Goal: Task Accomplishment & Management: Complete application form

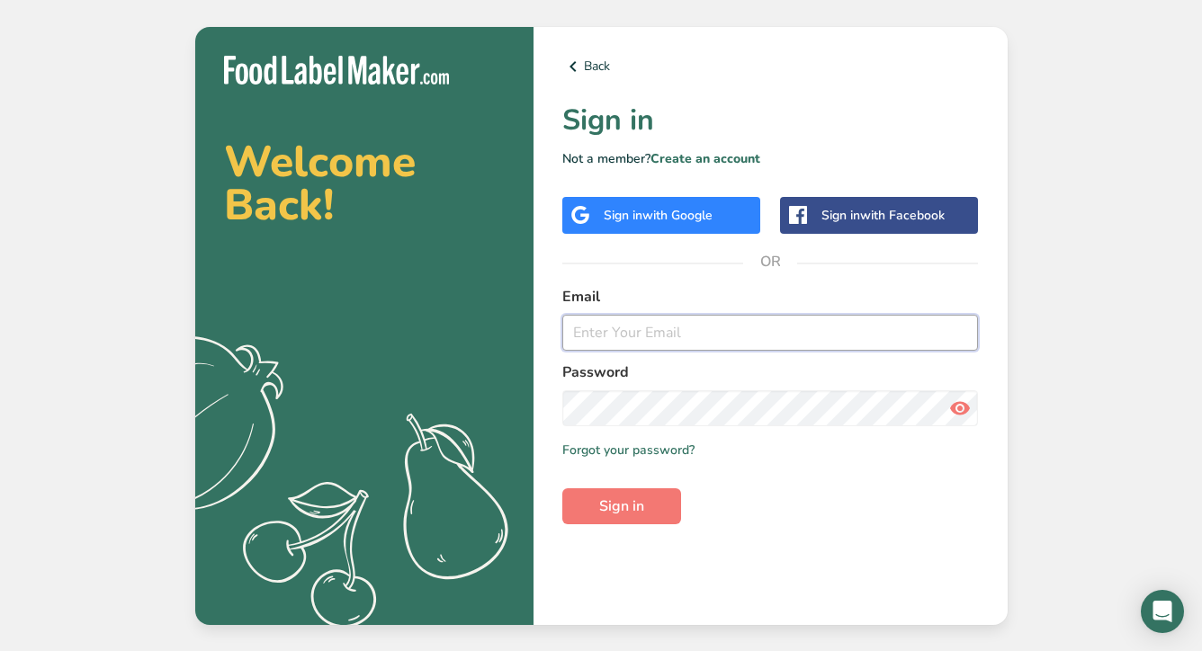
click at [604, 336] on input "email" at bounding box center [770, 333] width 417 height 36
paste input "[PERSON_NAME][EMAIL_ADDRESS][DOMAIN_NAME]"
type input "[PERSON_NAME][EMAIL_ADDRESS][DOMAIN_NAME]"
click at [602, 497] on span "Sign in" at bounding box center [621, 507] width 45 height 22
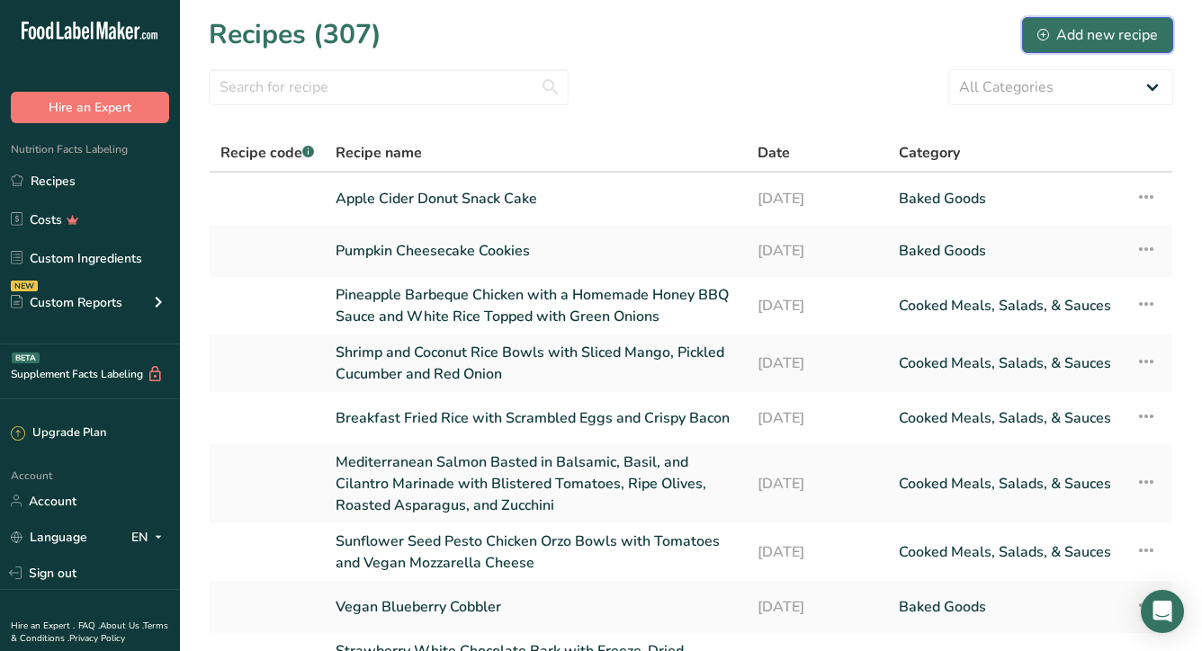
click at [1081, 33] on div "Add new recipe" at bounding box center [1097, 35] width 121 height 22
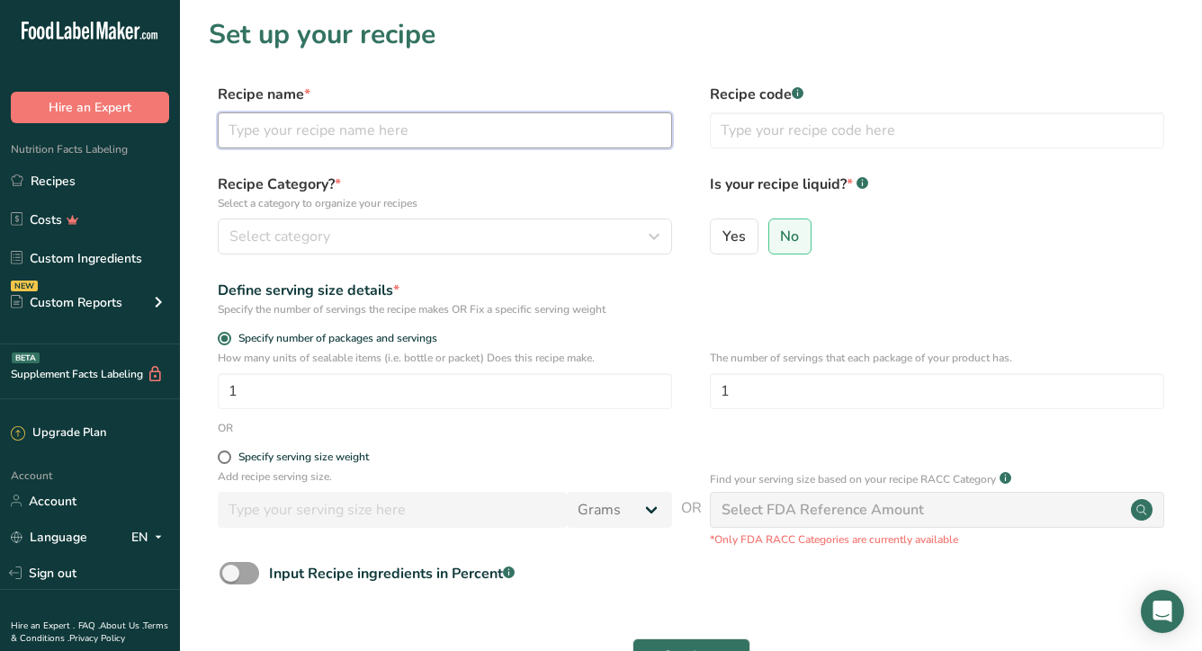
click at [348, 130] on input "text" at bounding box center [445, 130] width 454 height 36
type input "b"
type input "Buckwheat pancakes with blueberry jam and coconut whip"
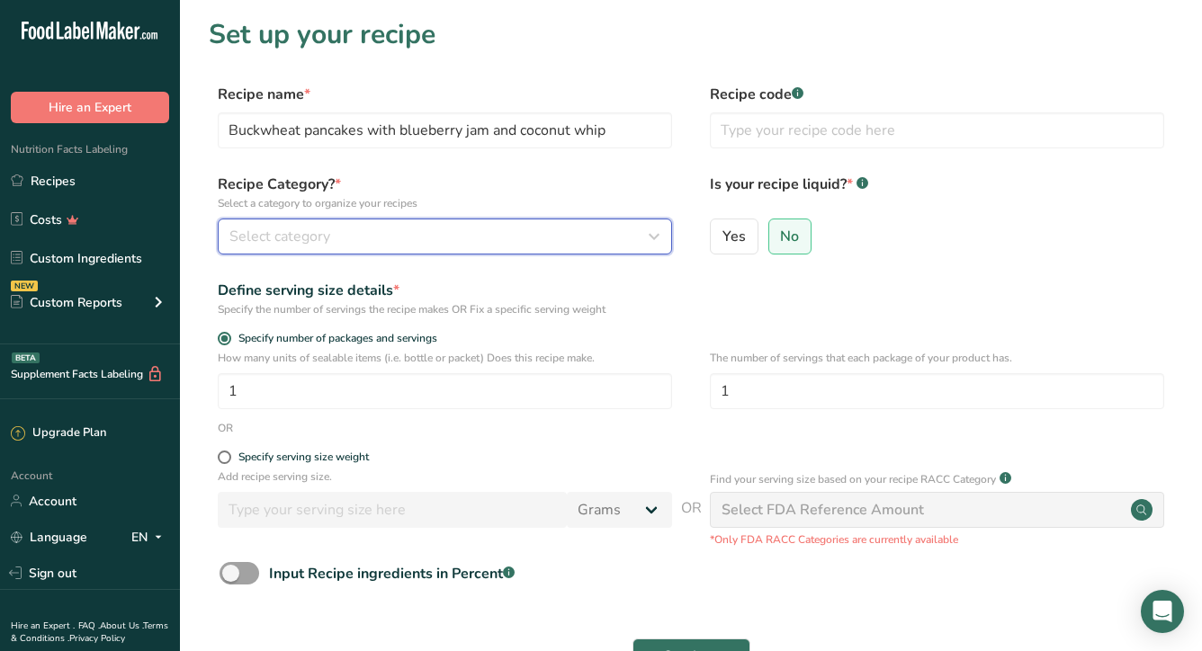
click at [318, 234] on span "Select category" at bounding box center [279, 237] width 101 height 22
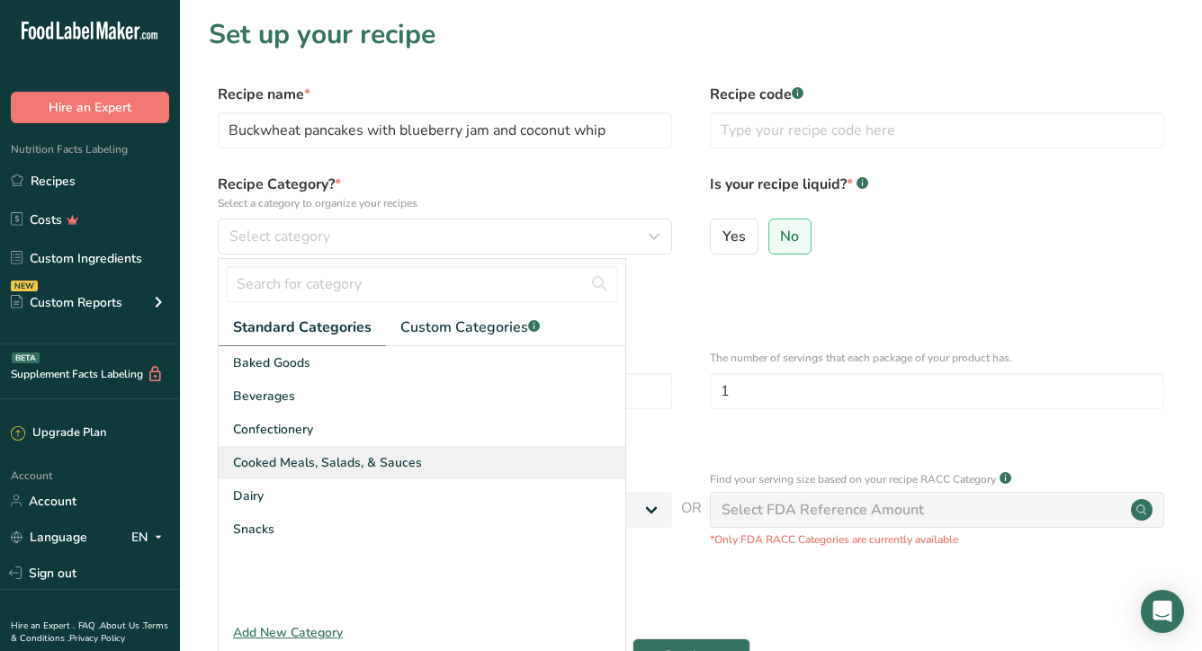
click at [386, 468] on span "Cooked Meals, Salads, & Sauces" at bounding box center [327, 462] width 189 height 19
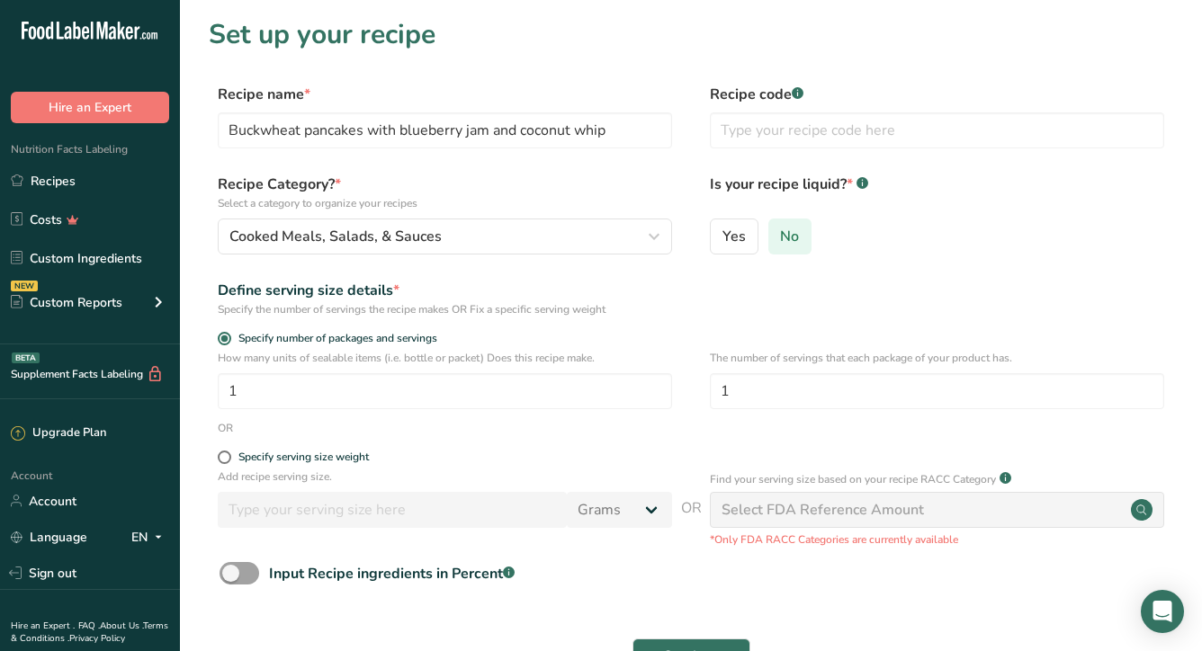
click at [792, 243] on span "No" at bounding box center [789, 237] width 19 height 18
click at [781, 242] on input "No" at bounding box center [775, 236] width 12 height 12
click at [278, 396] on input "1" at bounding box center [445, 391] width 454 height 36
type input "6"
click at [604, 431] on div "OR" at bounding box center [691, 428] width 964 height 16
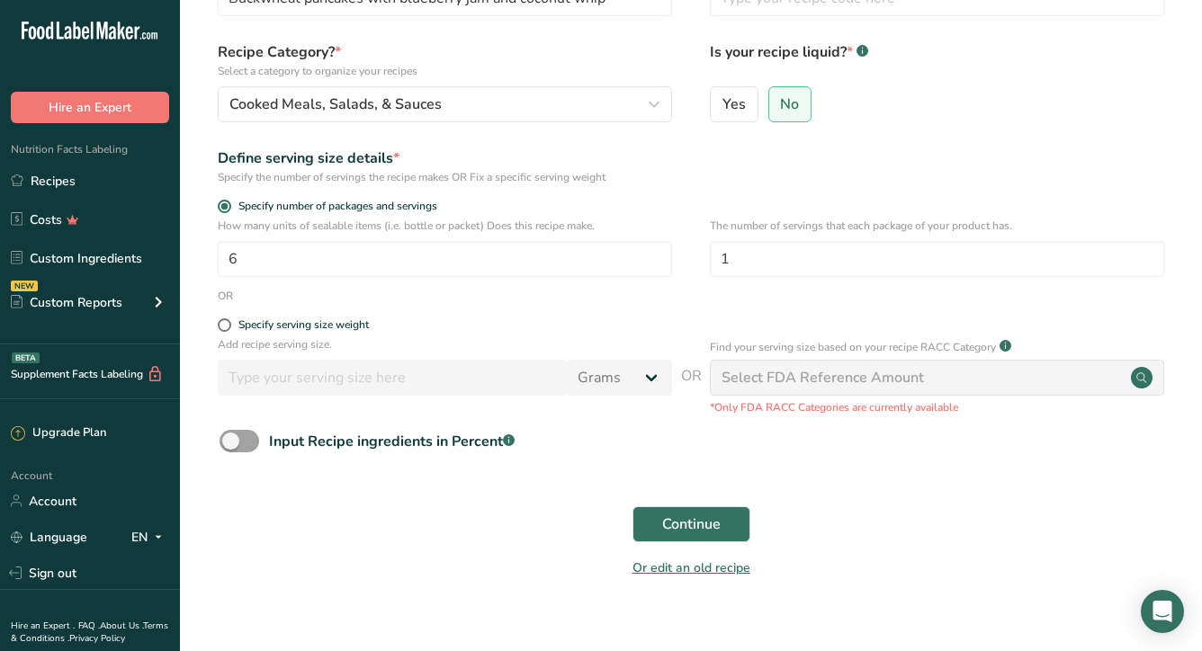
scroll to position [135, 0]
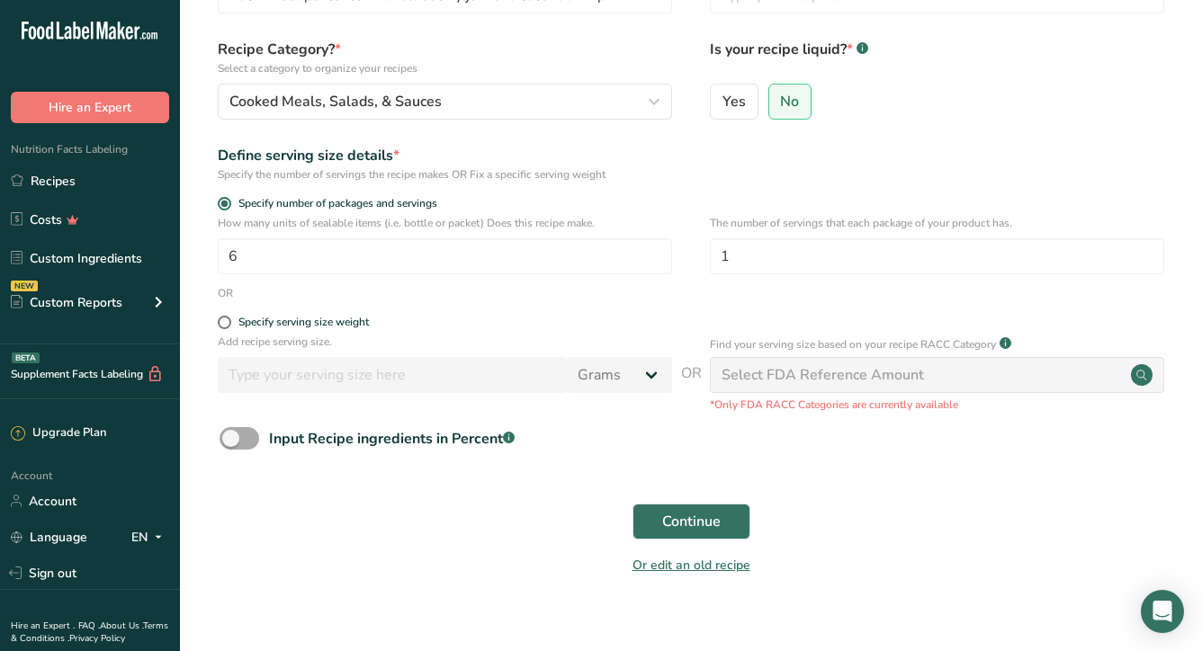
click at [238, 437] on span at bounding box center [240, 438] width 40 height 22
click at [231, 437] on input "Input Recipe ingredients in Percent .a-a{fill:#347362;}.b-a{fill:#fff;}" at bounding box center [226, 439] width 12 height 12
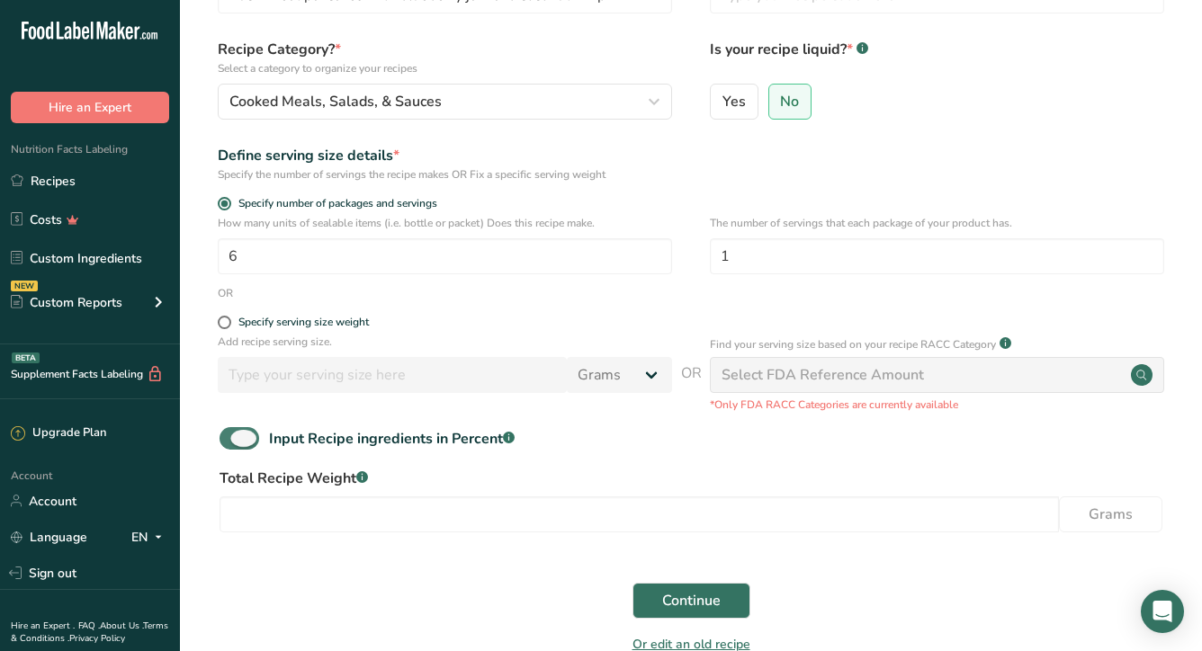
click at [245, 442] on span at bounding box center [240, 438] width 40 height 22
click at [231, 442] on input "Input Recipe ingredients in Percent .a-a{fill:#347362;}.b-a{fill:#fff;}" at bounding box center [226, 439] width 12 height 12
checkbox input "false"
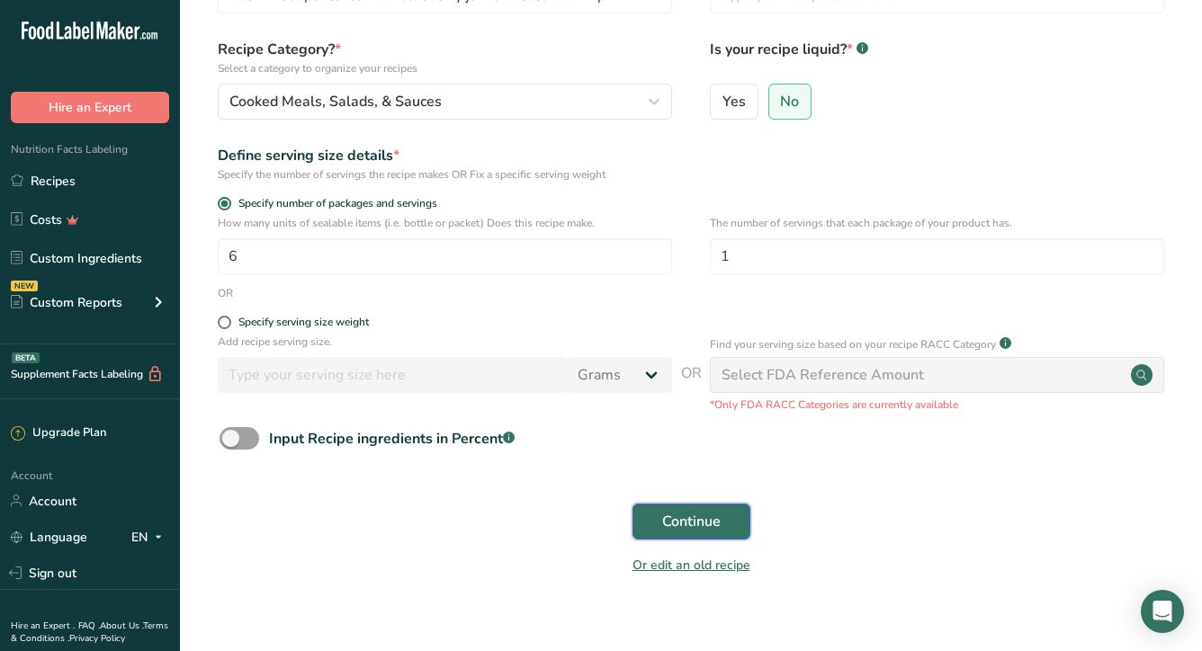
click at [670, 518] on span "Continue" at bounding box center [691, 522] width 58 height 22
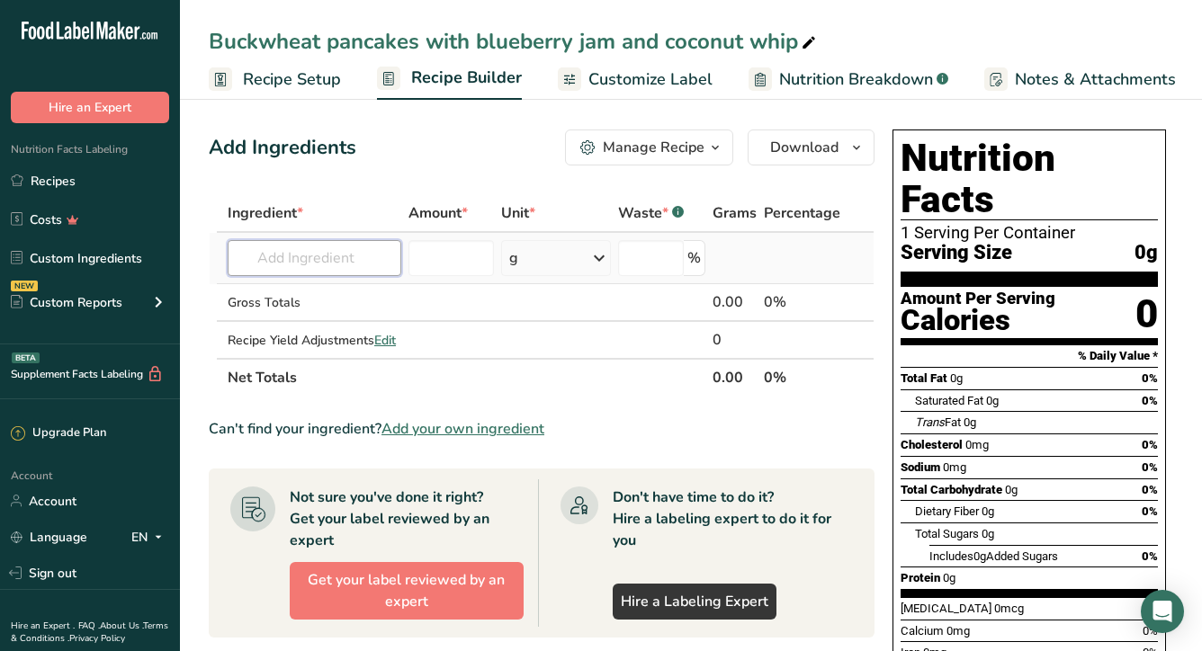
click at [343, 261] on input "text" at bounding box center [315, 258] width 174 height 36
type input "2"
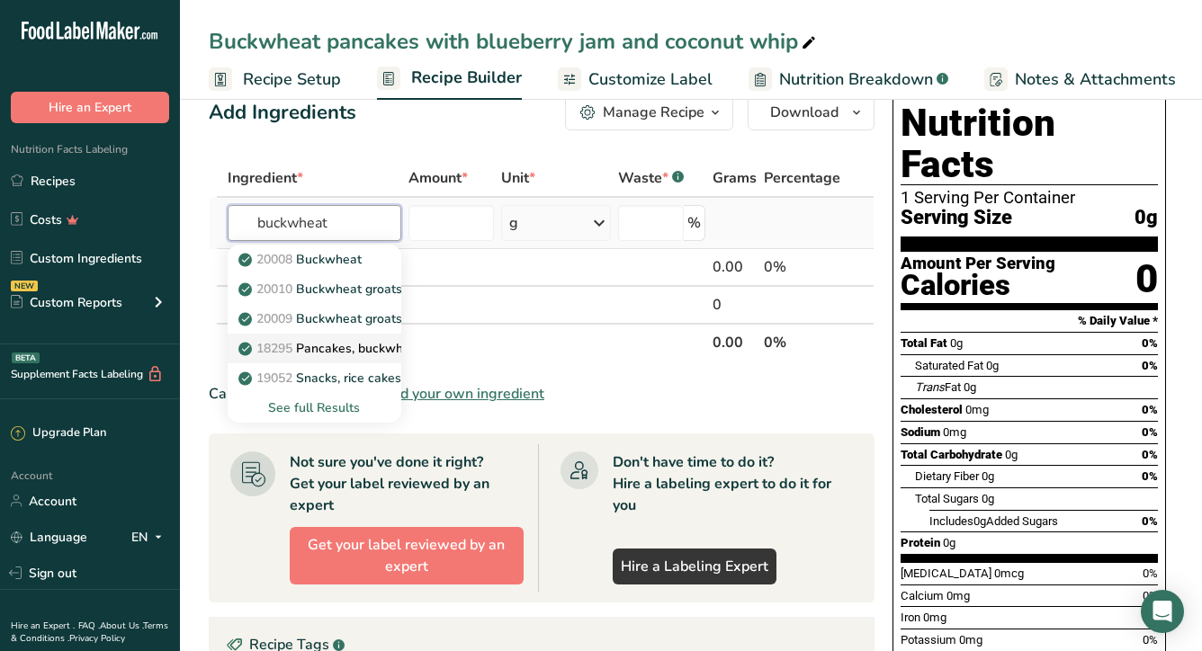
scroll to position [43, 0]
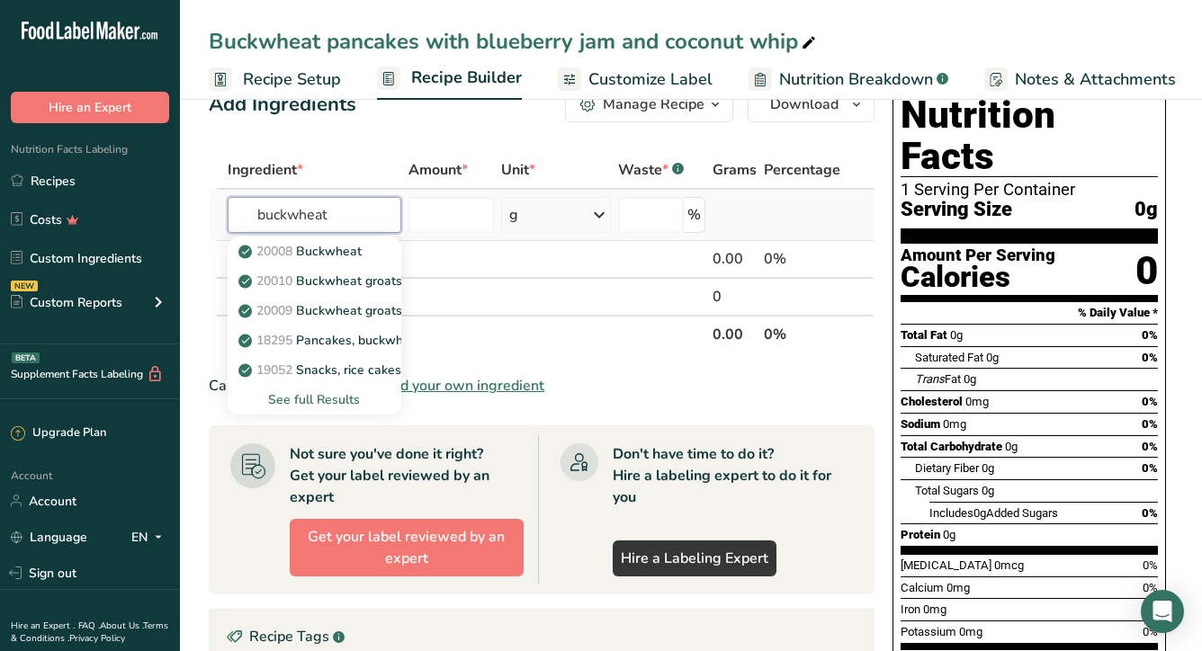
type input "buckwheat"
click at [339, 399] on div "See full Results" at bounding box center [314, 399] width 145 height 19
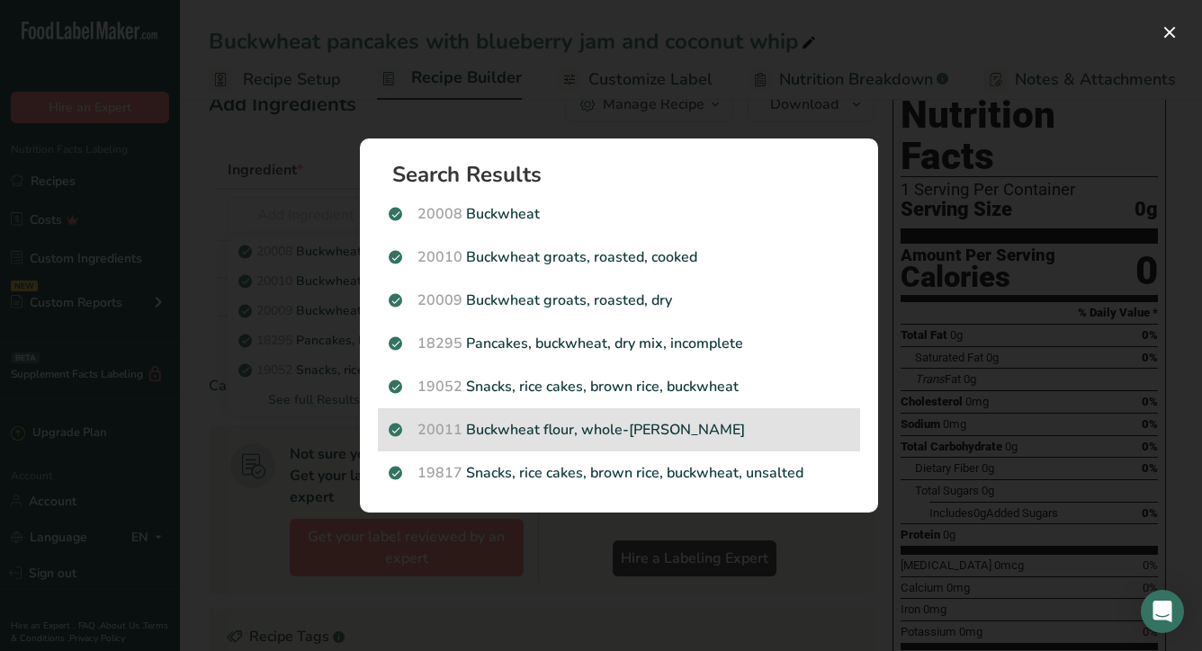
click at [614, 436] on p "20011 Buckwheat flour, whole-[PERSON_NAME]" at bounding box center [619, 430] width 461 height 22
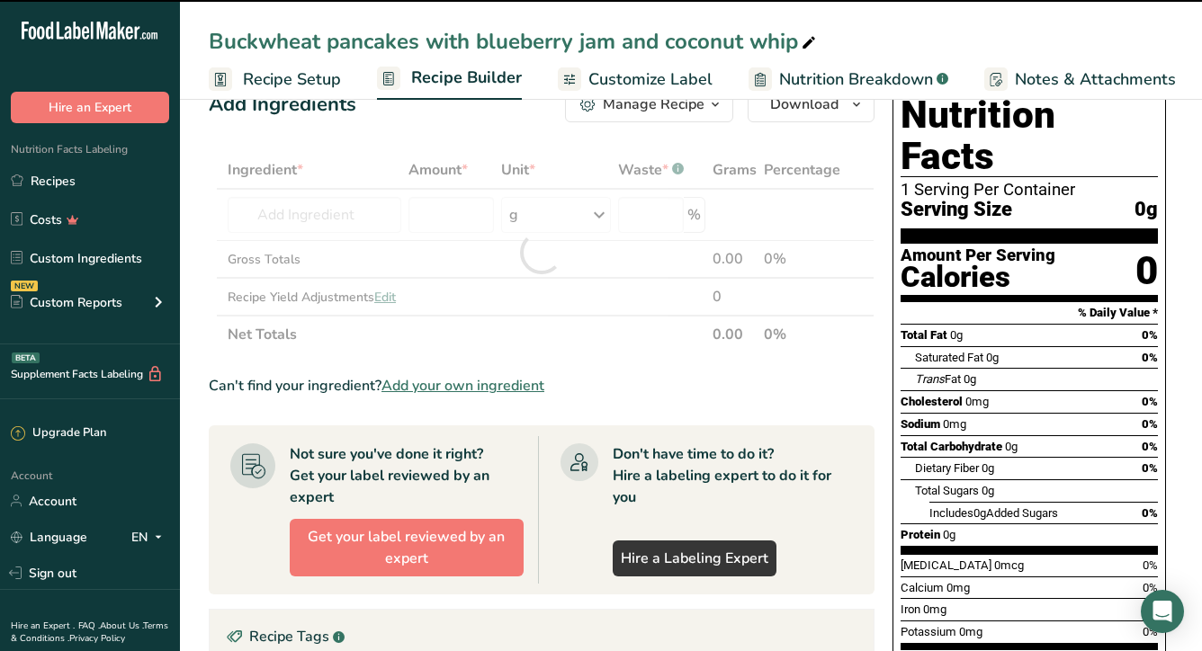
type input "0"
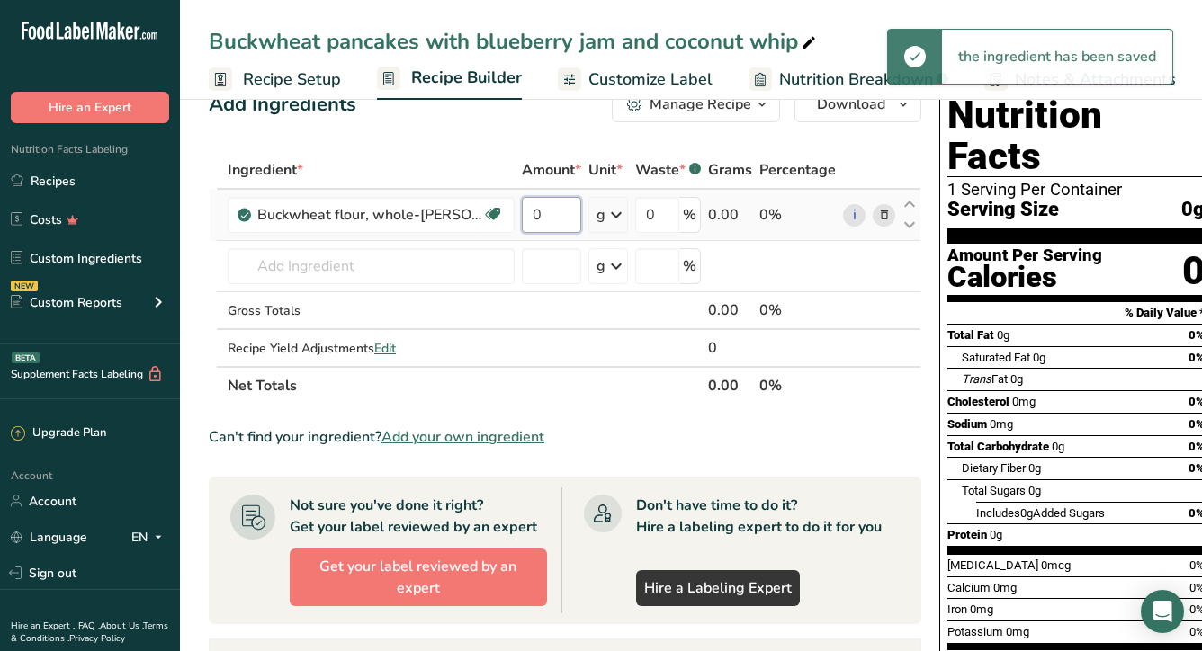
click at [529, 218] on input "0" at bounding box center [551, 215] width 59 height 36
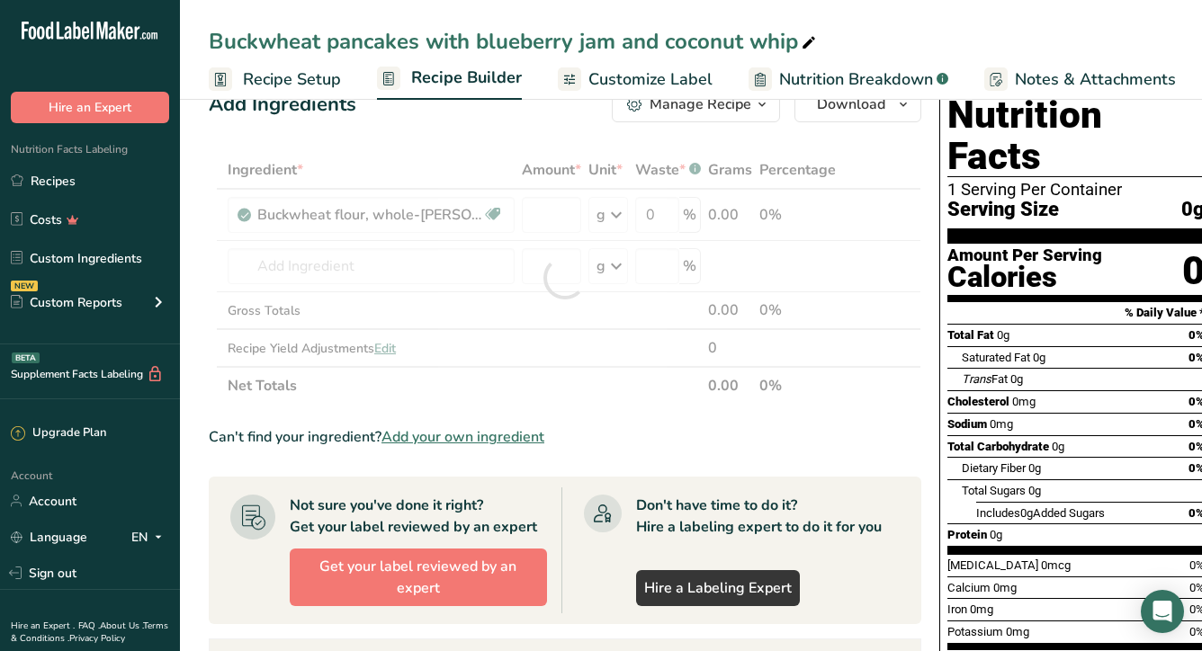
type input "0"
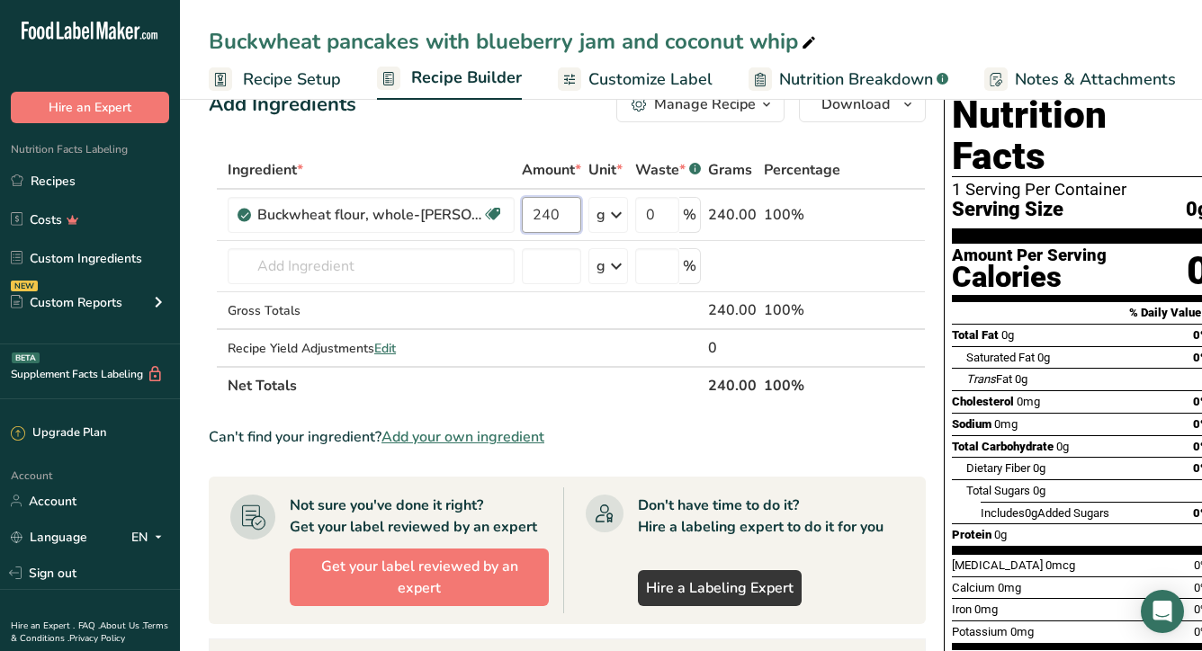
type input "240"
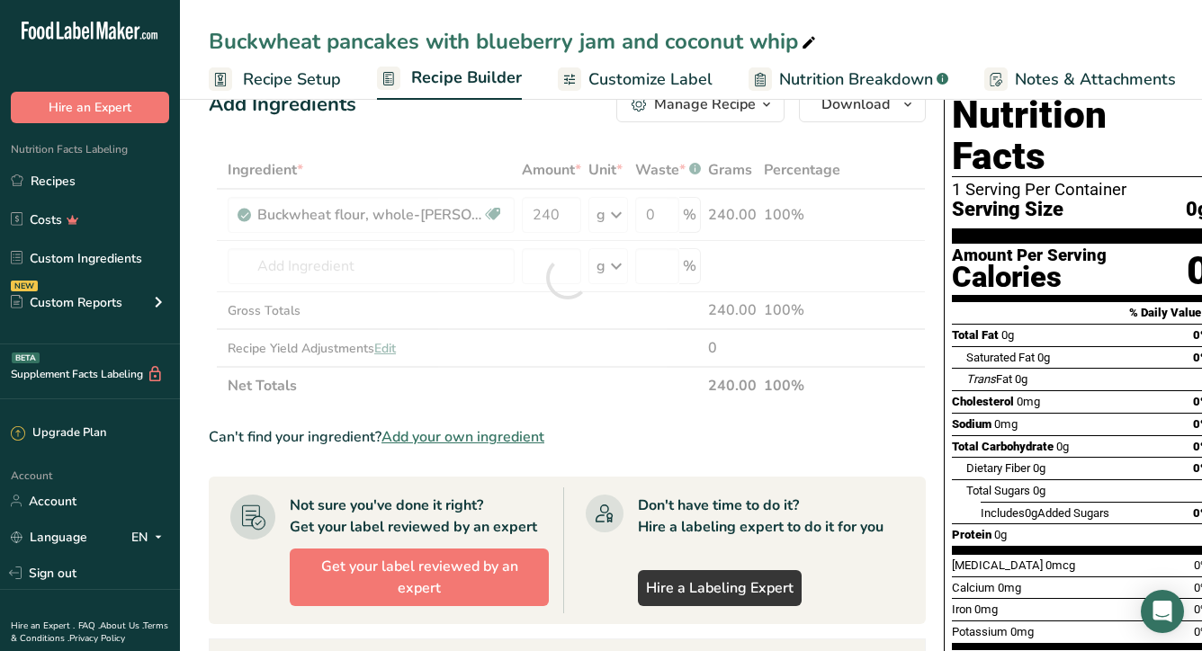
click at [488, 393] on div "Ingredient * Amount * Unit * Waste * .a-a{fill:#347362;}.b-a{fill:#fff;} Grams …" at bounding box center [567, 278] width 717 height 254
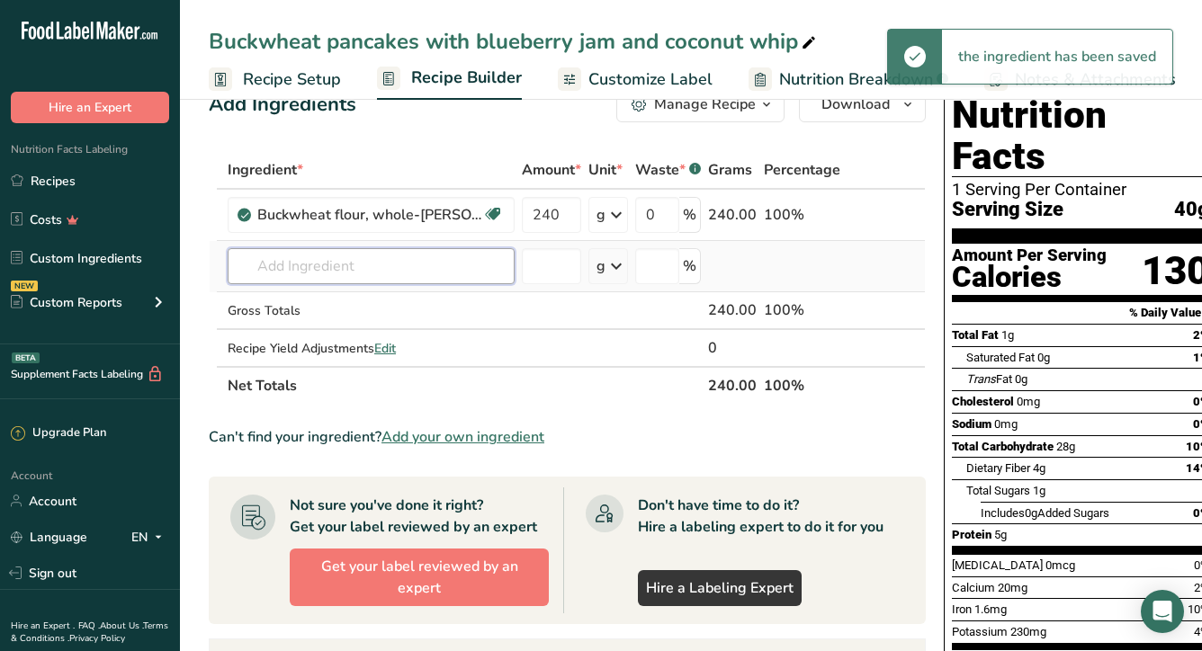
click at [384, 274] on input "text" at bounding box center [371, 266] width 287 height 36
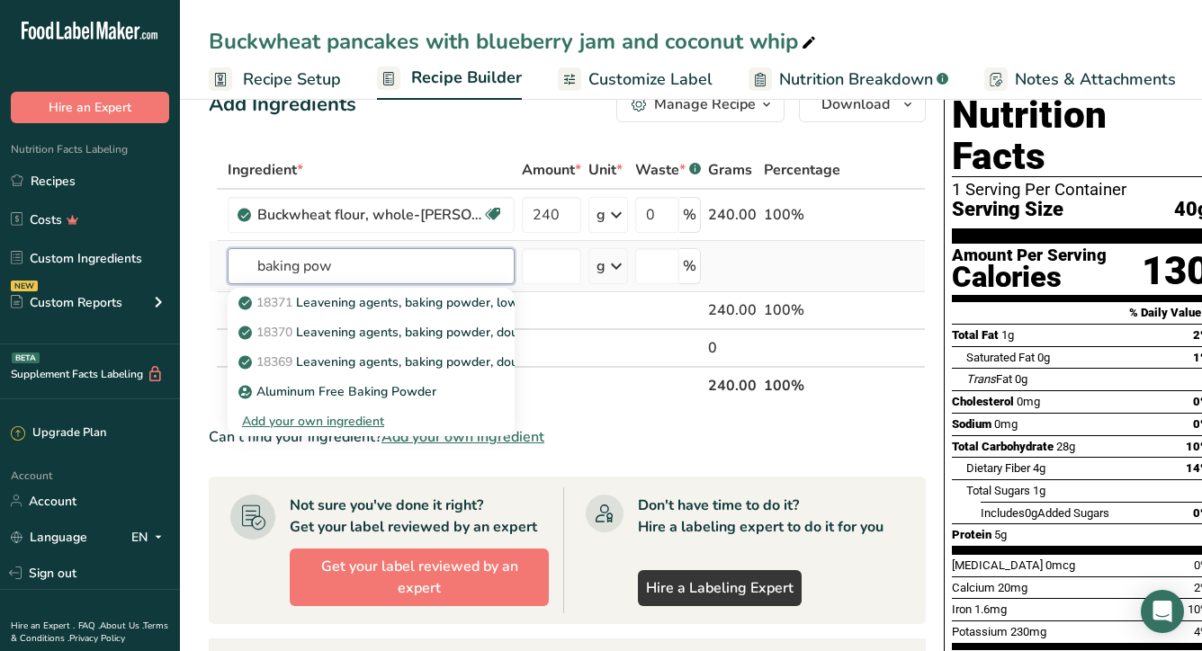
type input "baking pow"
click at [311, 423] on div "Add your own ingredient" at bounding box center [371, 421] width 258 height 19
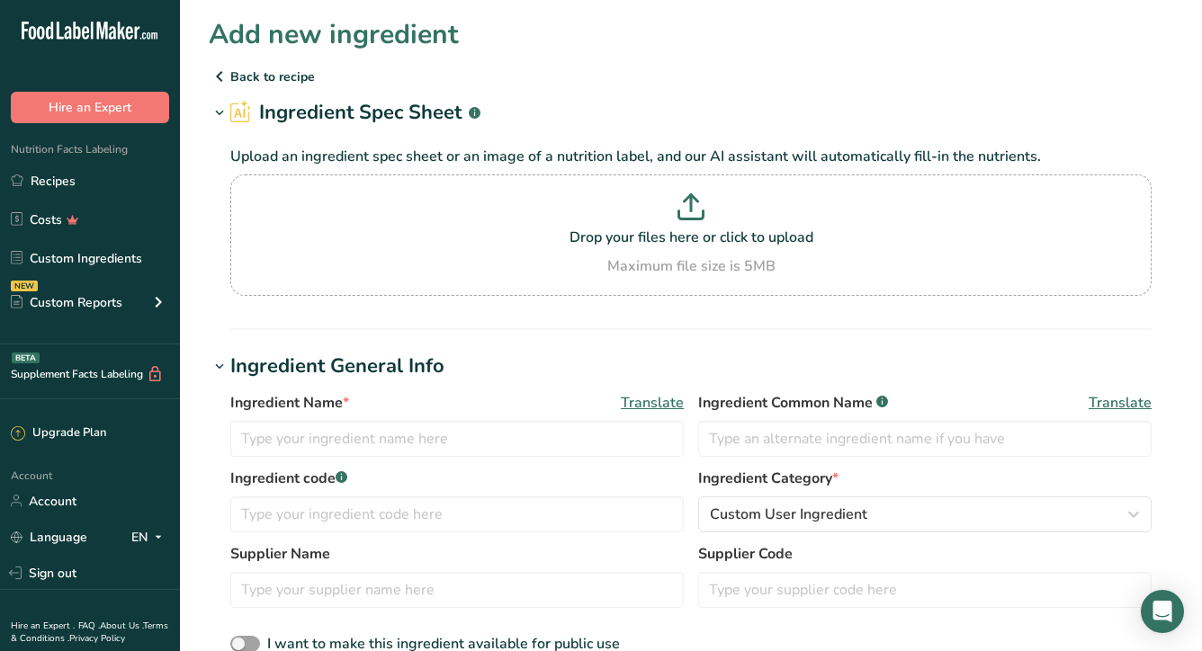
click at [220, 81] on icon at bounding box center [220, 76] width 22 height 32
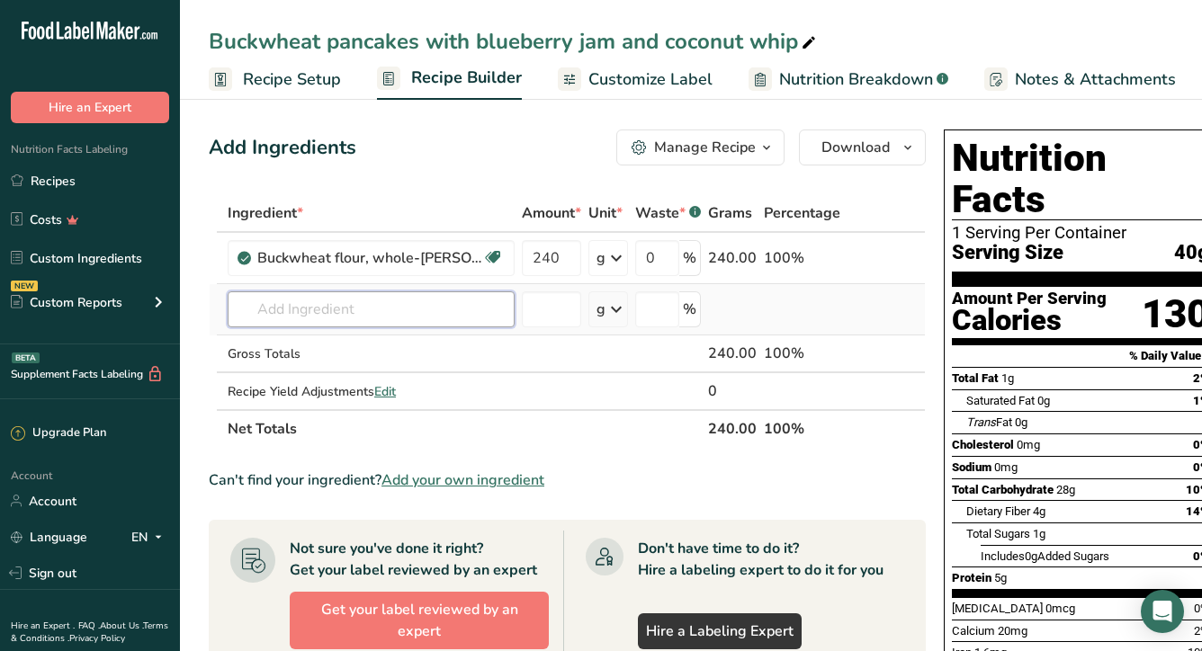
click at [312, 304] on input "text" at bounding box center [371, 309] width 287 height 36
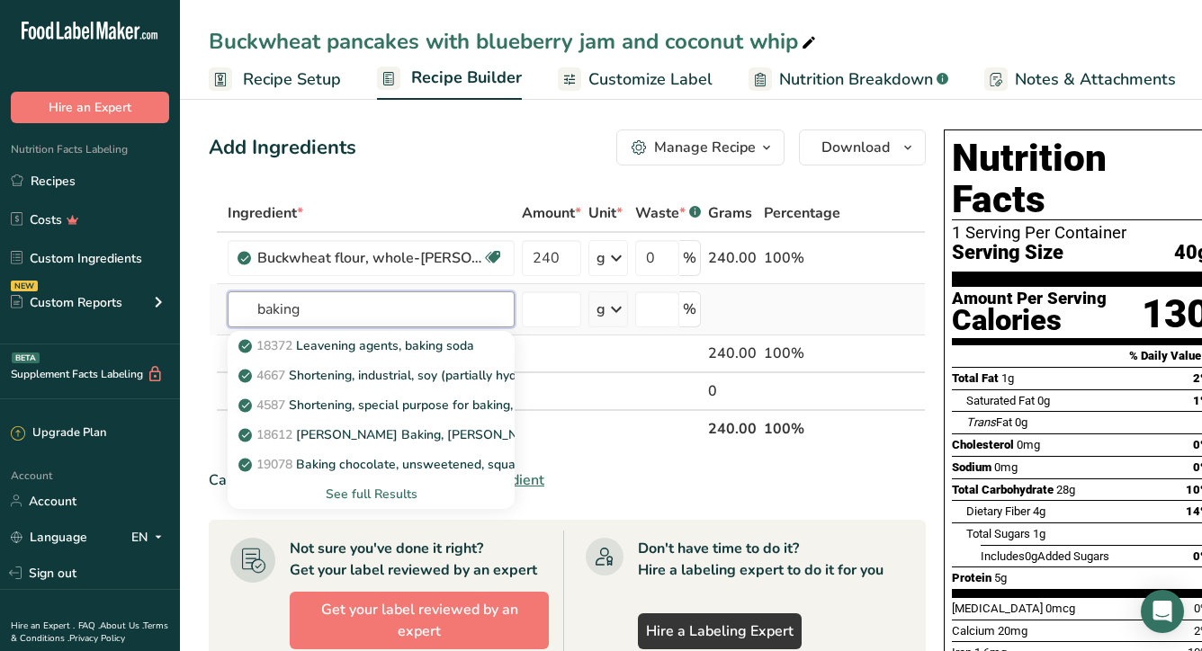
type input "baking"
click at [338, 489] on div "See full Results" at bounding box center [371, 494] width 258 height 19
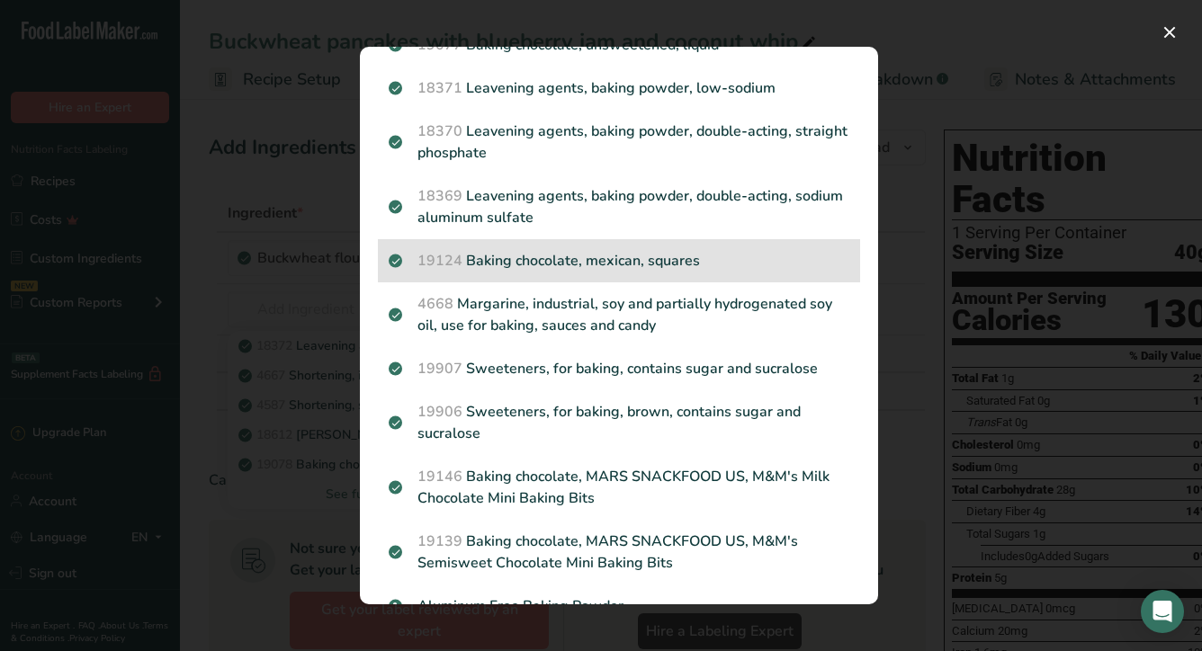
scroll to position [486, 0]
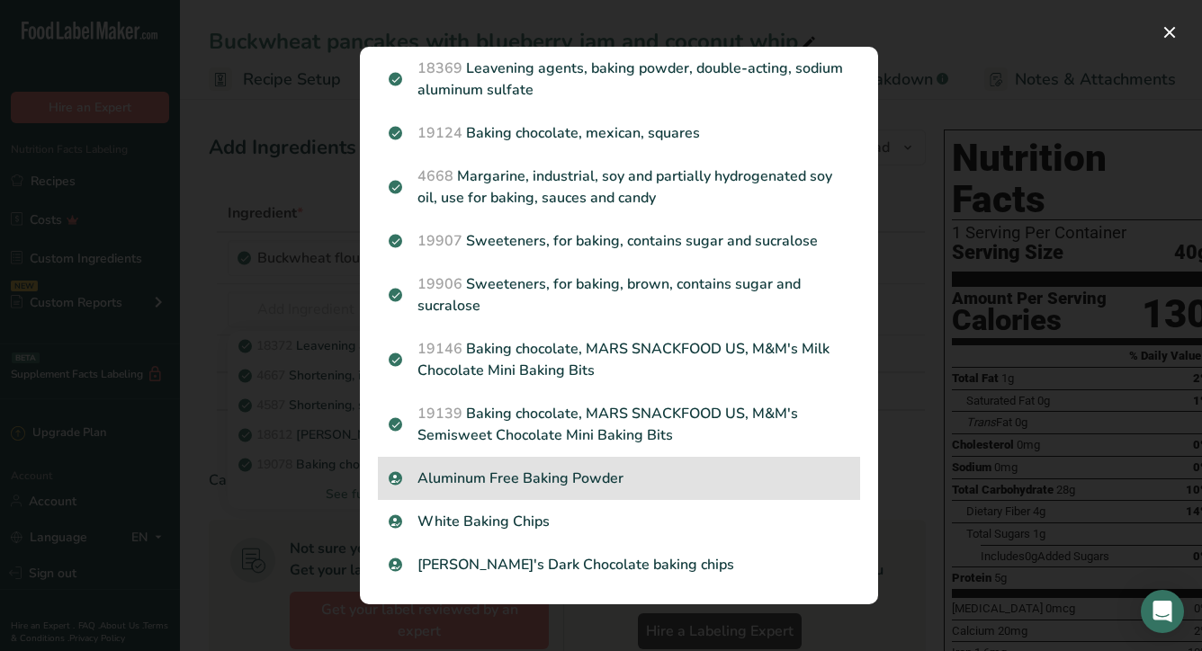
click at [668, 485] on p "Aluminum Free Baking Powder" at bounding box center [619, 479] width 461 height 22
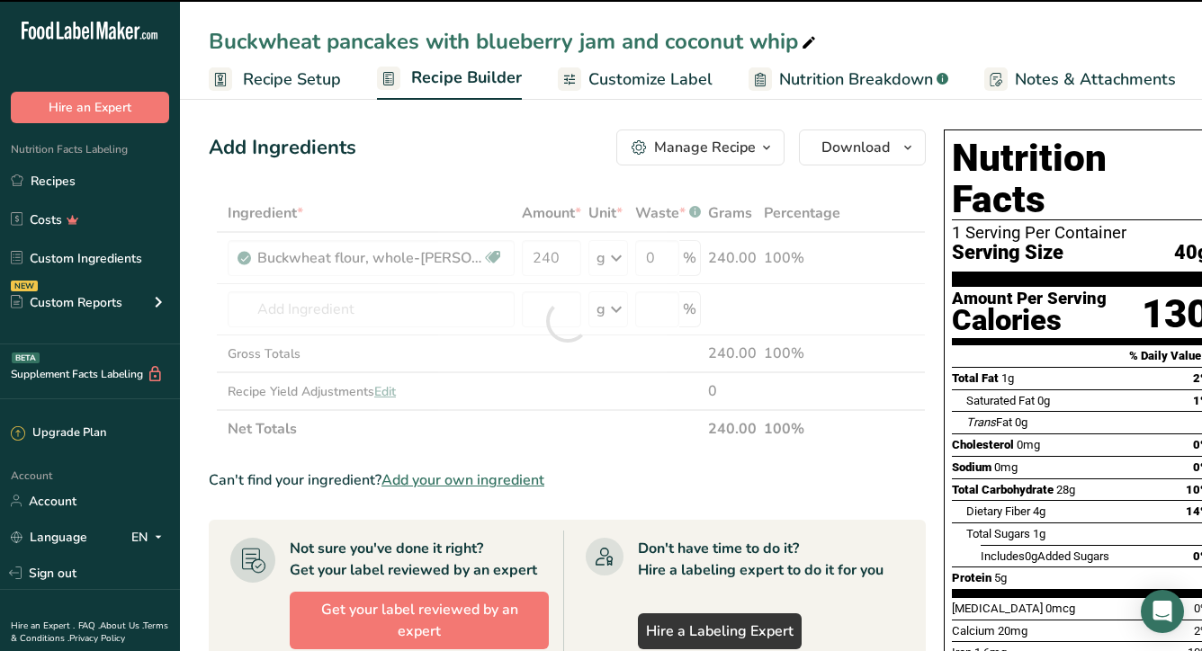
type input "0"
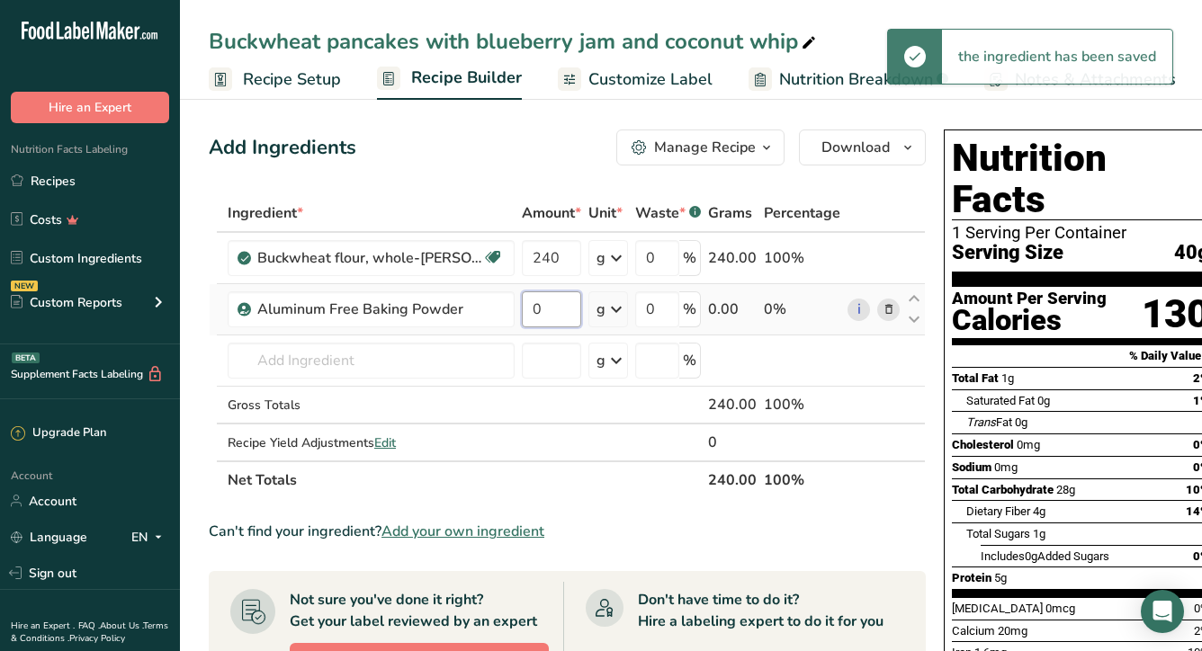
click at [527, 302] on input "0" at bounding box center [551, 309] width 59 height 36
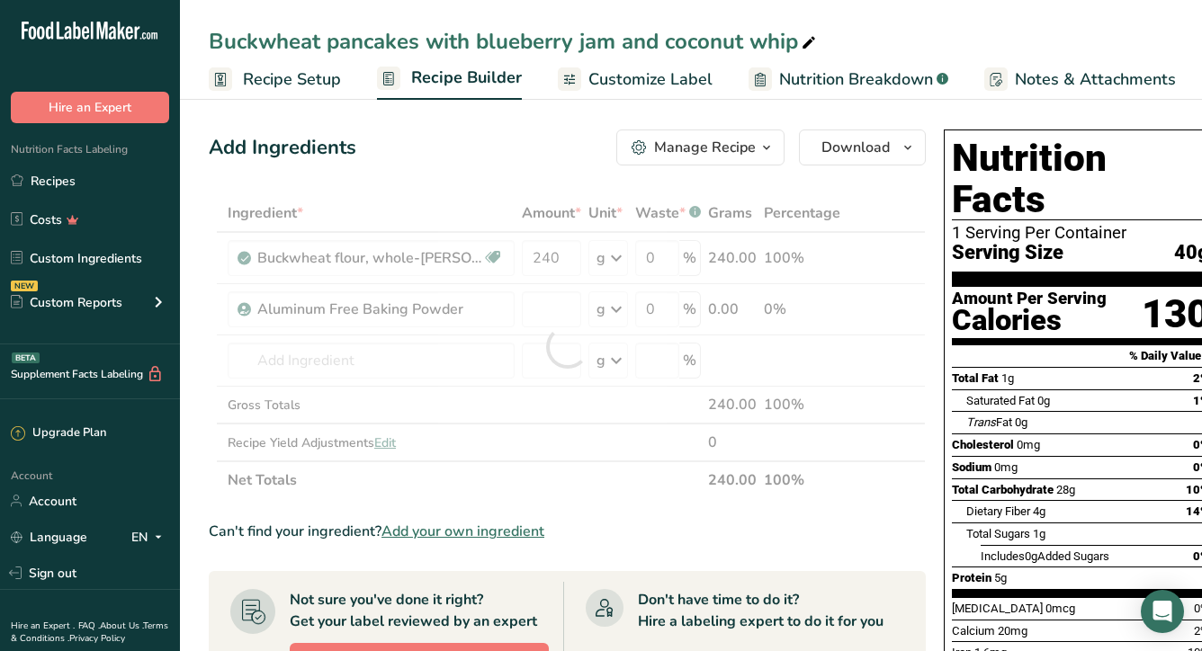
type input "0"
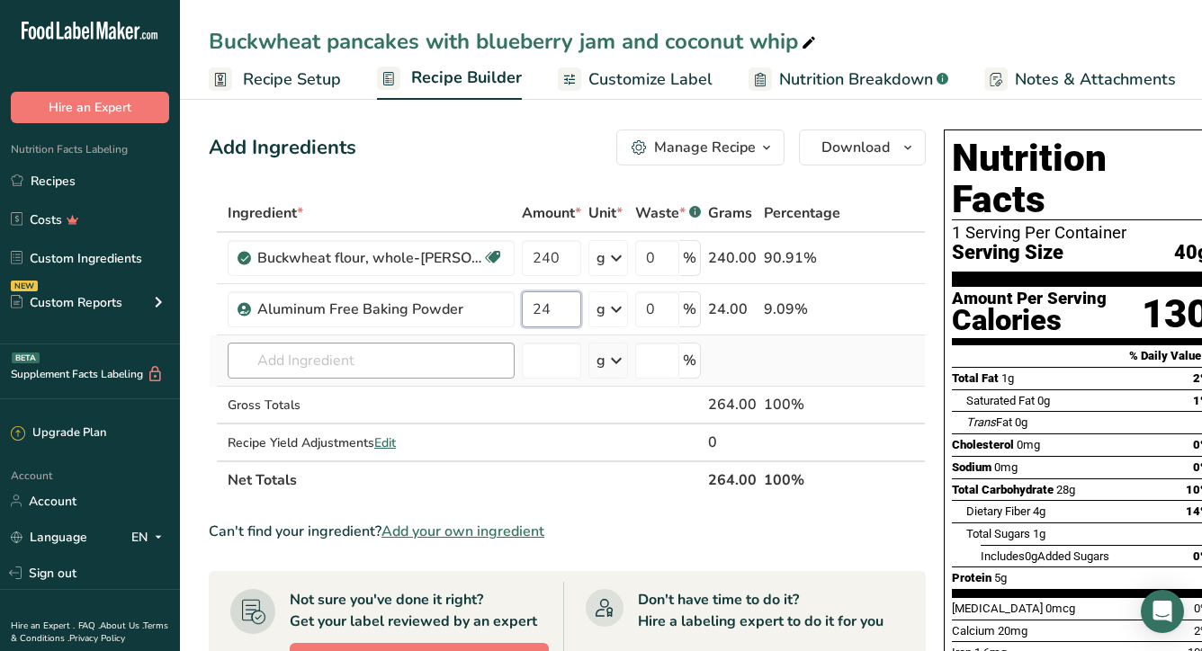
type input "24"
click at [367, 354] on div "Ingredient * Amount * Unit * Waste * .a-a{fill:#347362;}.b-a{fill:#fff;} Grams …" at bounding box center [567, 346] width 717 height 305
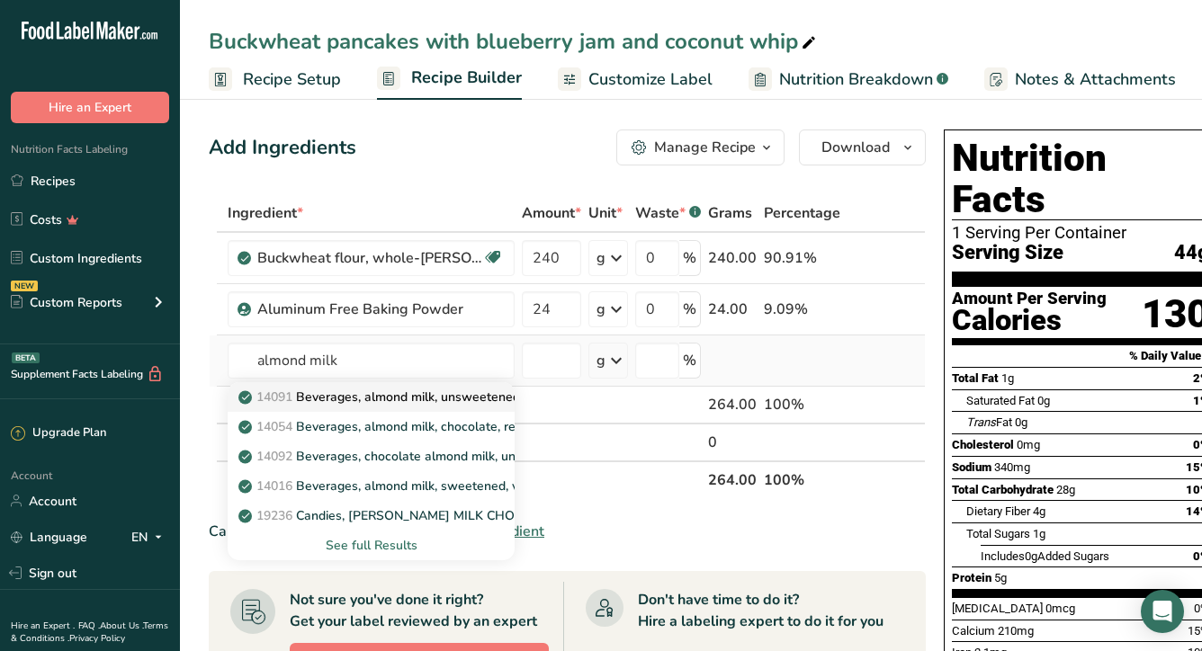
click at [409, 399] on p "14091 Beverages, almond milk, unsweetened, shelf stable" at bounding box center [418, 397] width 353 height 19
type input "Beverages, almond milk, unsweetened, shelf stable"
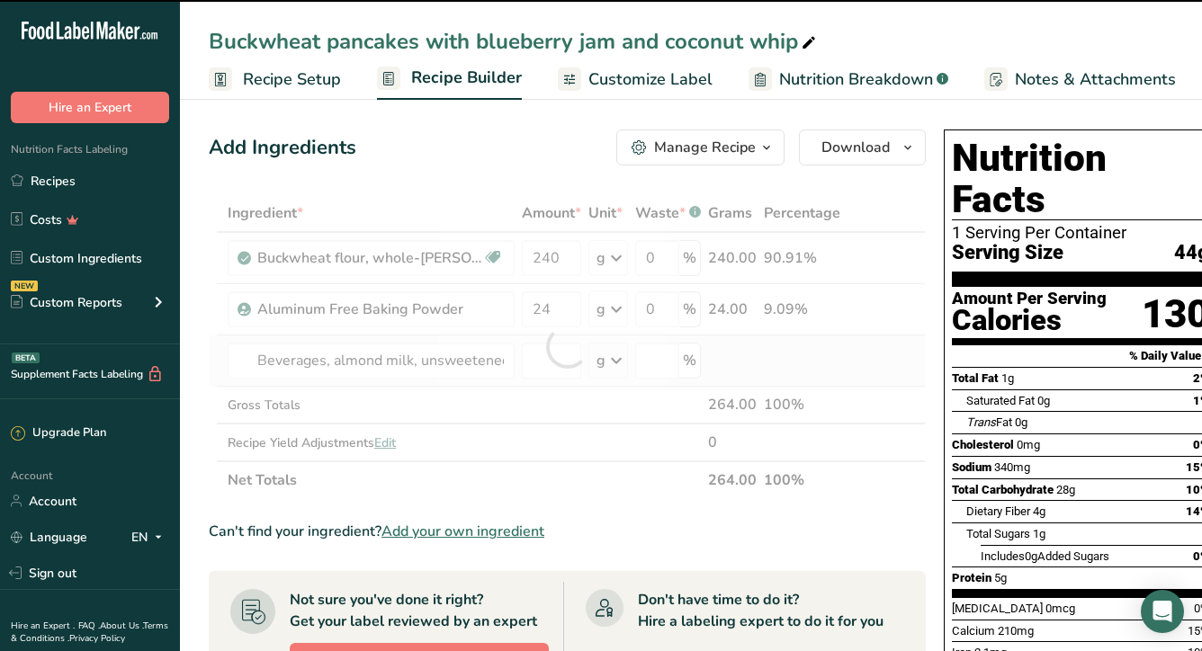
type input "0"
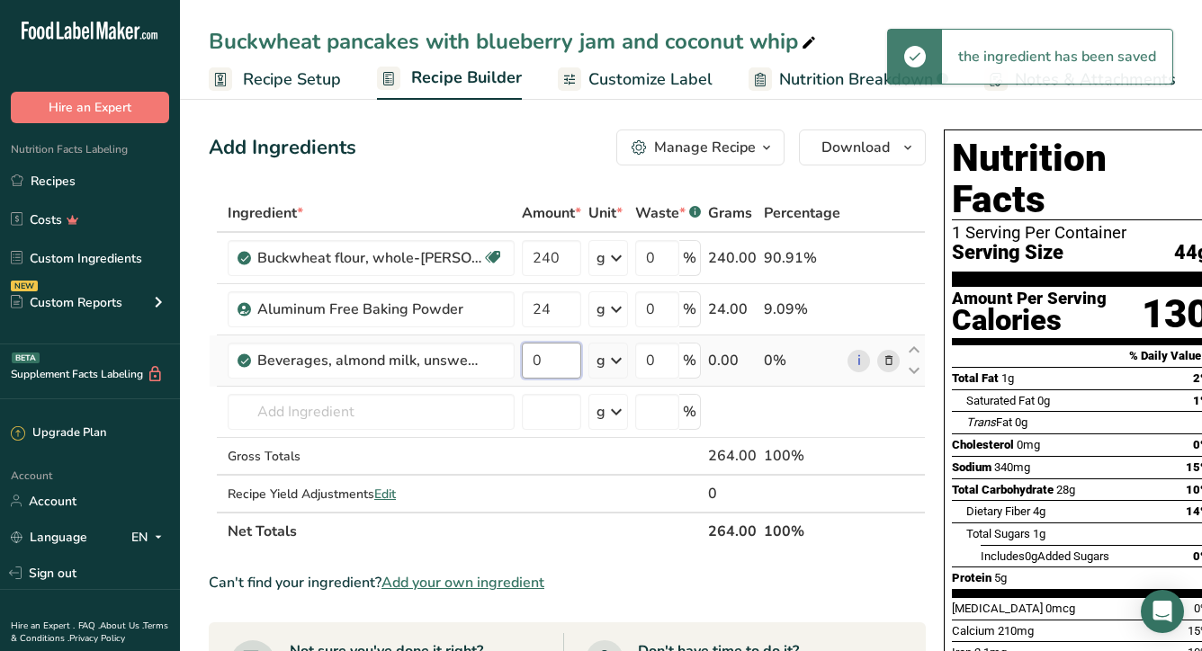
click at [524, 362] on input "0" at bounding box center [551, 361] width 59 height 36
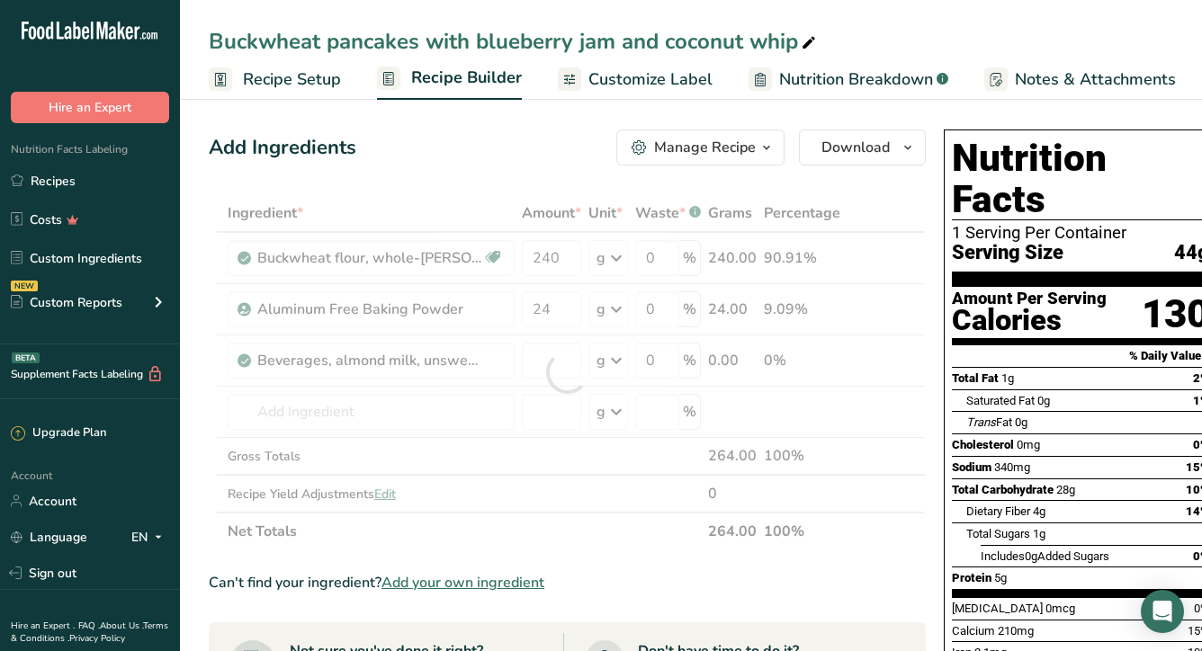
type input "0"
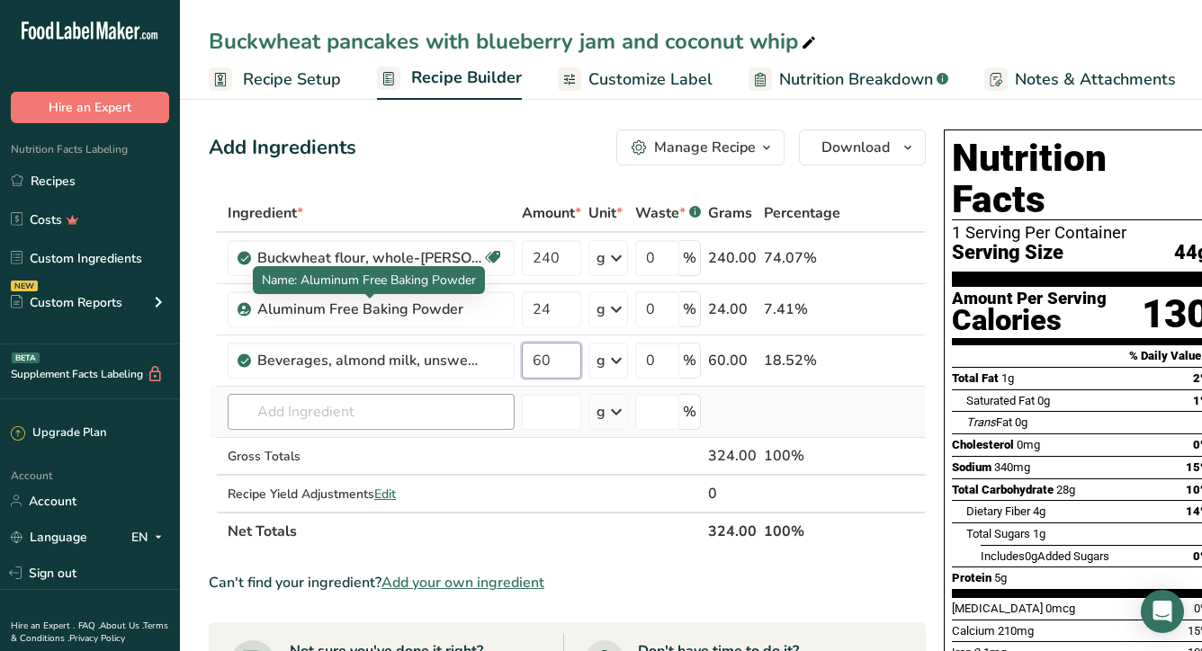
type input "60"
click at [336, 412] on div "Ingredient * Amount * Unit * Waste * .a-a{fill:#347362;}.b-a{fill:#fff;} Grams …" at bounding box center [567, 372] width 717 height 356
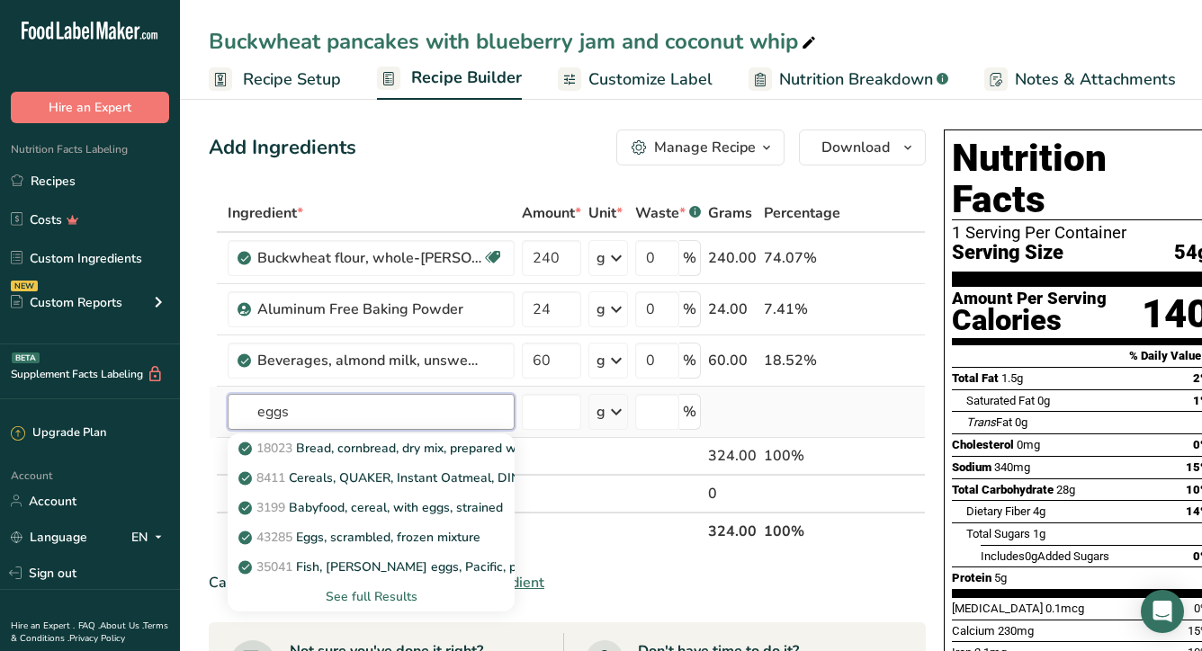
type input "eggs"
click at [354, 596] on div "See full Results" at bounding box center [371, 596] width 258 height 19
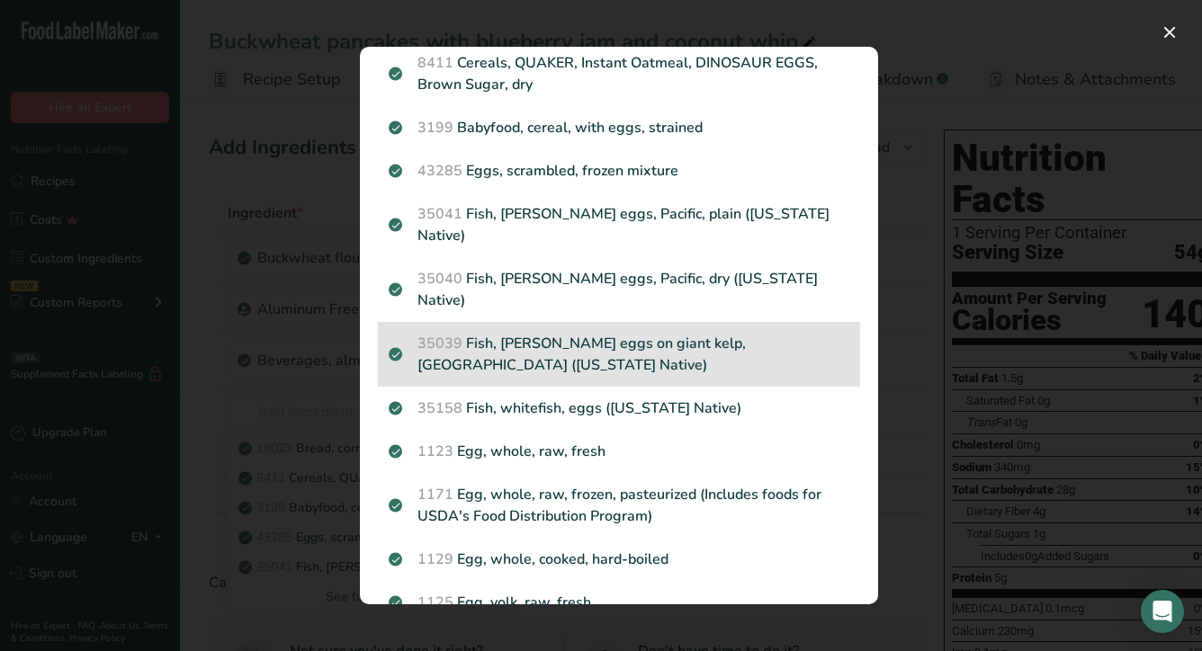
scroll to position [196, 0]
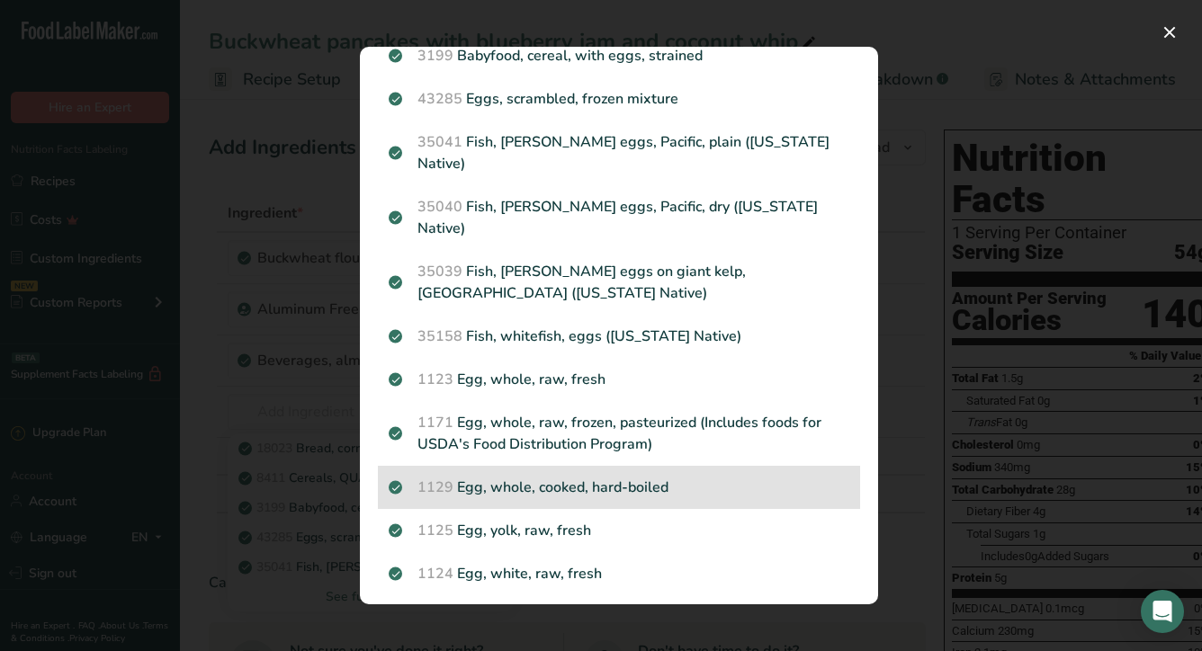
click at [622, 477] on p "1129 Egg, whole, cooked, hard-boiled" at bounding box center [619, 488] width 461 height 22
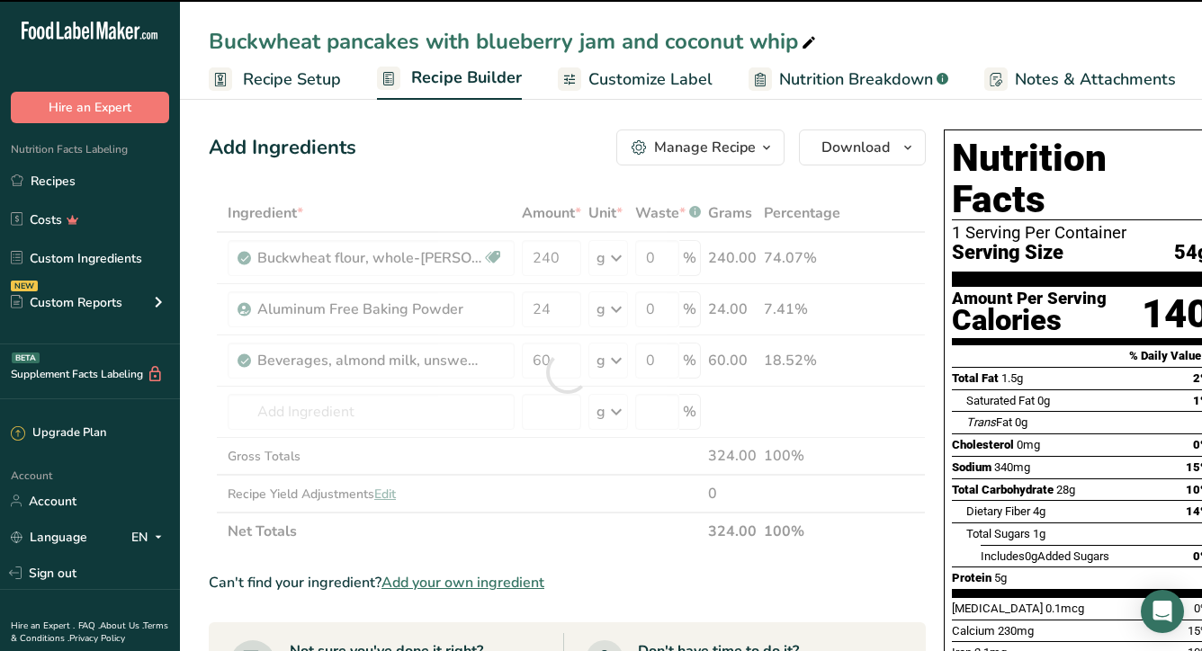
type input "0"
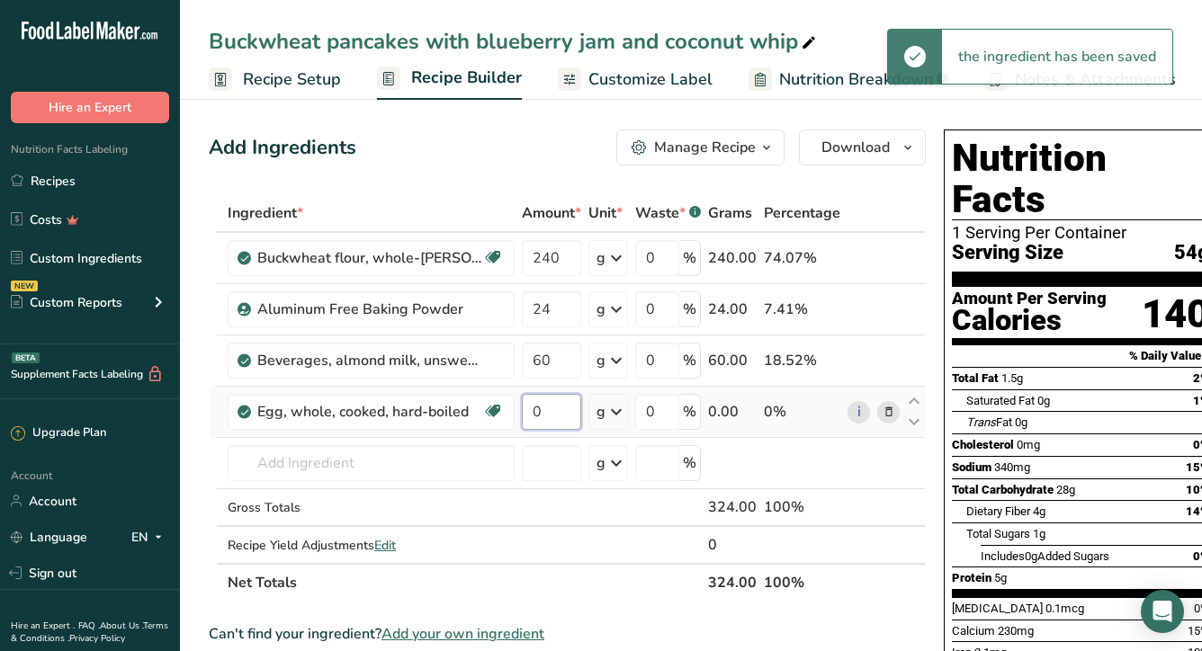
click at [533, 403] on input "0" at bounding box center [551, 412] width 59 height 36
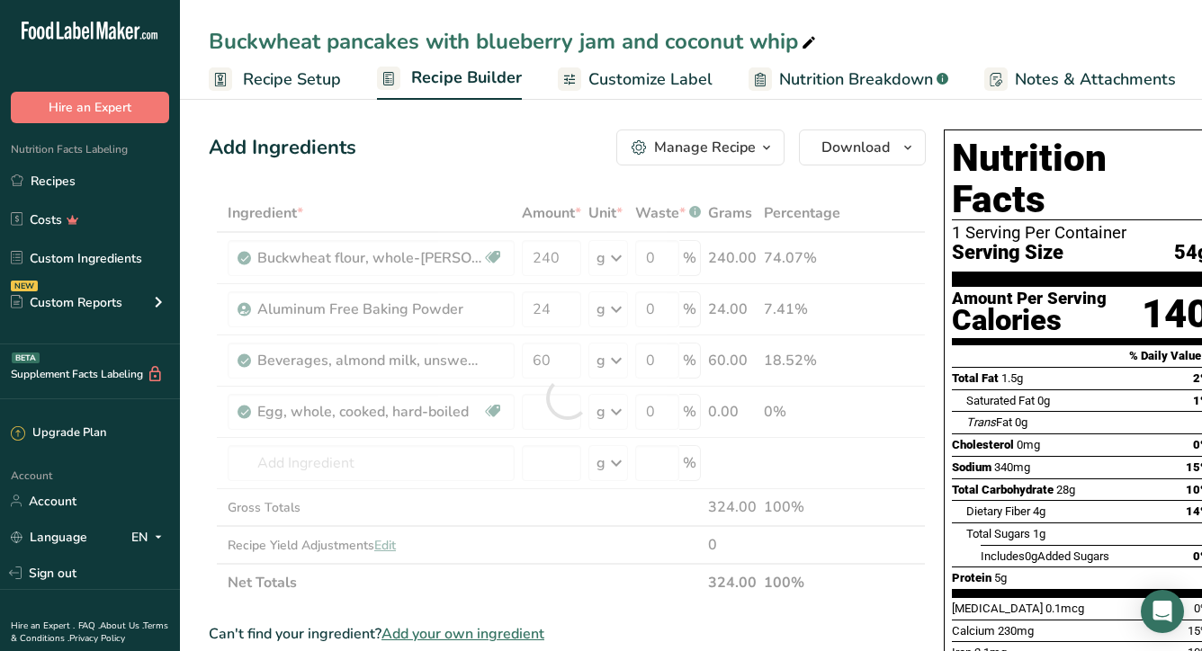
type input "0"
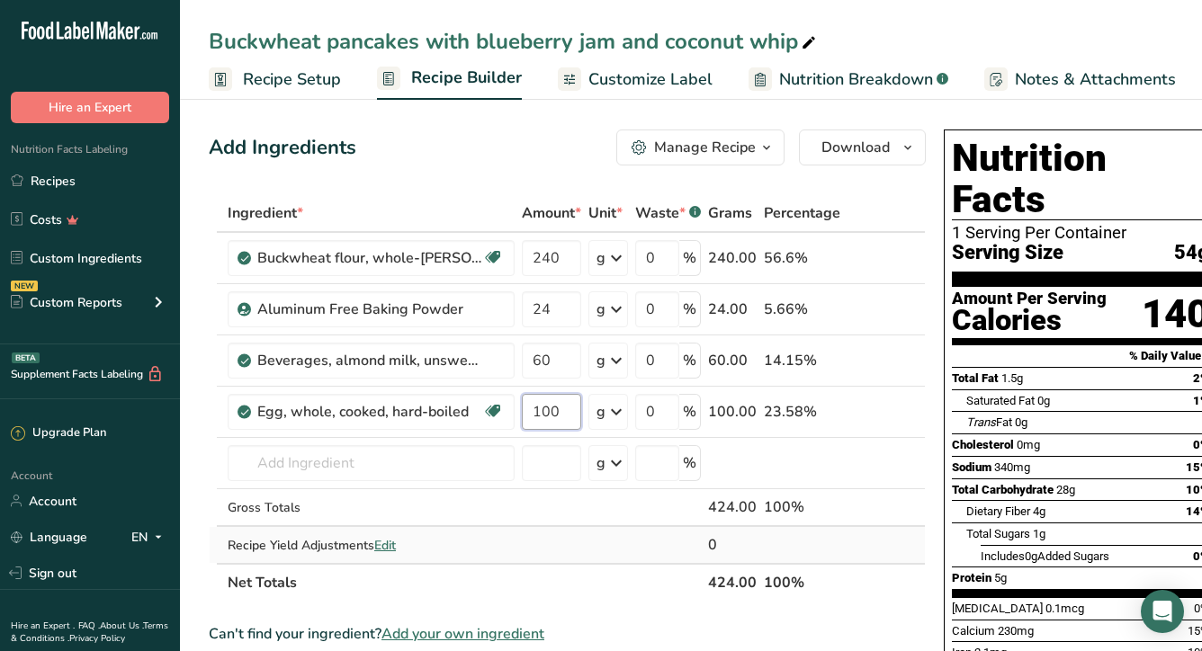
type input "100"
click at [508, 530] on div "Ingredient * Amount * Unit * Waste * .a-a{fill:#347362;}.b-a{fill:#fff;} Grams …" at bounding box center [567, 398] width 717 height 408
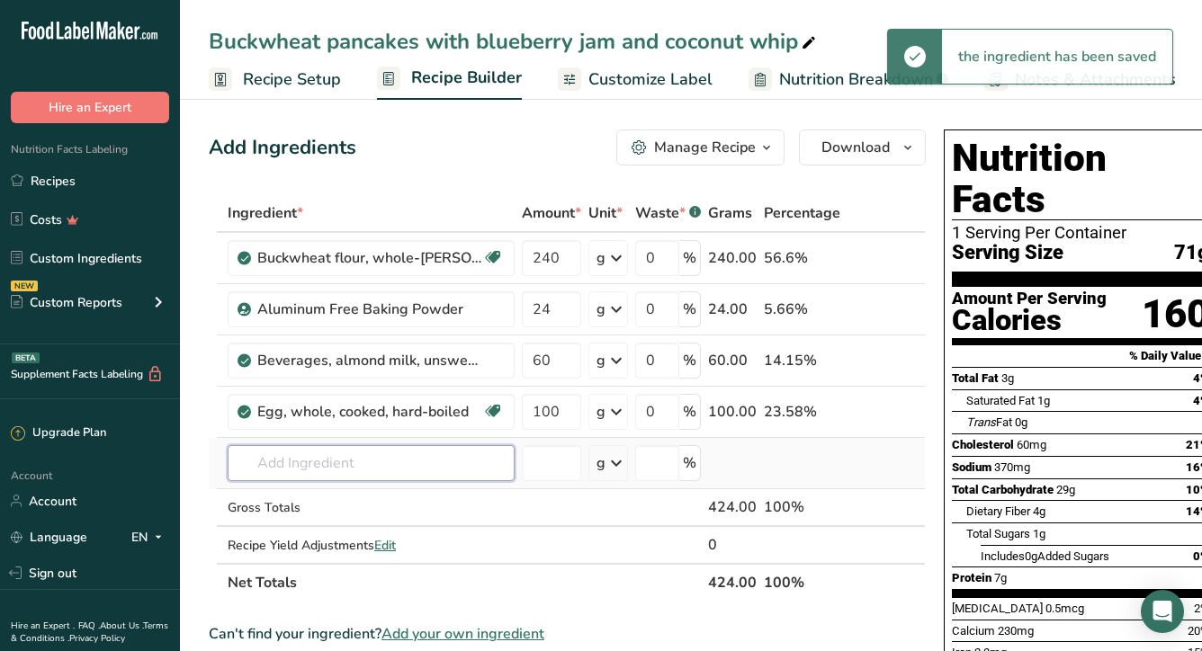
click at [388, 474] on input "text" at bounding box center [371, 463] width 287 height 36
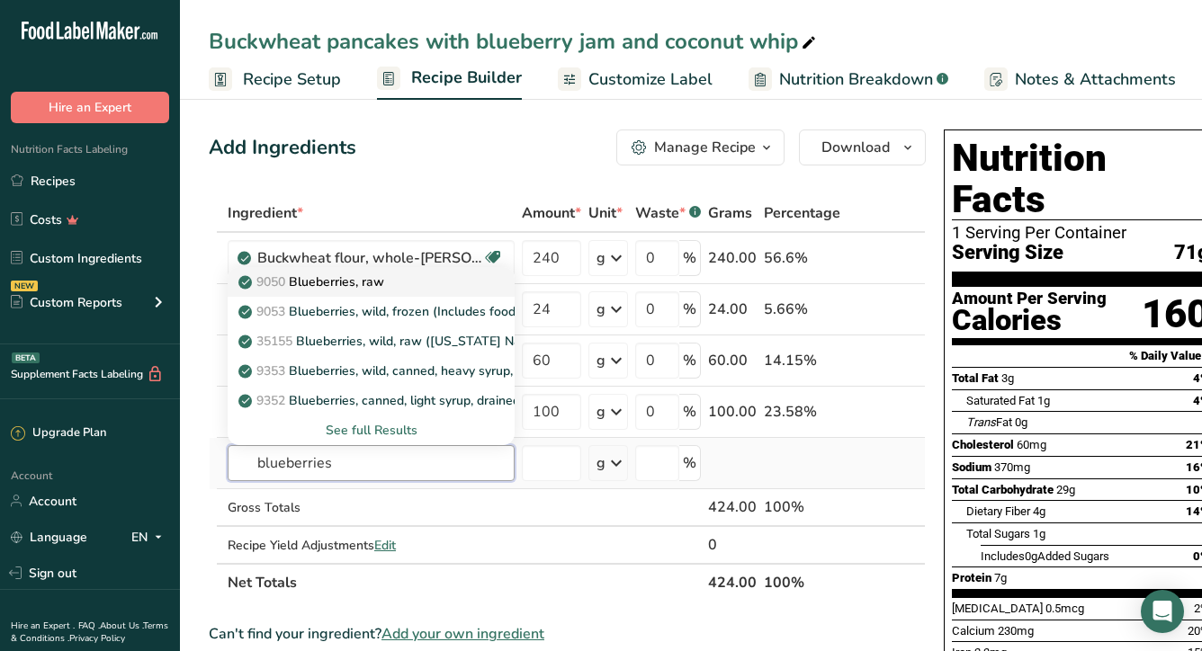
type input "blueberries"
click at [325, 284] on p "9050 Blueberries, raw" at bounding box center [313, 282] width 142 height 19
type input "Blueberries, raw"
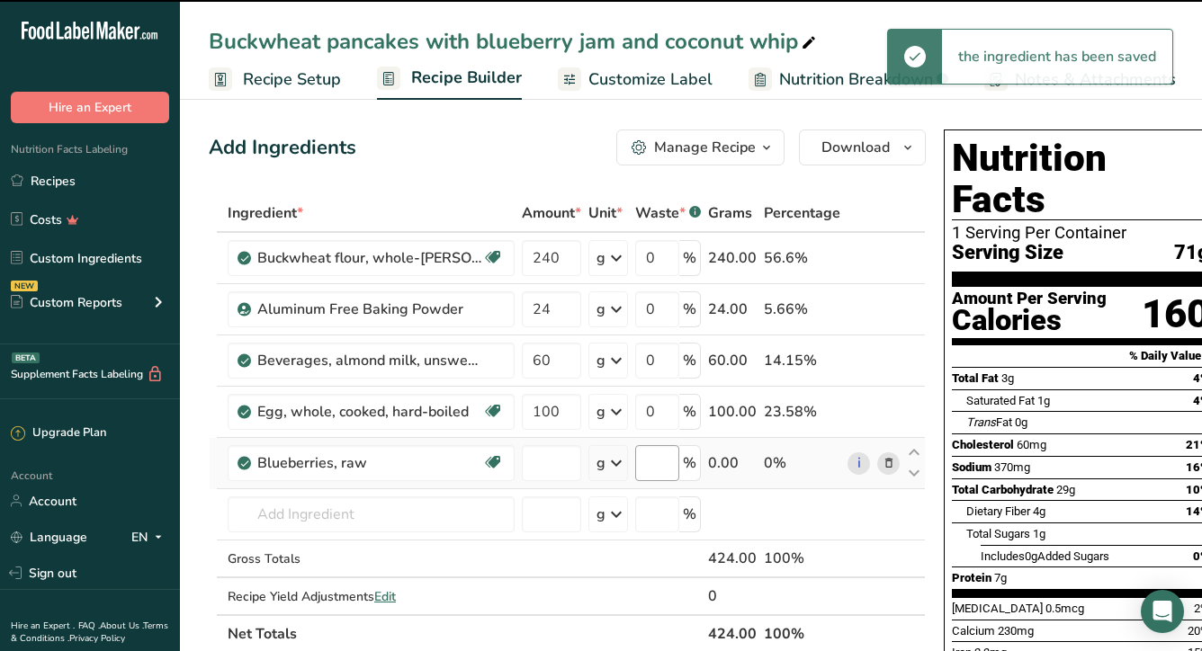
type input "0"
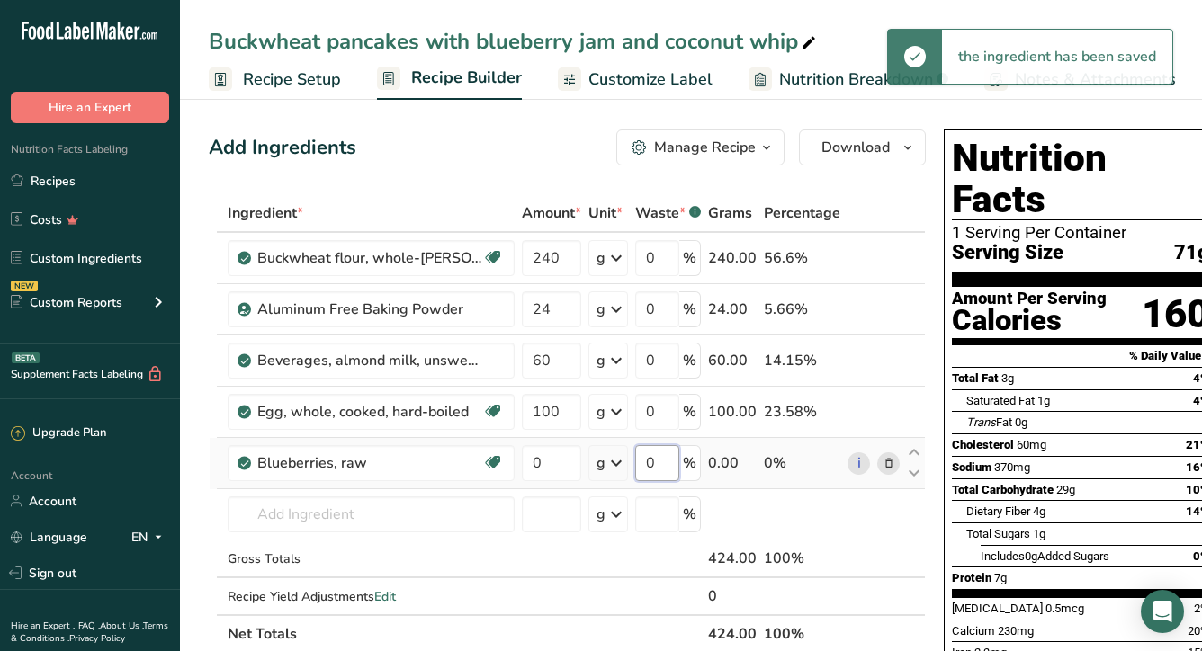
click at [641, 466] on input "0" at bounding box center [657, 463] width 44 height 36
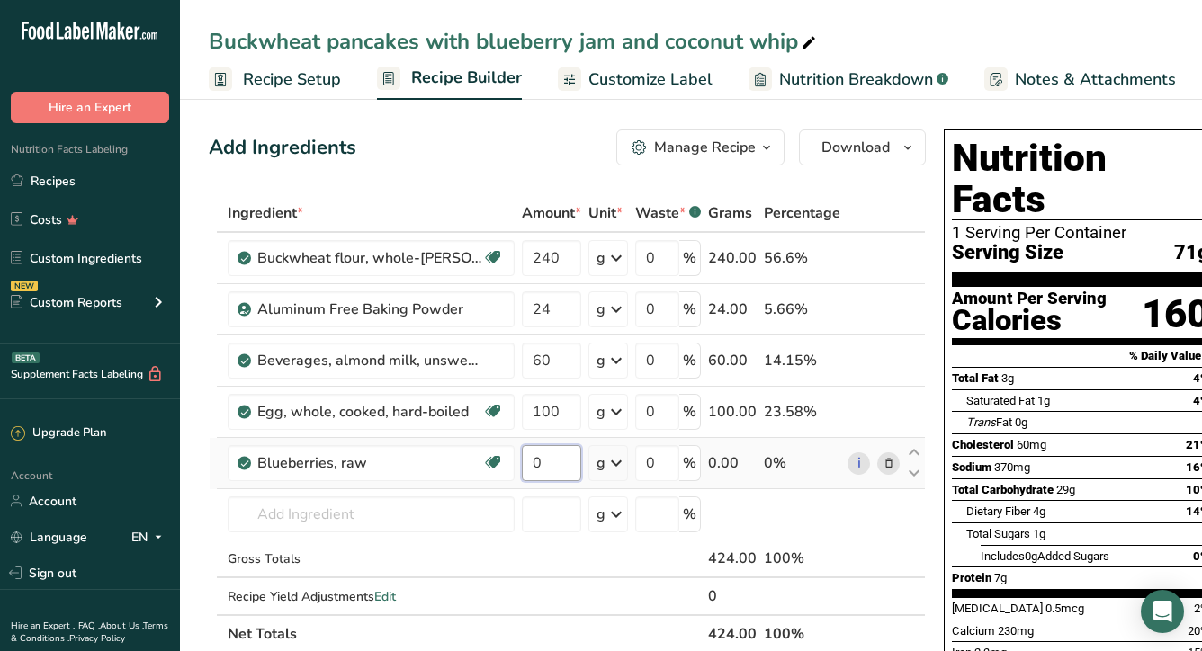
click at [534, 471] on div "Ingredient * Amount * Unit * Waste * .a-a{fill:#347362;}.b-a{fill:#fff;} Grams …" at bounding box center [567, 423] width 717 height 459
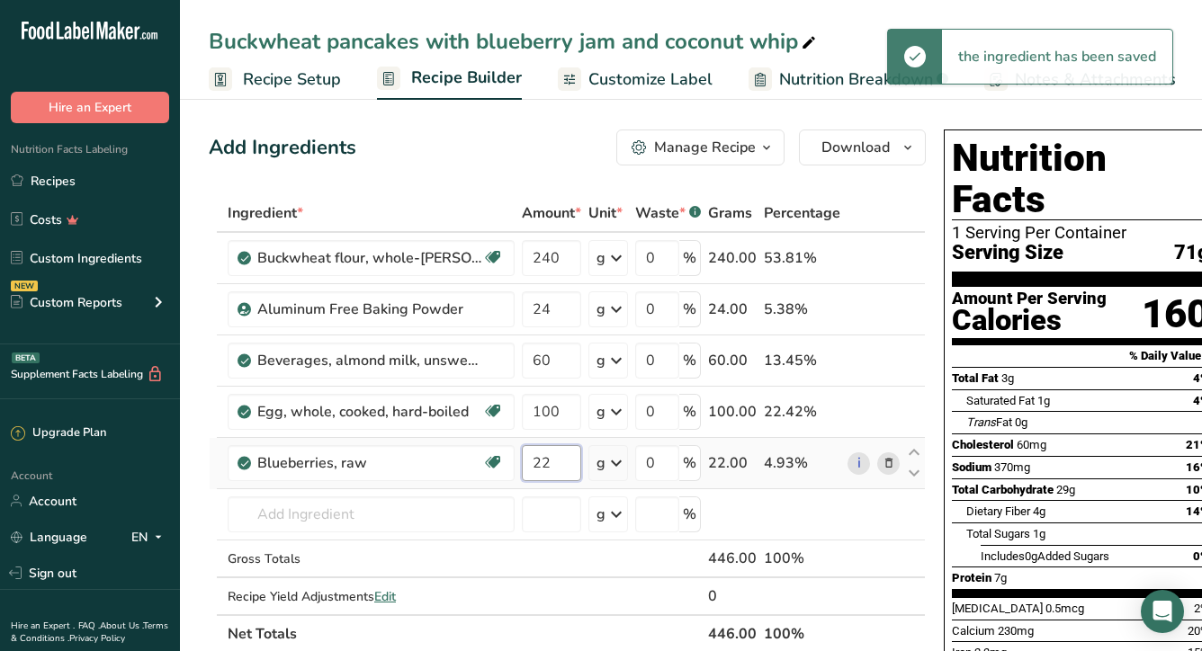
type input "2"
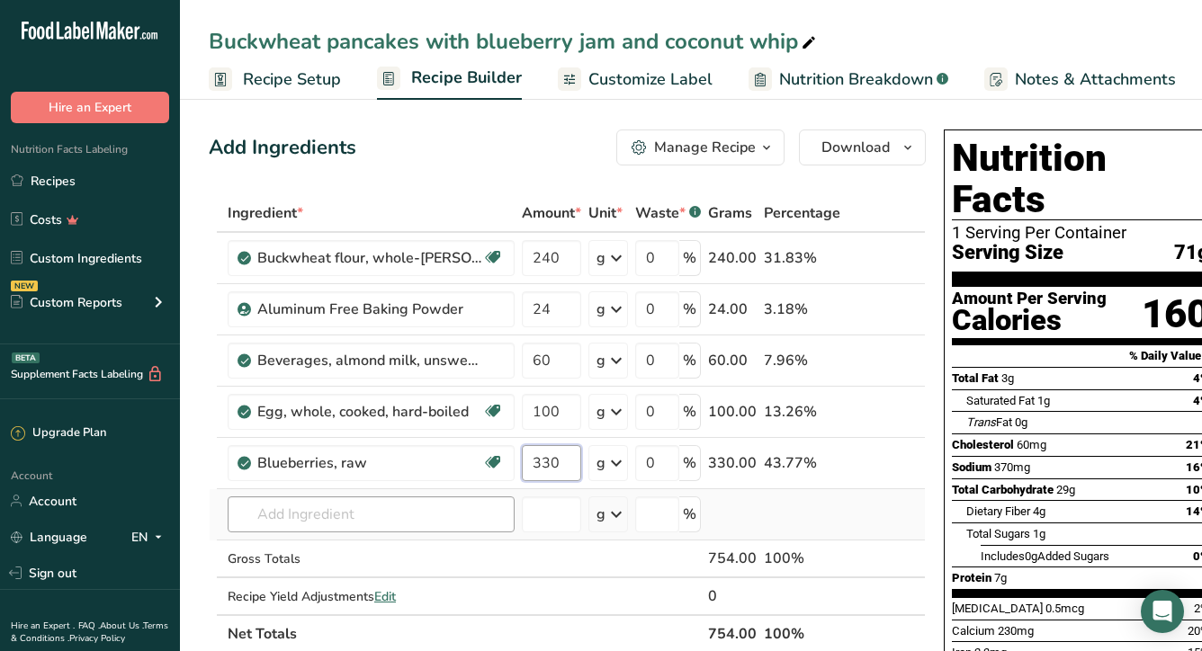
type input "330"
click at [307, 516] on div "Ingredient * Amount * Unit * Waste * .a-a{fill:#347362;}.b-a{fill:#fff;} Grams …" at bounding box center [567, 423] width 717 height 459
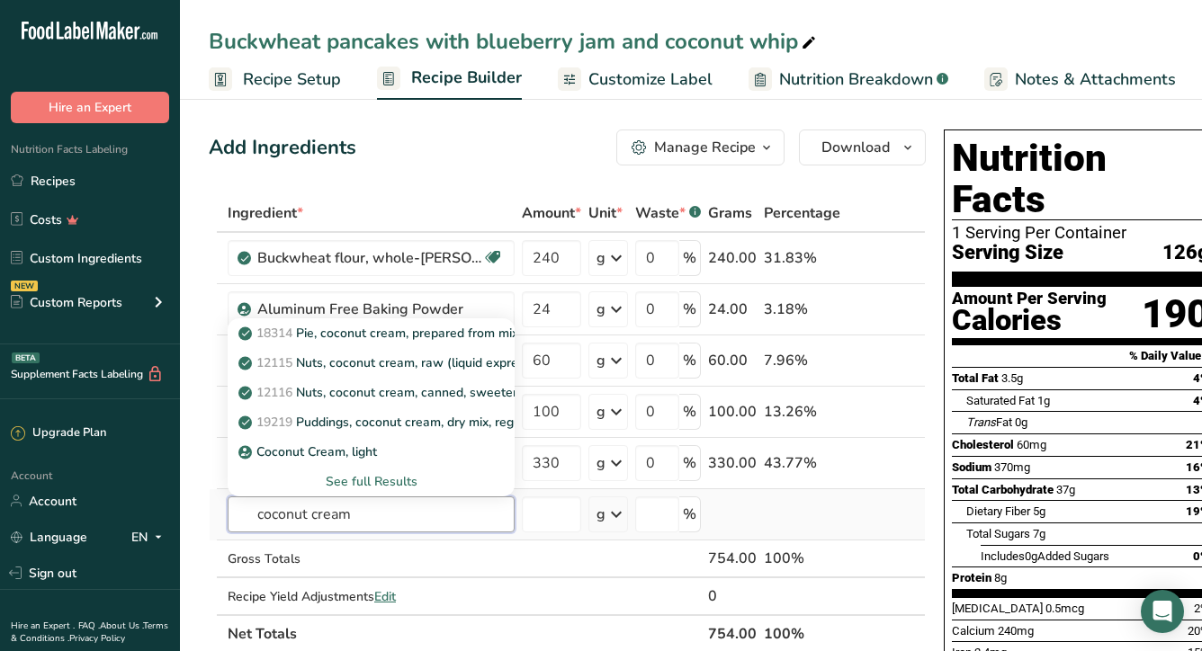
type input "coconut cream"
click at [354, 479] on div "See full Results" at bounding box center [371, 481] width 258 height 19
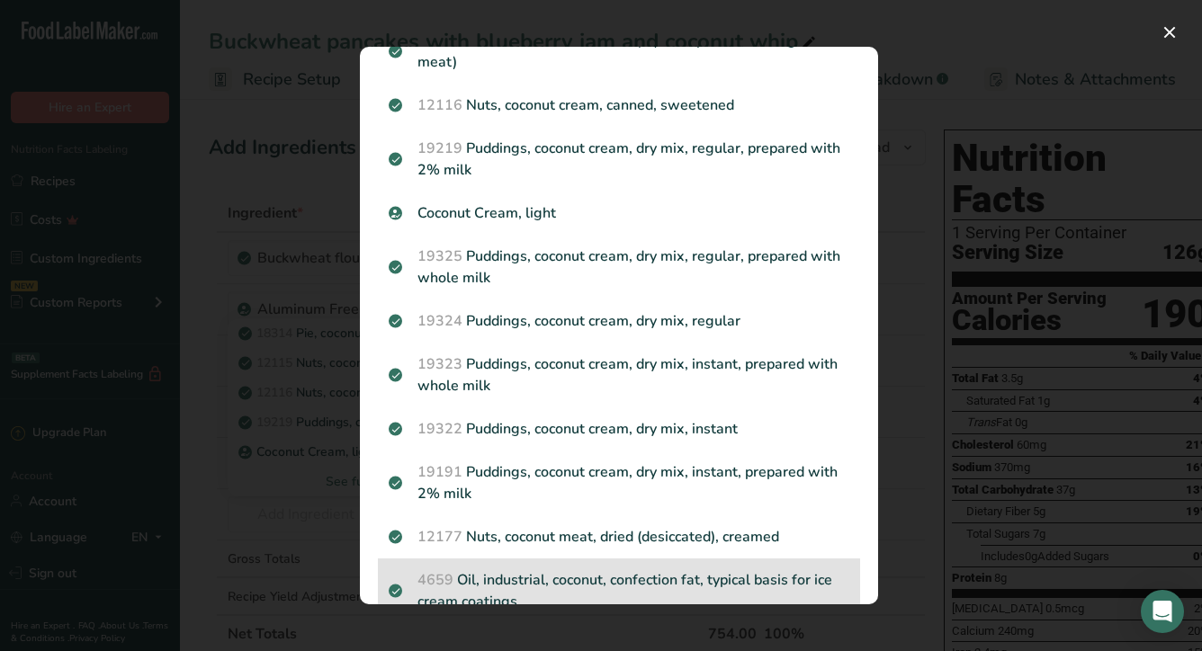
scroll to position [0, 0]
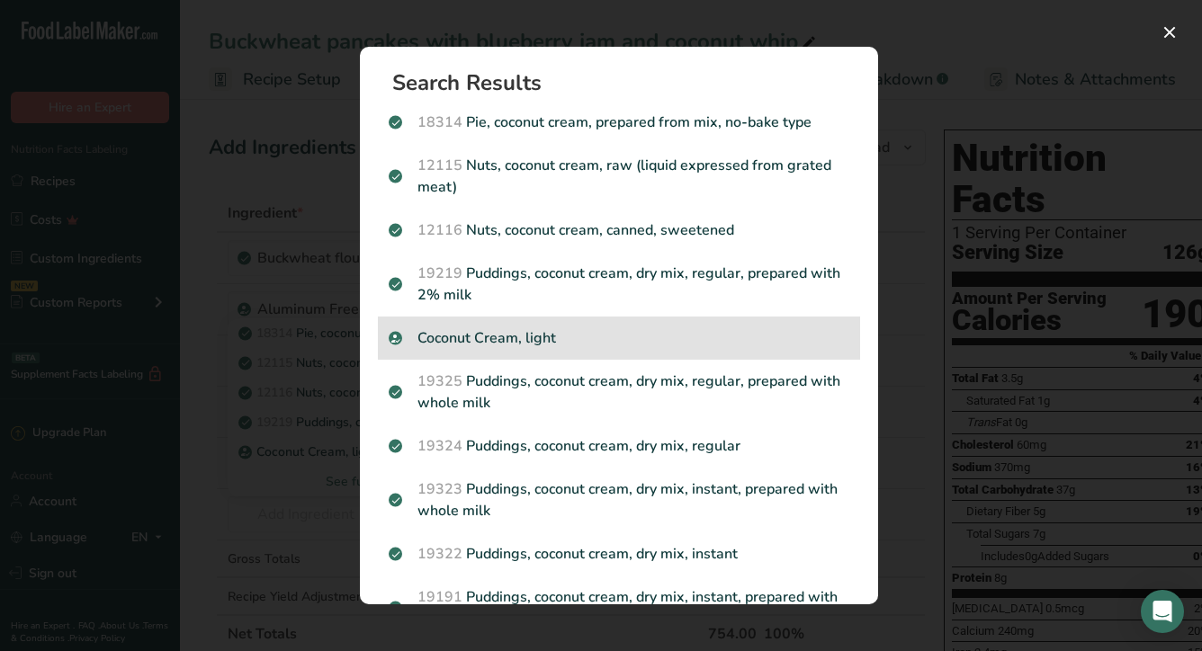
click at [612, 343] on p "Coconut Cream, light" at bounding box center [619, 338] width 461 height 22
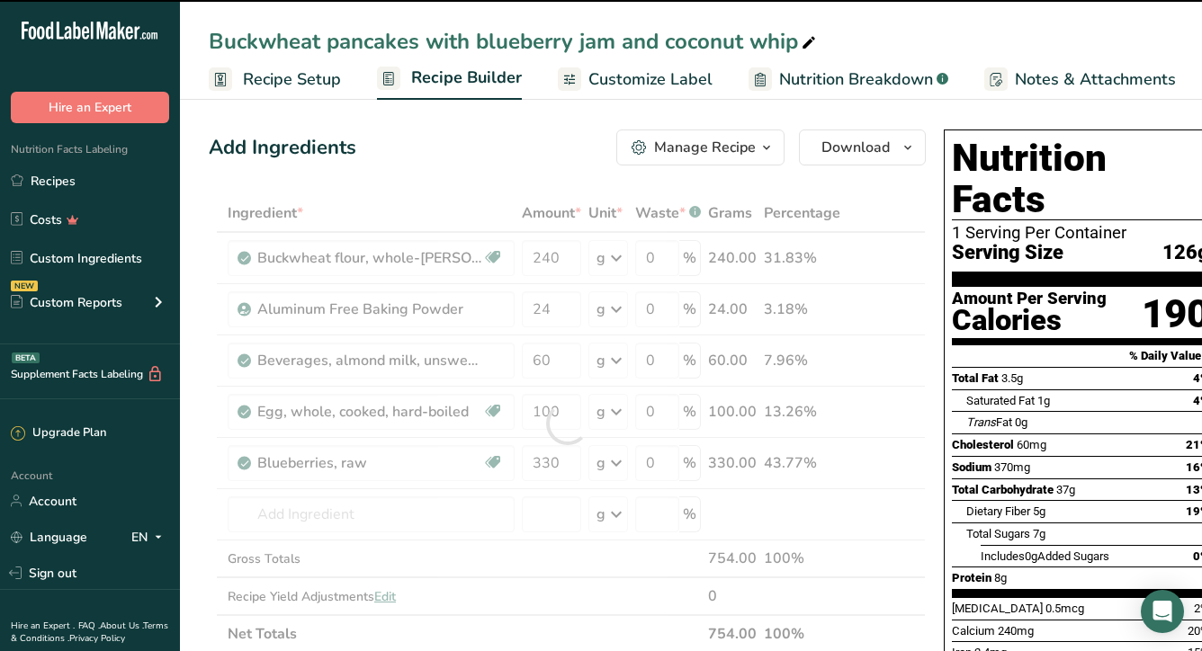
type input "0"
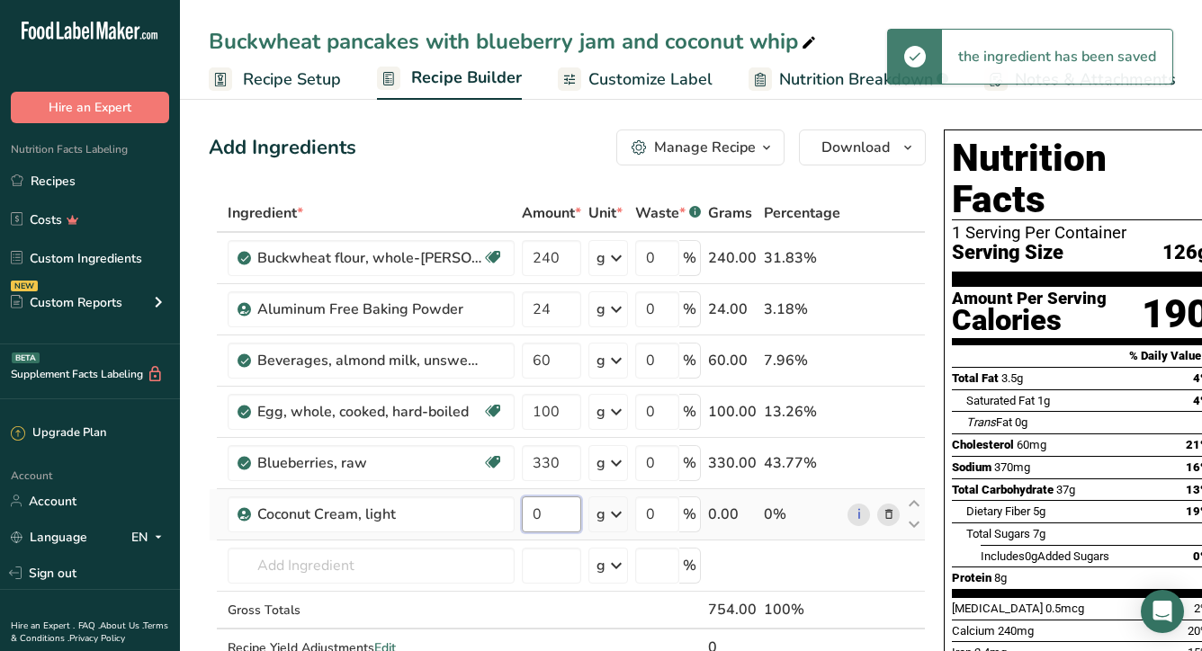
click at [528, 511] on input "0" at bounding box center [551, 515] width 59 height 36
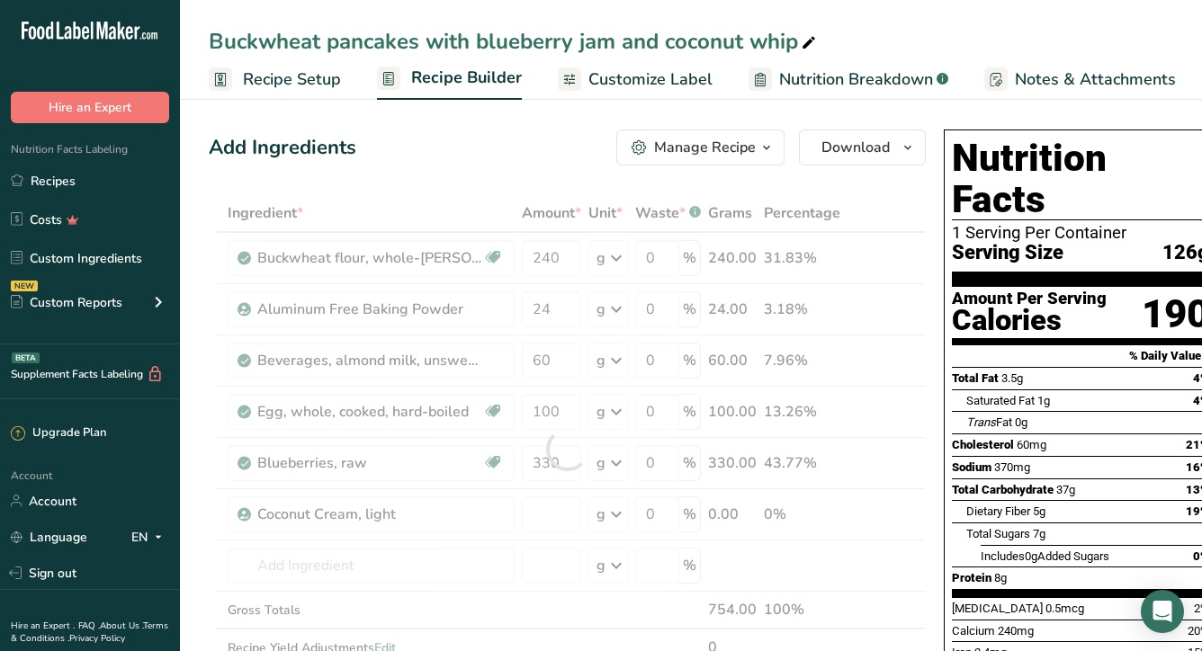
type input "0"
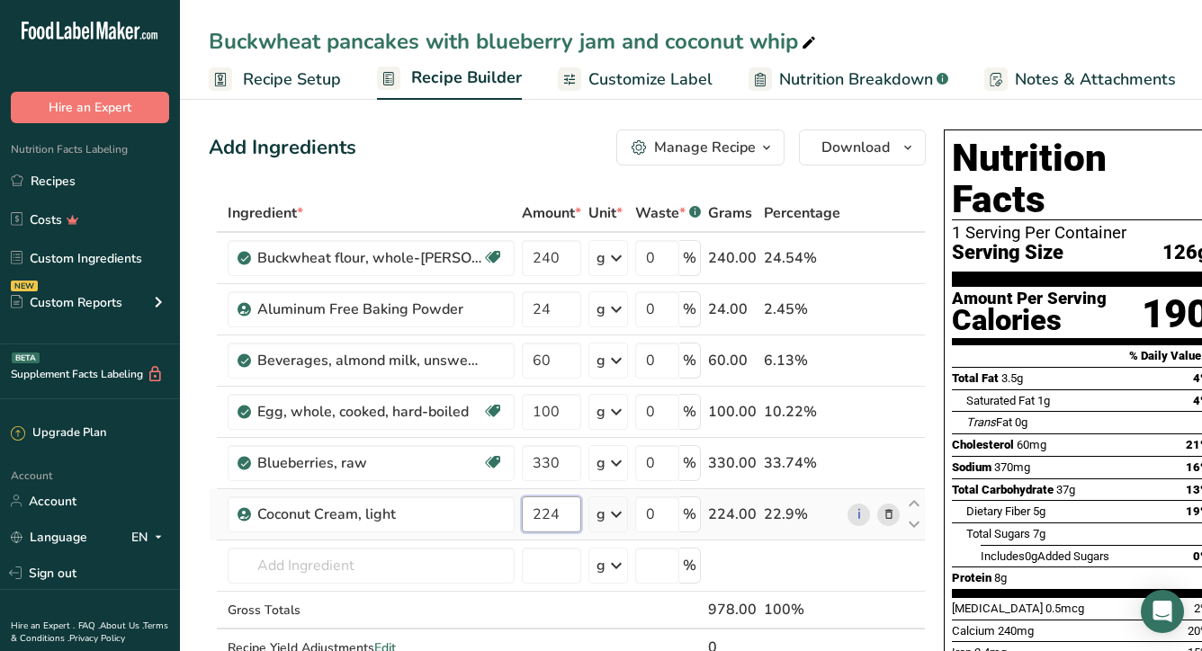
type input "224"
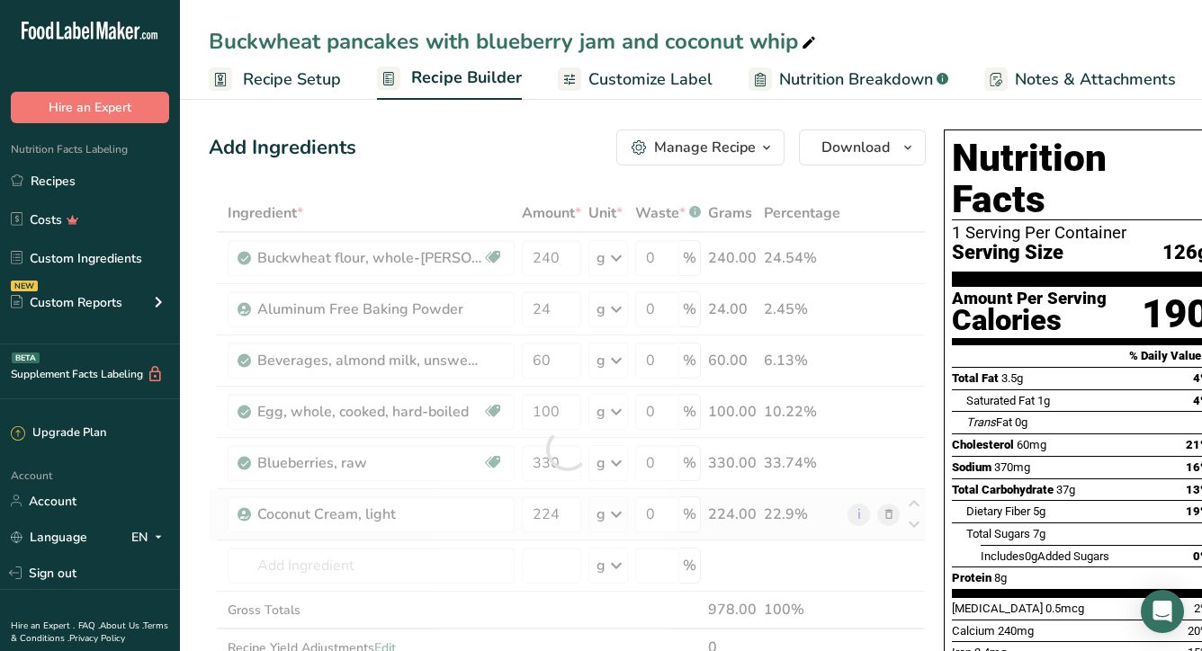
click at [494, 539] on div "Ingredient * Amount * Unit * Waste * .a-a{fill:#347362;}.b-a{fill:#fff;} Grams …" at bounding box center [567, 449] width 717 height 510
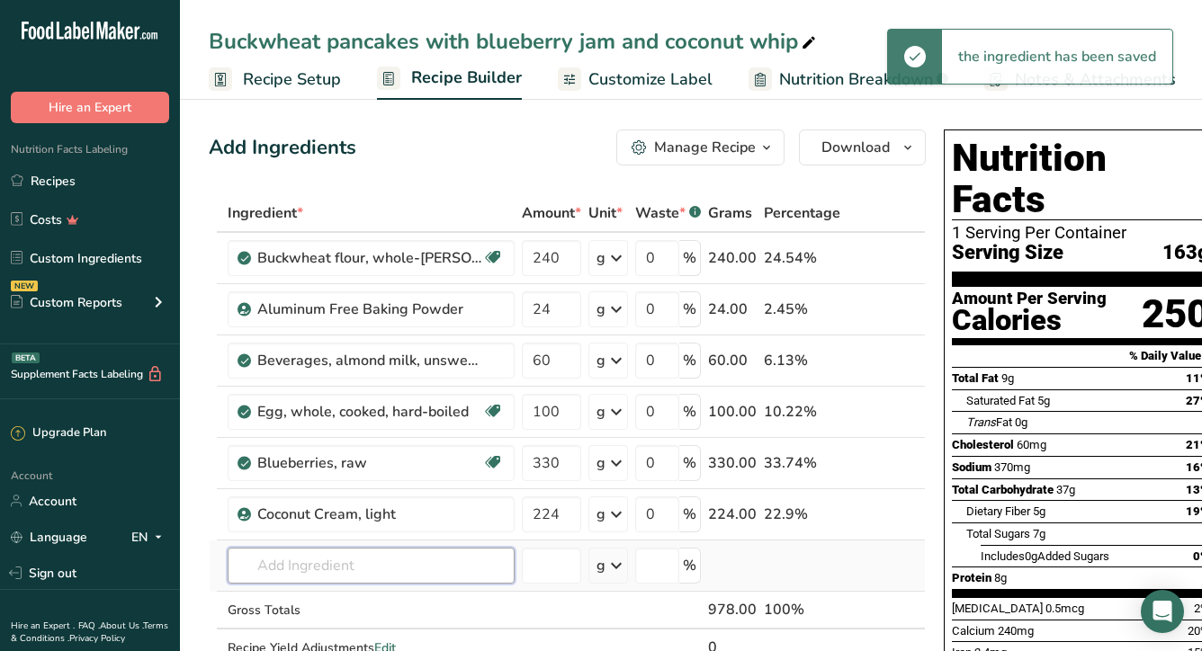
click at [396, 569] on input "text" at bounding box center [371, 566] width 287 height 36
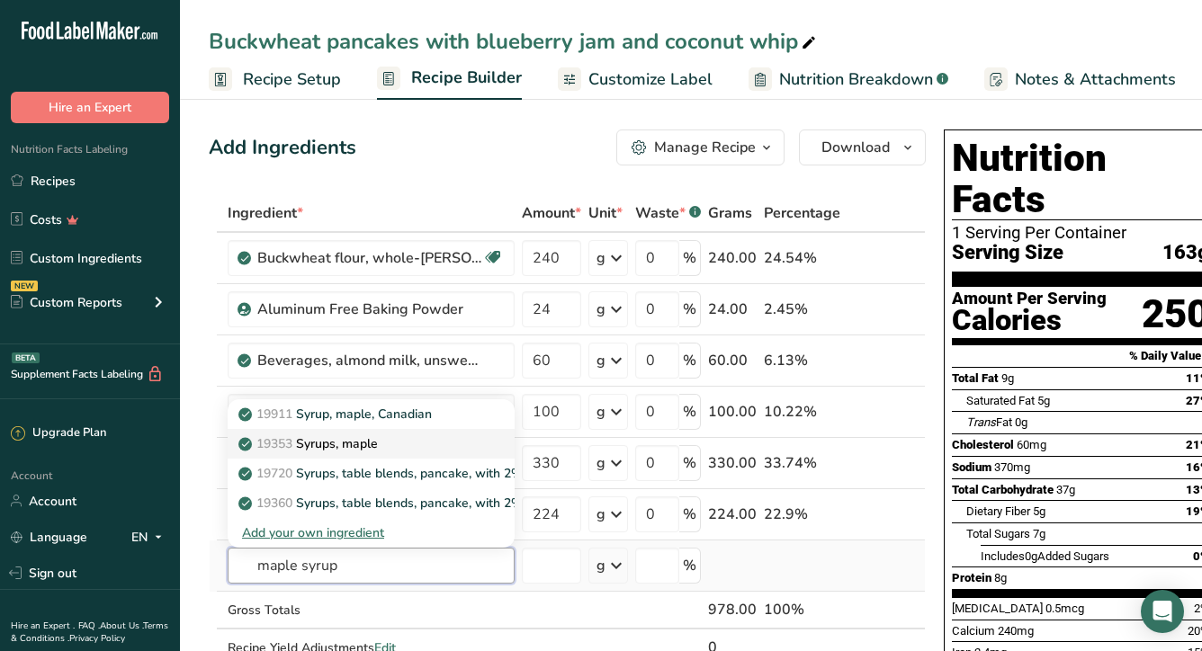
type input "maple syrup"
click at [386, 449] on div "19353 Syrups, maple" at bounding box center [356, 444] width 229 height 19
type input "Syrups, maple"
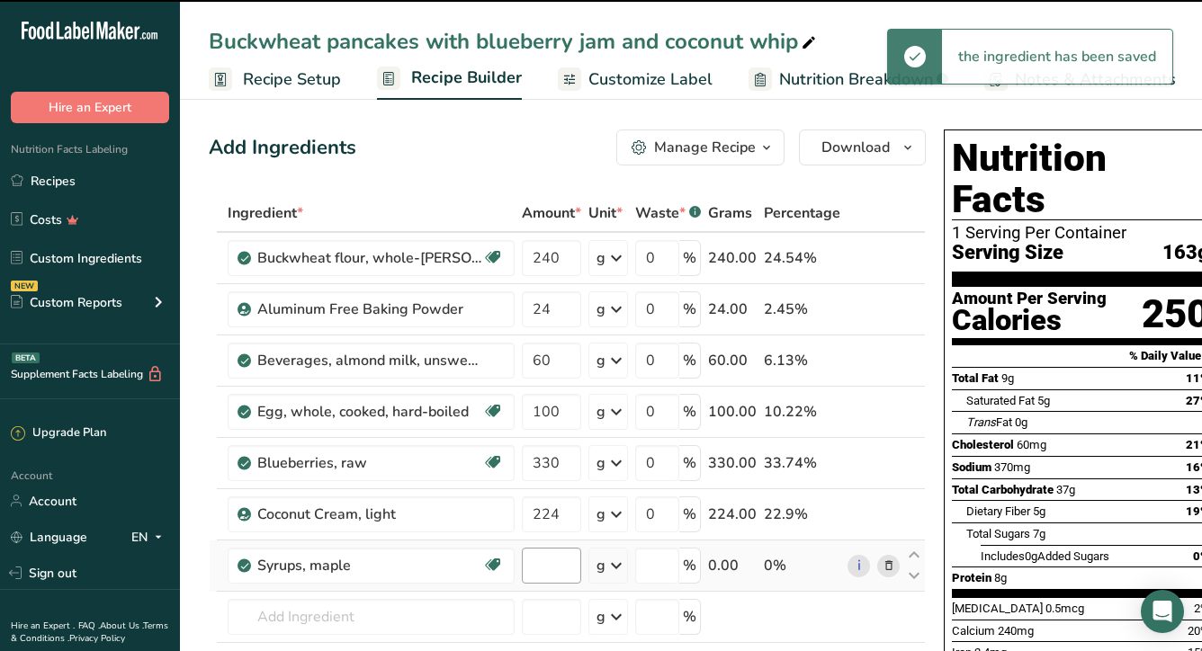
type input "0"
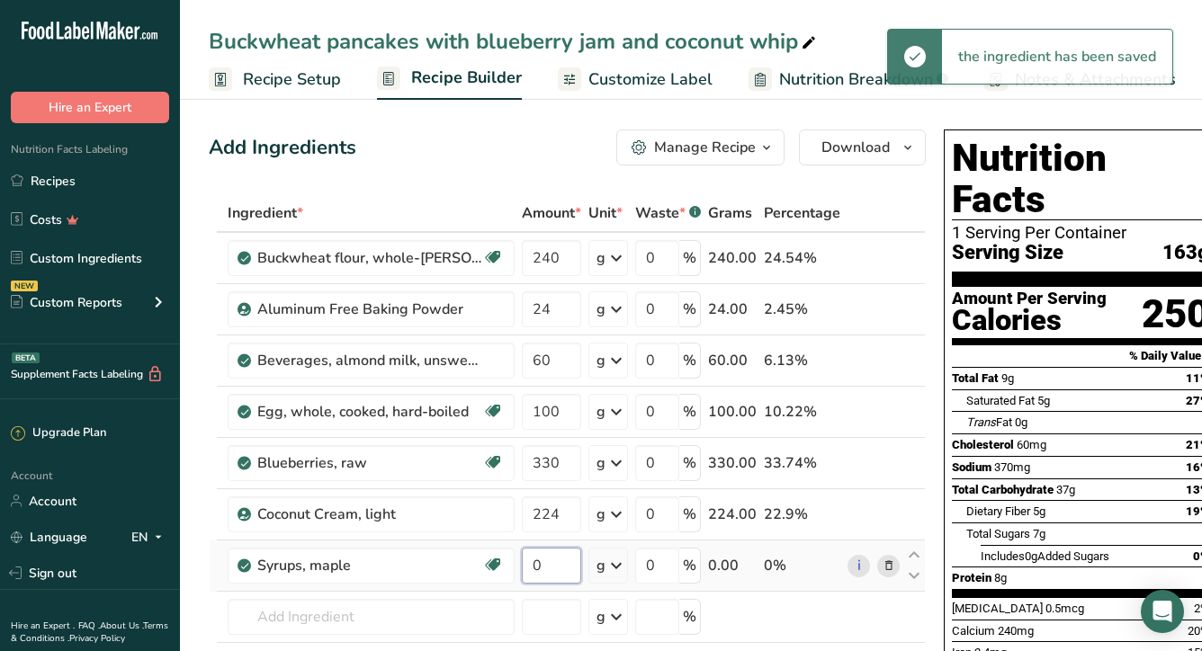
click at [541, 573] on input "0" at bounding box center [551, 566] width 59 height 36
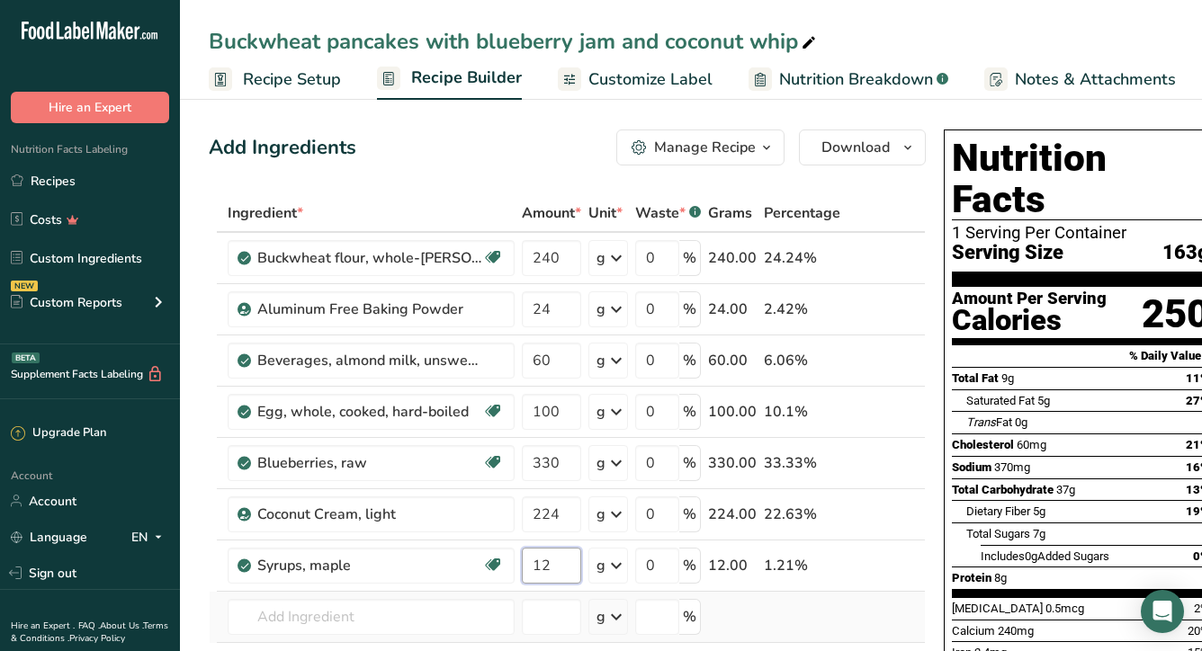
type input "12"
click at [504, 623] on div "Ingredient * Amount * Unit * Waste * .a-a{fill:#347362;}.b-a{fill:#fff;} Grams …" at bounding box center [567, 474] width 717 height 561
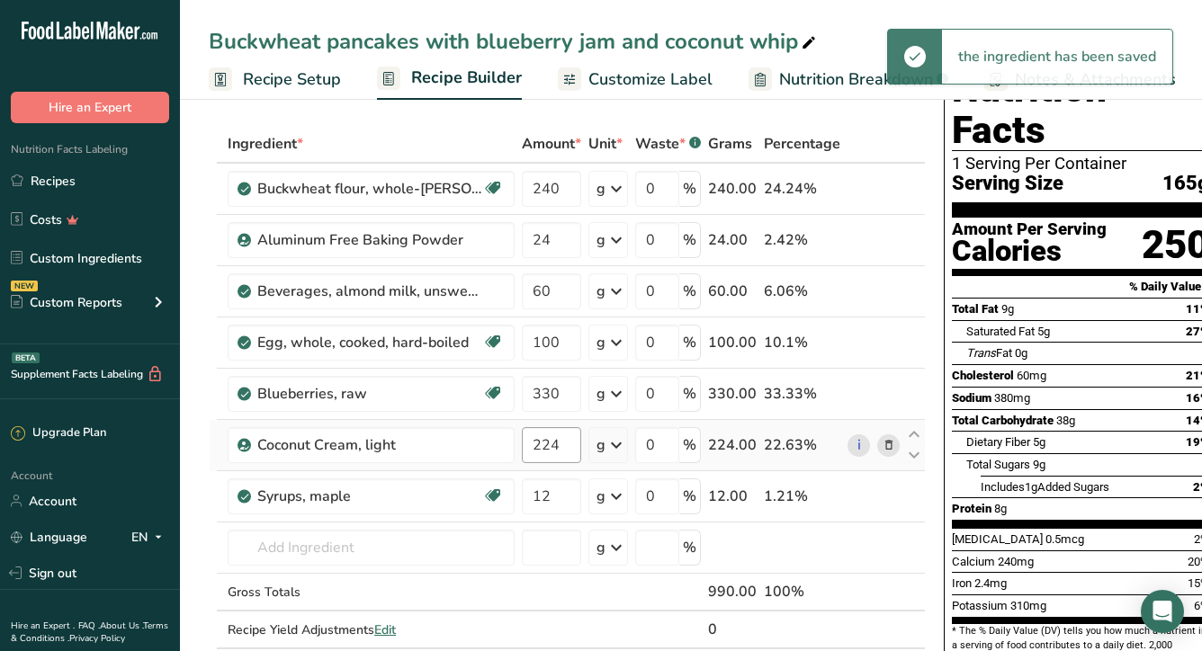
scroll to position [76, 0]
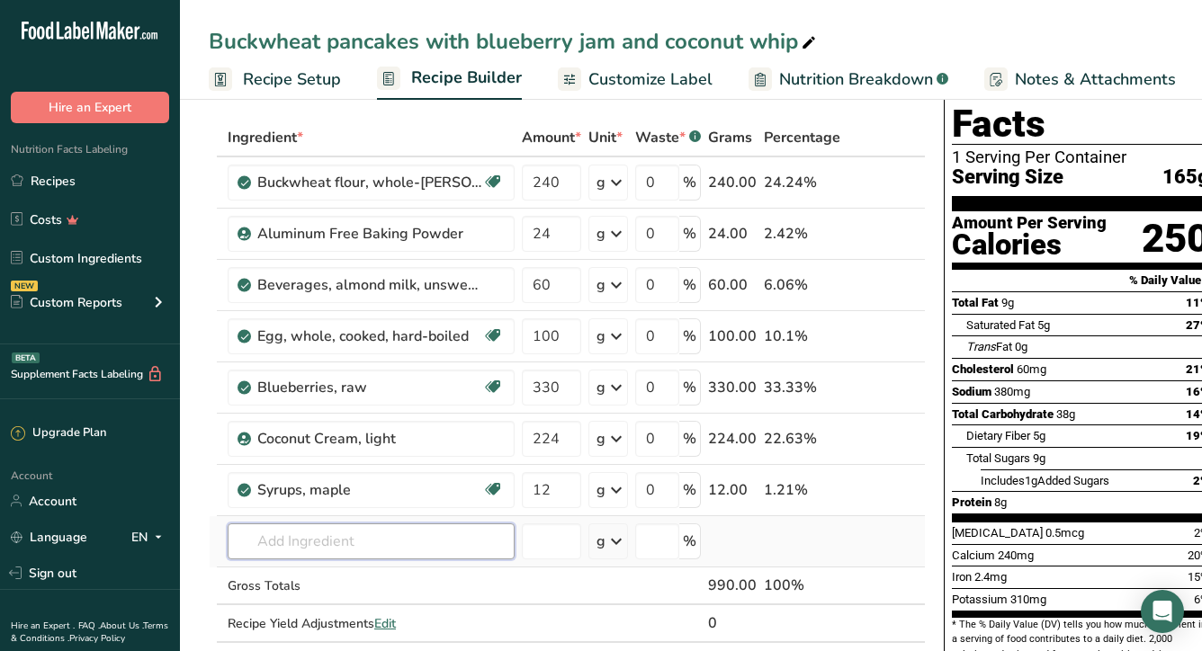
click at [415, 545] on input "text" at bounding box center [371, 542] width 287 height 36
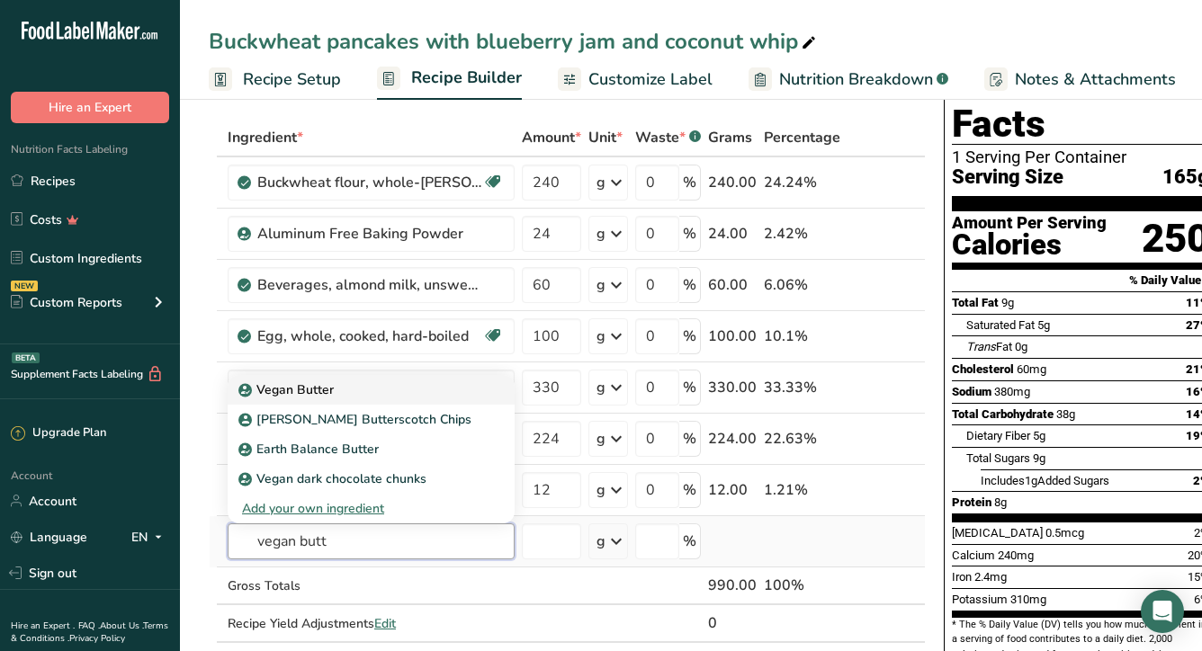
type input "vegan butt"
click at [382, 396] on div "Vegan Butter" at bounding box center [356, 390] width 229 height 19
type input "Vegan Butter"
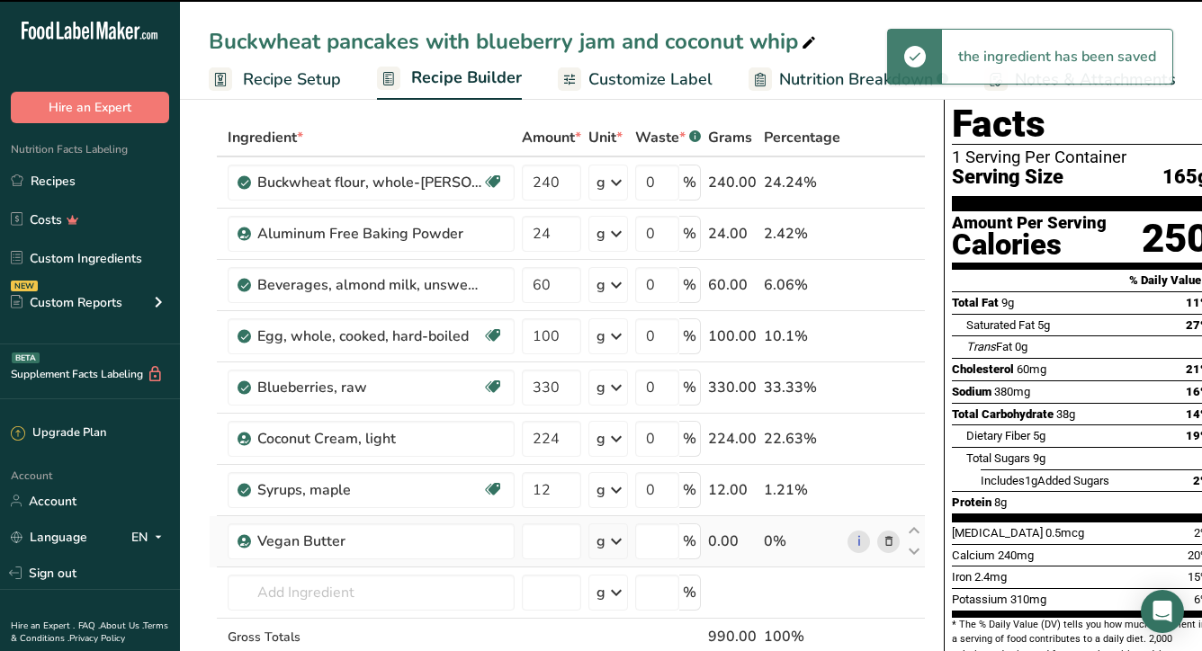
type input "0"
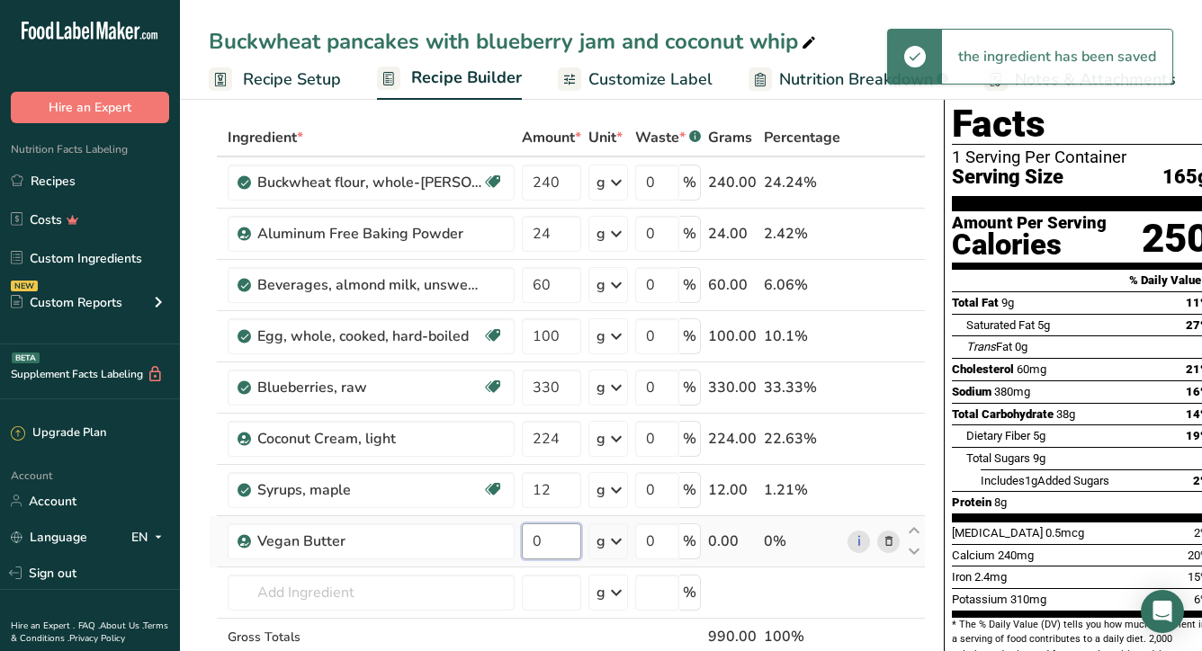
click at [528, 530] on input "0" at bounding box center [551, 542] width 59 height 36
click at [543, 541] on input "0" at bounding box center [551, 542] width 59 height 36
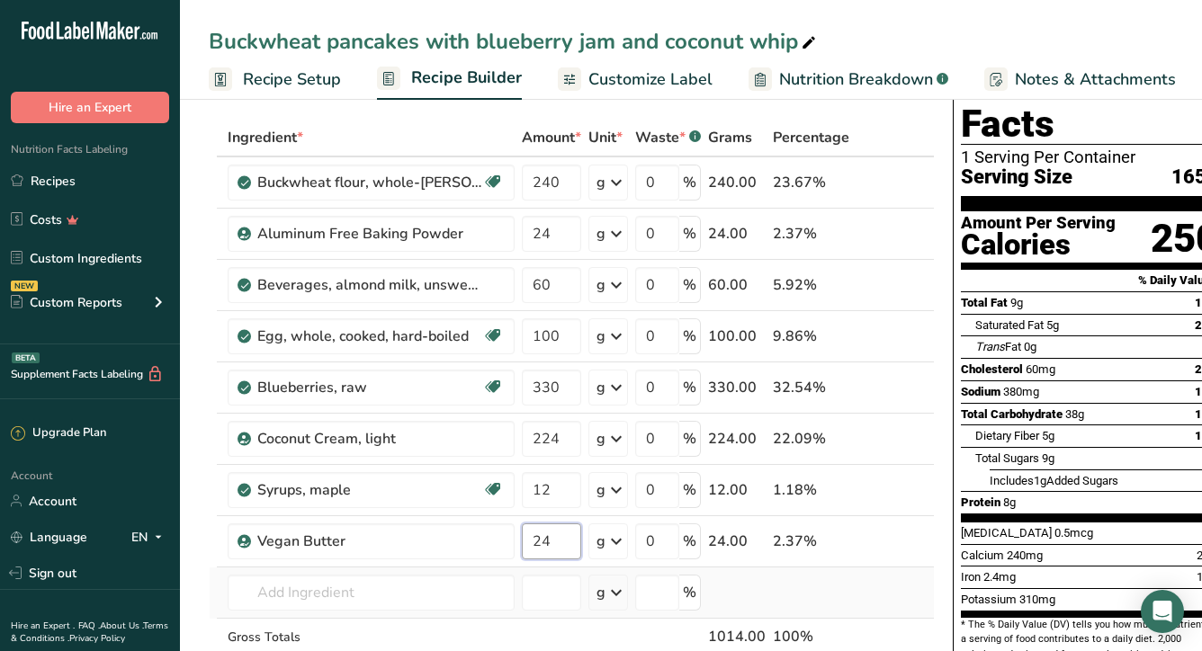
type input "24"
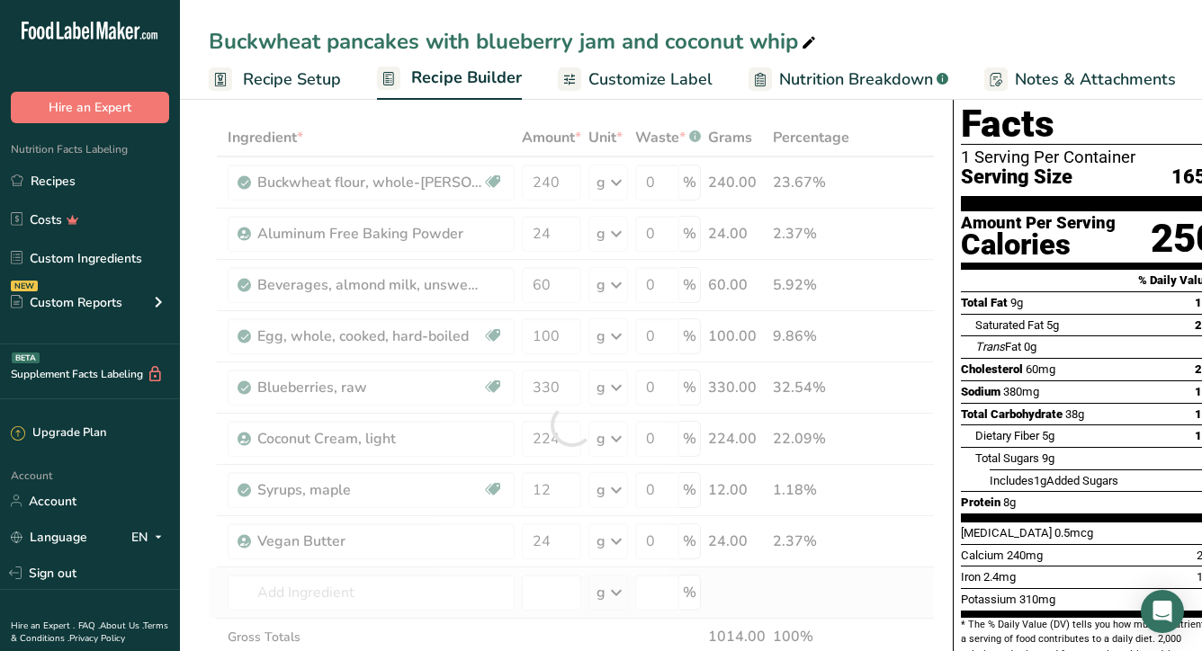
click at [501, 569] on div "Ingredient * Amount * Unit * Waste * .a-a{fill:#347362;}.b-a{fill:#fff;} Grams …" at bounding box center [572, 425] width 726 height 613
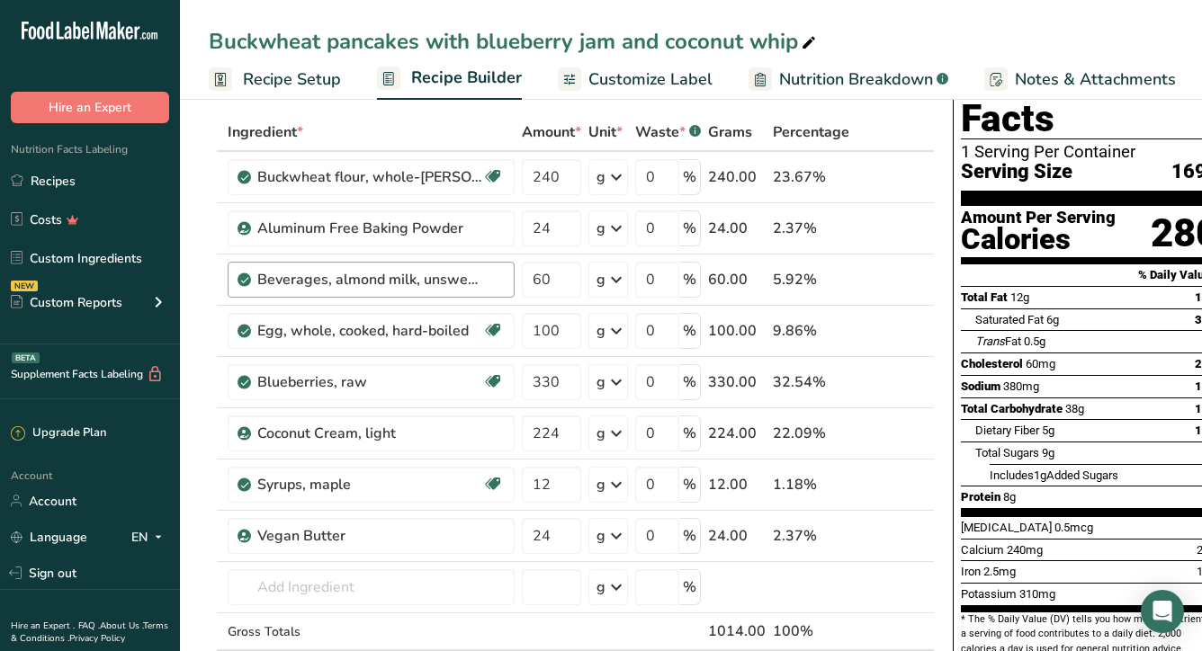
scroll to position [36, 0]
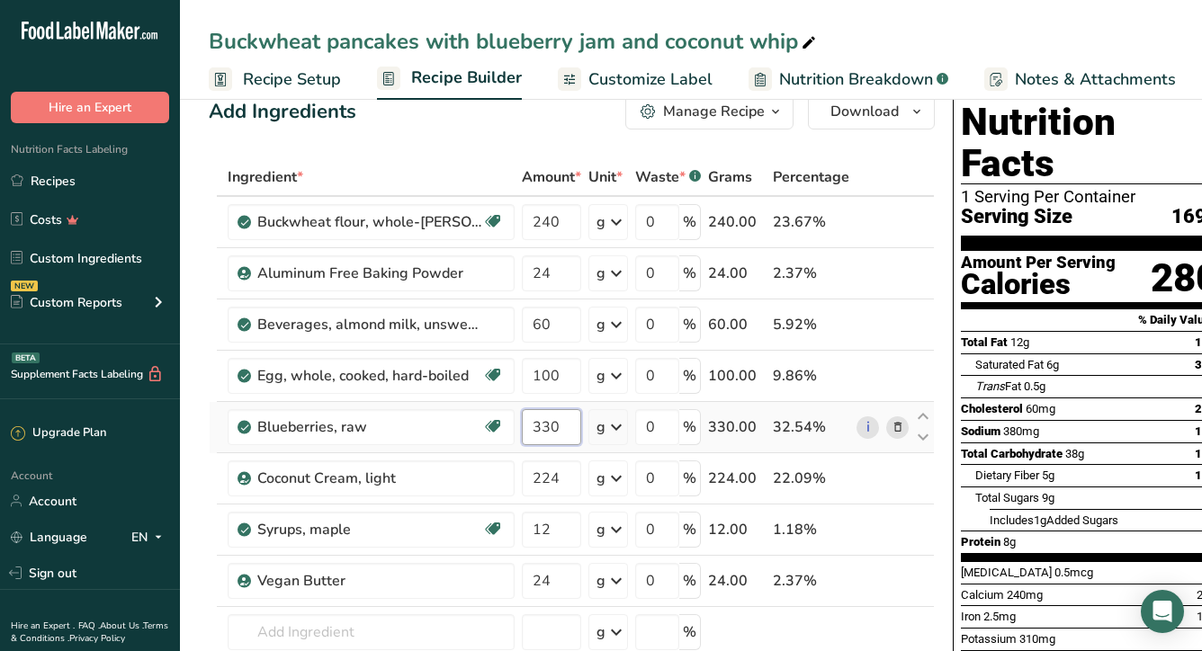
click at [552, 424] on input "330" at bounding box center [551, 427] width 59 height 36
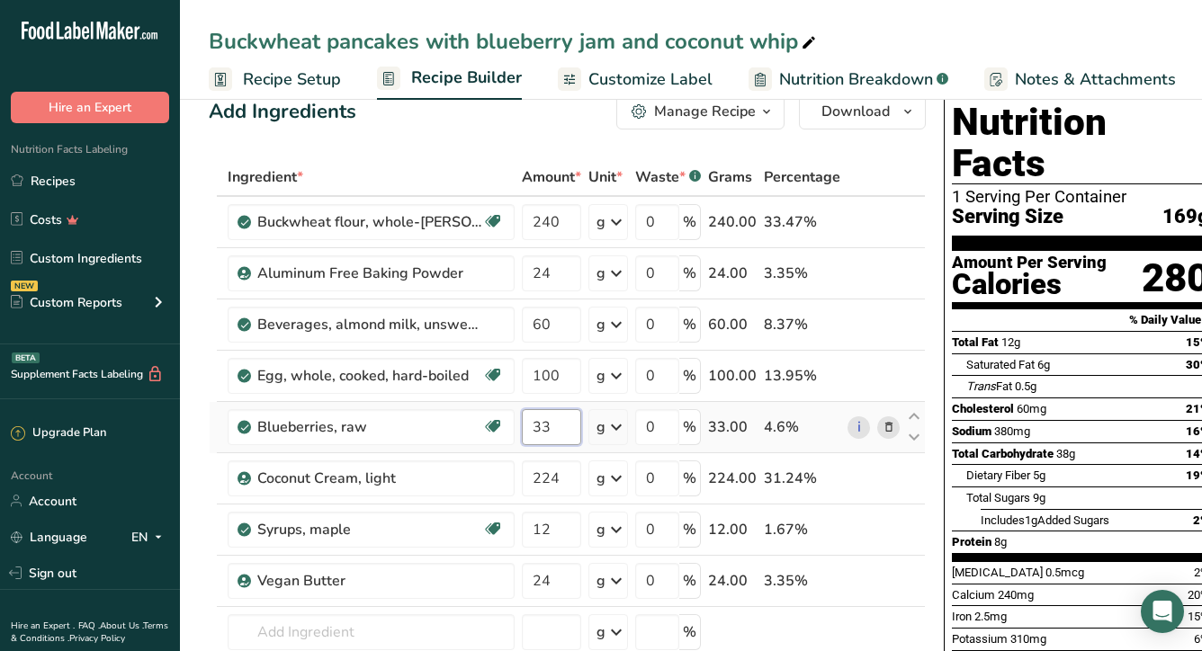
type input "3"
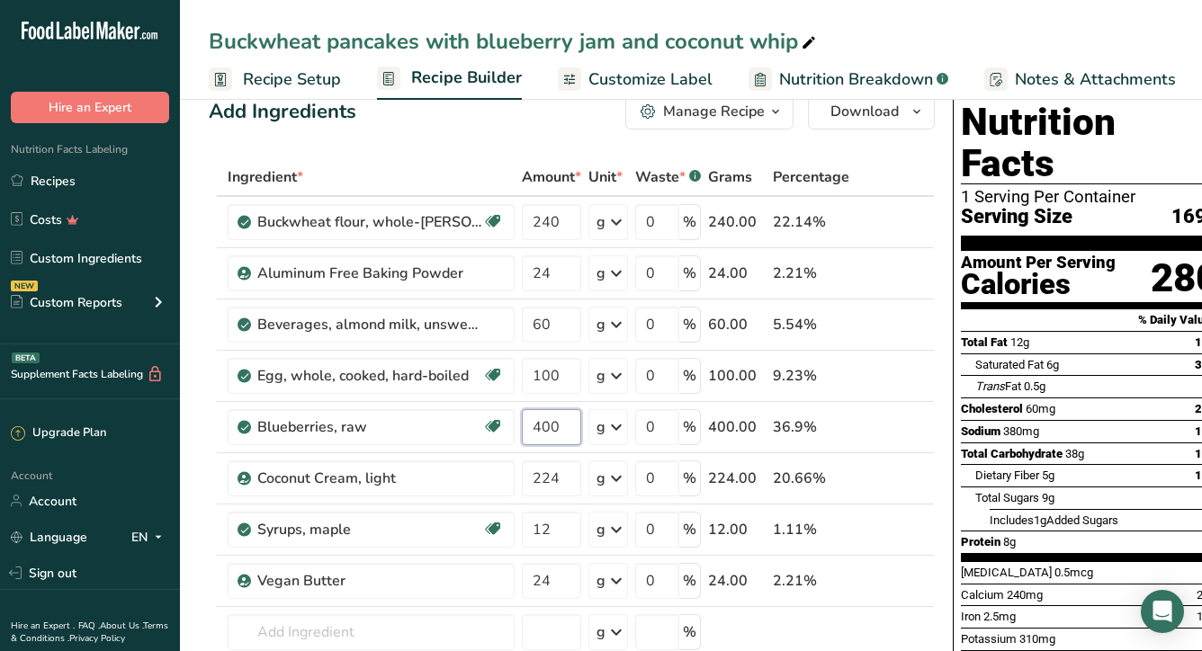
type input "400"
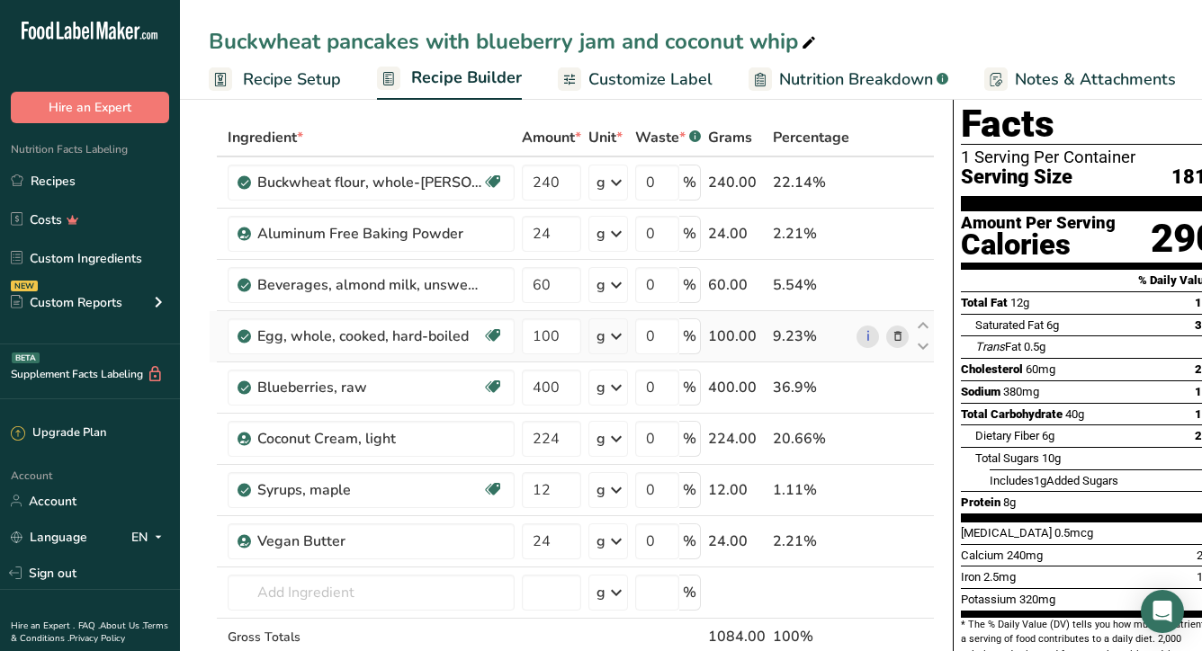
scroll to position [89, 0]
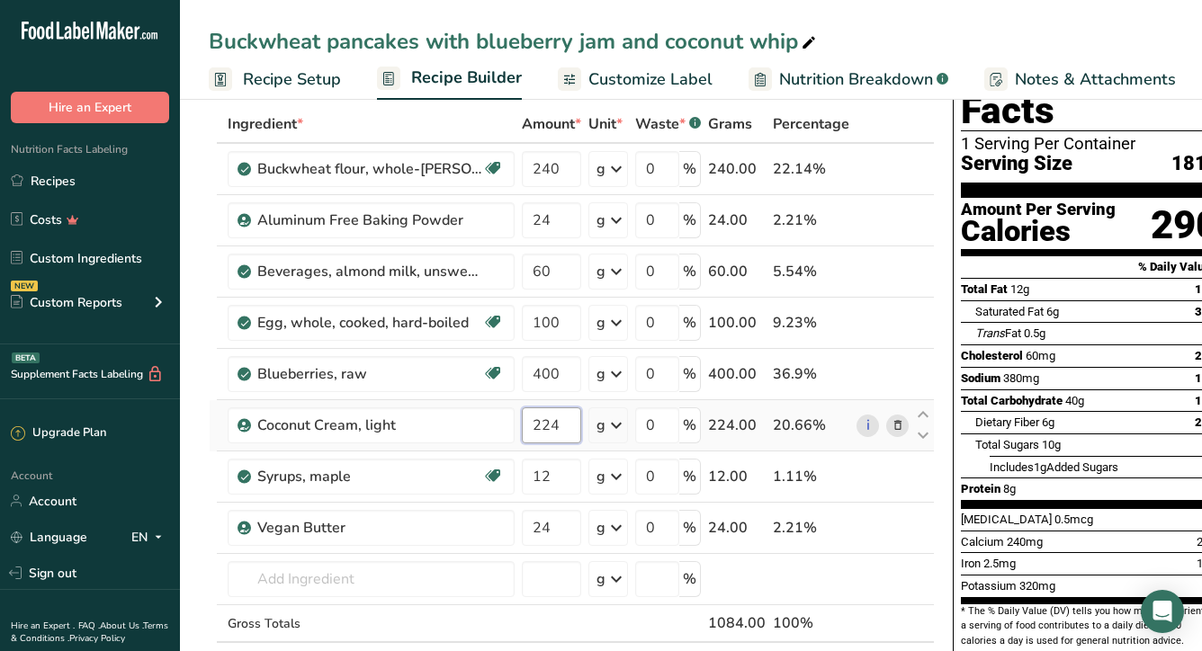
click at [549, 428] on input "224" at bounding box center [551, 426] width 59 height 36
type input "250"
click at [467, 123] on div "Ingredient * Amount * Unit * Waste * .a-a{fill:#347362;}.b-a{fill:#fff;} Grams …" at bounding box center [572, 411] width 726 height 613
click at [541, 482] on input "12" at bounding box center [551, 477] width 59 height 36
type input "1"
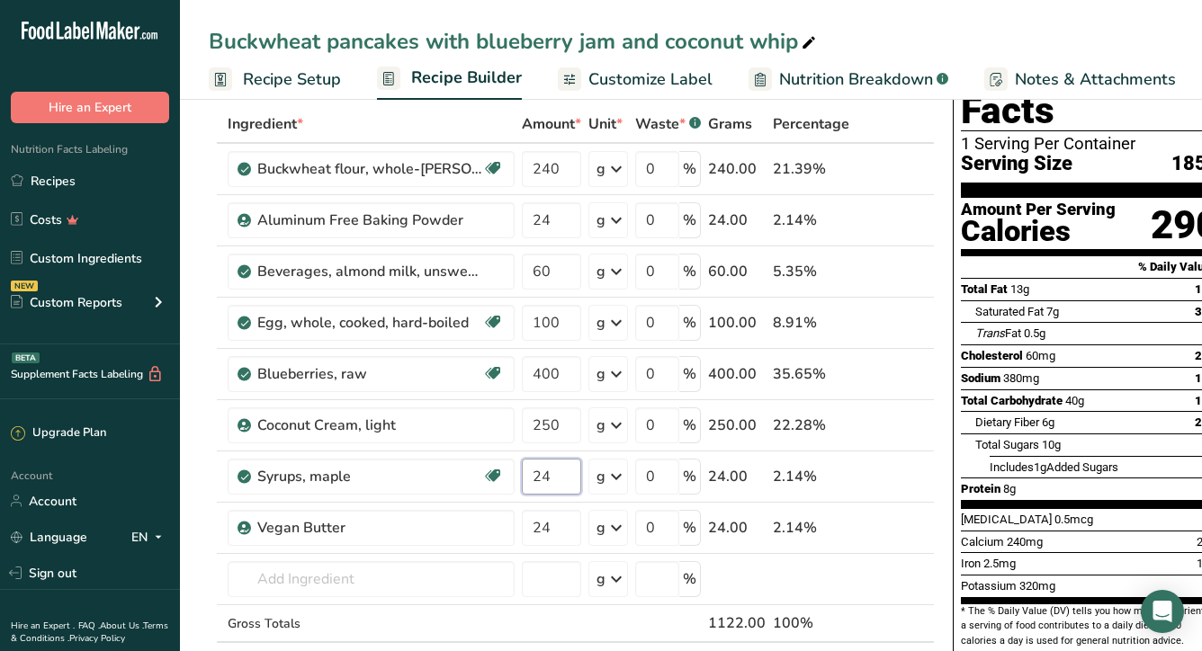
type input "24"
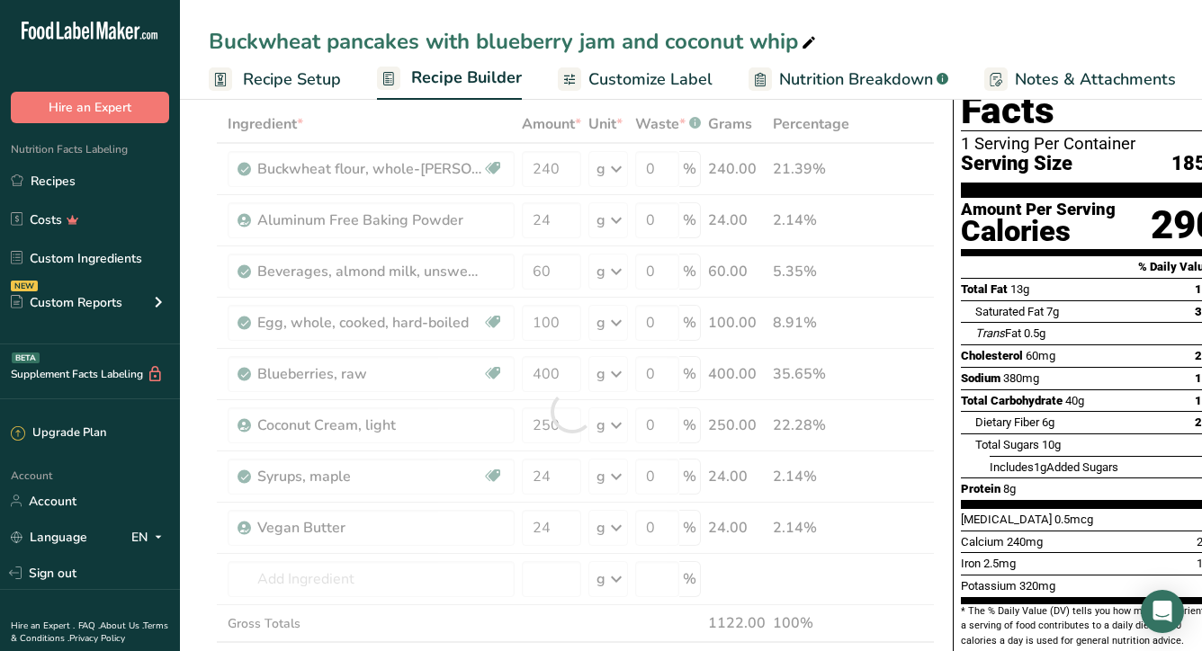
click at [543, 98] on ul "Recipe Setup Recipe Builder Customize Label Nutrition Breakdown .a-a{fill:#3473…" at bounding box center [794, 79] width 1229 height 42
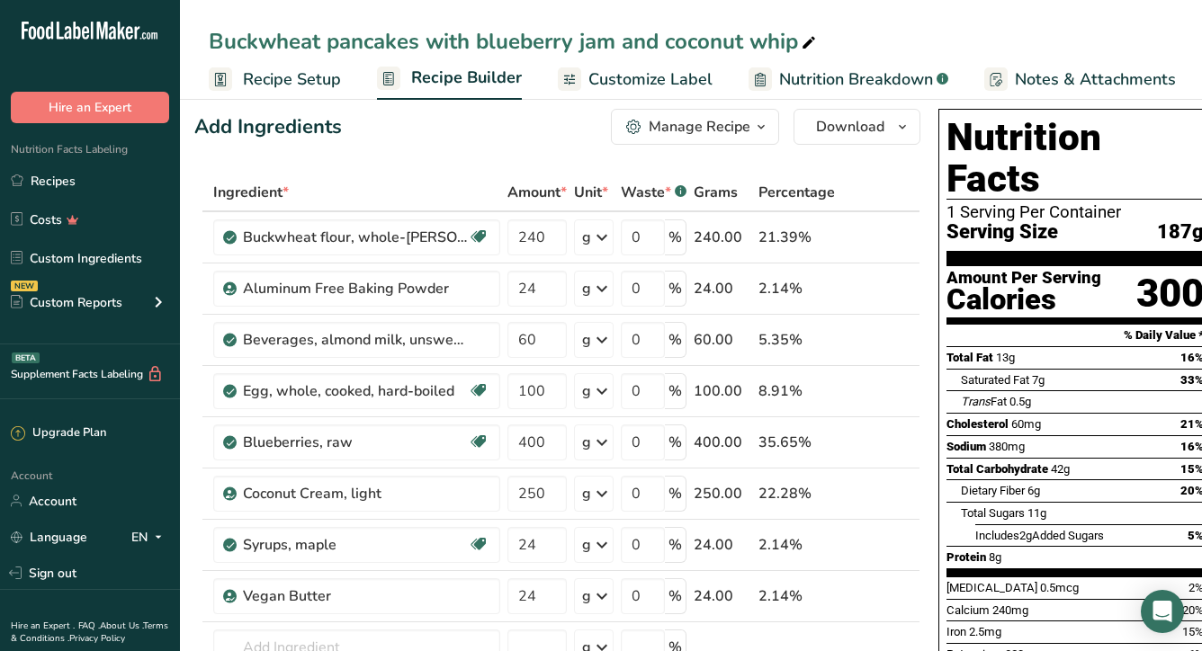
scroll to position [0, 0]
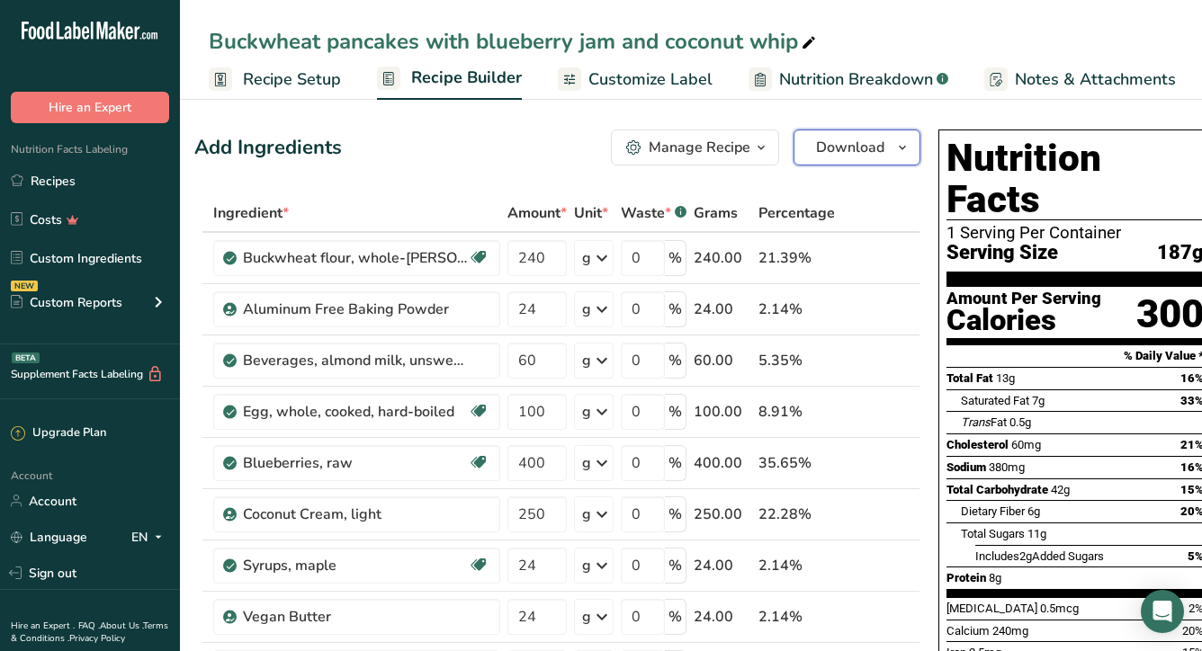
click at [847, 138] on span "Download" at bounding box center [850, 148] width 68 height 22
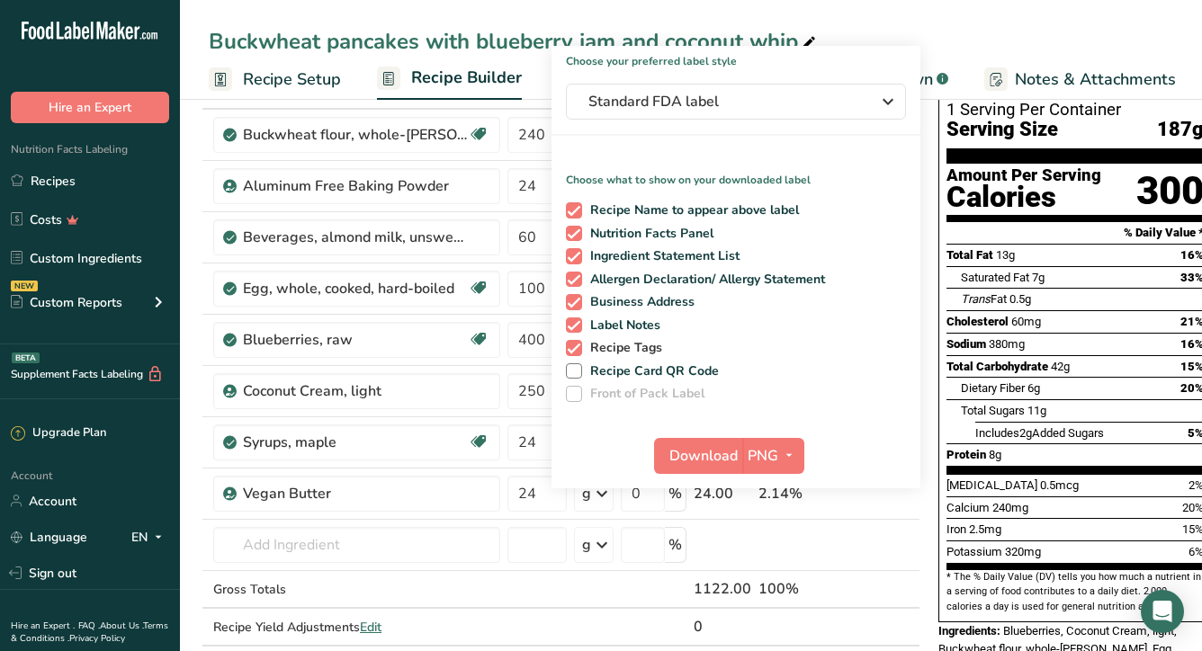
scroll to position [130, 0]
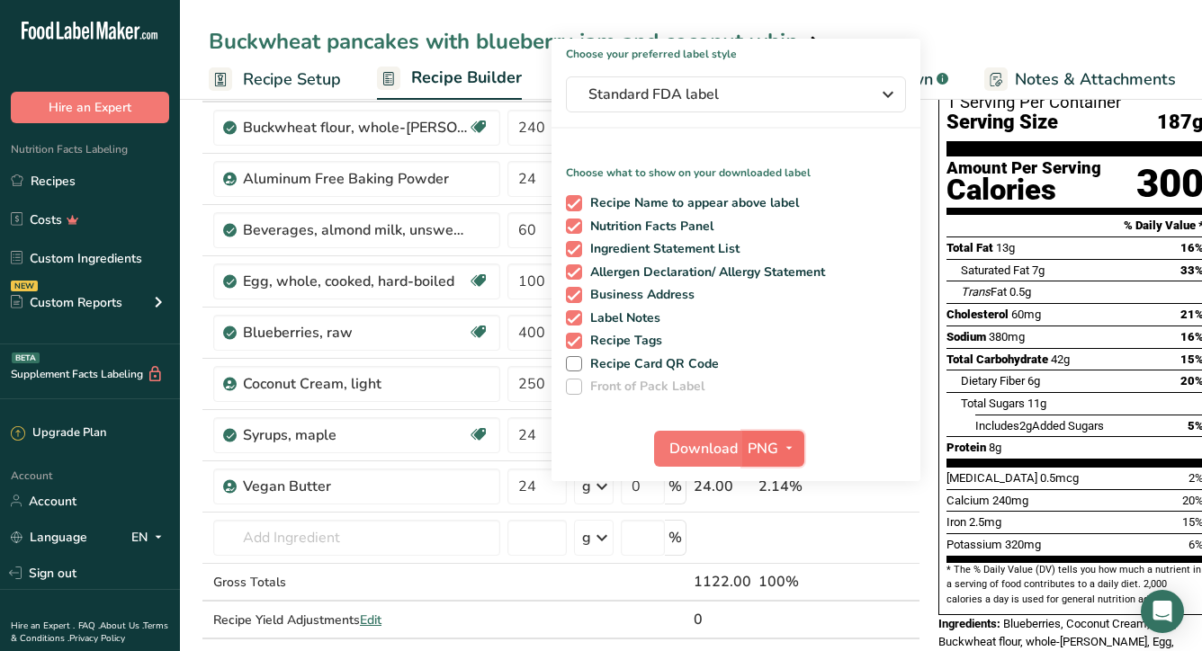
click at [752, 450] on span "PNG" at bounding box center [763, 449] width 31 height 22
click at [759, 578] on link "PDF" at bounding box center [776, 575] width 58 height 30
click at [687, 450] on span "Download" at bounding box center [704, 449] width 68 height 22
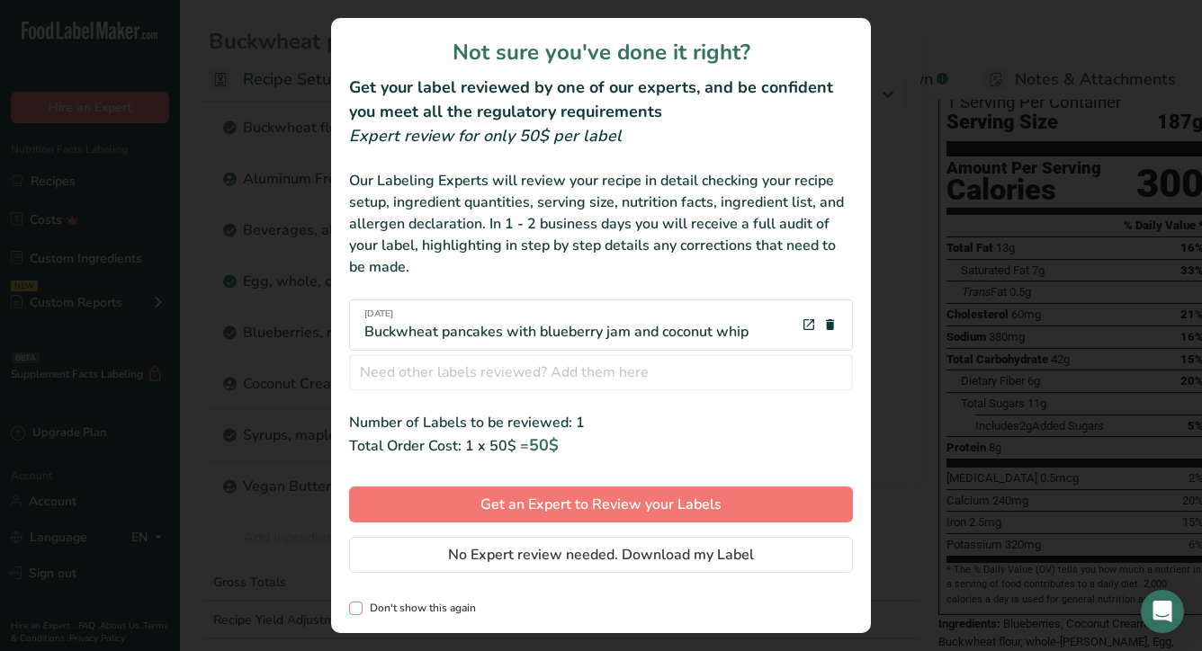
click at [352, 608] on span "review labels modal" at bounding box center [355, 608] width 13 height 13
click at [352, 608] on input "Don't show this again" at bounding box center [355, 609] width 12 height 12
checkbox input "true"
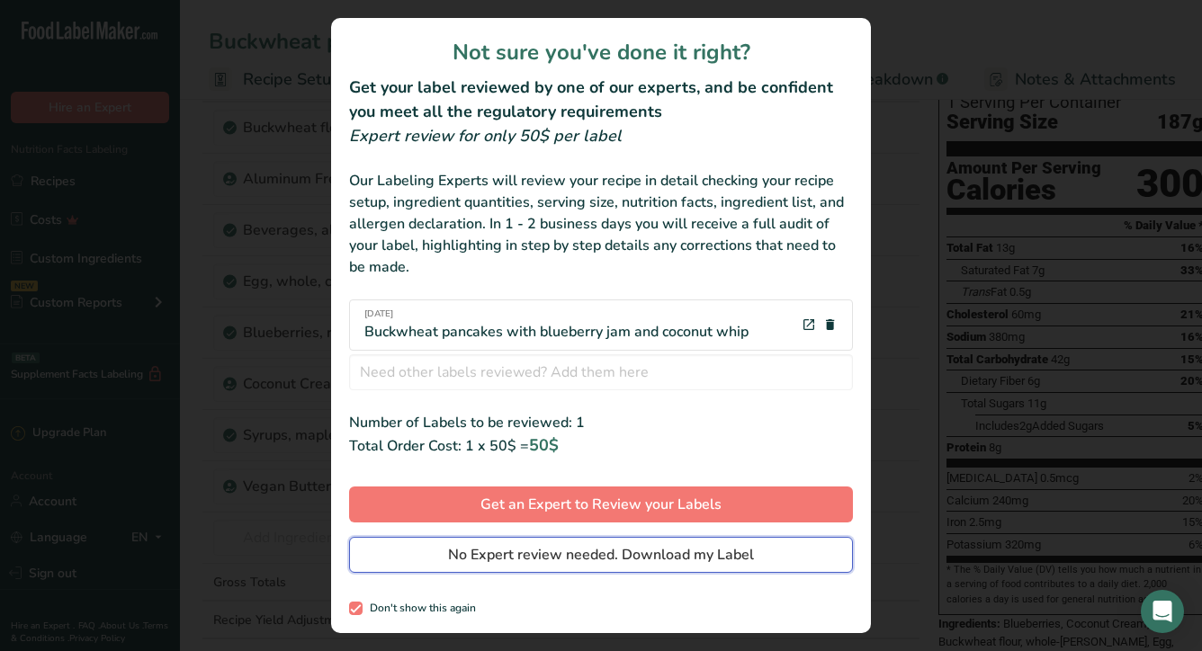
click at [507, 560] on span "No Expert review needed. Download my Label" at bounding box center [601, 555] width 306 height 22
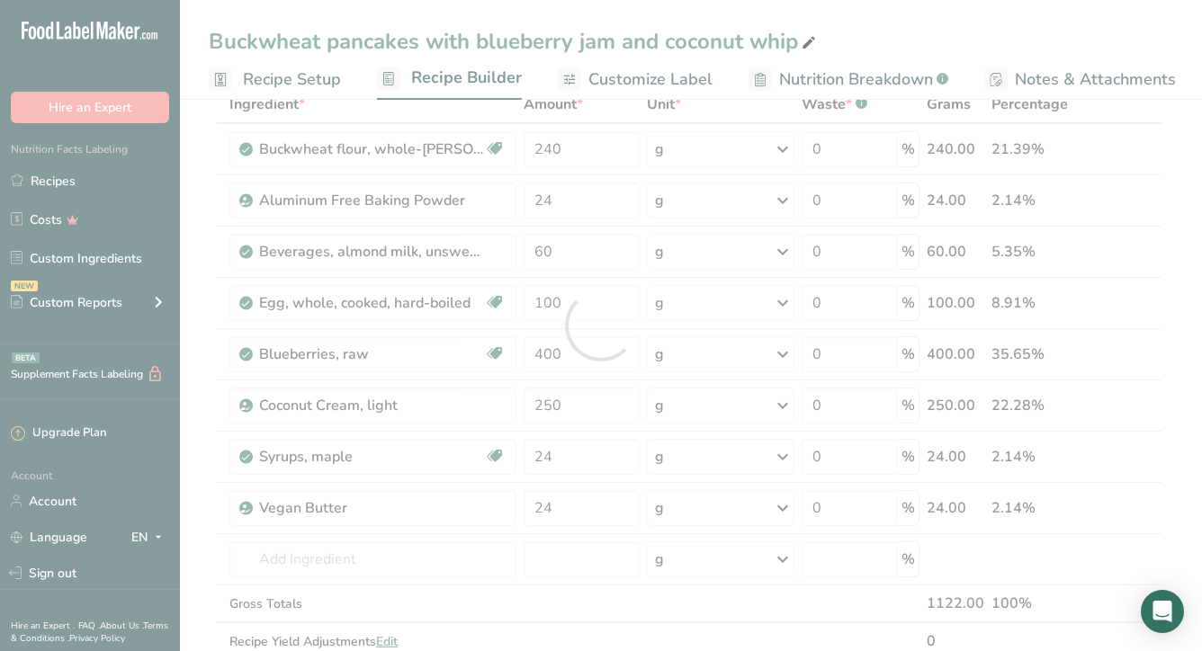
scroll to position [0, 0]
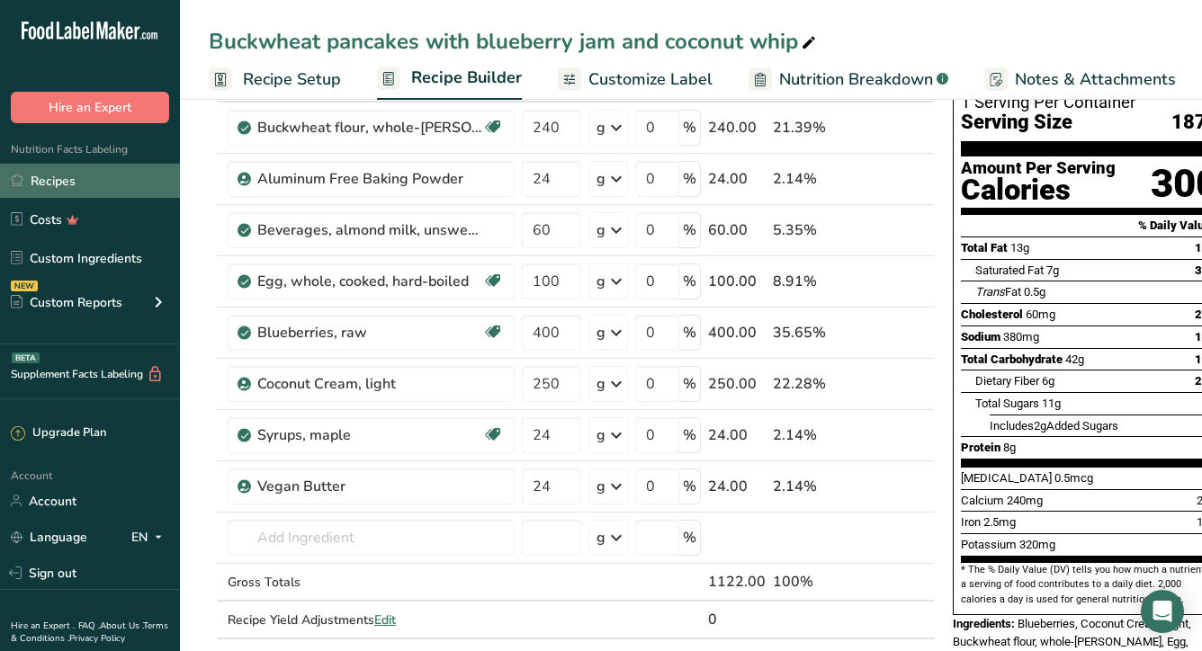
click at [89, 188] on link "Recipes" at bounding box center [90, 181] width 180 height 34
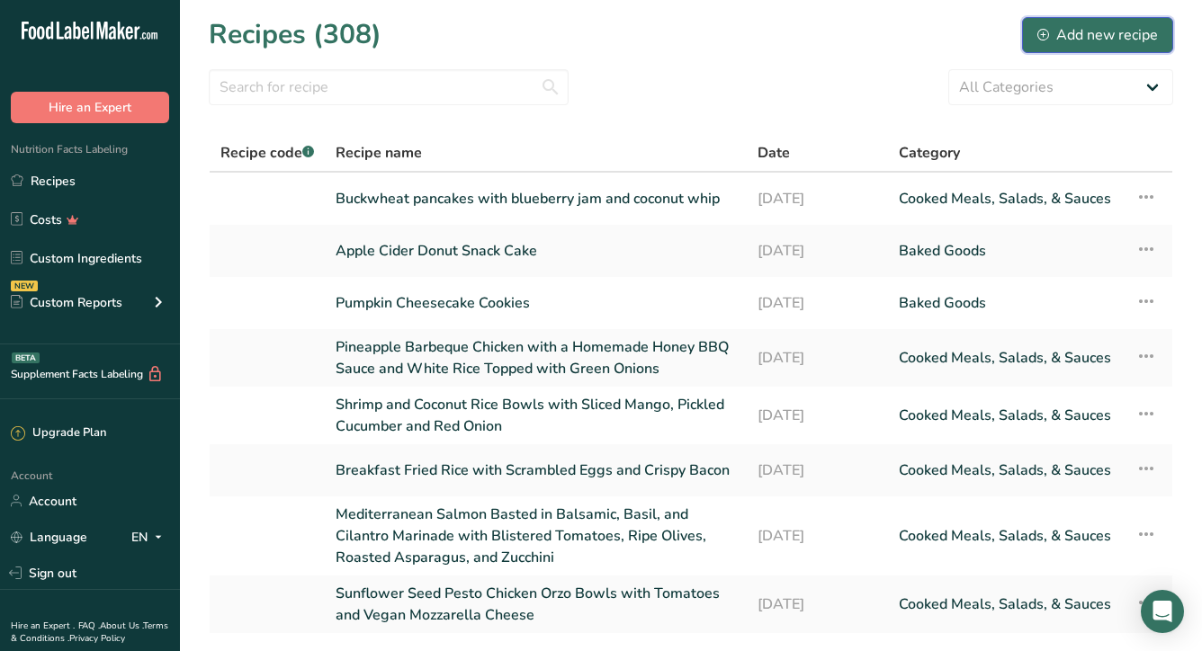
click at [1081, 33] on div "Add new recipe" at bounding box center [1097, 35] width 121 height 22
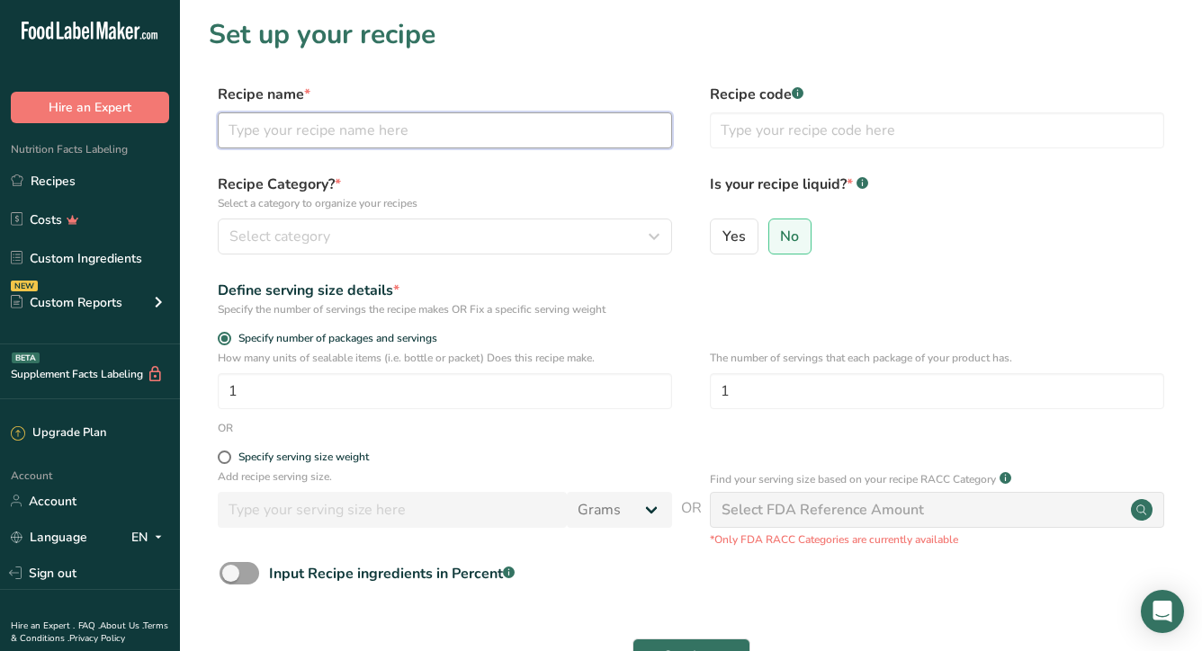
click at [339, 134] on input "text" at bounding box center [445, 130] width 454 height 36
type input "buffalo chicken lettuce cups"
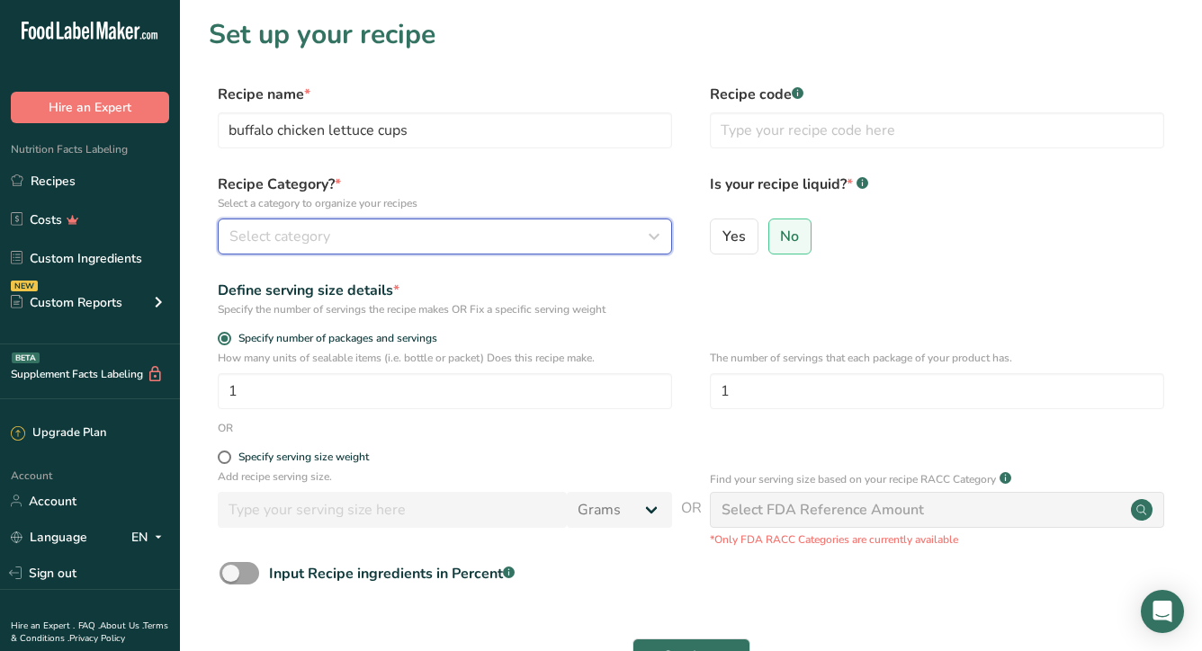
click at [403, 229] on div "Select category" at bounding box center [439, 237] width 420 height 22
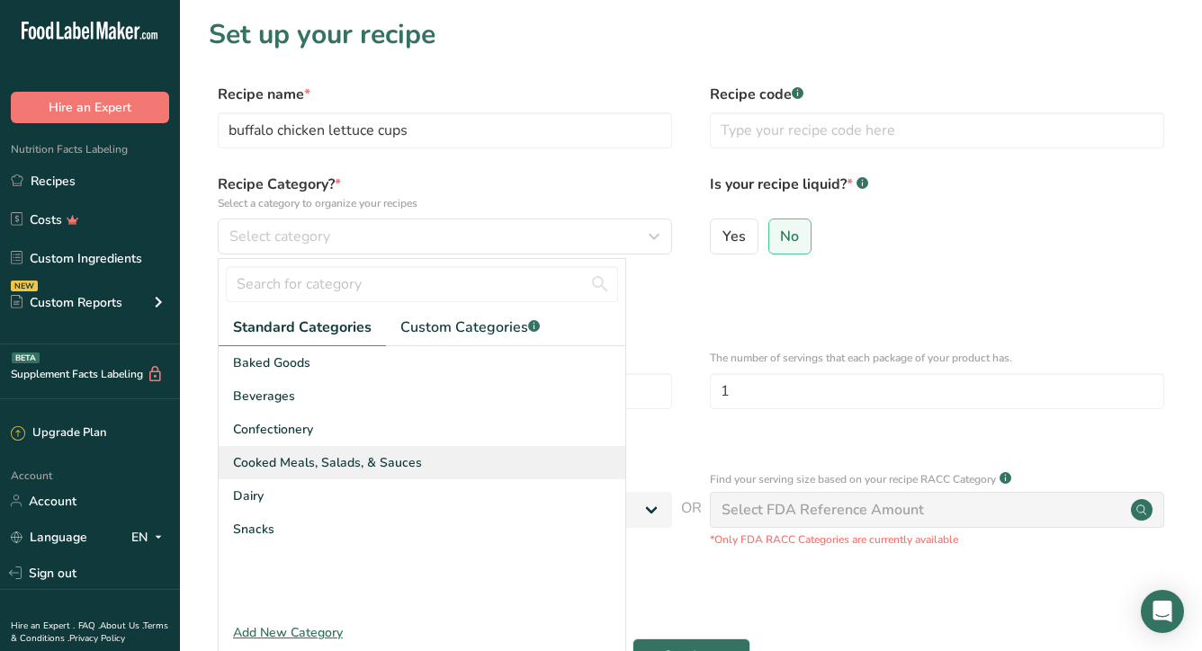
click at [312, 468] on span "Cooked Meals, Salads, & Sauces" at bounding box center [327, 462] width 189 height 19
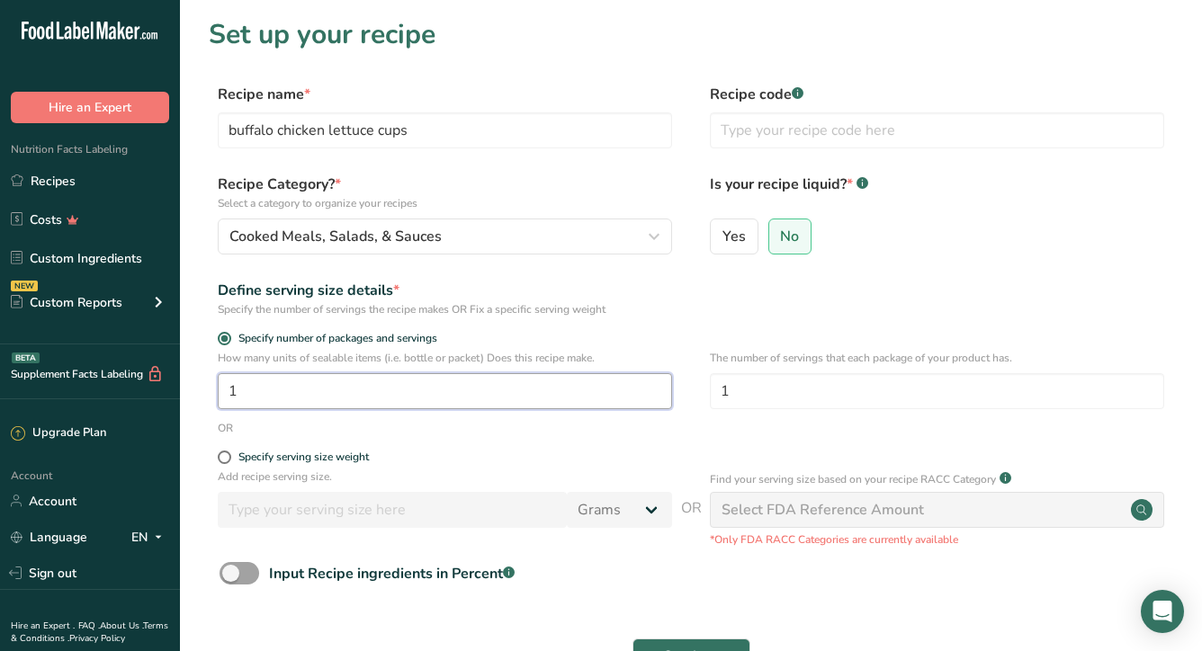
click at [560, 390] on input "1" at bounding box center [445, 391] width 454 height 36
type input "6"
click at [500, 458] on label "Specify serving size weight" at bounding box center [445, 457] width 454 height 13
click at [229, 458] on input "Specify serving size weight" at bounding box center [224, 458] width 12 height 12
radio input "true"
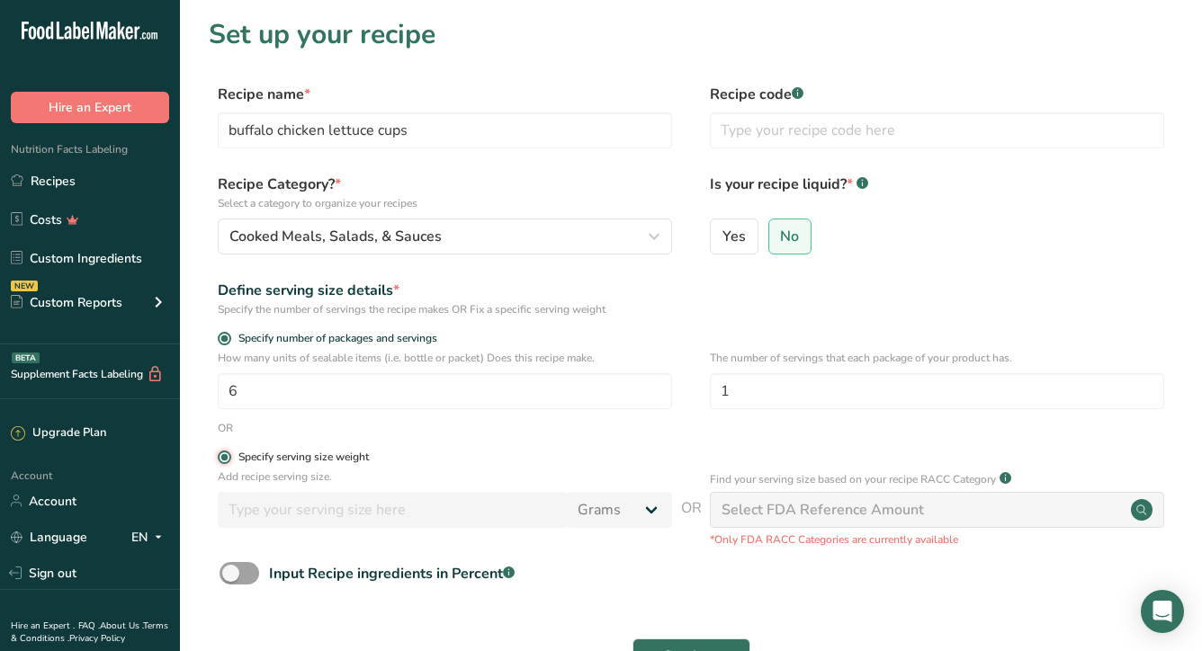
radio input "false"
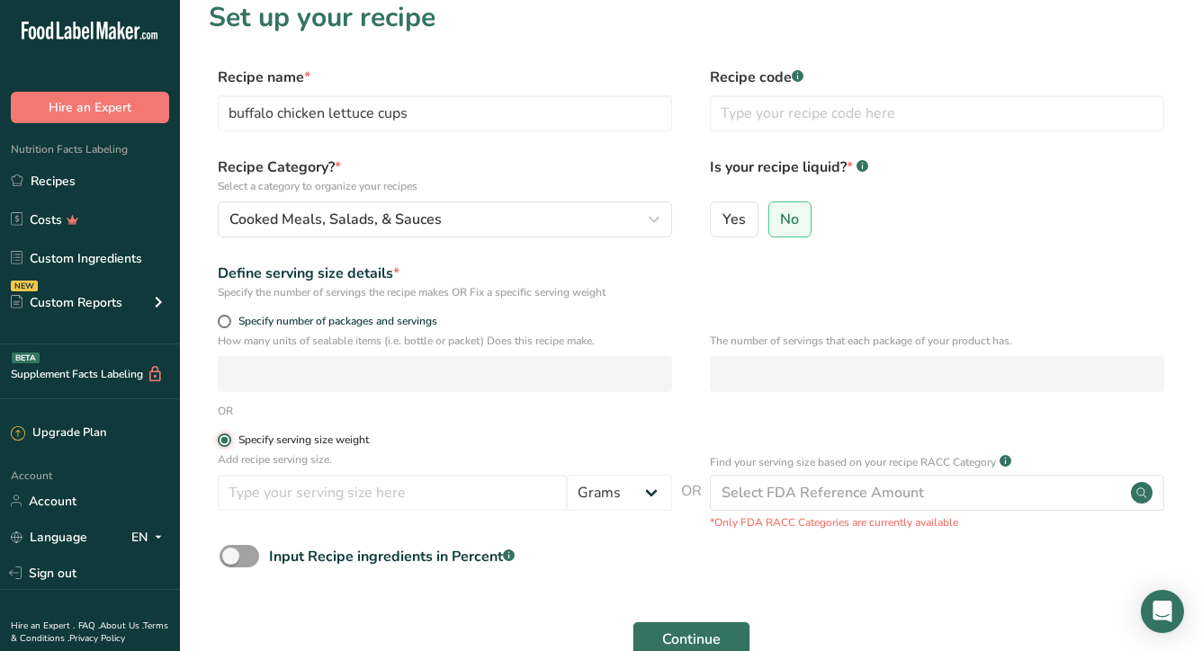
scroll to position [19, 0]
click at [227, 318] on span at bounding box center [224, 319] width 13 height 13
click at [227, 318] on input "Specify number of packages and servings" at bounding box center [224, 320] width 12 height 12
radio input "true"
radio input "false"
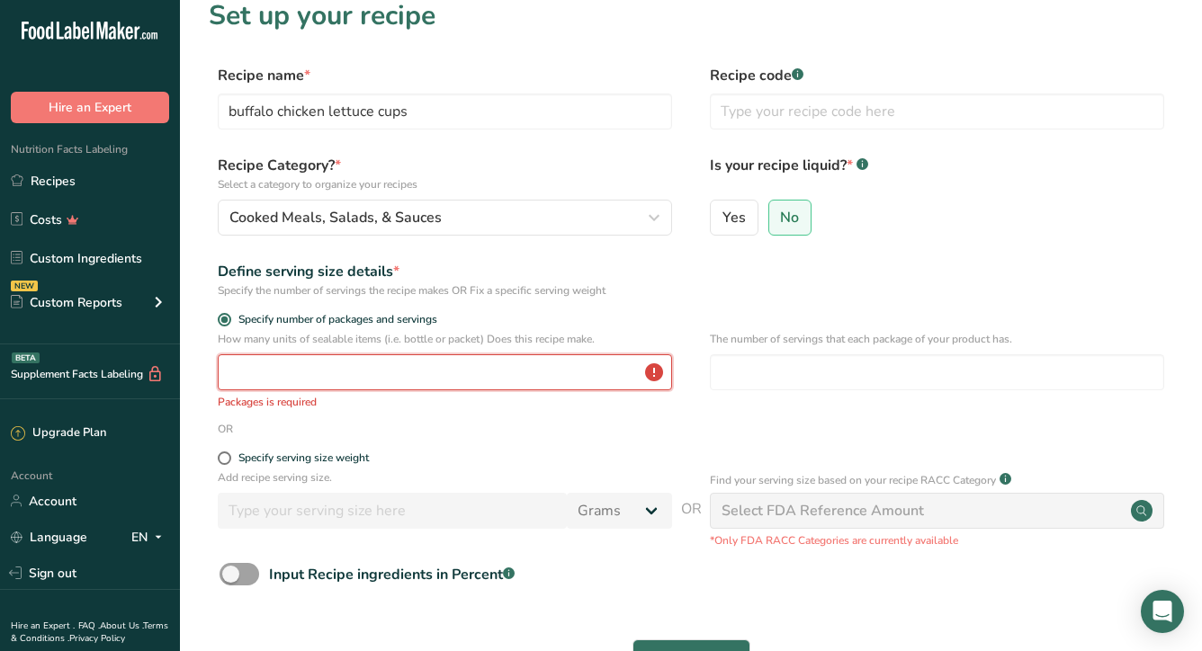
click at [262, 376] on input "number" at bounding box center [445, 372] width 454 height 36
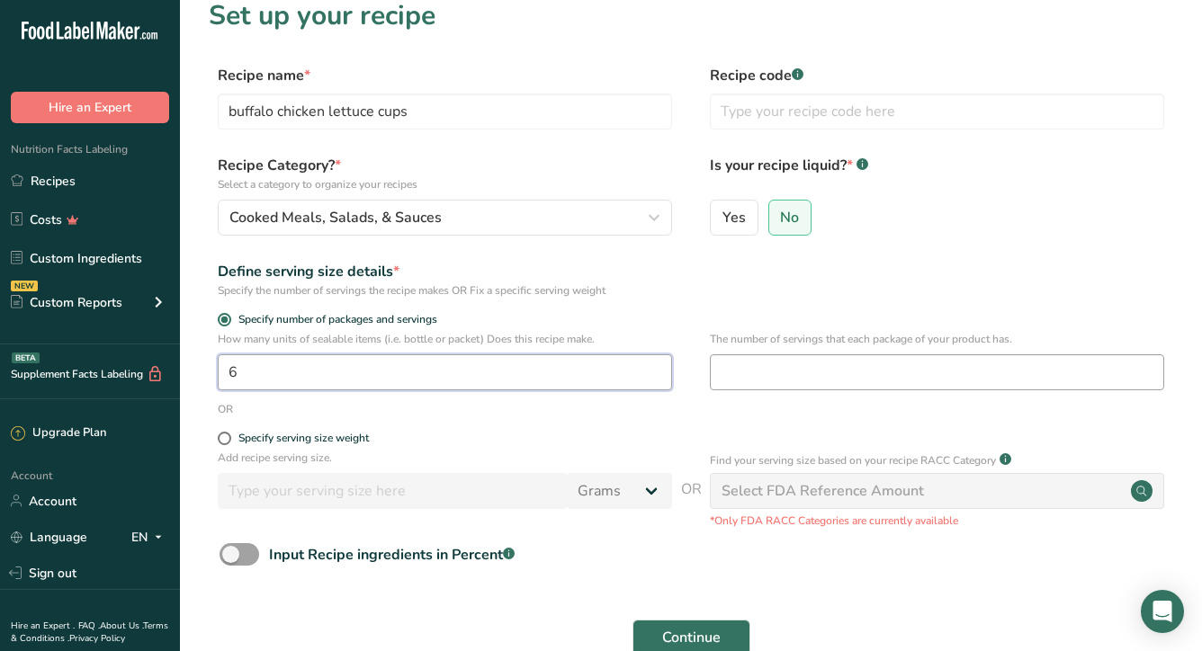
type input "6"
click at [752, 381] on input "number" at bounding box center [937, 372] width 454 height 36
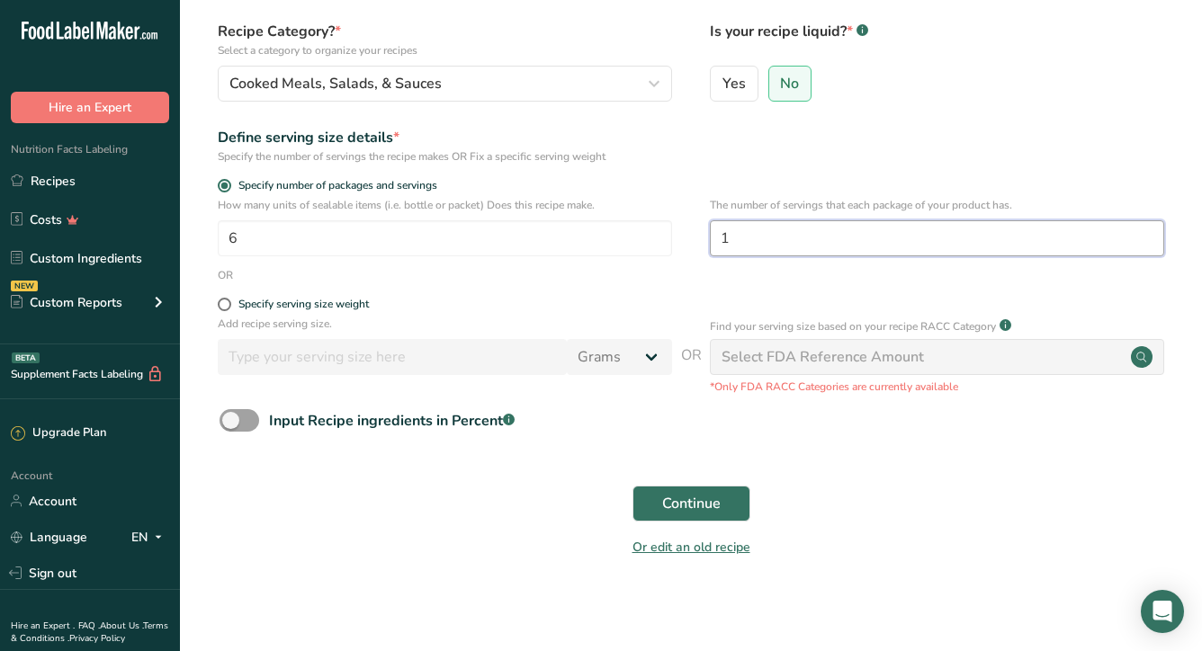
scroll to position [156, 0]
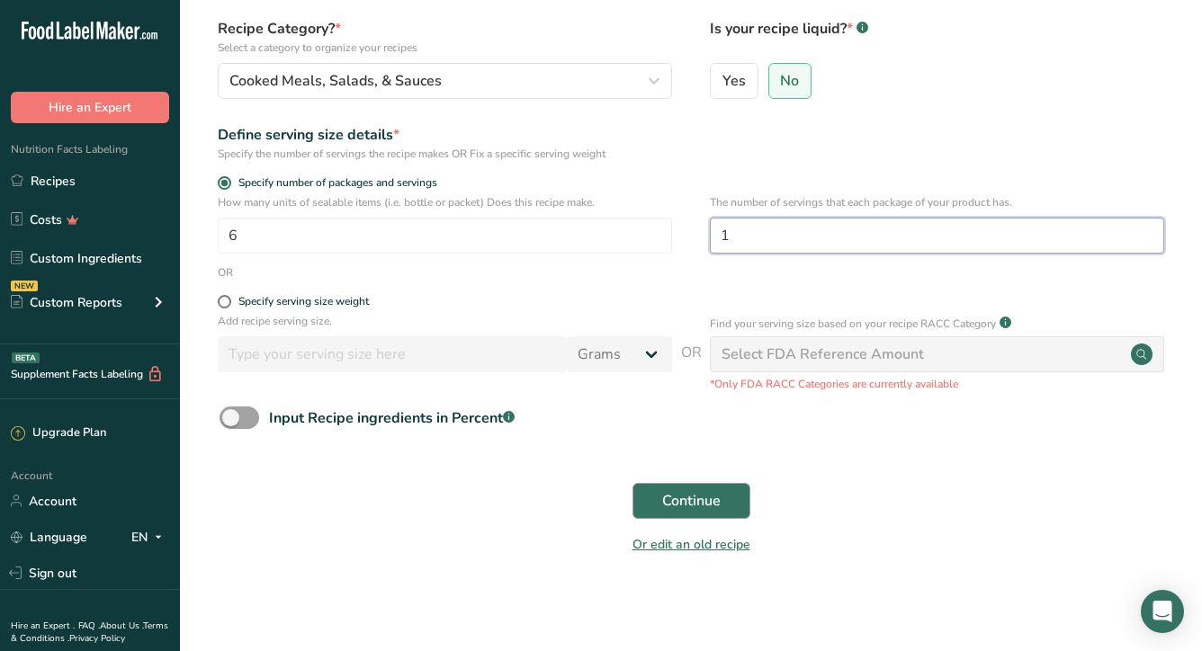
type input "1"
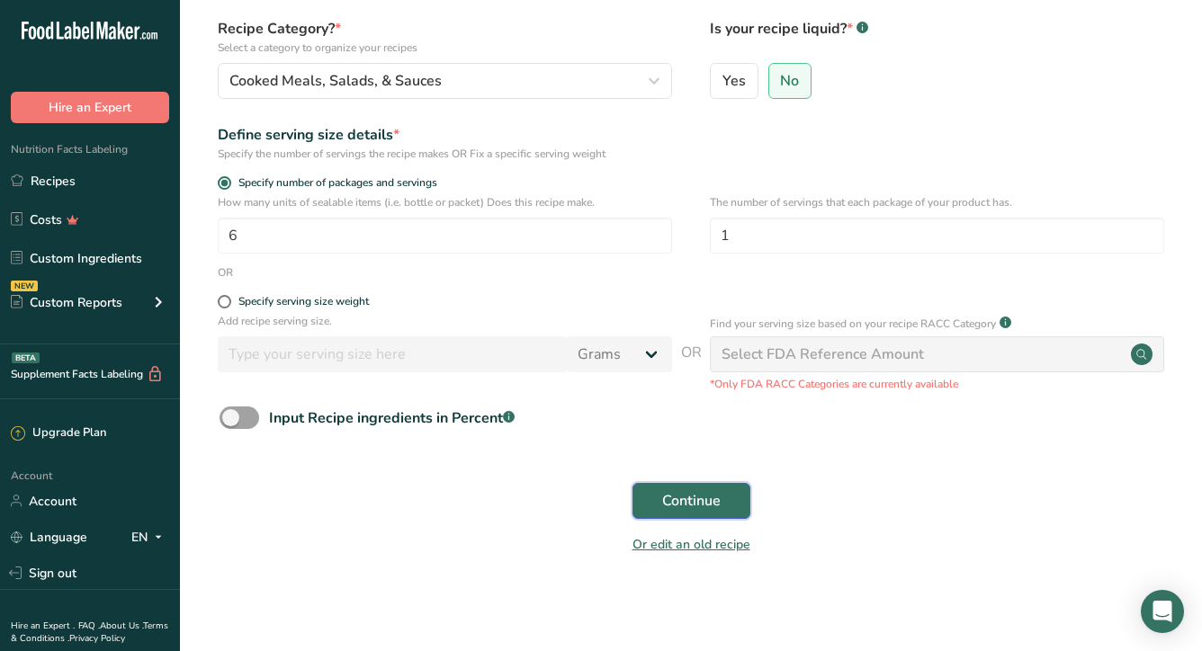
click at [690, 509] on span "Continue" at bounding box center [691, 501] width 58 height 22
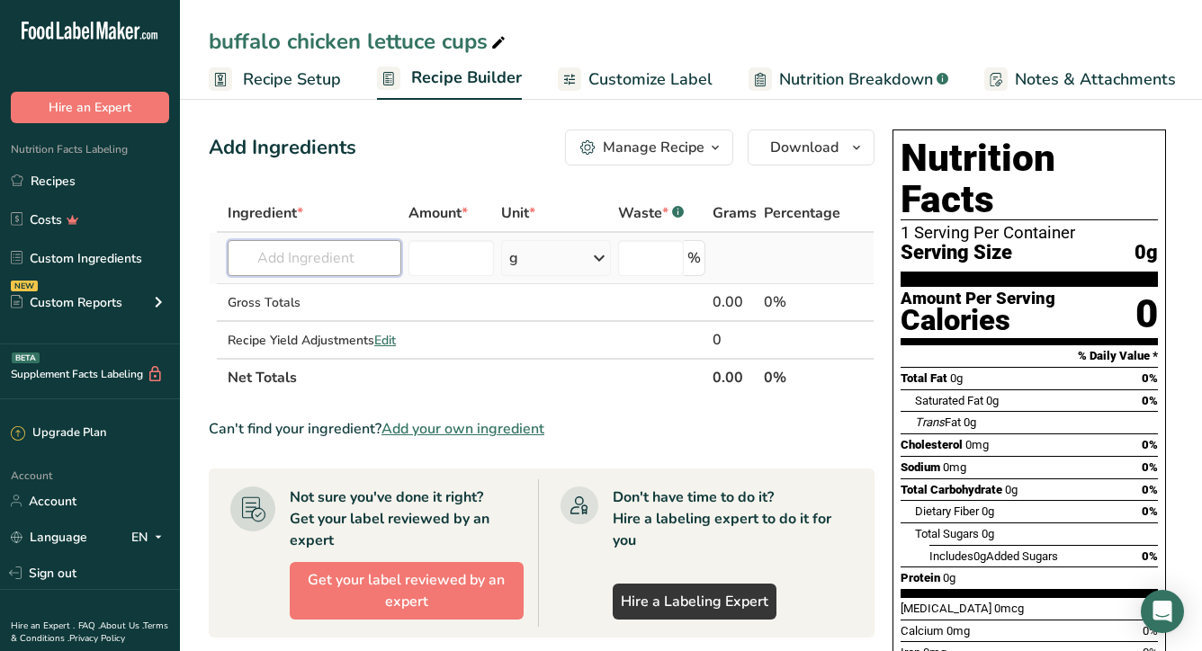
click at [356, 266] on input "text" at bounding box center [315, 258] width 174 height 36
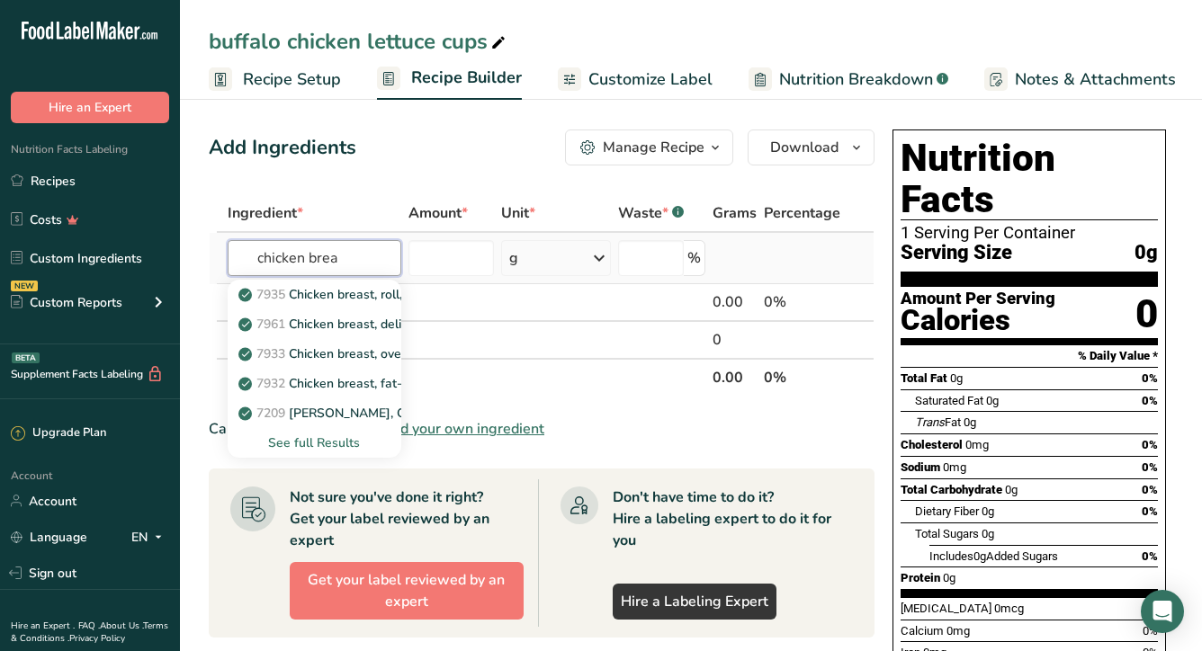
type input "chicken brea"
click at [327, 440] on div "See full Results" at bounding box center [314, 443] width 145 height 19
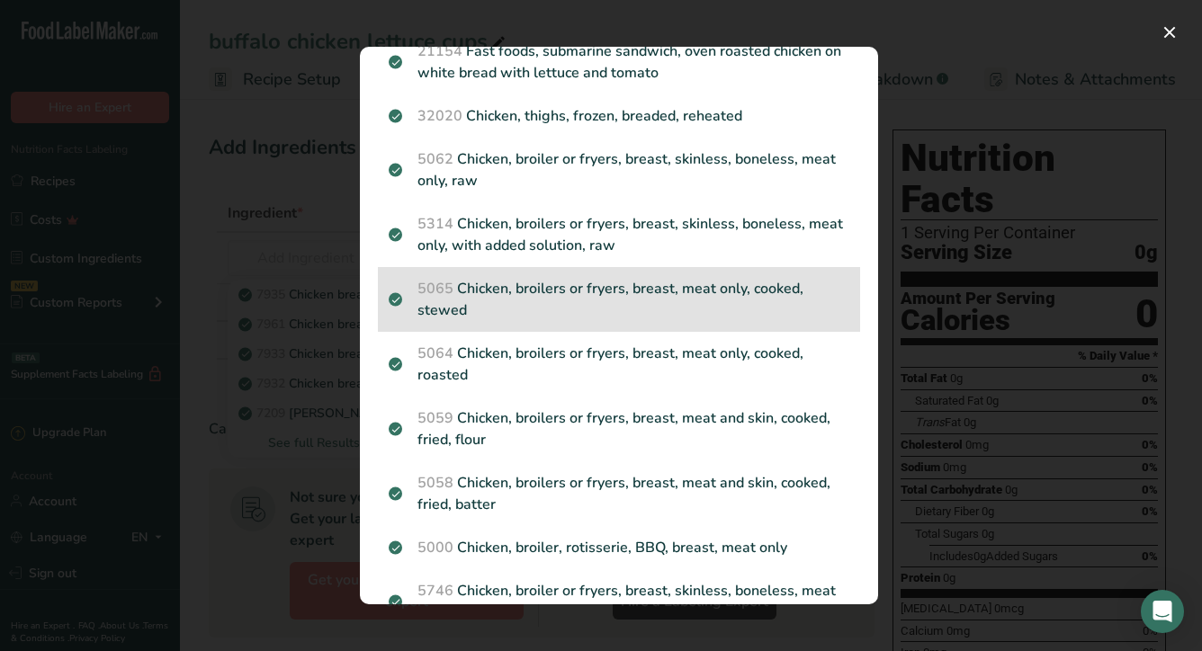
scroll to position [1411, 0]
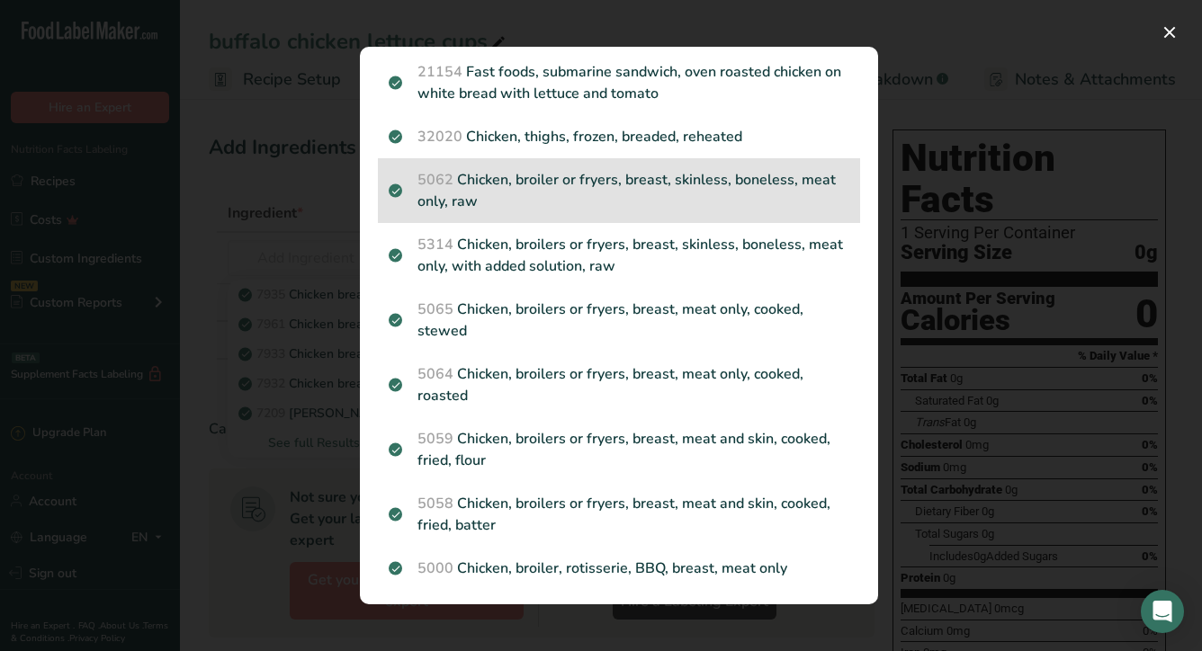
click at [704, 201] on p "5062 Chicken, broiler or fryers, breast, skinless, boneless, meat only, raw" at bounding box center [619, 190] width 461 height 43
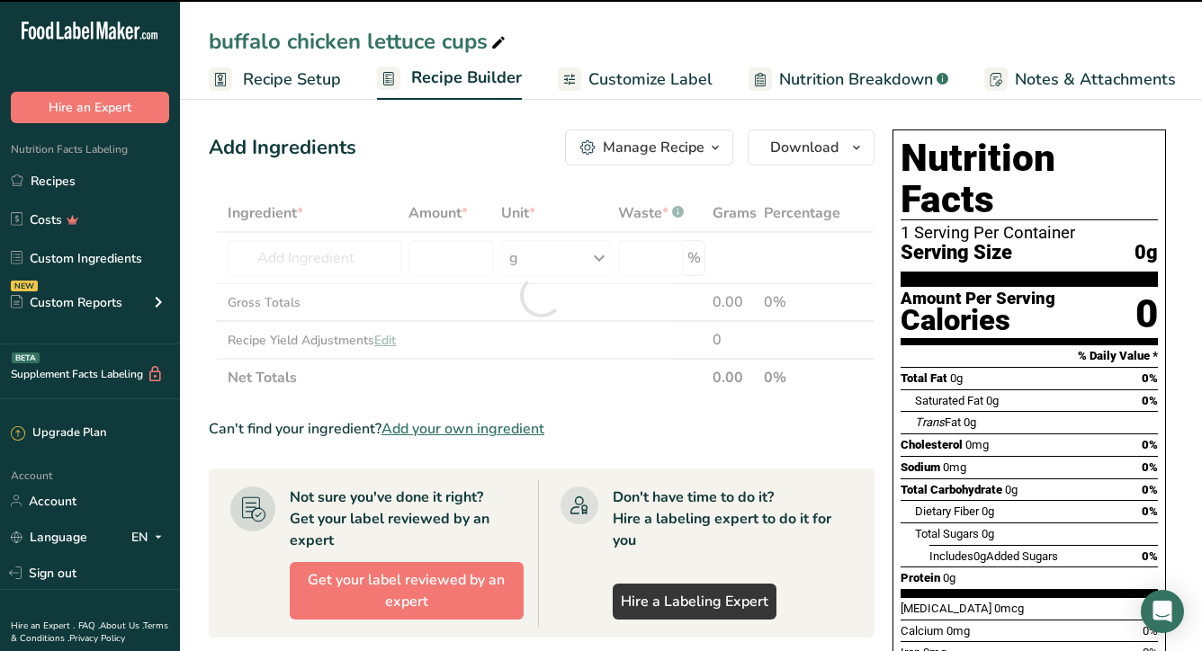
type input "0"
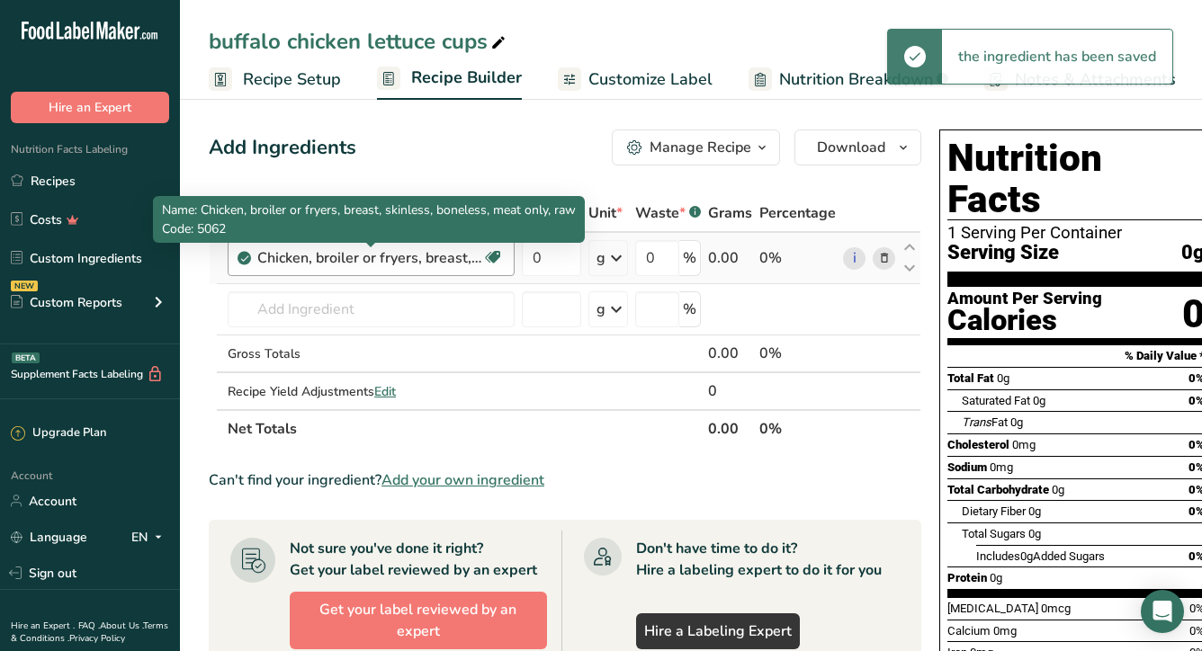
click at [433, 265] on div "Chicken, broiler or fryers, breast, skinless, boneless, meat only, raw" at bounding box center [369, 258] width 225 height 22
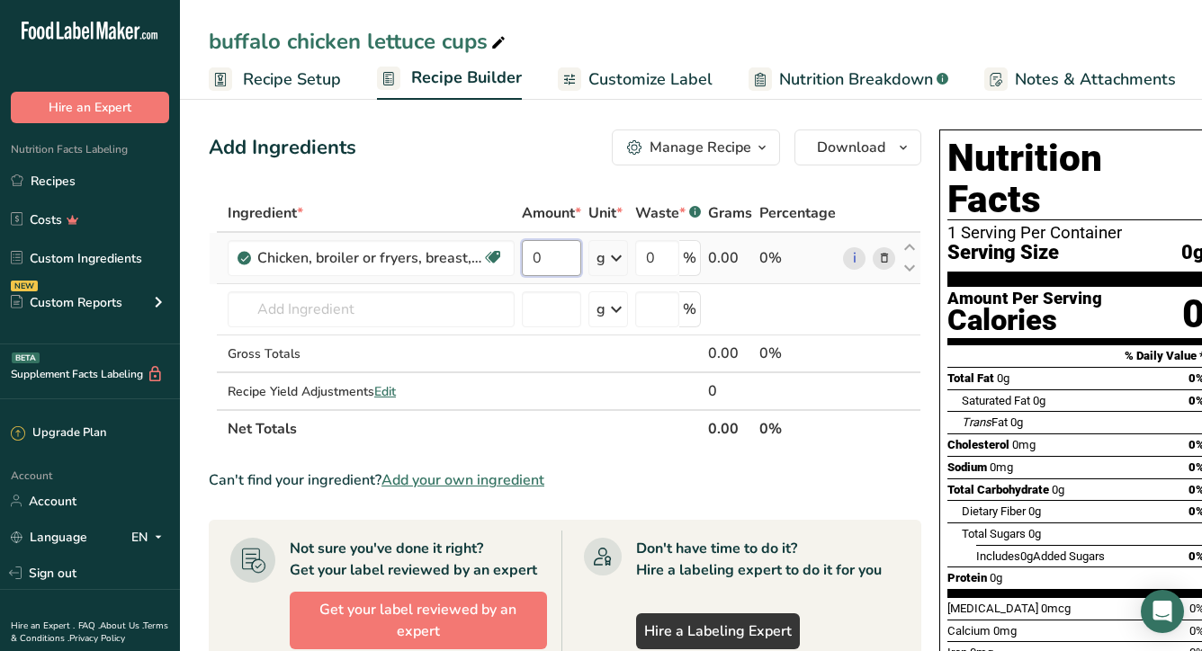
click at [555, 256] on input "0" at bounding box center [551, 258] width 59 height 36
type input "0"
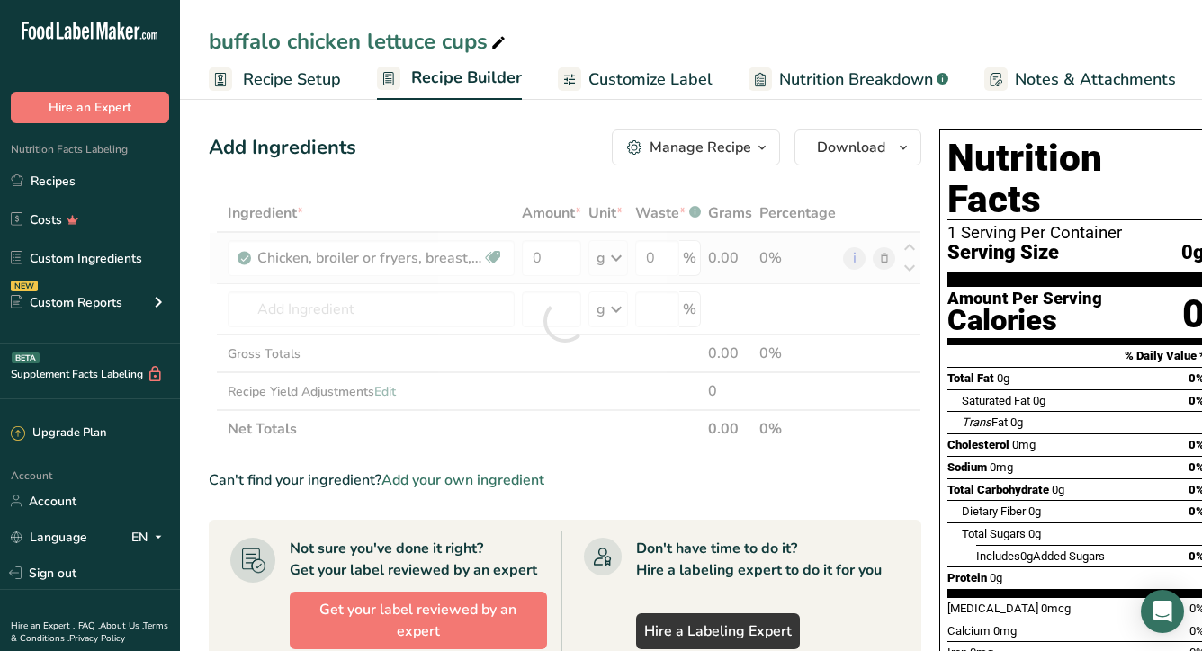
click at [616, 260] on div "Ingredient * Amount * Unit * Waste * .a-a{fill:#347362;}.b-a{fill:#fff;} Grams …" at bounding box center [565, 321] width 713 height 254
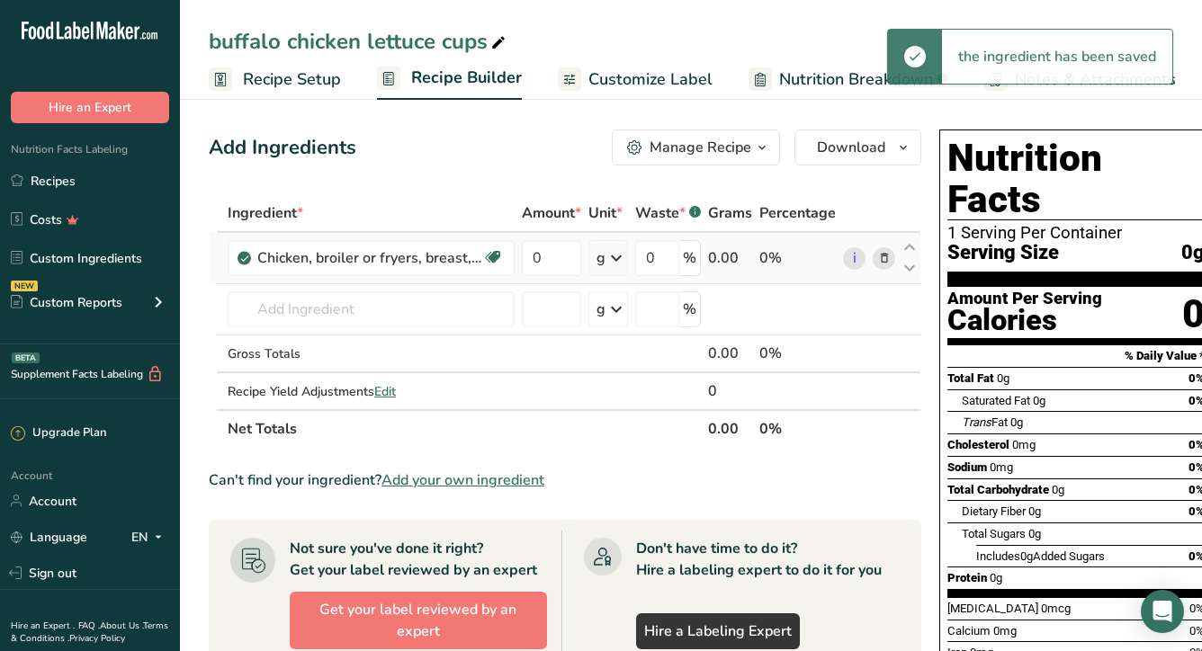
click at [606, 265] on icon at bounding box center [616, 258] width 22 height 32
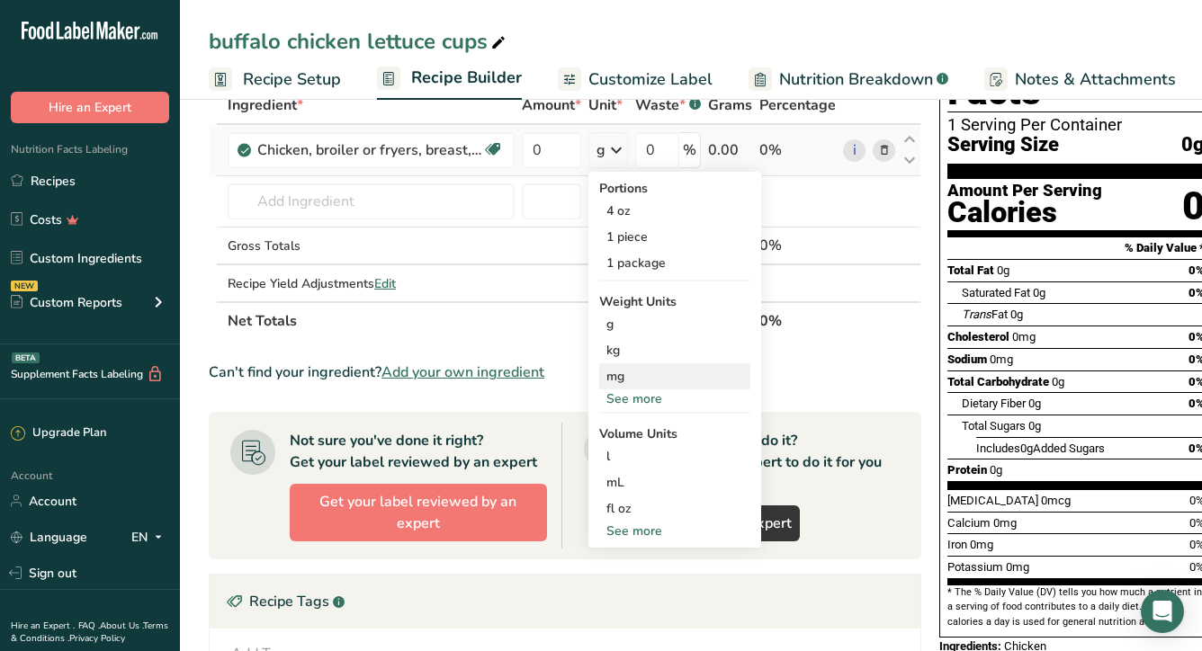
scroll to position [102, 0]
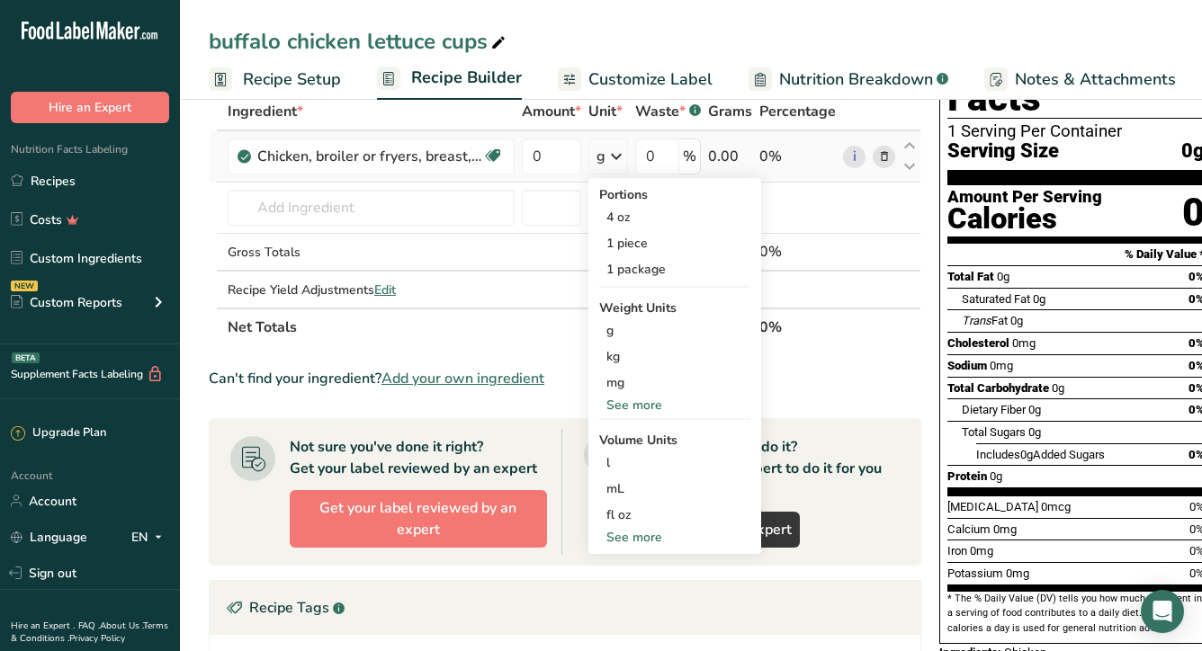
click at [641, 400] on div "See more" at bounding box center [674, 405] width 151 height 19
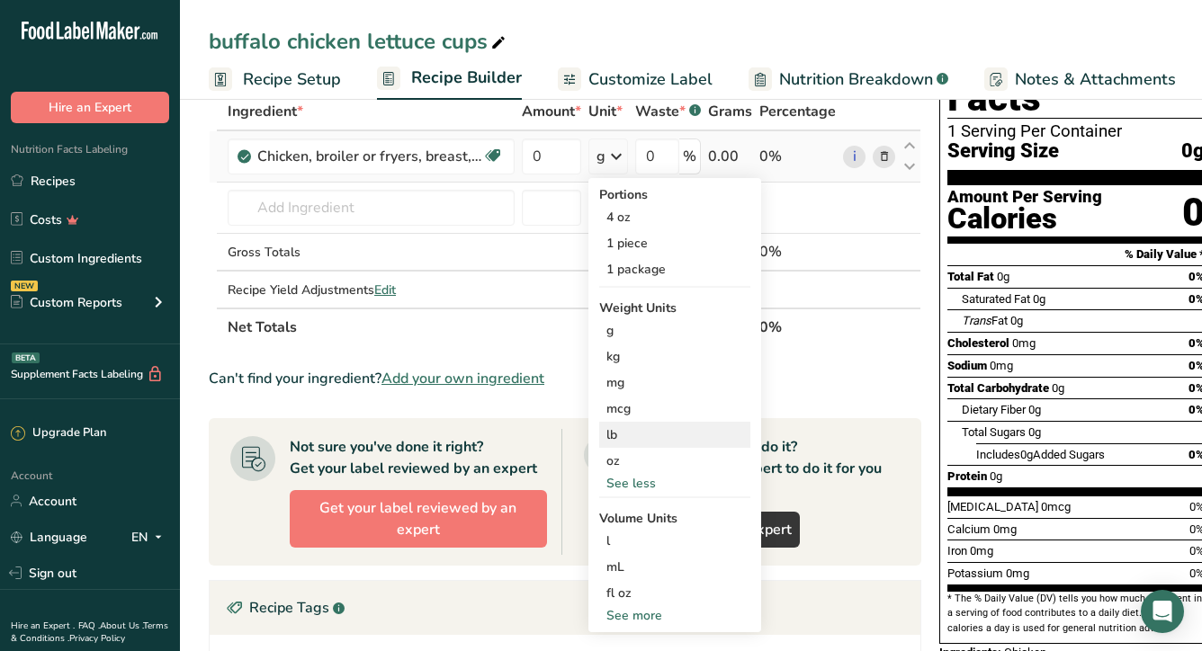
click at [632, 432] on div "lb" at bounding box center [674, 435] width 151 height 26
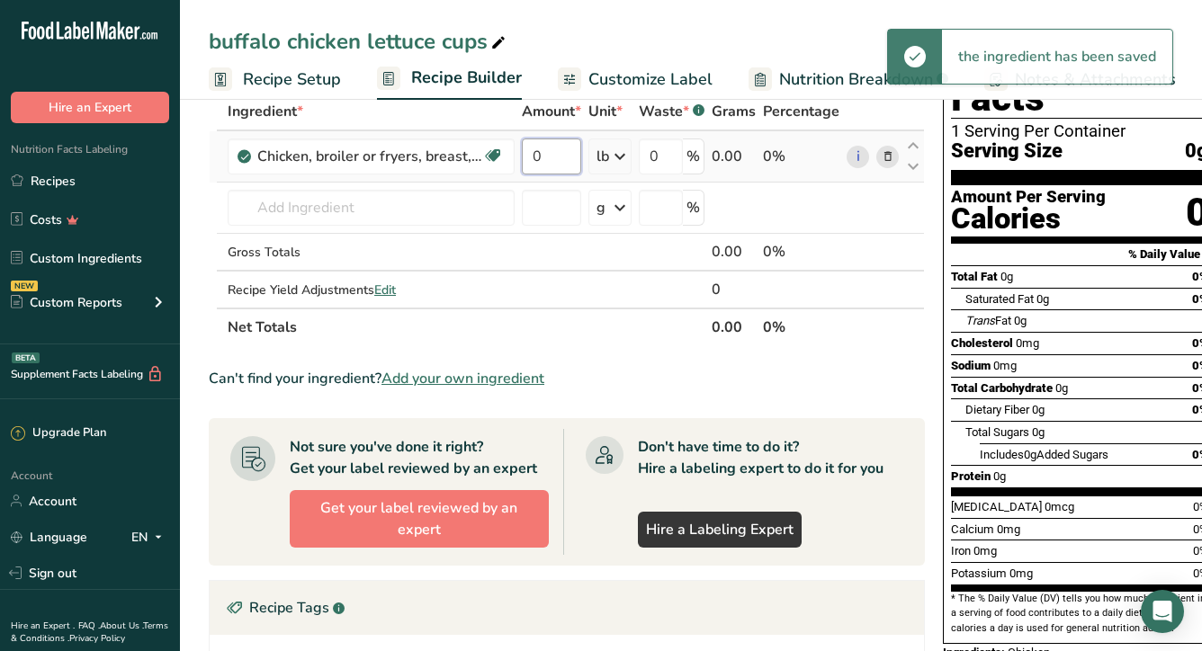
click at [563, 148] on input "0" at bounding box center [551, 157] width 59 height 36
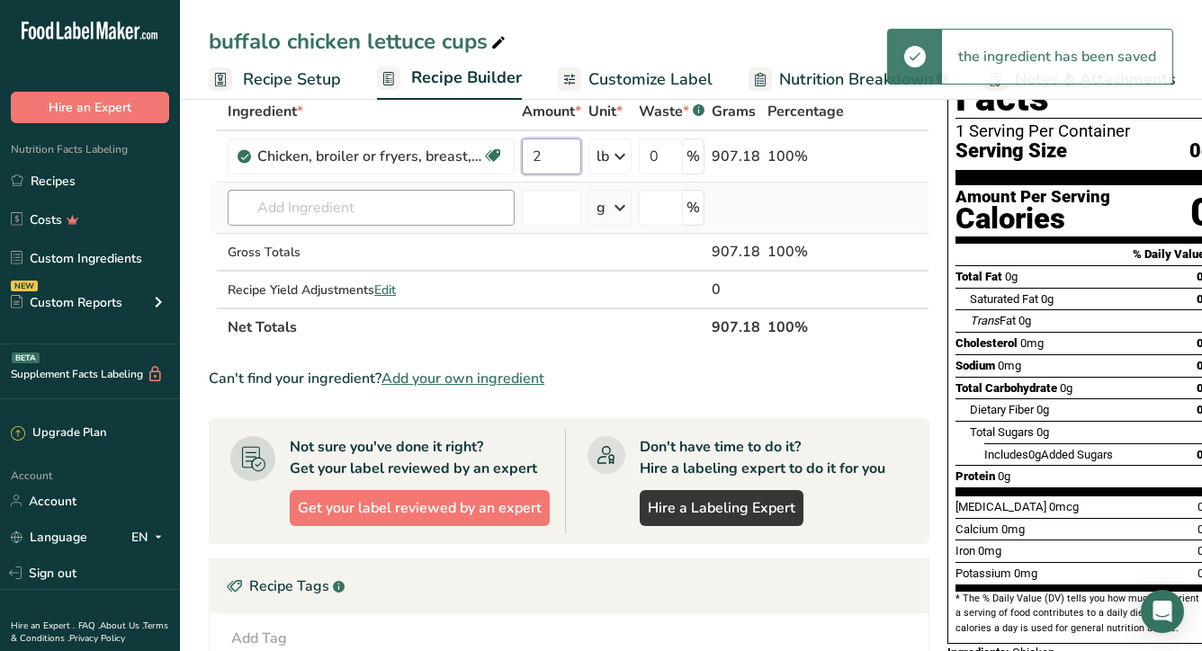
type input "2"
click at [426, 206] on div "Ingredient * Amount * Unit * Waste * .a-a{fill:#347362;}.b-a{fill:#fff;} Grams …" at bounding box center [569, 220] width 721 height 254
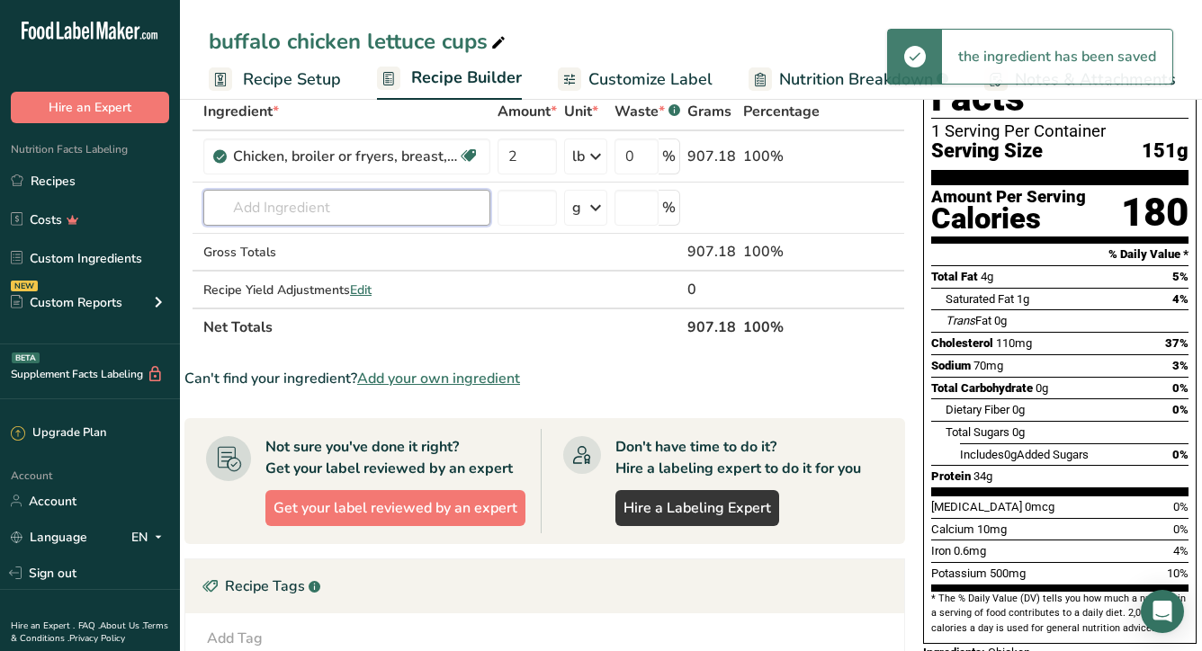
scroll to position [0, 0]
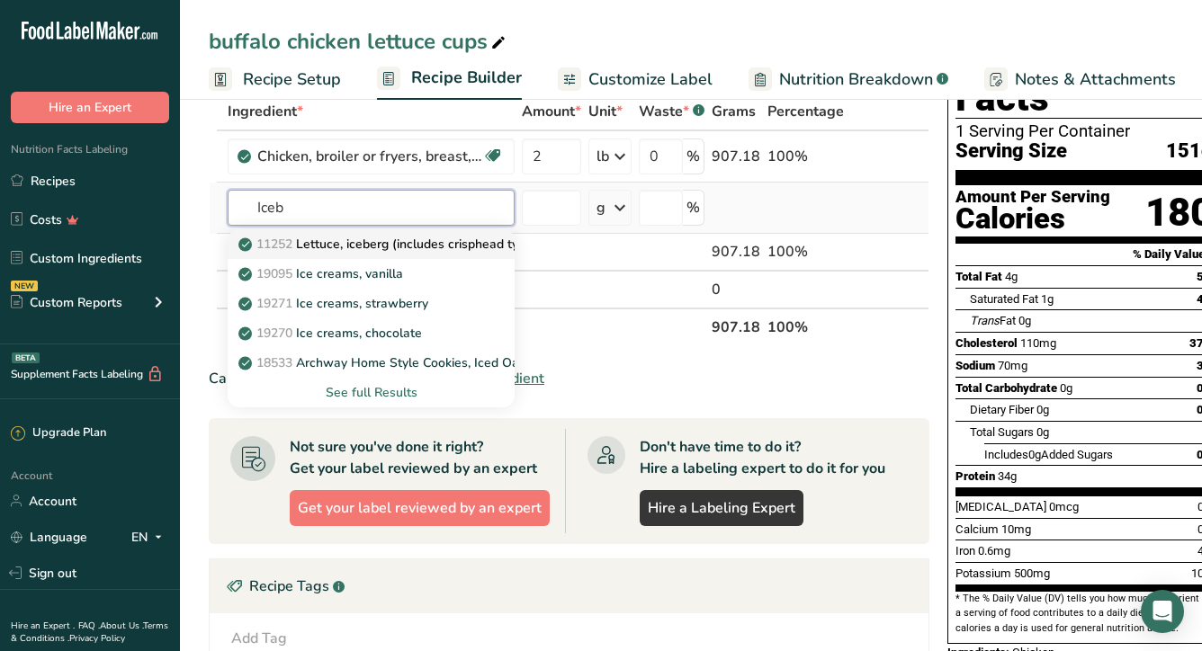
type input "Iceb"
click at [462, 250] on p "11252 Lettuce, iceberg (includes crisphead types), raw" at bounding box center [407, 244] width 330 height 19
type input "Lettuce, iceberg (includes crisphead types), raw"
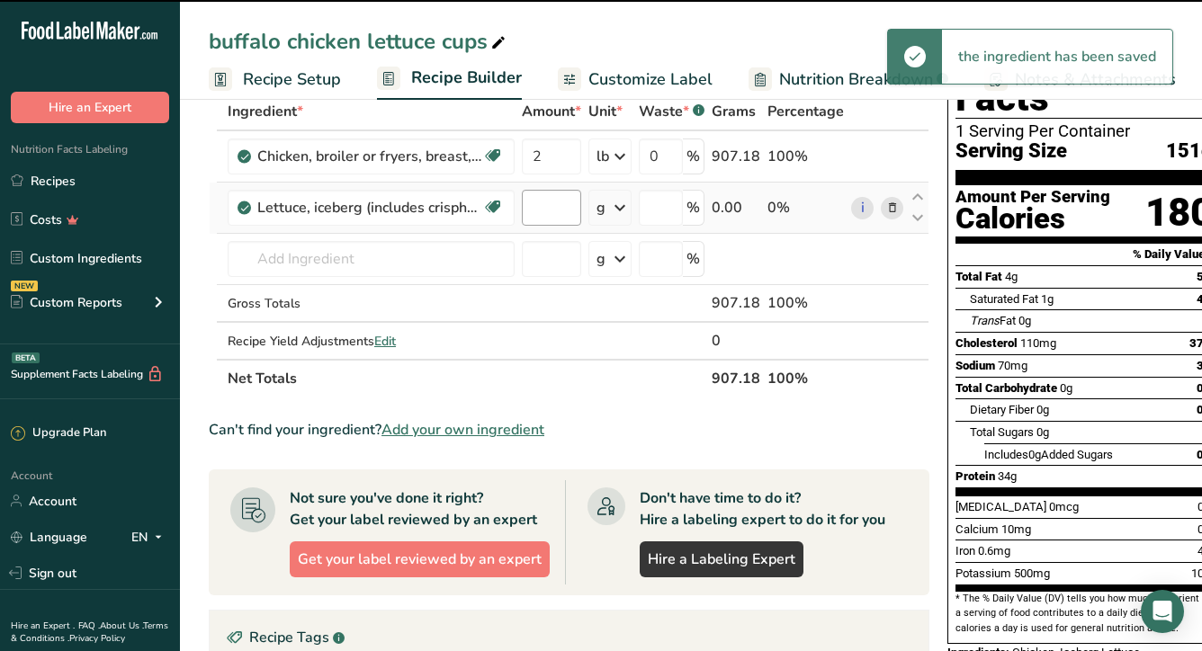
type input "0"
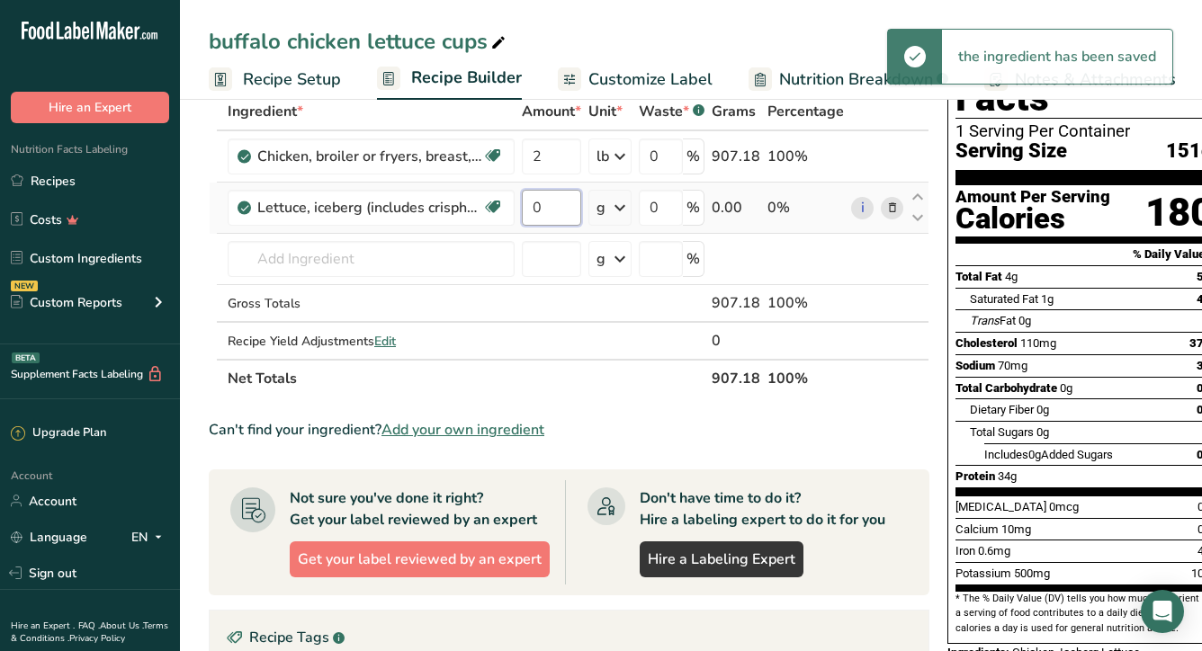
click at [541, 212] on input "0" at bounding box center [551, 208] width 59 height 36
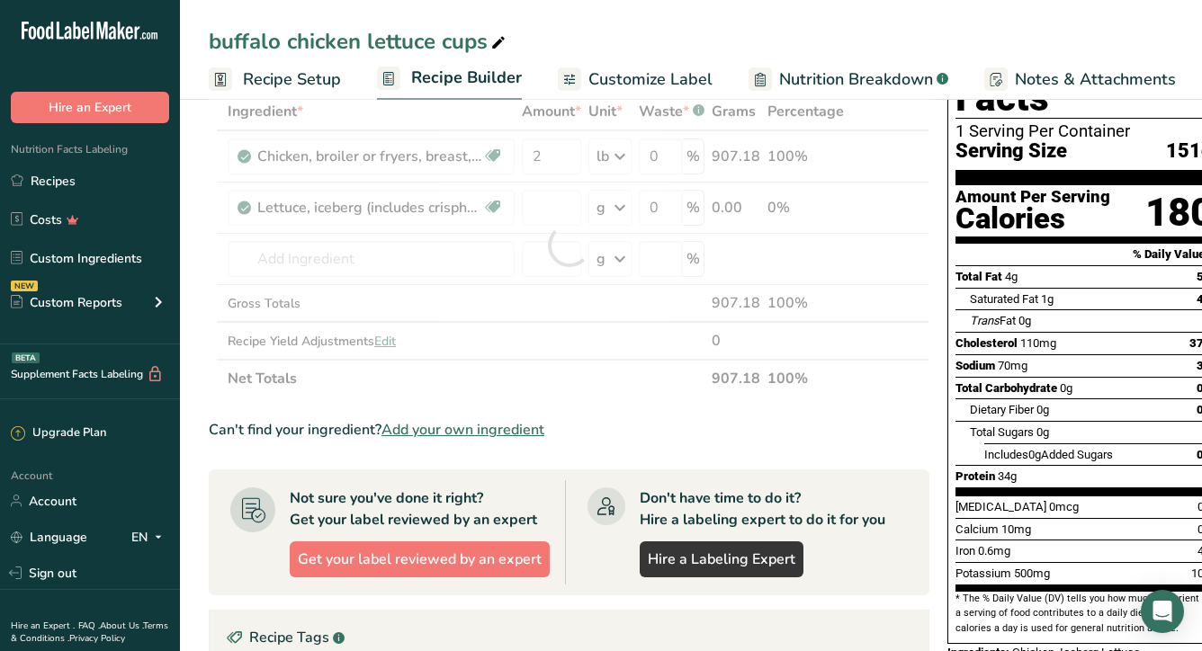
type input "0"
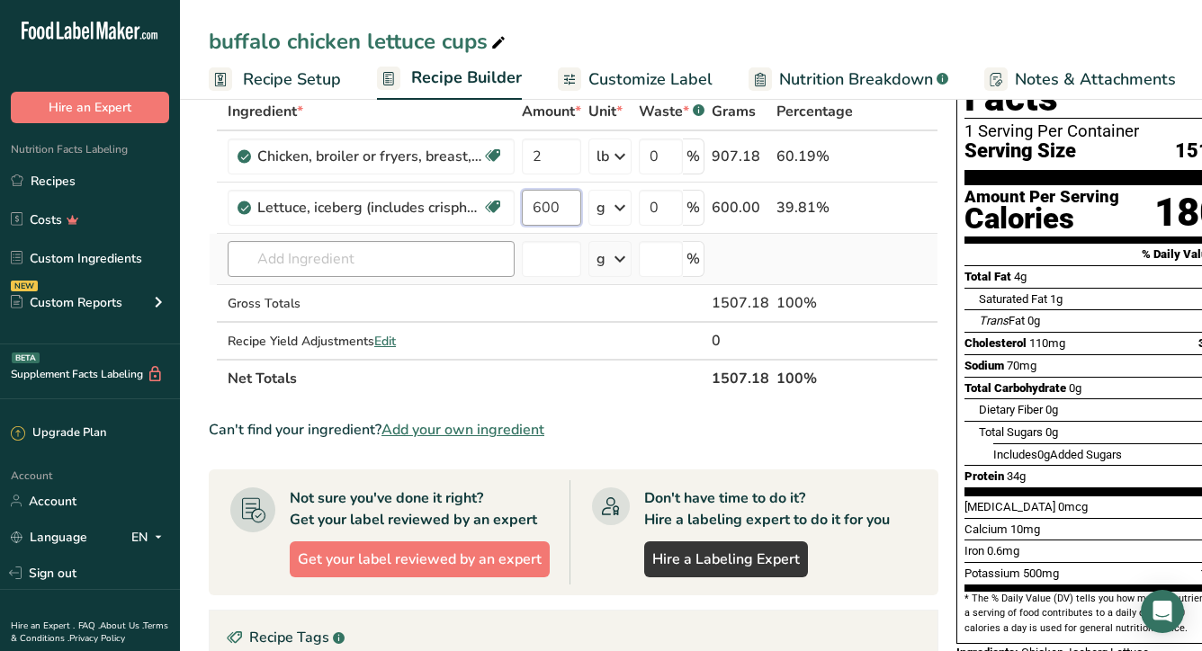
type input "600"
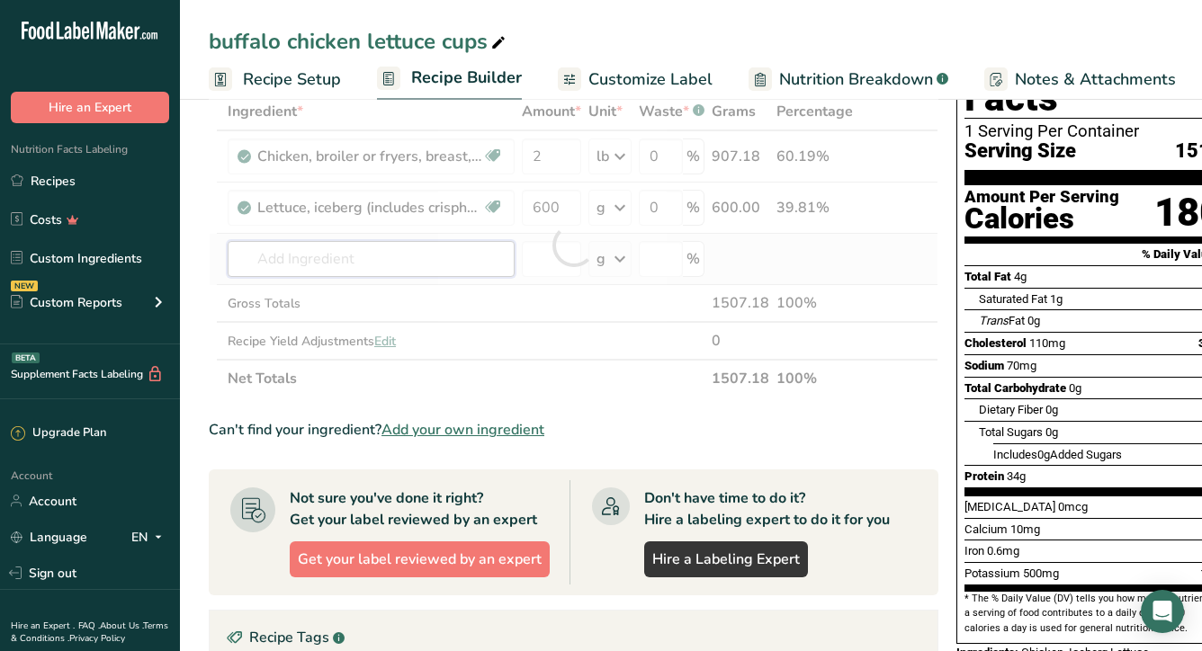
click at [349, 252] on div "Ingredient * Amount * Unit * Waste * .a-a{fill:#347362;}.b-a{fill:#fff;} Grams …" at bounding box center [574, 245] width 730 height 305
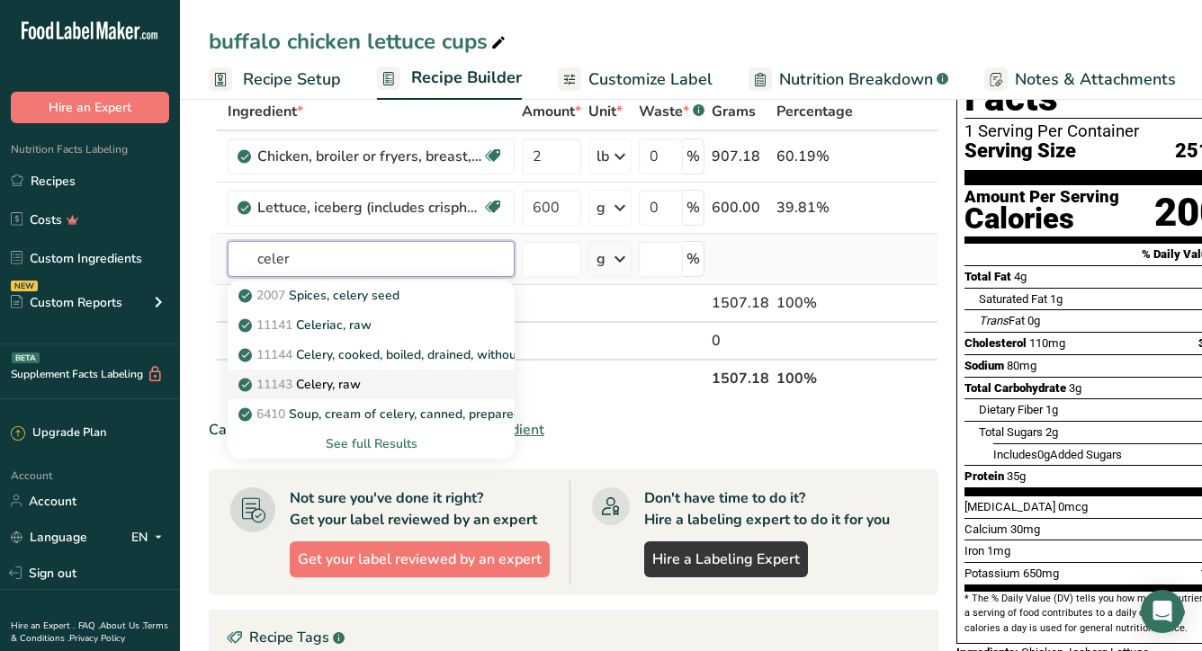
type input "celer"
click at [427, 387] on div "11143 Celery, raw" at bounding box center [356, 384] width 229 height 19
type input "Celery, raw"
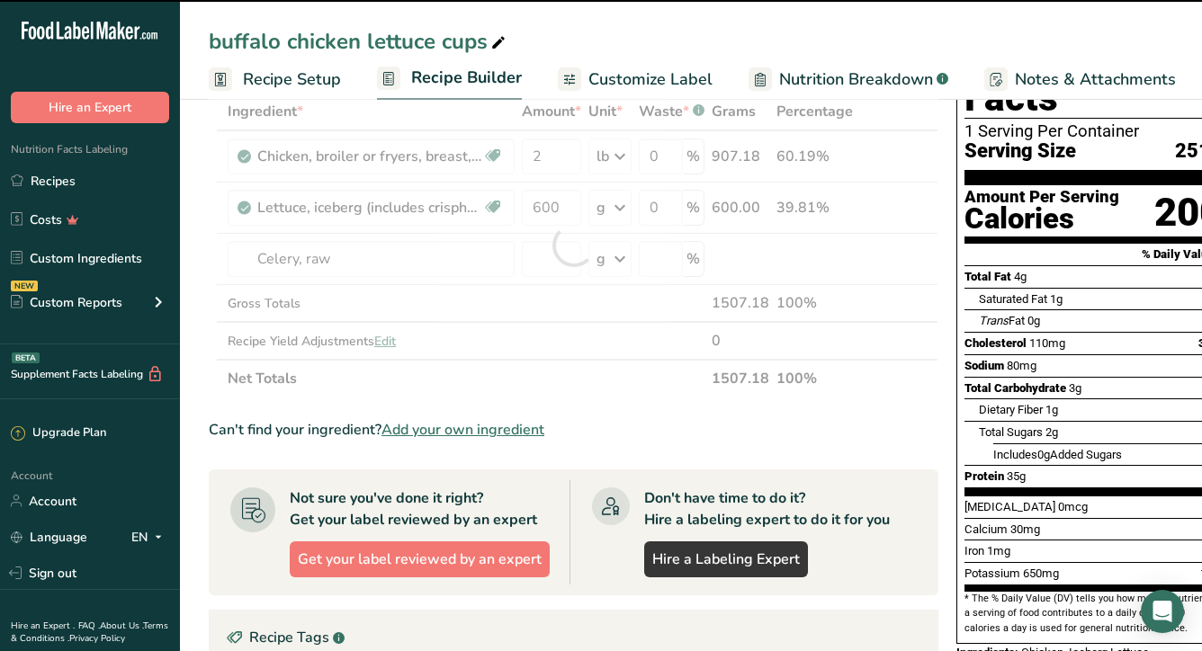
type input "0"
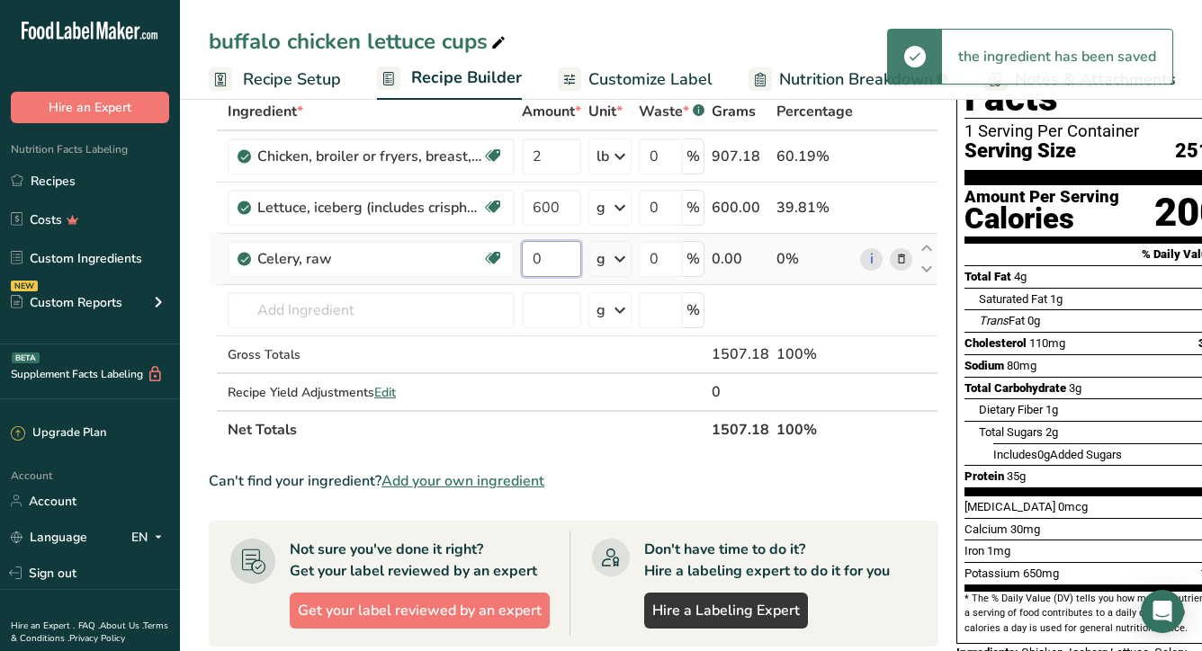
click at [550, 262] on input "0" at bounding box center [551, 259] width 59 height 36
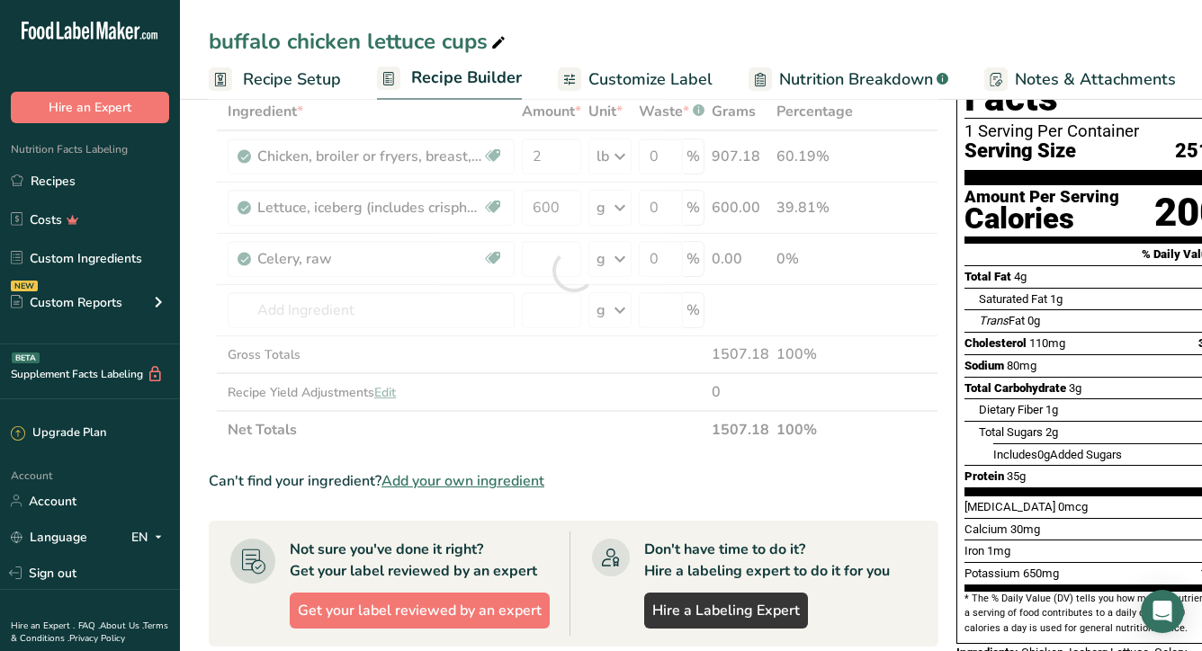
type input "0"
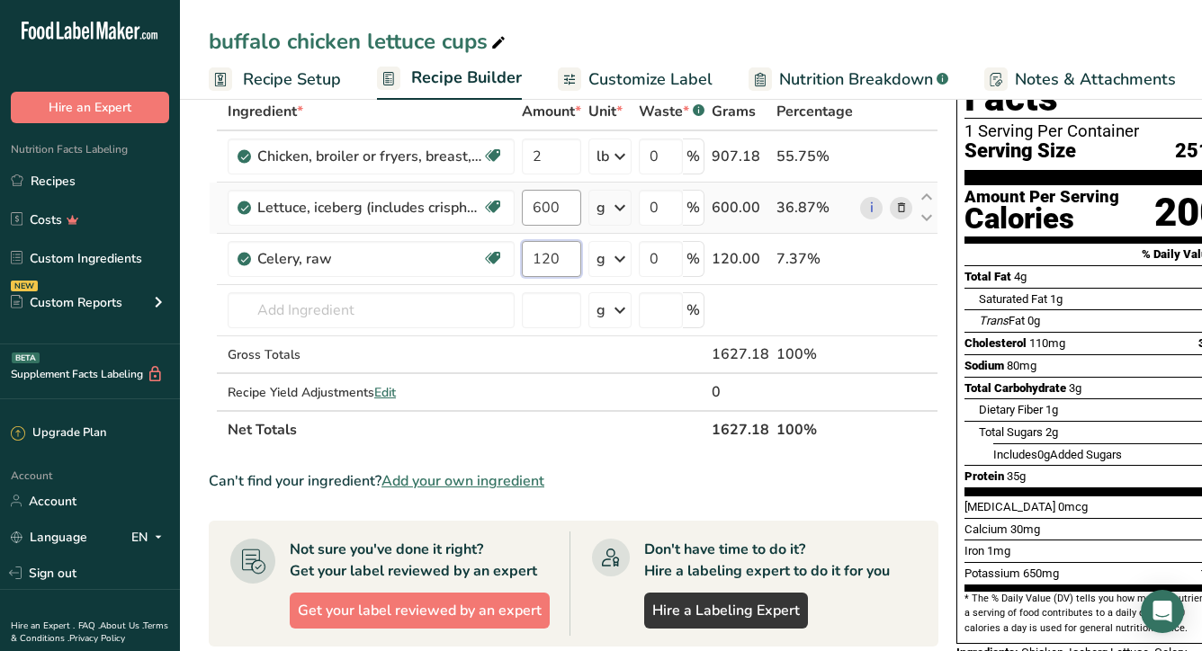
type input "120"
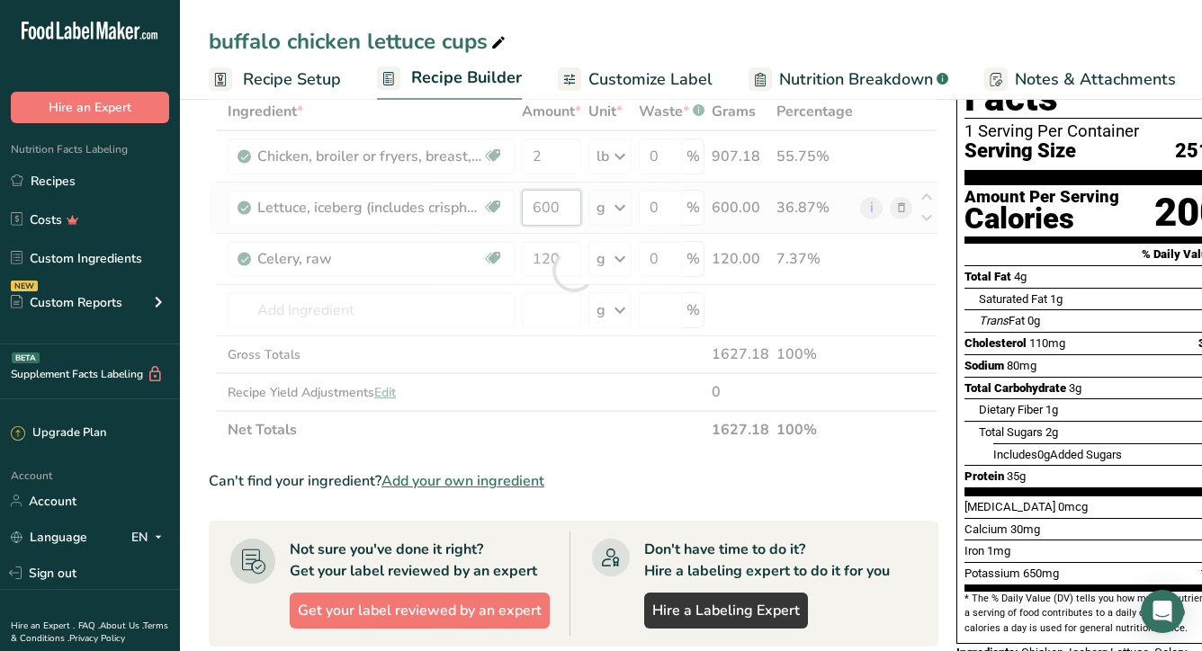
click at [569, 208] on div "Ingredient * Amount * Unit * Waste * .a-a{fill:#347362;}.b-a{fill:#fff;} Grams …" at bounding box center [574, 271] width 730 height 356
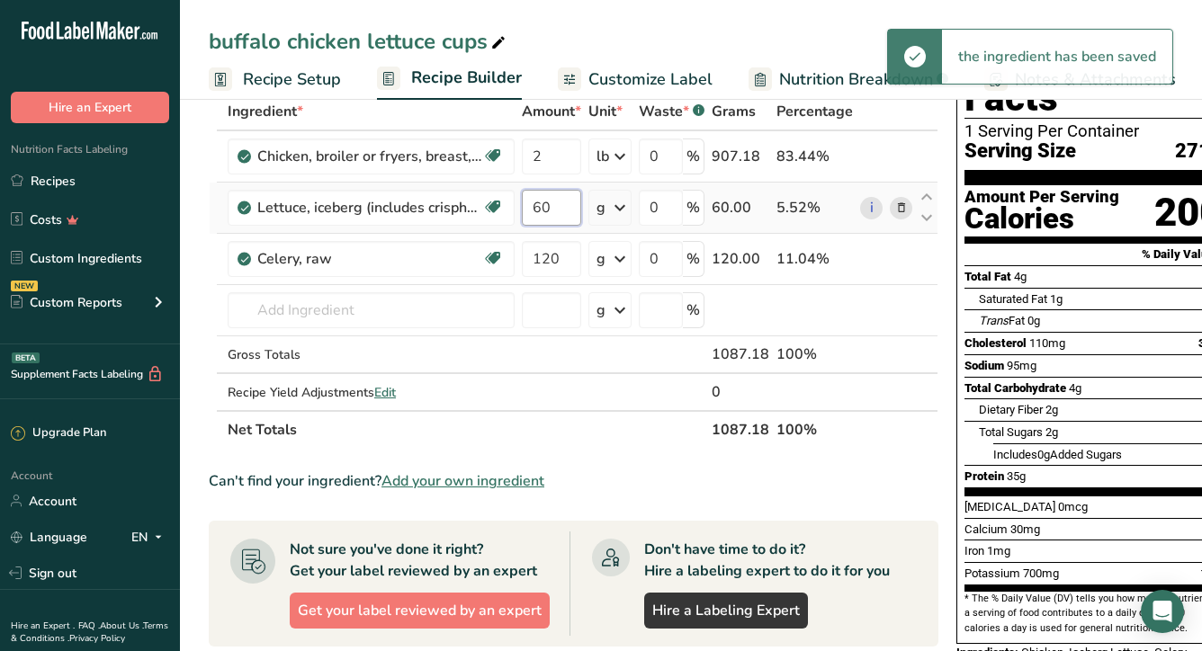
type input "6"
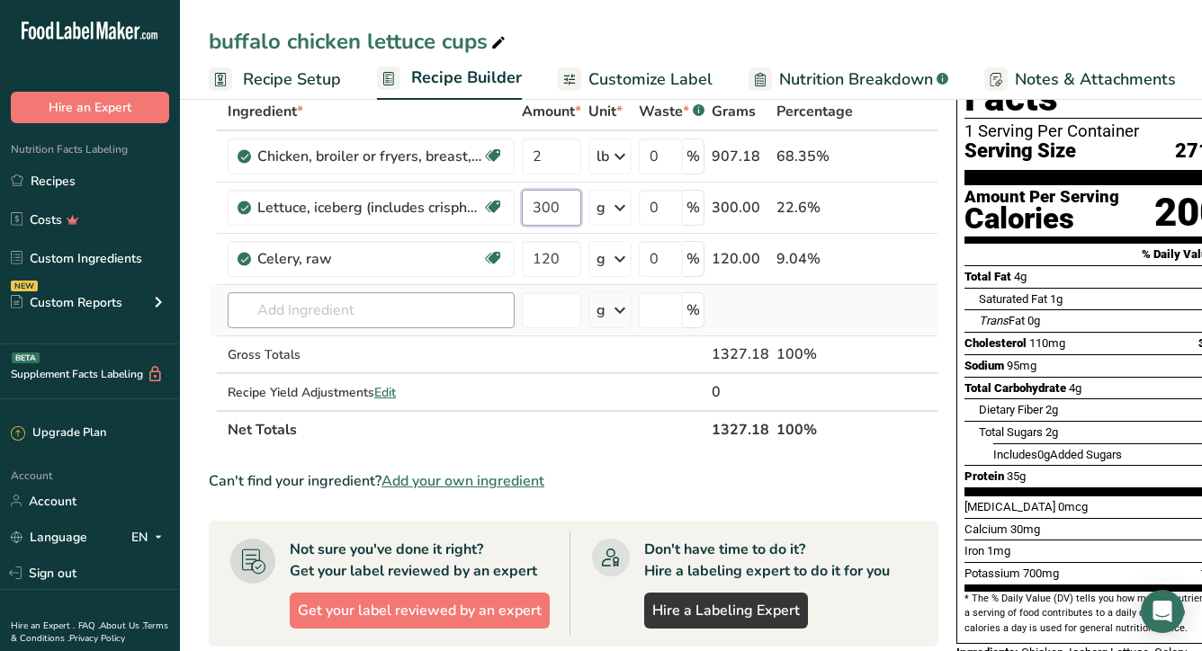
type input "300"
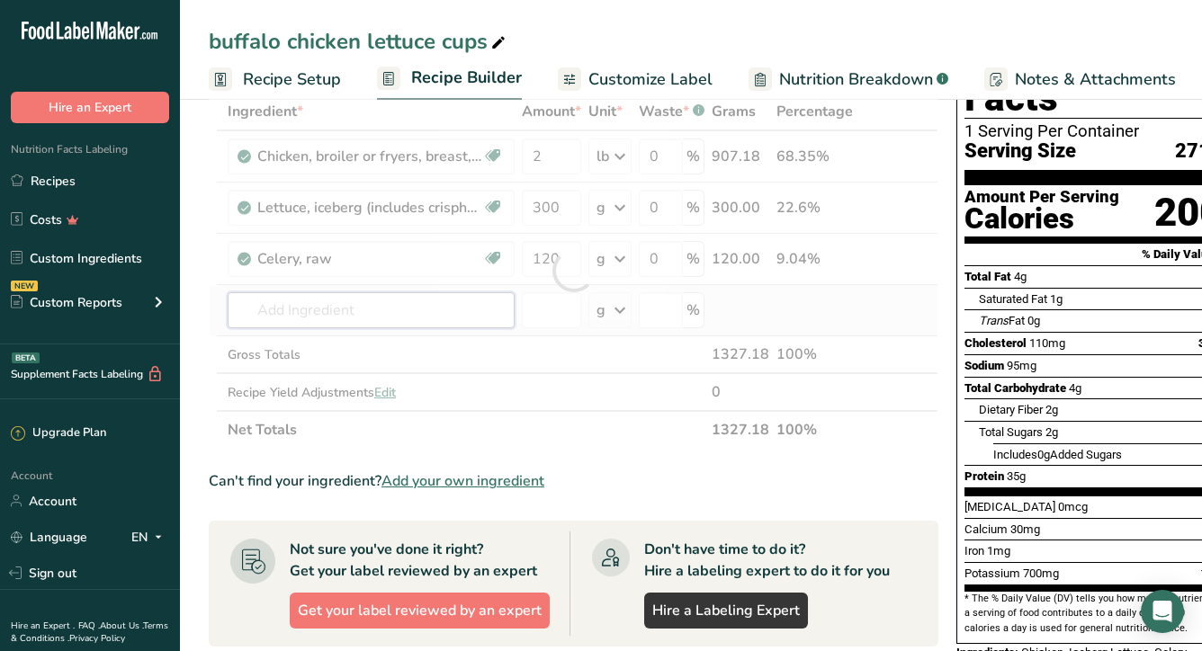
click at [289, 323] on div "Ingredient * Amount * Unit * Waste * .a-a{fill:#347362;}.b-a{fill:#fff;} Grams …" at bounding box center [574, 271] width 730 height 356
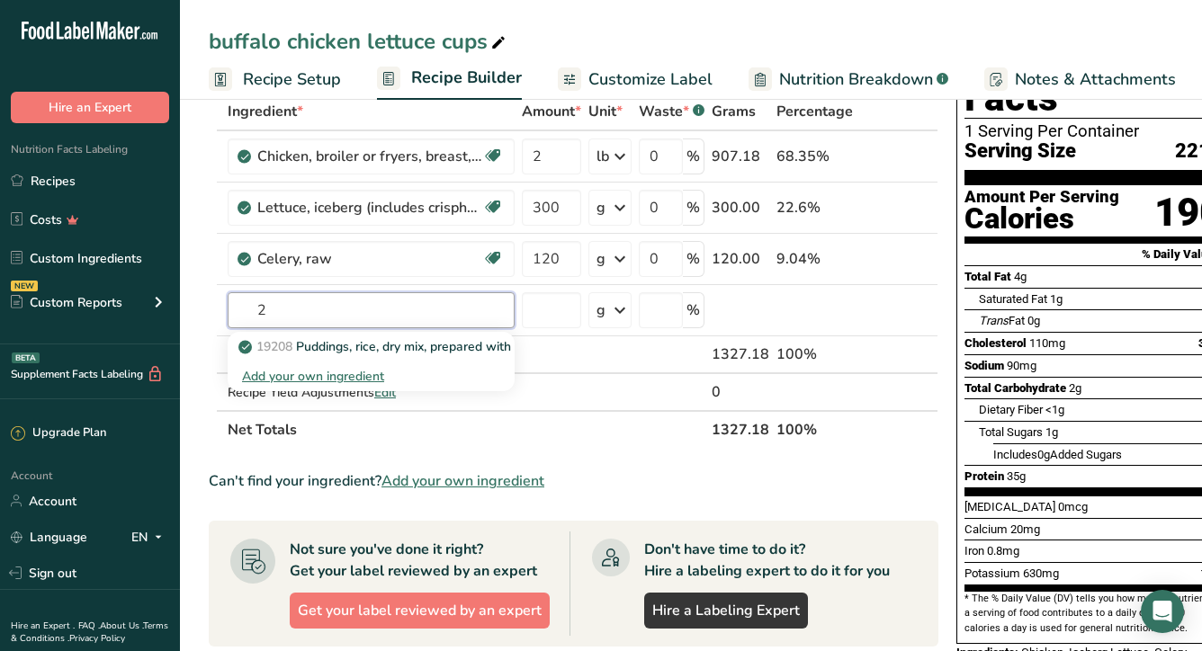
type input "2"
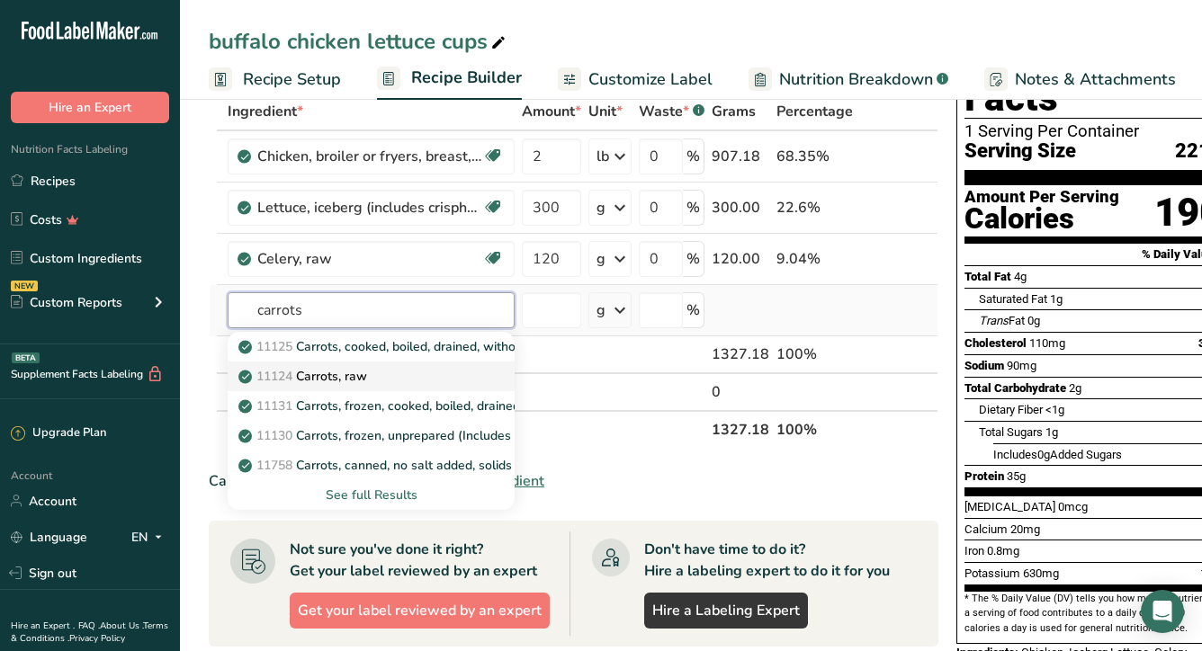
type input "carrots"
click at [314, 380] on p "11124 [GEOGRAPHIC_DATA], raw" at bounding box center [304, 376] width 125 height 19
type input "Carrots, raw"
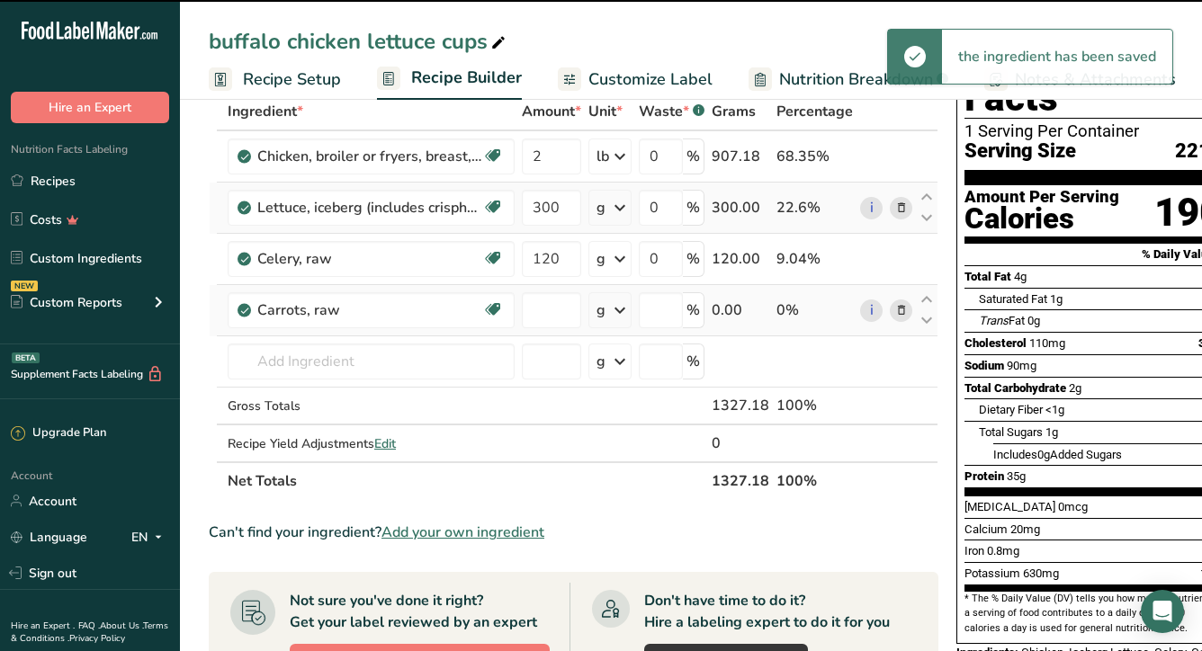
type input "0"
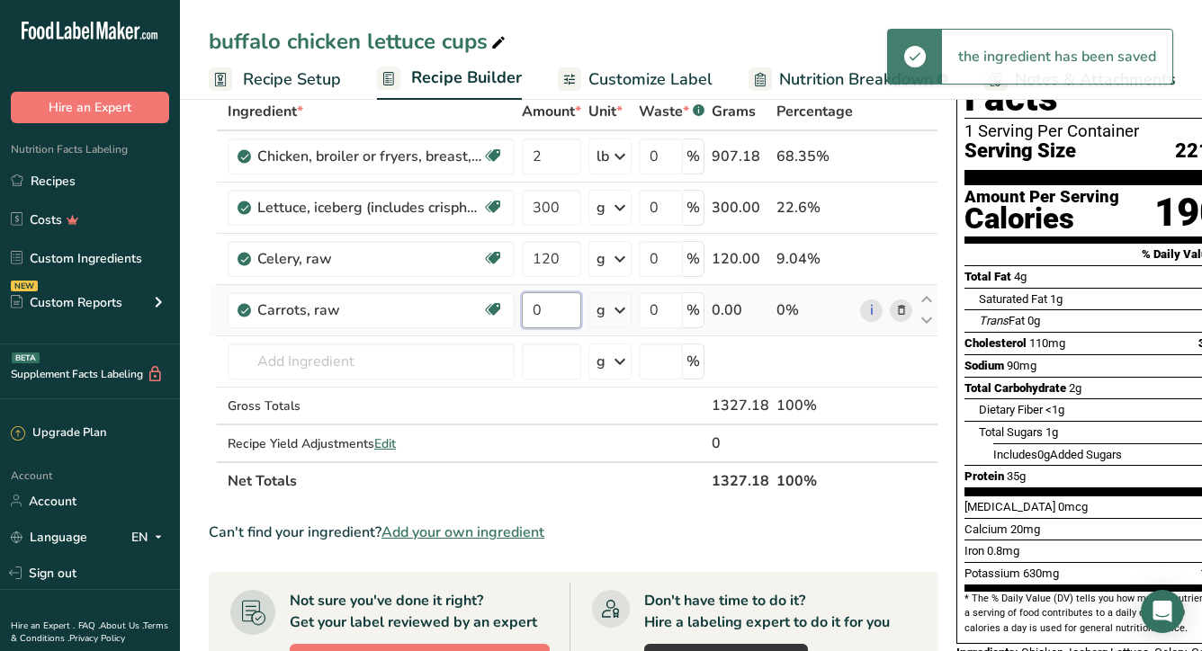
click at [543, 309] on input "0" at bounding box center [551, 310] width 59 height 36
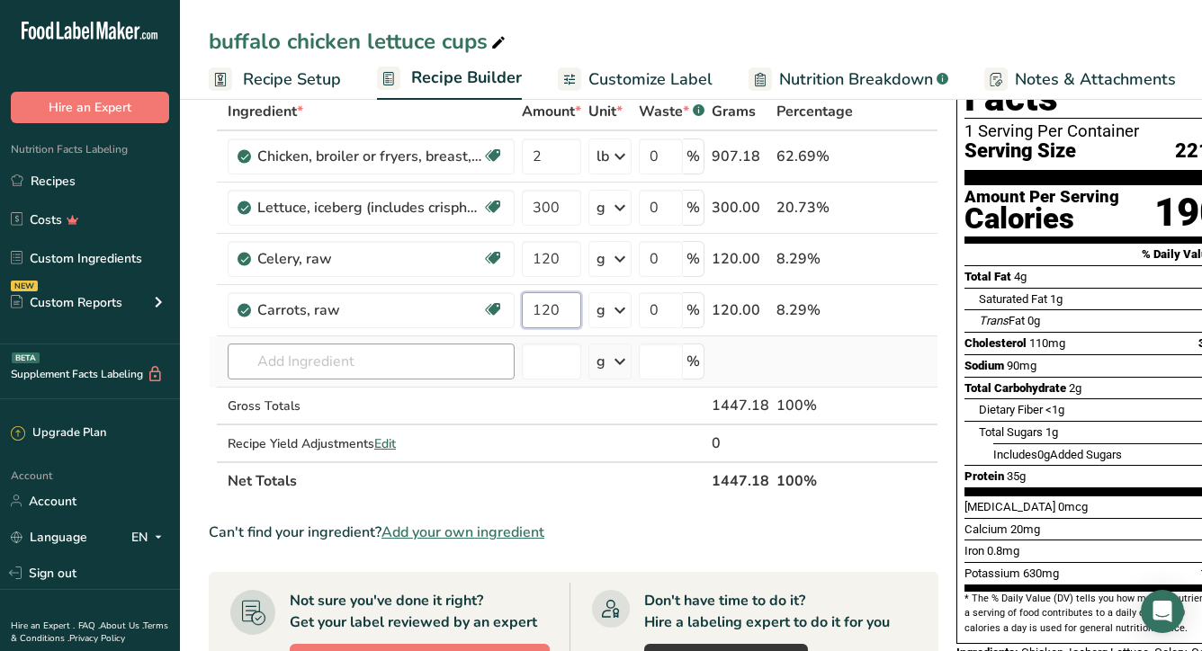
type input "120"
click at [345, 351] on div "Ingredient * Amount * Unit * Waste * .a-a{fill:#347362;}.b-a{fill:#fff;} Grams …" at bounding box center [574, 297] width 730 height 408
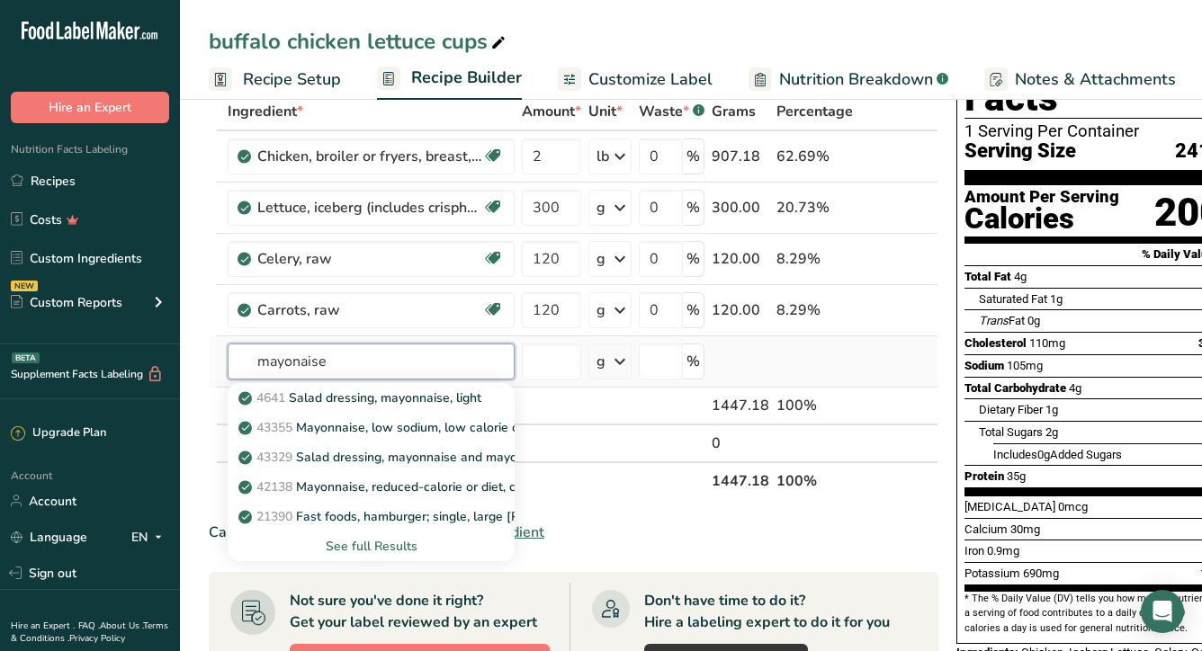
type input "mayonaise"
click at [396, 547] on div "See full Results" at bounding box center [371, 546] width 258 height 19
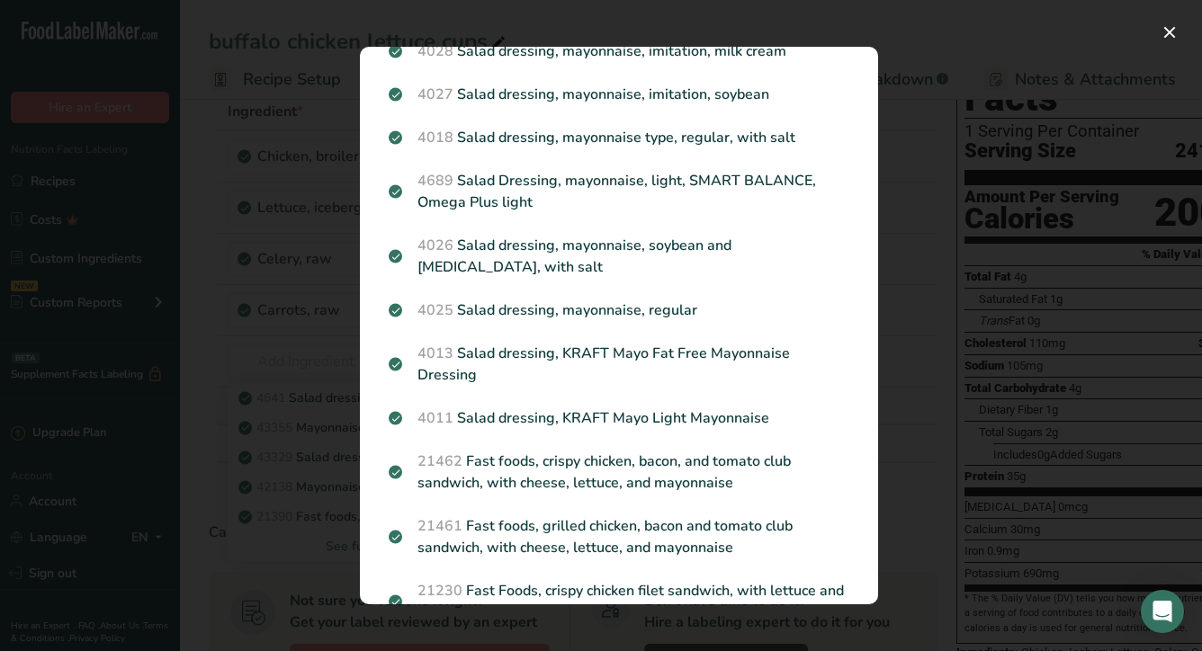
scroll to position [1047, 0]
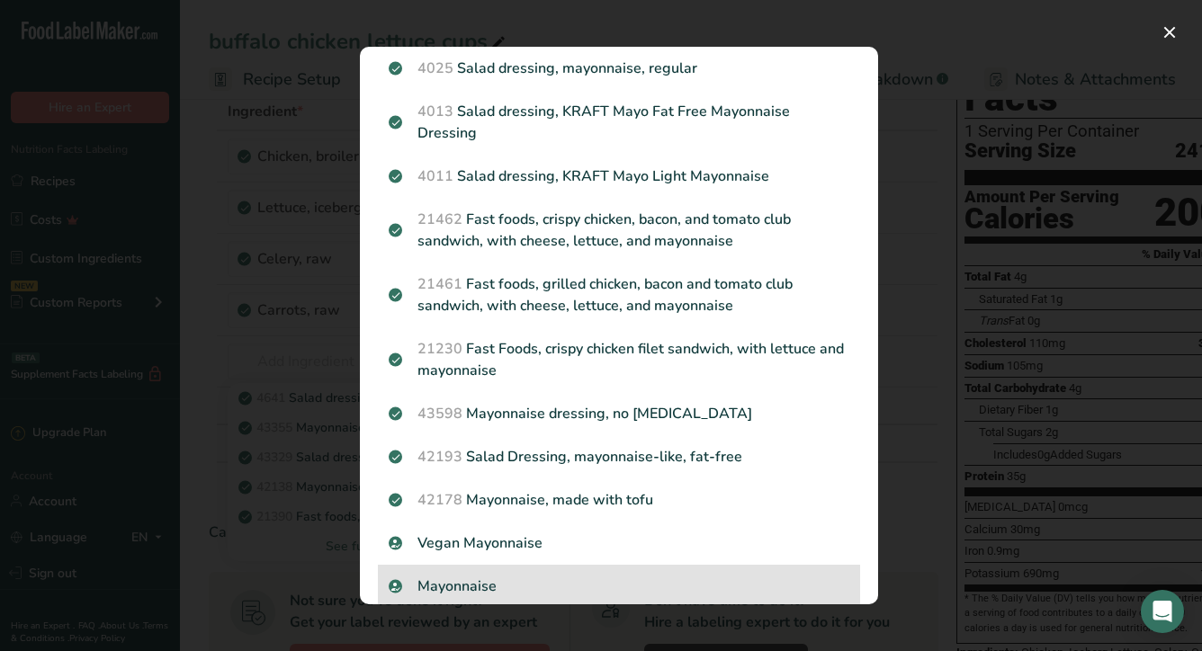
click at [615, 576] on p "Mayonnaise" at bounding box center [619, 587] width 461 height 22
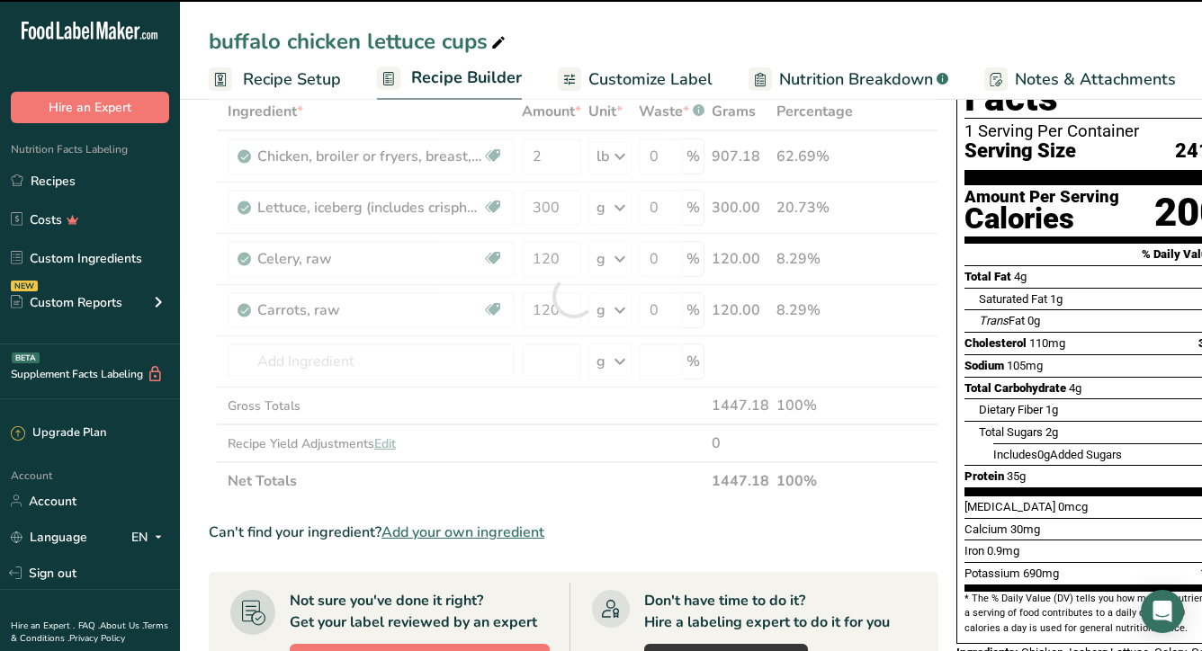
type input "0"
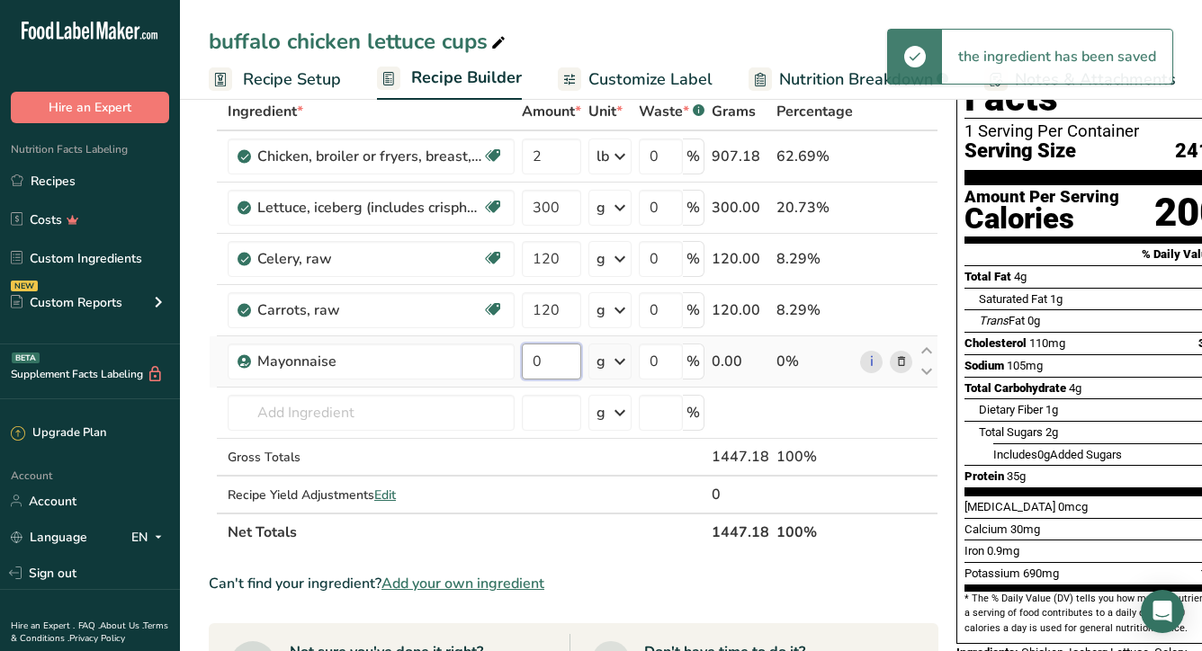
click at [550, 365] on input "0" at bounding box center [551, 362] width 59 height 36
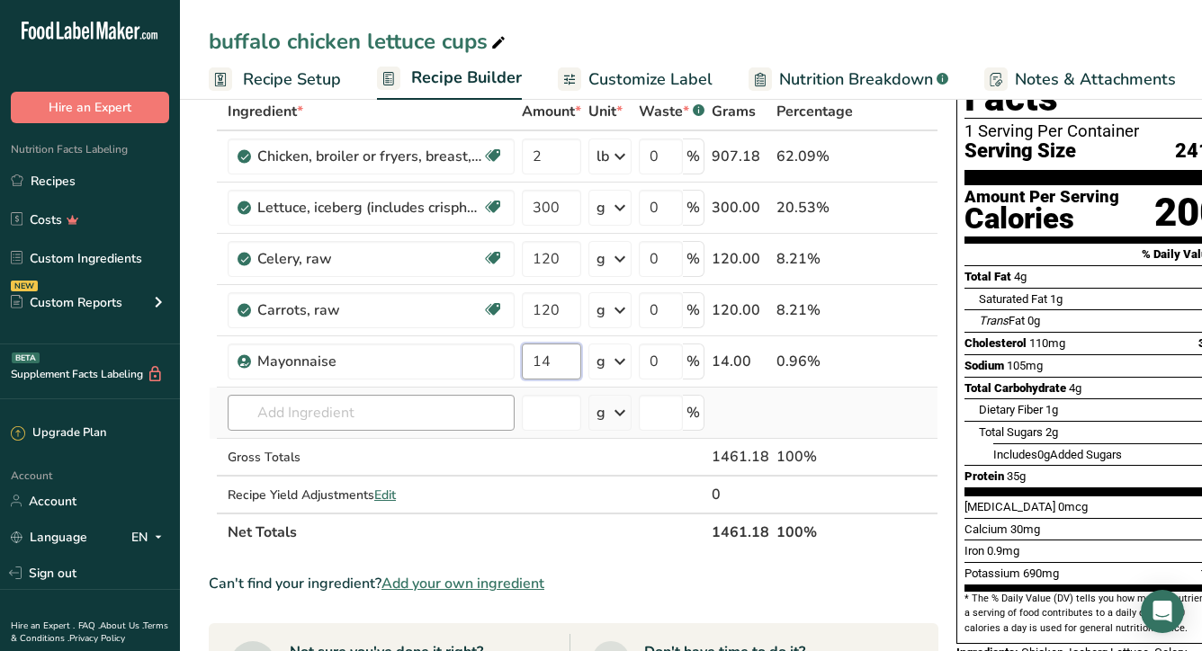
type input "14"
click at [348, 416] on div "Ingredient * Amount * Unit * Waste * .a-a{fill:#347362;}.b-a{fill:#fff;} Grams …" at bounding box center [574, 322] width 730 height 459
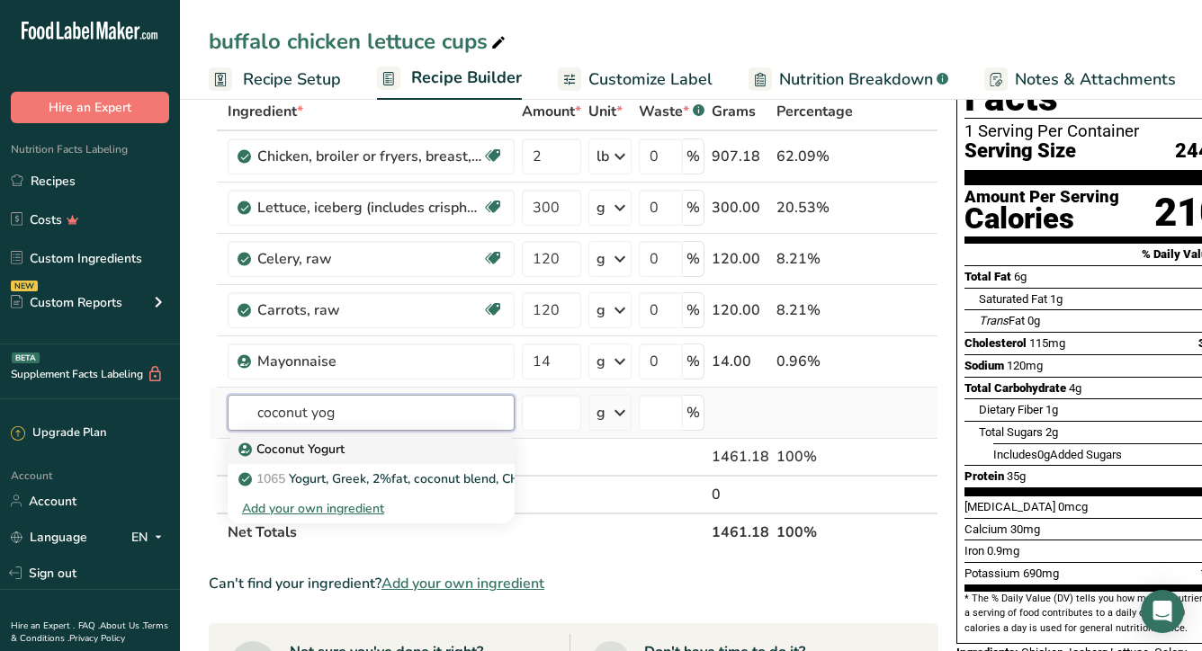
type input "coconut yog"
click at [313, 453] on p "Coconut Yogurt" at bounding box center [293, 449] width 103 height 19
type input "Coconut Yogurt"
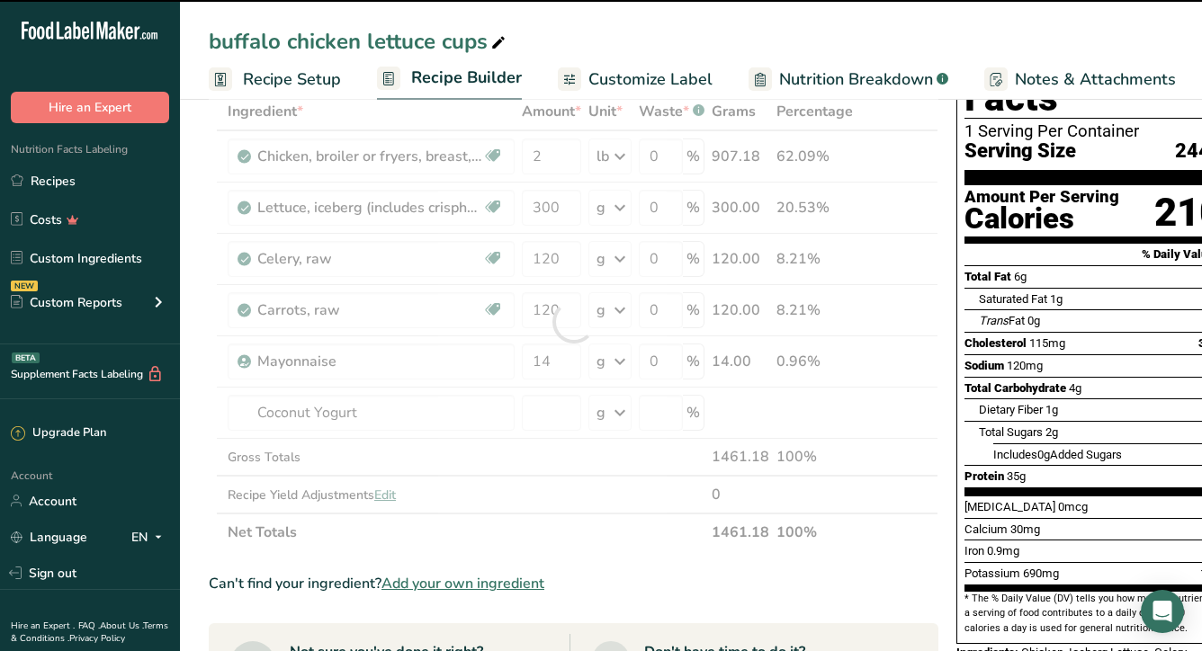
type input "0"
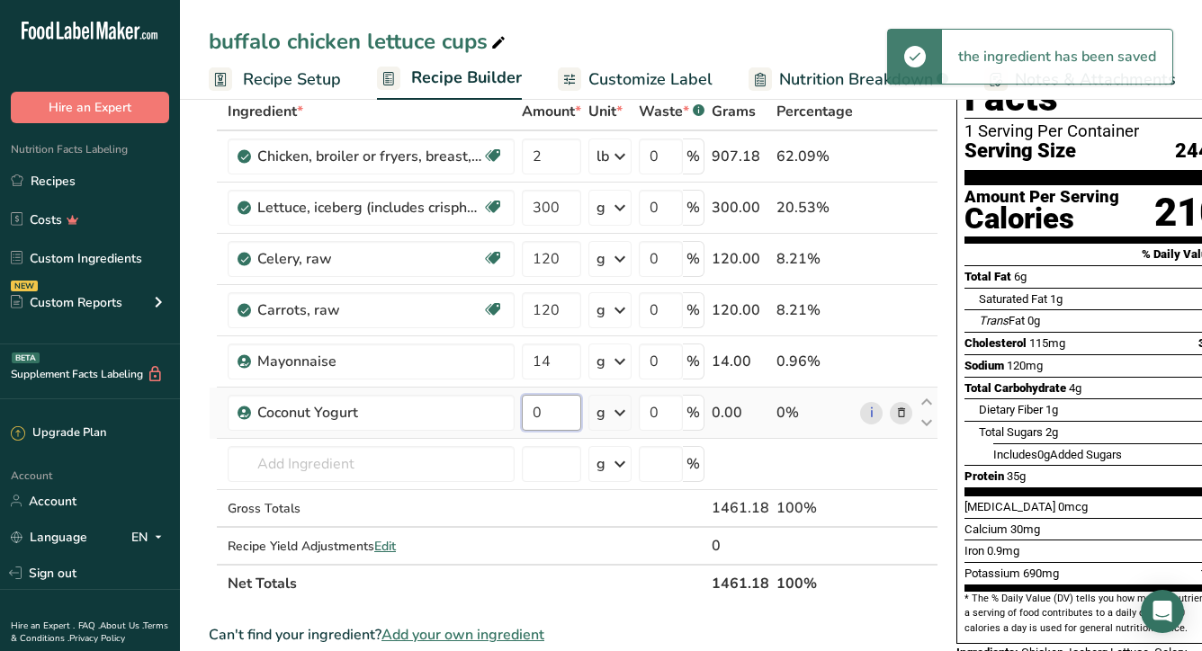
click at [549, 418] on input "0" at bounding box center [551, 413] width 59 height 36
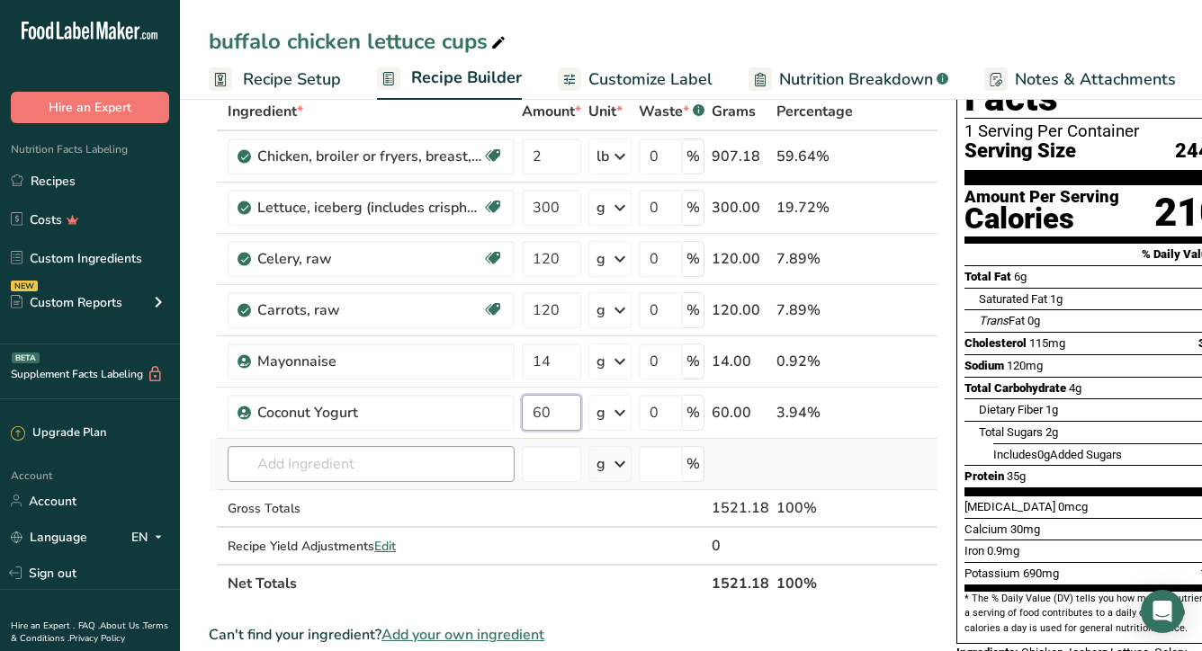
type input "60"
click at [343, 464] on div "Ingredient * Amount * Unit * Waste * .a-a{fill:#347362;}.b-a{fill:#fff;} Grams …" at bounding box center [574, 348] width 730 height 510
type input "f"
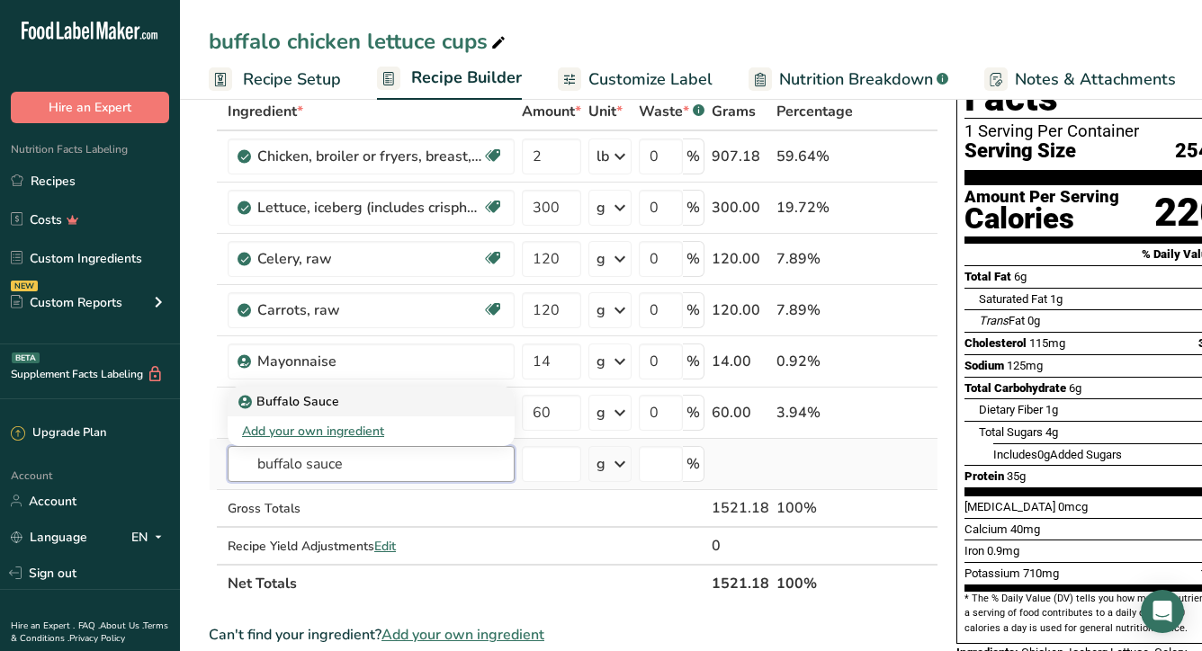
type input "buffalo sauce"
click at [282, 399] on p "Buffalo Sauce" at bounding box center [290, 401] width 97 height 19
type input "Buffalo Sauce"
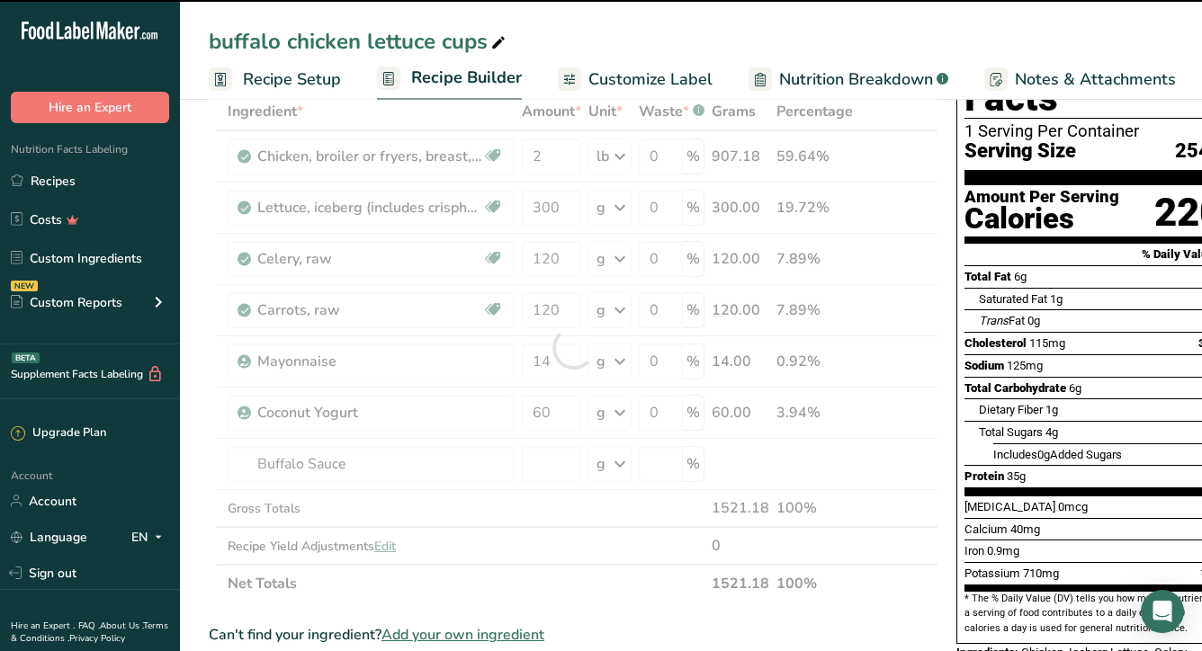
type input "0"
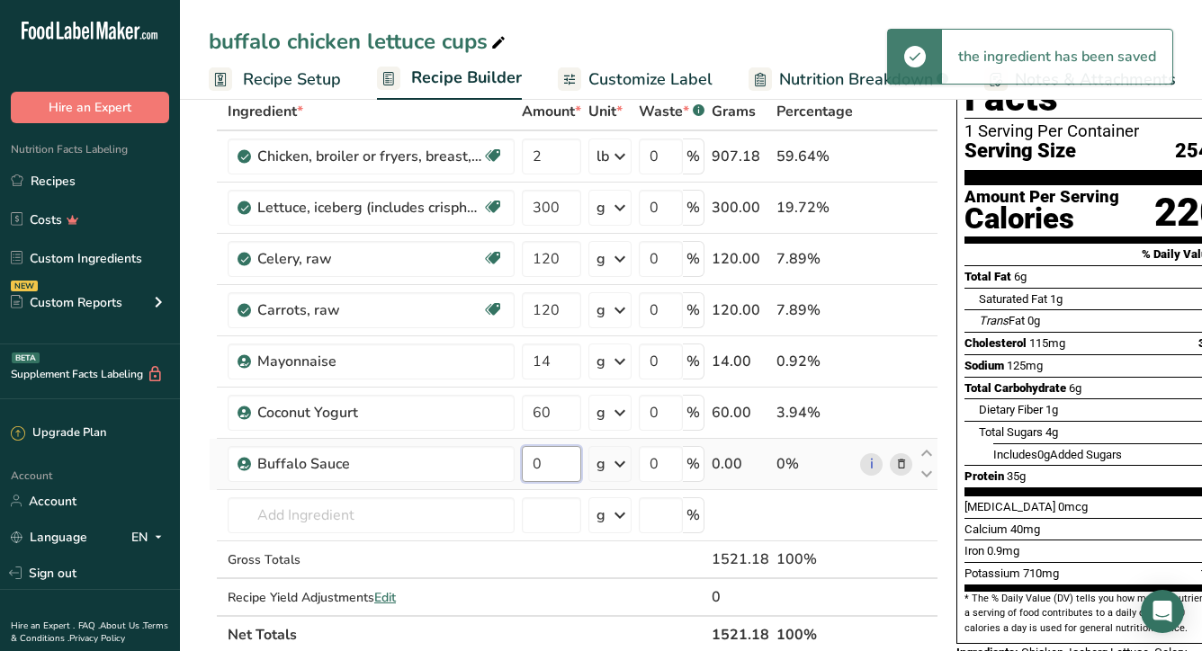
click at [561, 468] on input "0" at bounding box center [551, 464] width 59 height 36
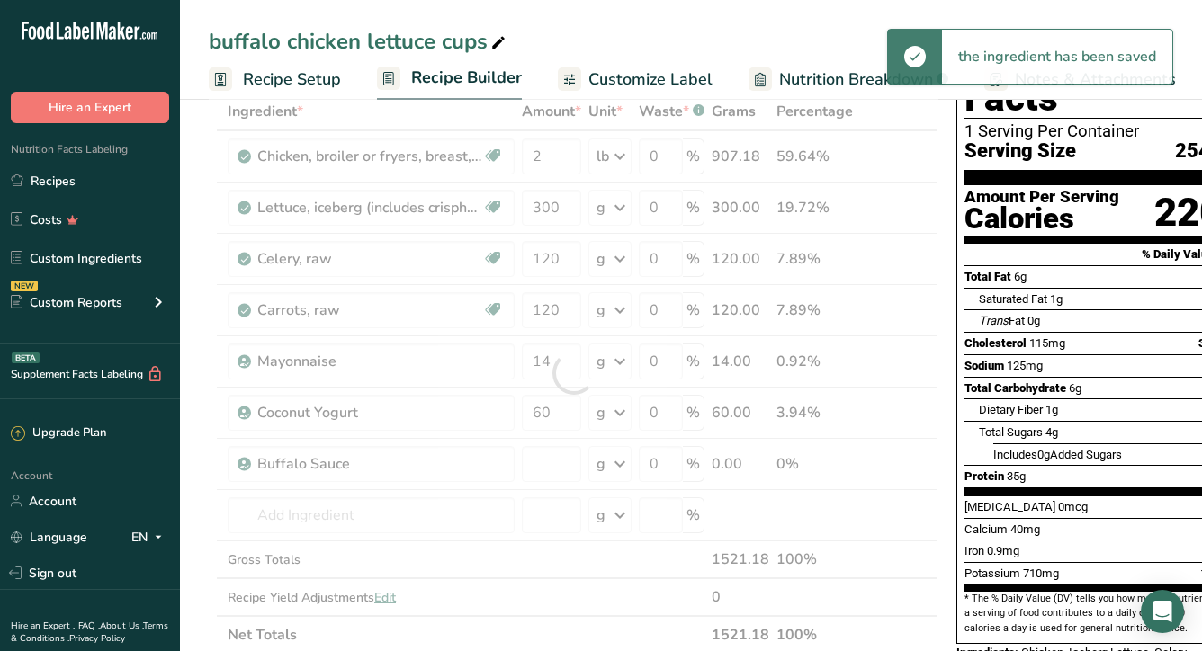
type input "0"
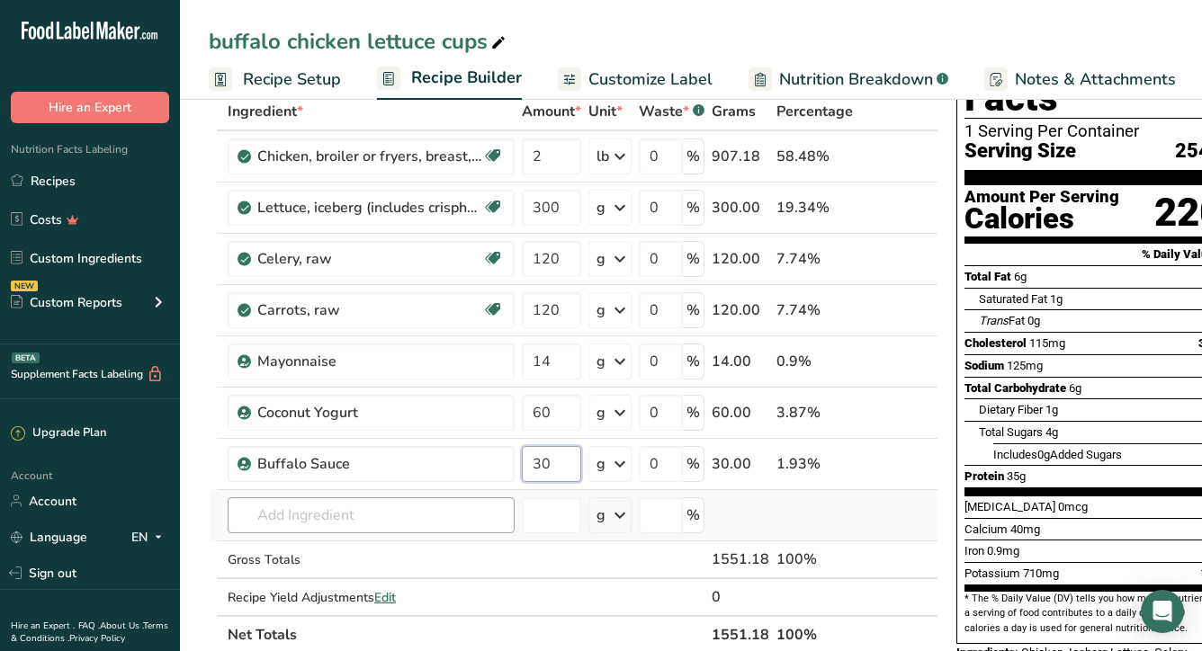
type input "30"
click at [332, 514] on div "Ingredient * Amount * Unit * Waste * .a-a{fill:#347362;}.b-a{fill:#fff;} Grams …" at bounding box center [574, 373] width 730 height 561
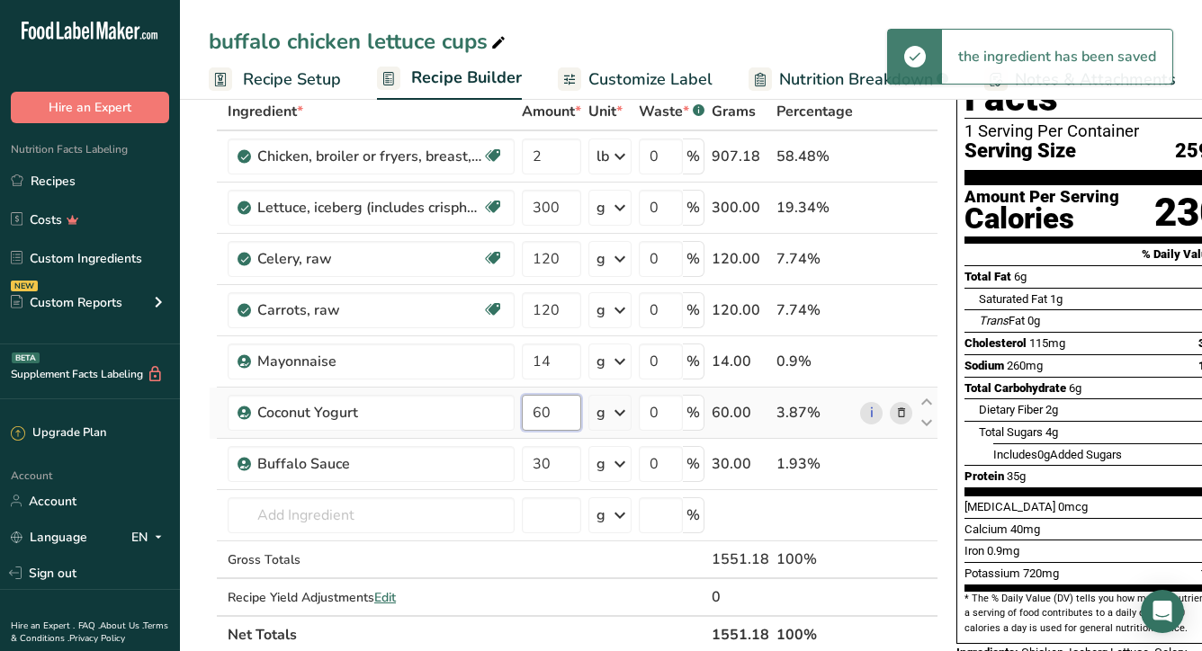
click at [563, 409] on input "60" at bounding box center [551, 413] width 59 height 36
type input "6"
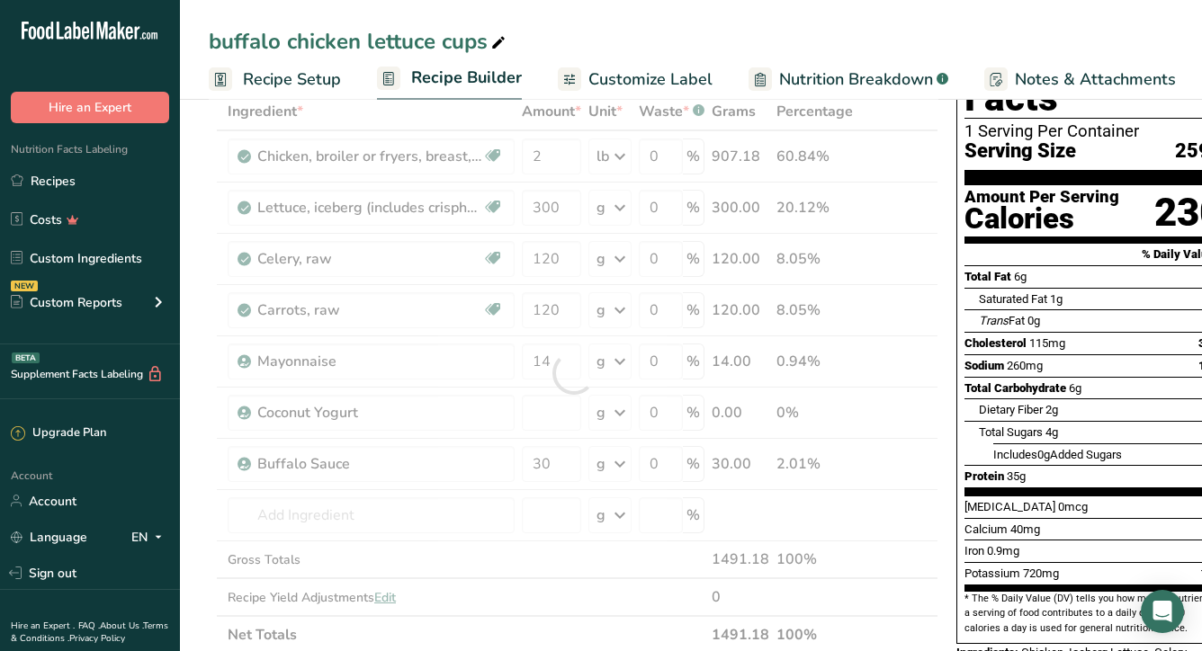
type input "0"
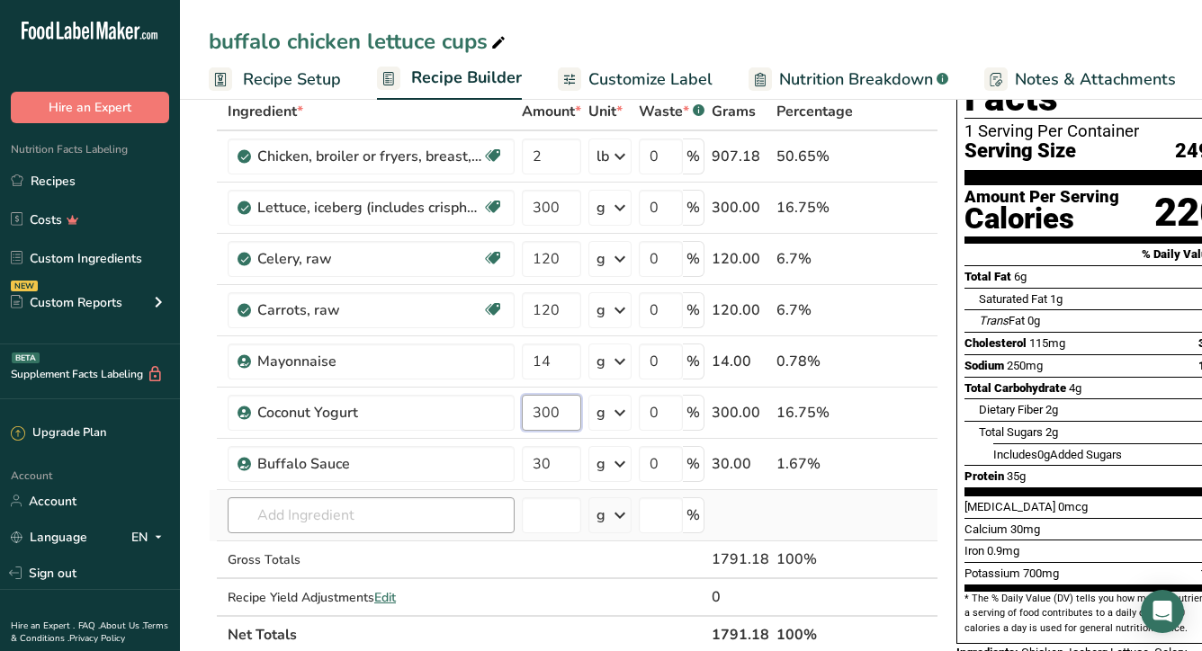
type input "300"
click at [343, 519] on div "Ingredient * Amount * Unit * Waste * .a-a{fill:#347362;}.b-a{fill:#fff;} Grams …" at bounding box center [574, 373] width 730 height 561
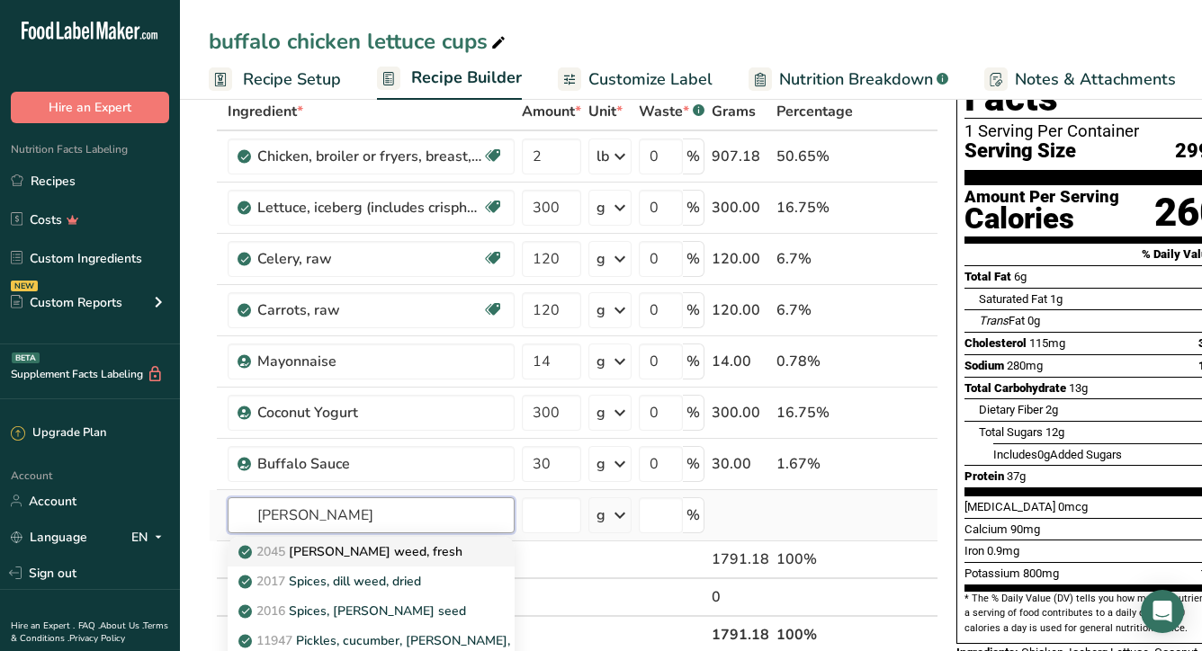
type input "[PERSON_NAME]"
click at [341, 548] on p "2045 [PERSON_NAME] weed, fresh" at bounding box center [352, 552] width 220 height 19
type input "[PERSON_NAME] weed, fresh"
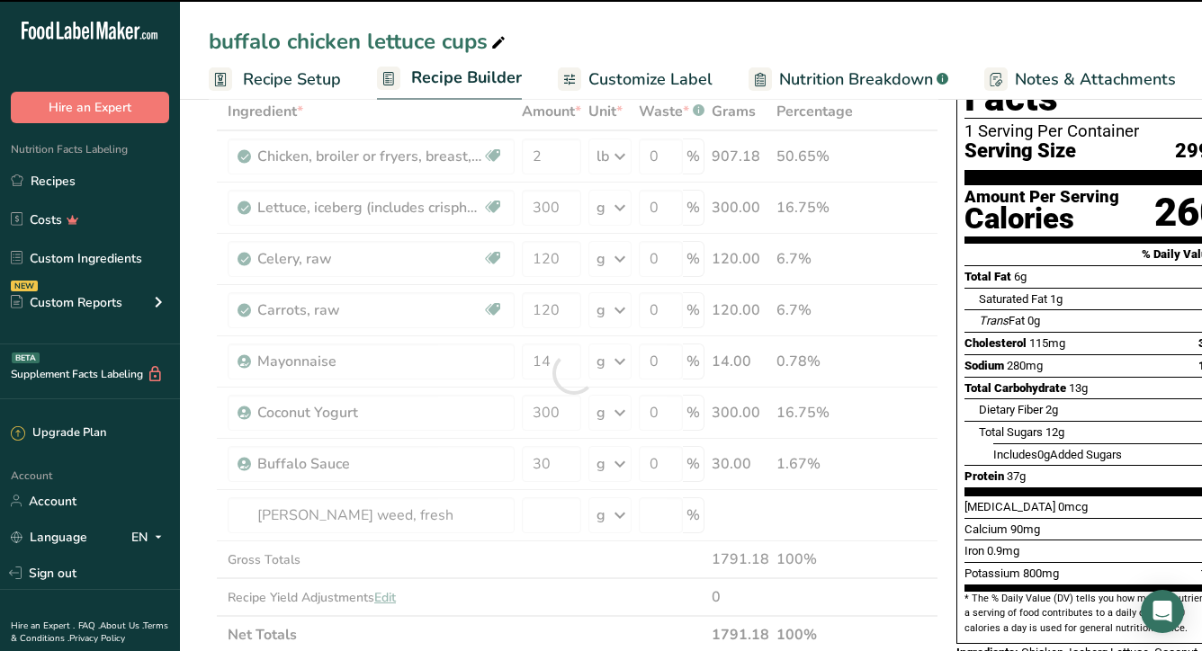
type input "0"
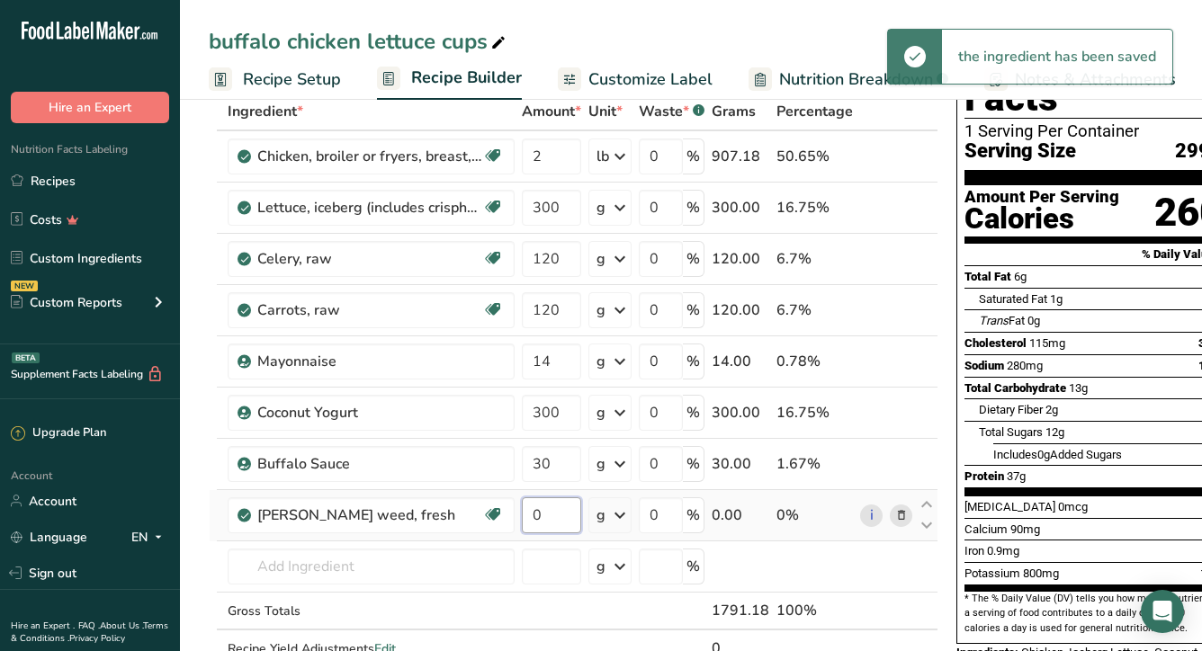
click at [545, 517] on input "0" at bounding box center [551, 516] width 59 height 36
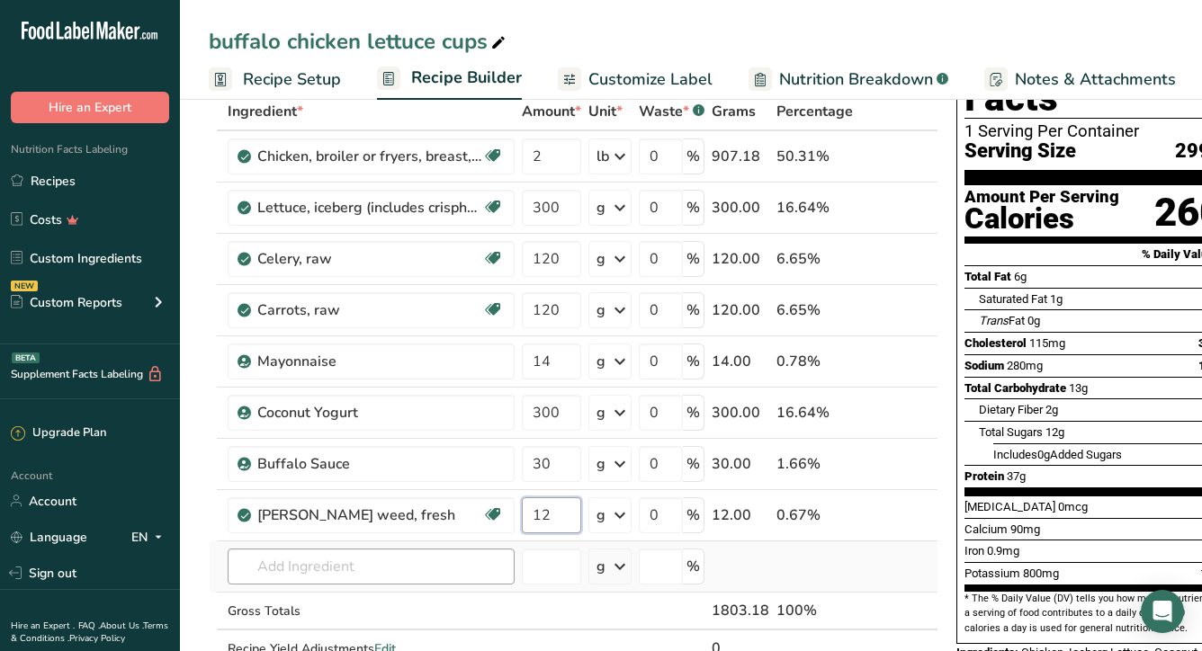
type input "12"
click at [324, 569] on div "Ingredient * Amount * Unit * Waste * .a-a{fill:#347362;}.b-a{fill:#fff;} Grams …" at bounding box center [574, 399] width 730 height 613
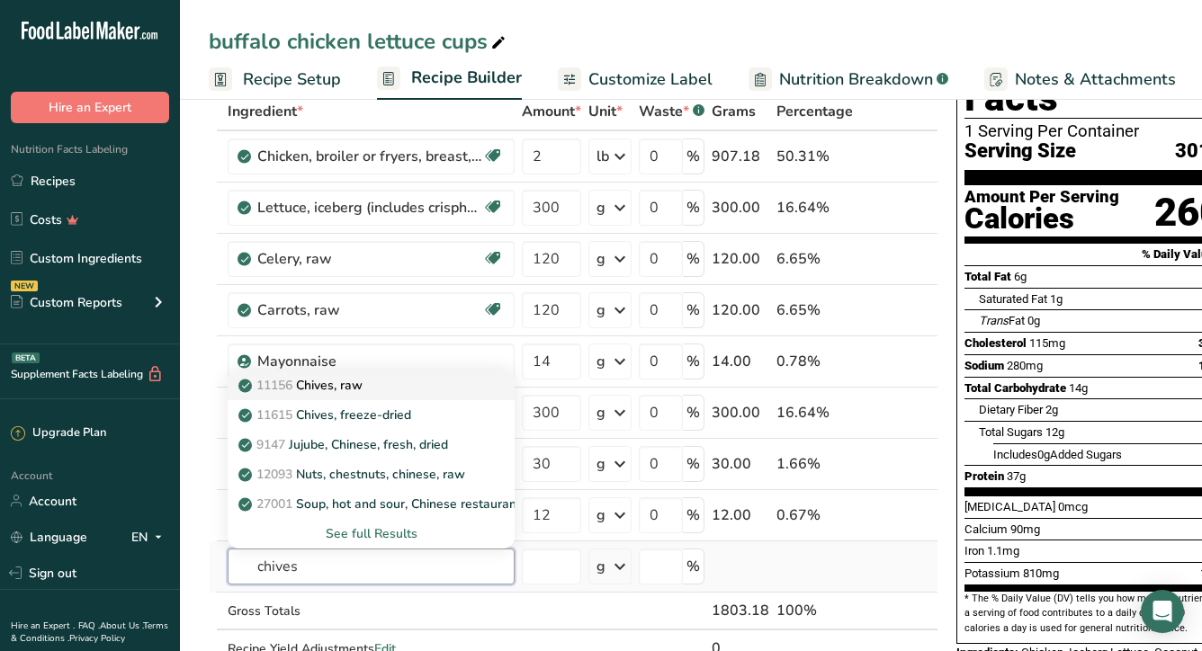
type input "chives"
click at [363, 384] on p "11156 Chives, raw" at bounding box center [302, 385] width 121 height 19
type input "Chives, raw"
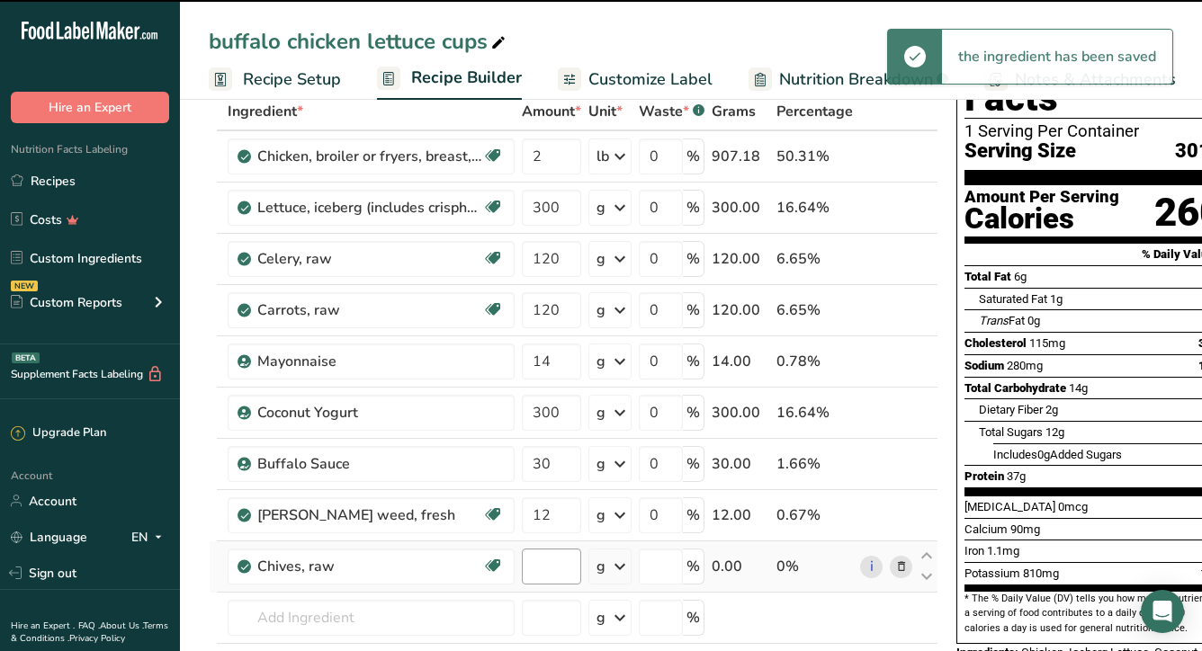
type input "0"
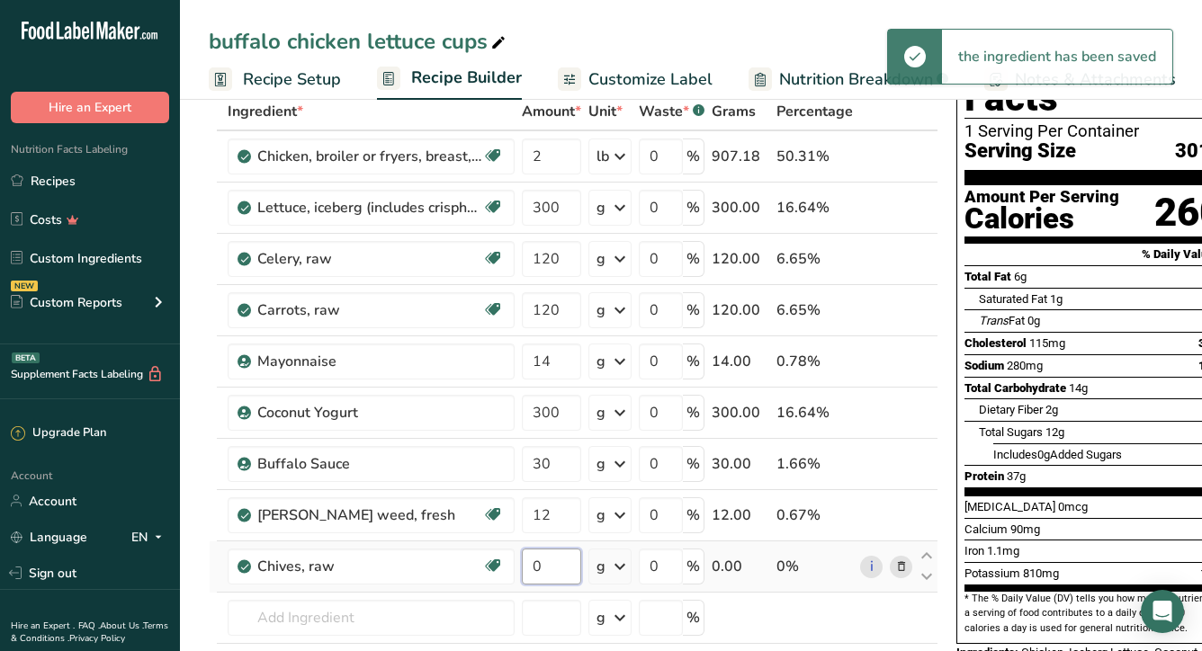
click at [549, 569] on input "0" at bounding box center [551, 567] width 59 height 36
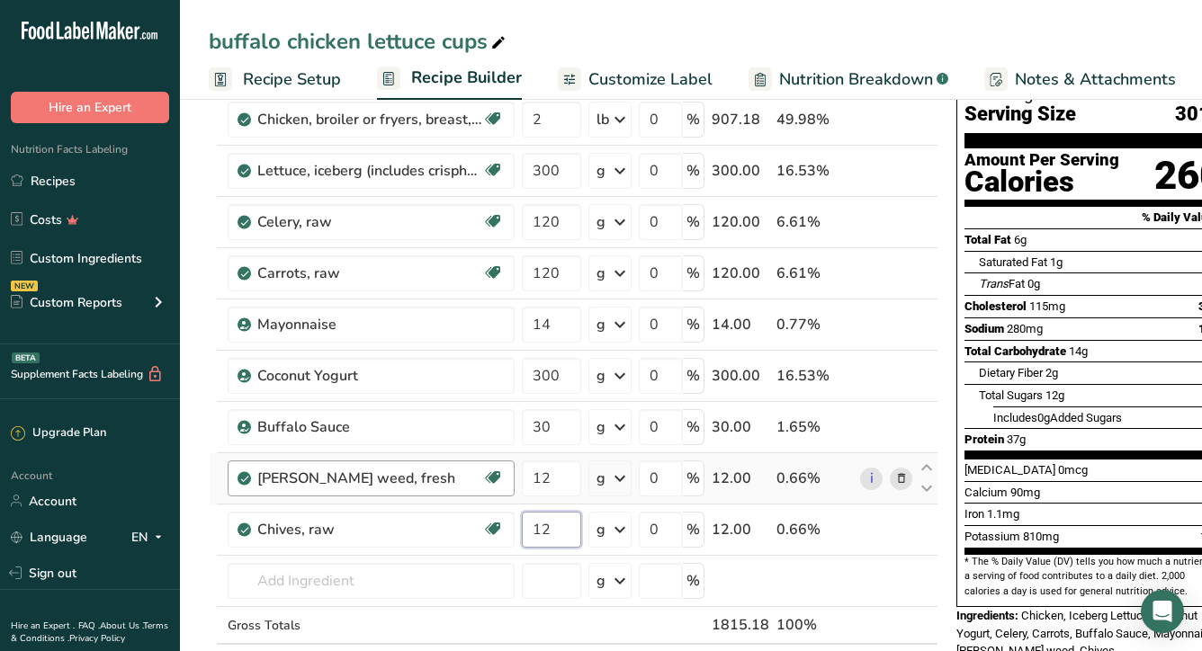
scroll to position [171, 0]
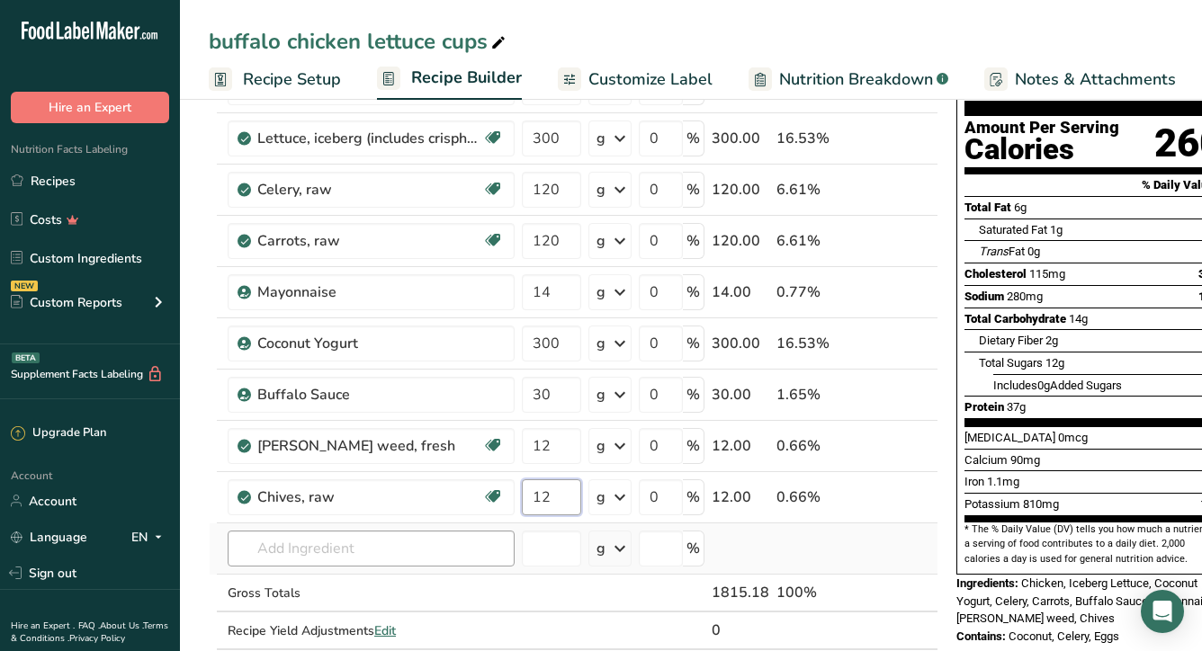
type input "12"
click at [383, 558] on div "Ingredient * Amount * Unit * Waste * .a-a{fill:#347362;}.b-a{fill:#fff;} Grams …" at bounding box center [574, 355] width 730 height 664
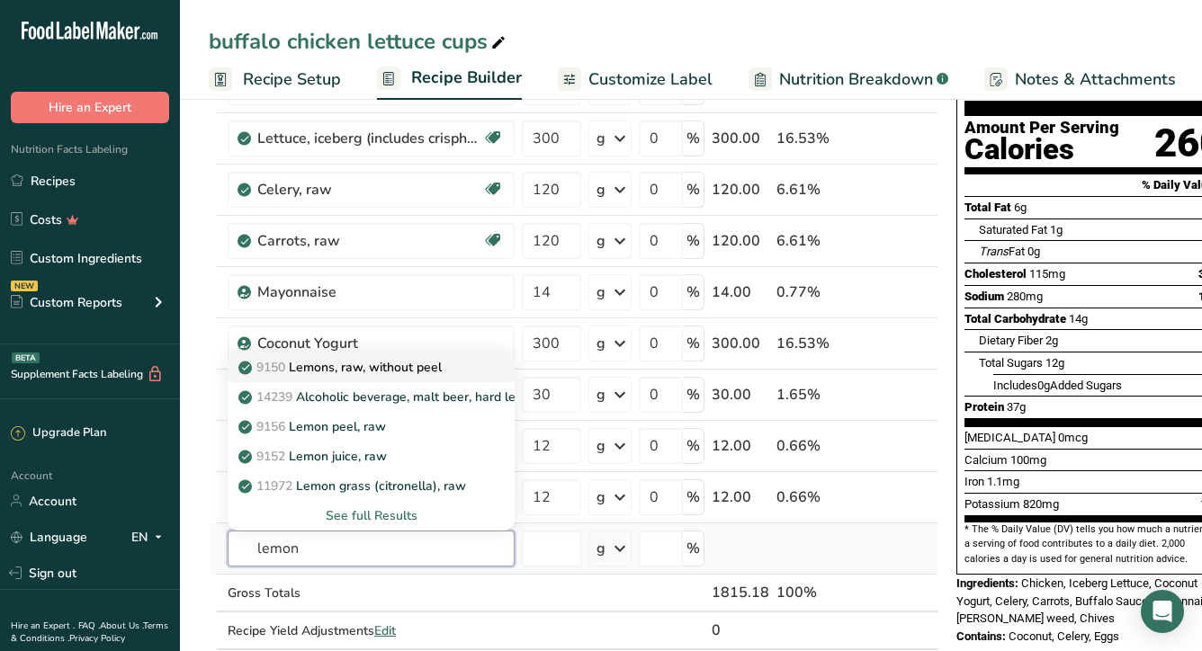
type input "lemon"
click at [442, 373] on p "9150 Lemons, raw, without peel" at bounding box center [342, 367] width 200 height 19
type input "Lemons, raw, without peel"
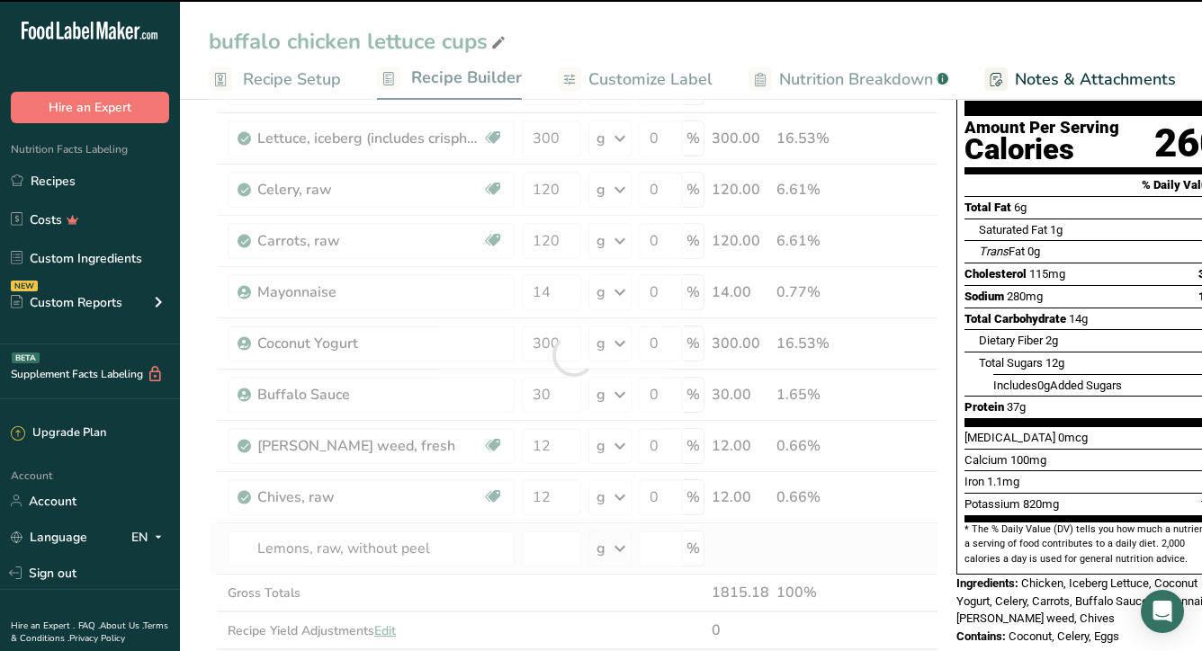
type input "0"
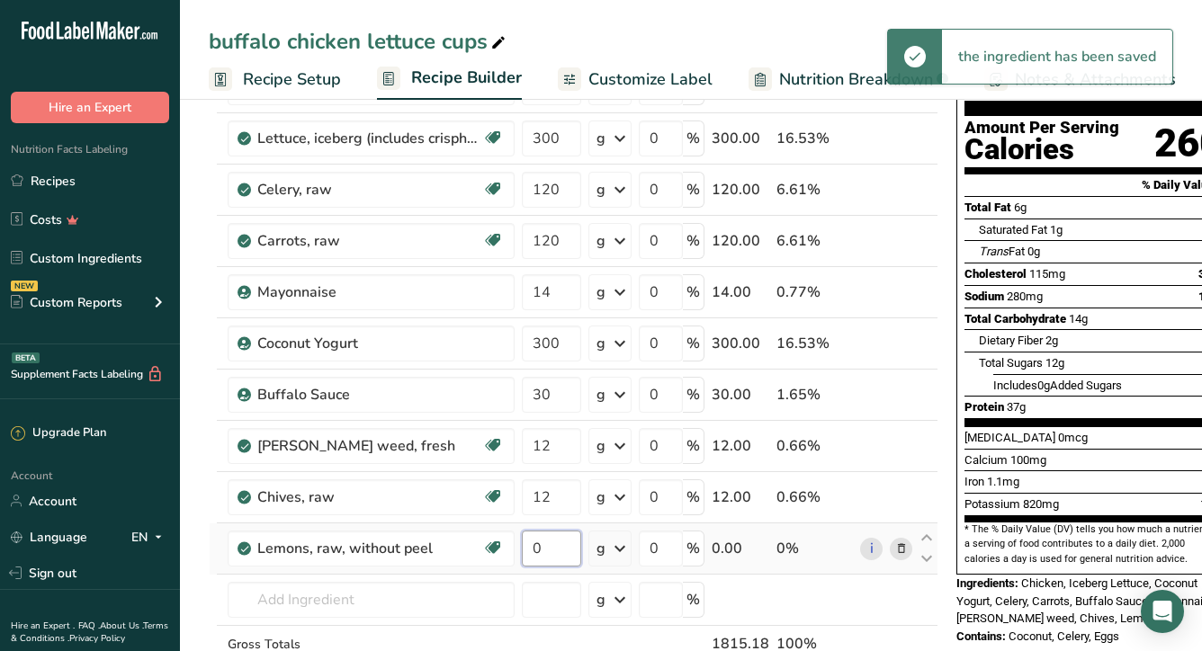
click at [554, 557] on input "0" at bounding box center [551, 549] width 59 height 36
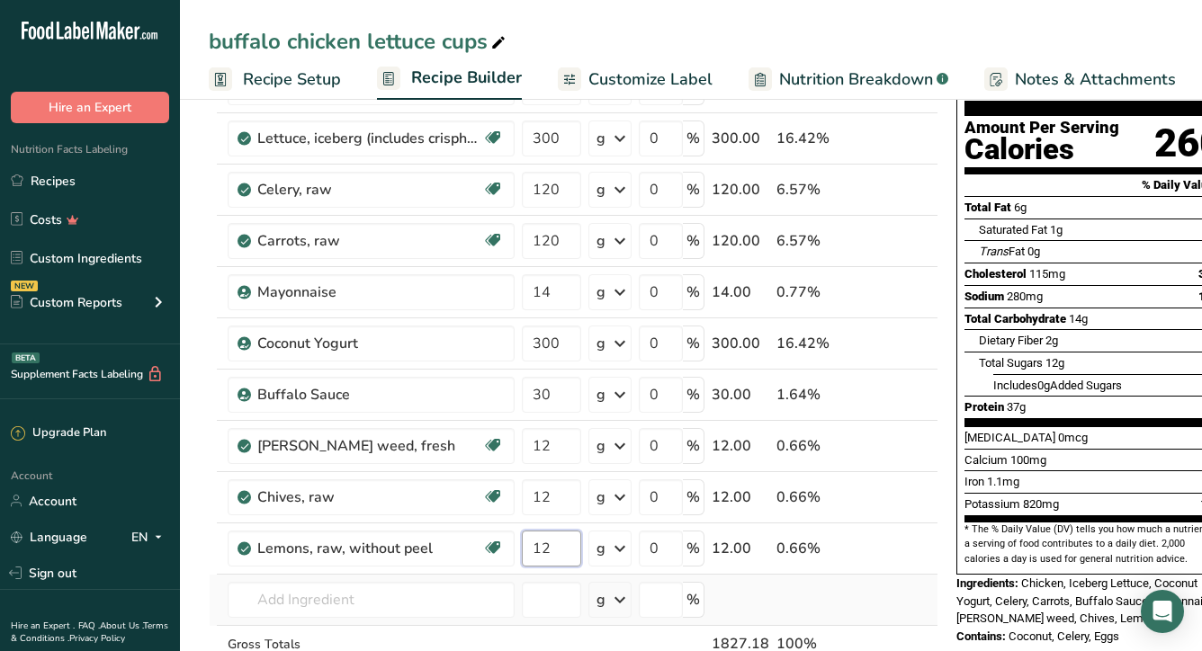
type input "12"
click at [518, 578] on div "Ingredient * Amount * Unit * Waste * .a-a{fill:#347362;}.b-a{fill:#fff;} Grams …" at bounding box center [574, 380] width 730 height 715
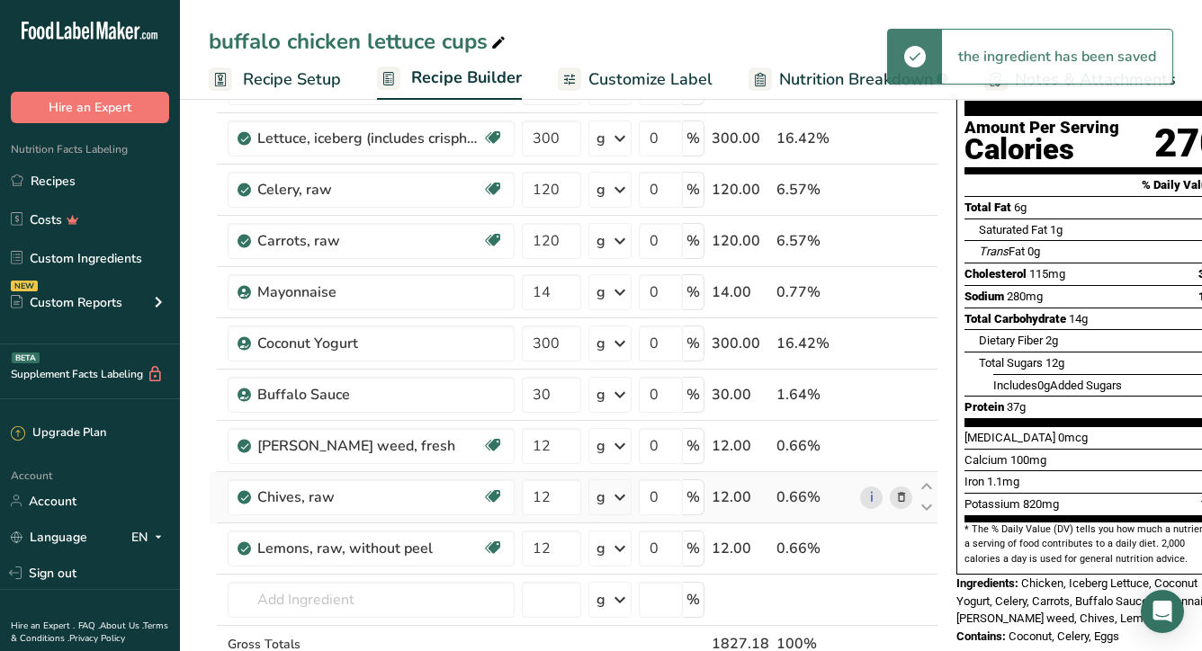
scroll to position [117, 0]
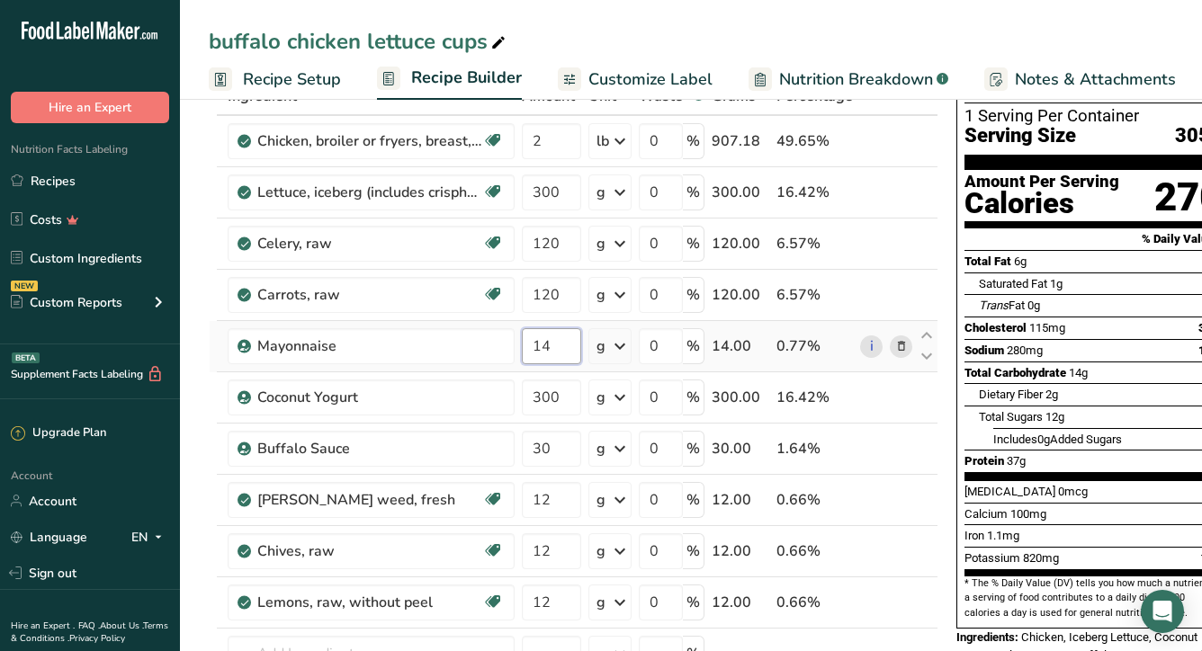
click at [560, 353] on input "14" at bounding box center [551, 346] width 59 height 36
type input "1"
type input "28"
click at [516, 374] on div "Ingredient * Amount * Unit * Waste * .a-a{fill:#347362;}.b-a{fill:#fff;} Grams …" at bounding box center [574, 434] width 730 height 715
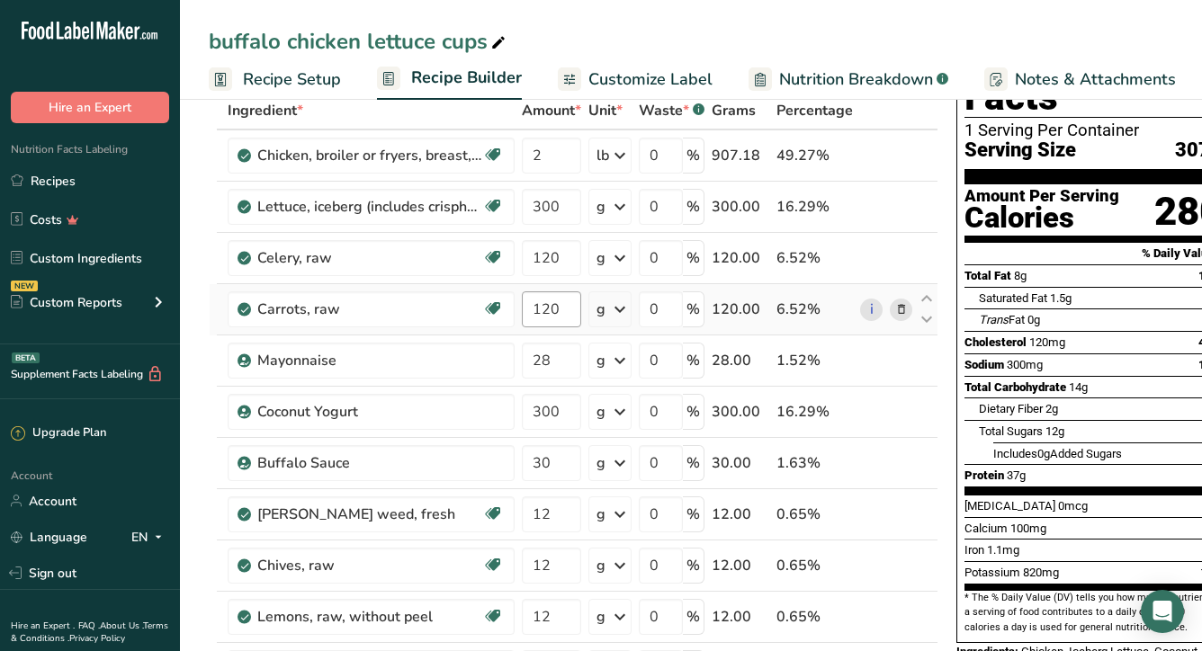
scroll to position [52, 0]
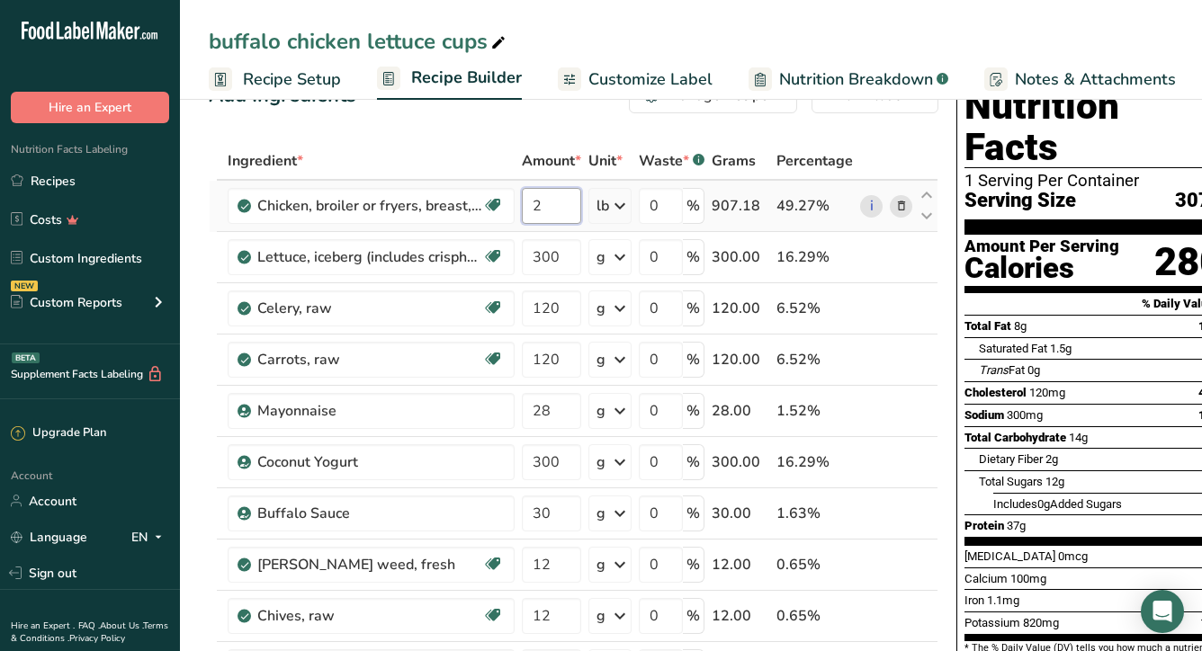
click at [556, 201] on input "2" at bounding box center [551, 206] width 59 height 36
click at [494, 164] on div "Ingredient * Amount * Unit * Waste * .a-a{fill:#347362;}.b-a{fill:#fff;} Grams …" at bounding box center [574, 499] width 730 height 715
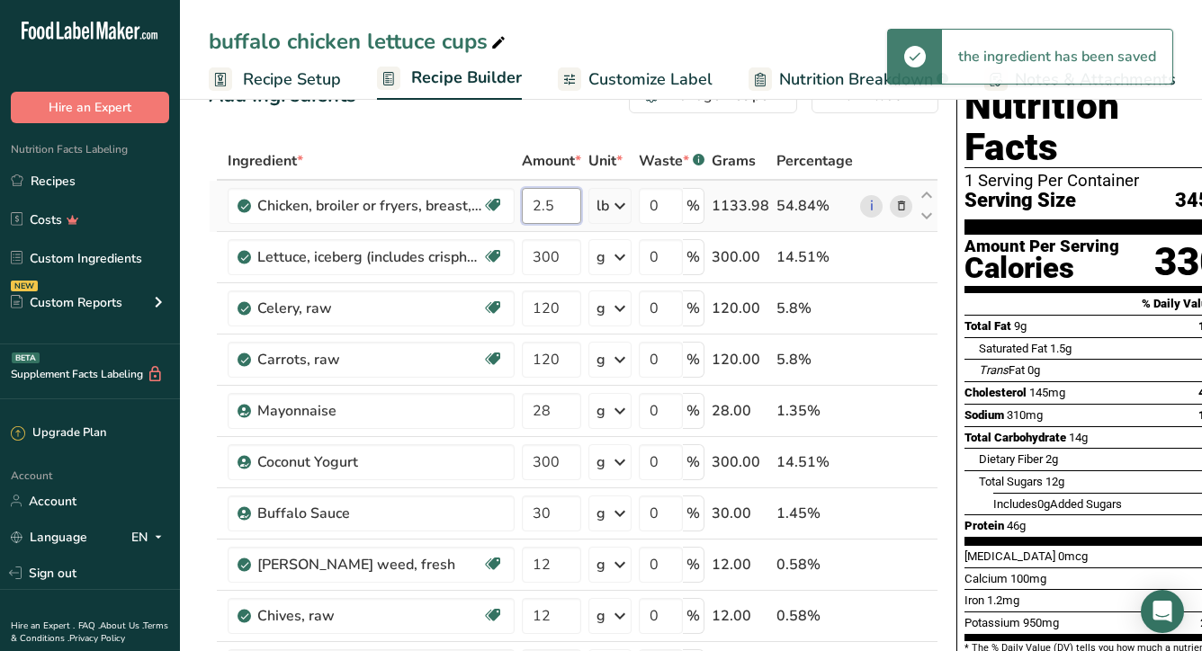
click at [553, 209] on input "2.5" at bounding box center [551, 206] width 59 height 36
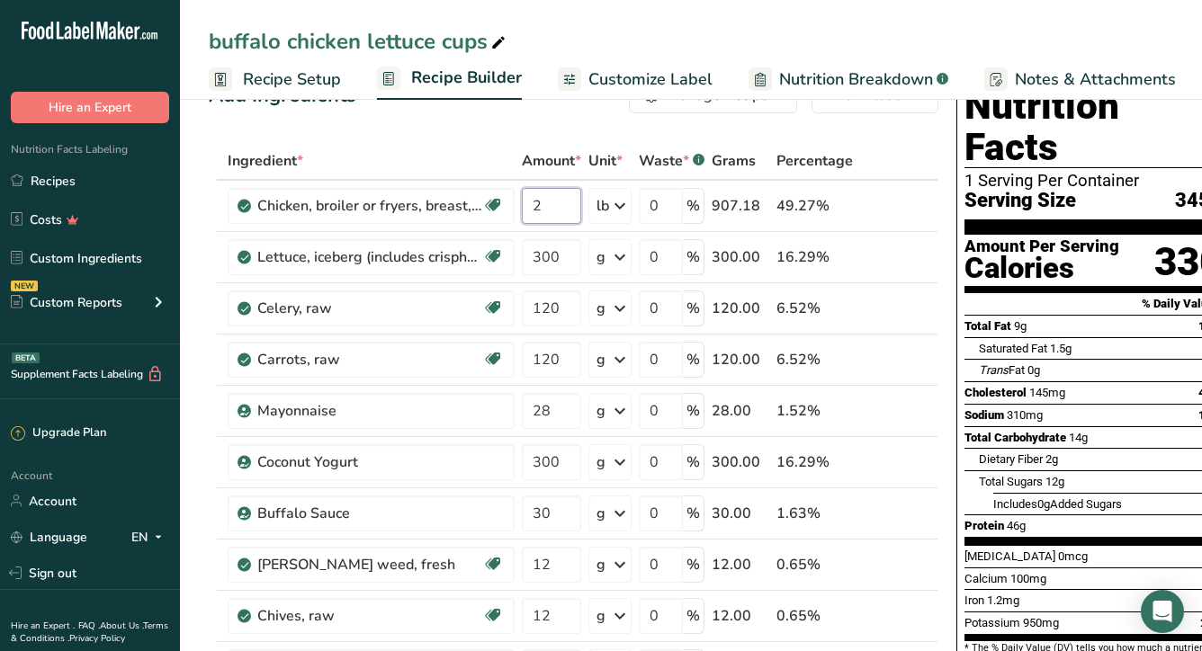
type input "2"
click at [435, 143] on div "Ingredient * Amount * Unit * Waste * .a-a{fill:#347362;}.b-a{fill:#fff;} Grams …" at bounding box center [574, 499] width 730 height 715
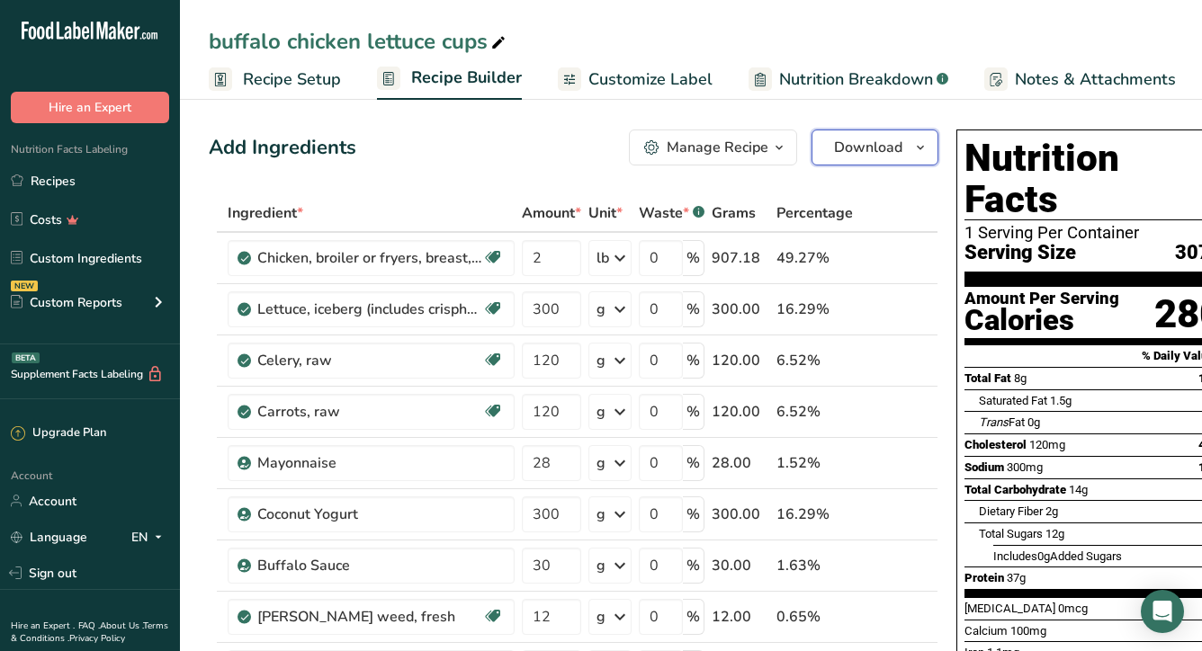
click at [890, 154] on span "Download" at bounding box center [868, 148] width 68 height 22
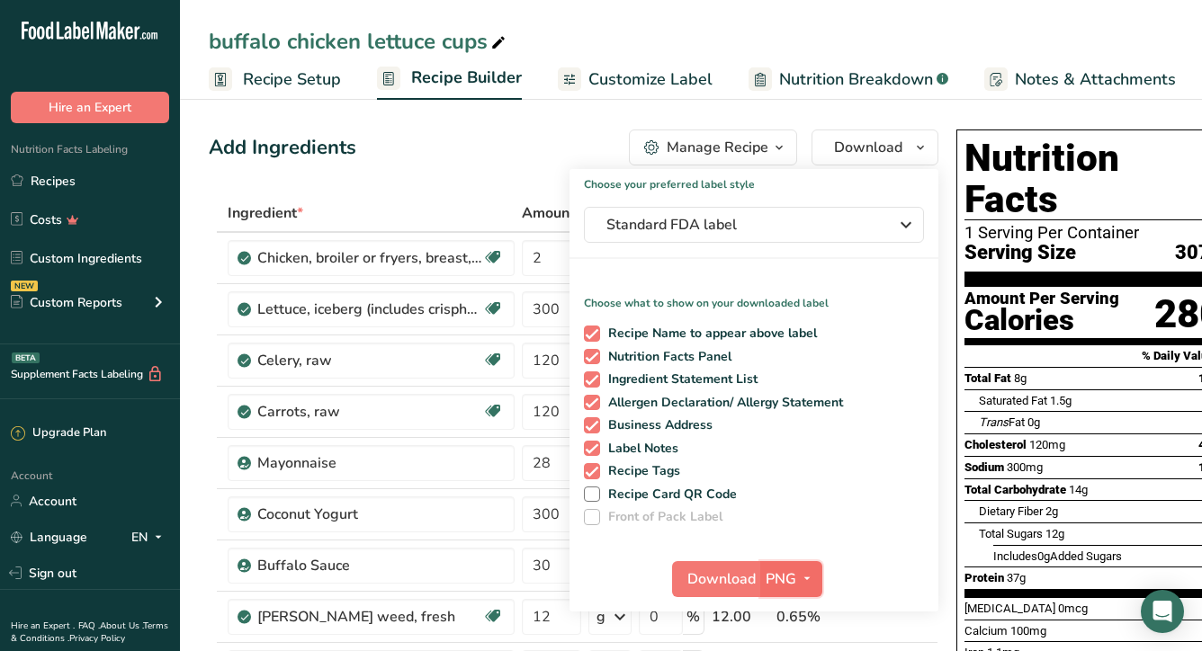
click at [785, 582] on span "PNG" at bounding box center [781, 580] width 31 height 22
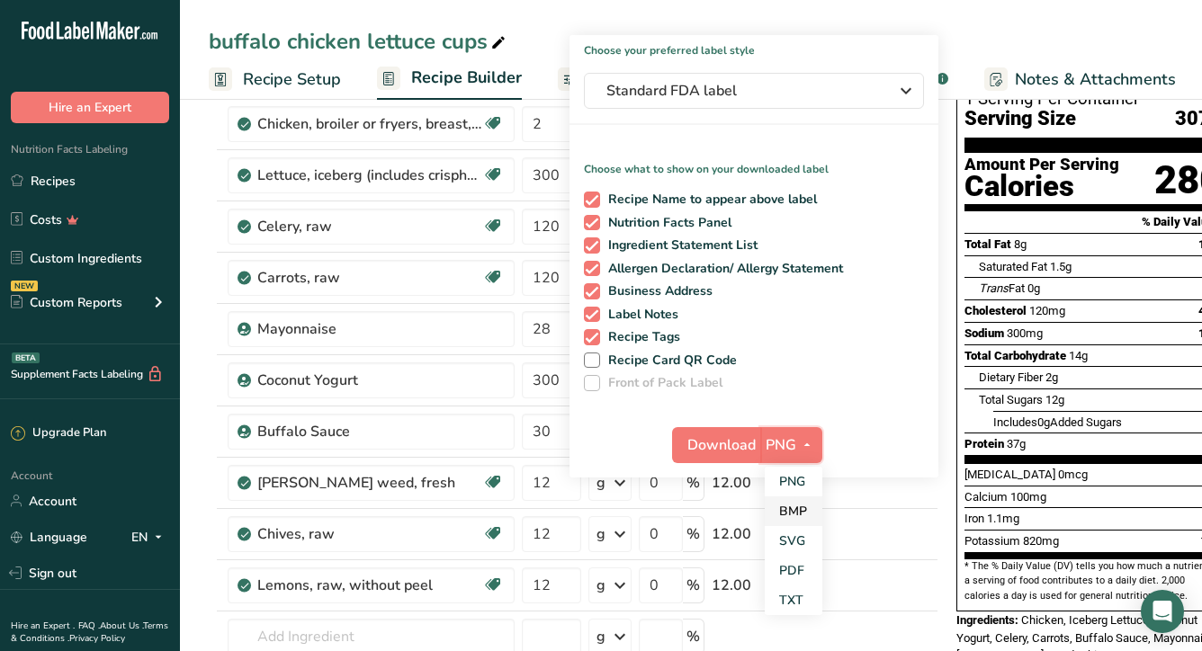
scroll to position [137, 0]
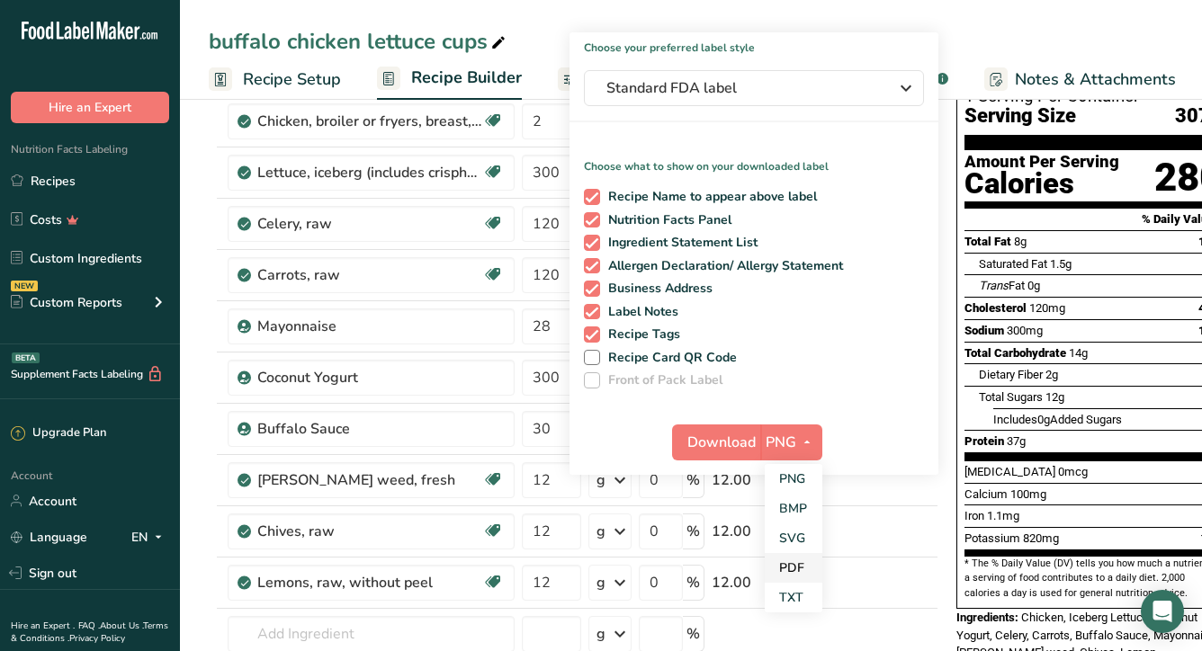
click at [789, 569] on link "PDF" at bounding box center [794, 568] width 58 height 30
click at [711, 441] on span "Download" at bounding box center [722, 443] width 68 height 22
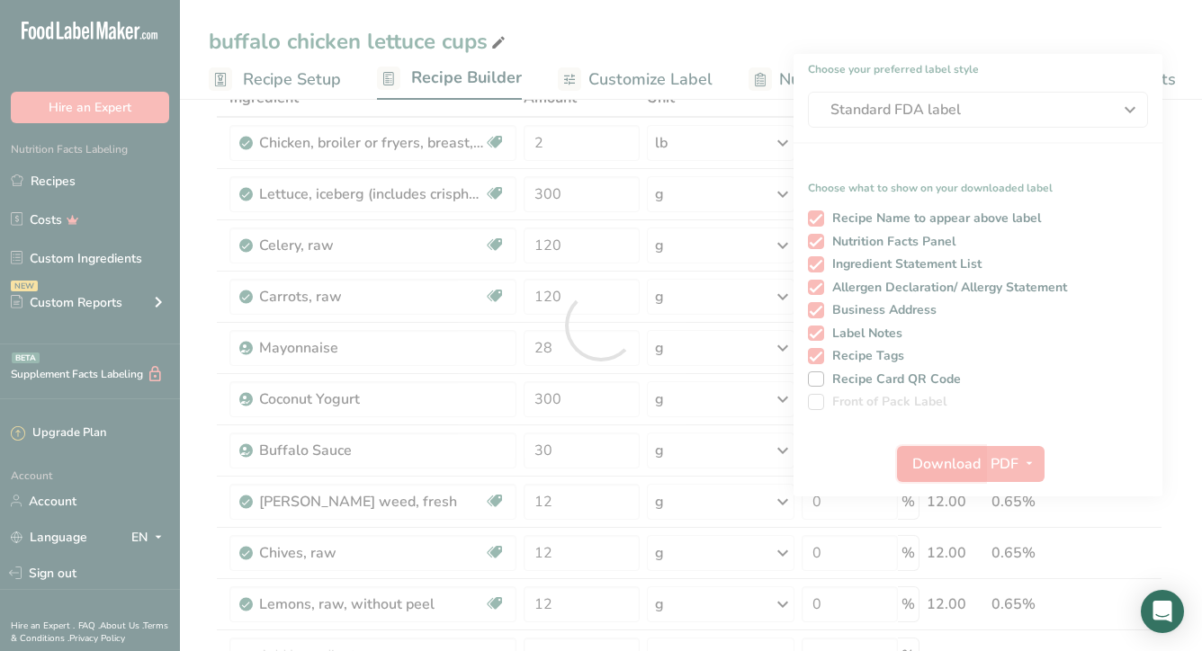
scroll to position [0, 0]
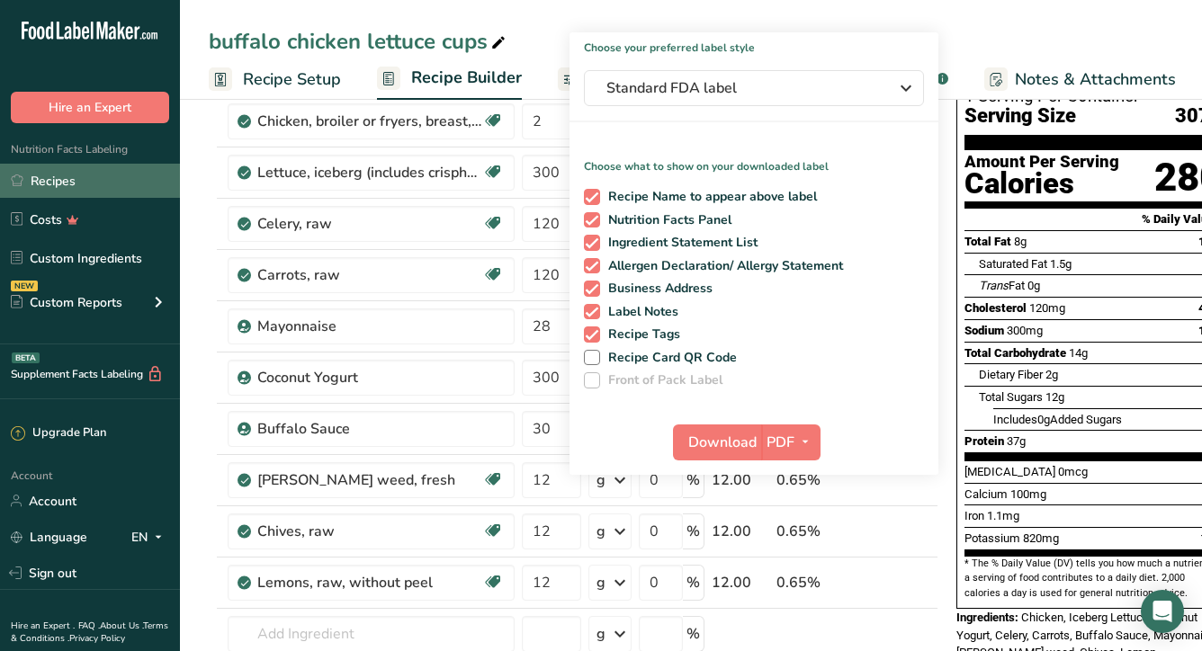
click at [50, 191] on link "Recipes" at bounding box center [90, 181] width 180 height 34
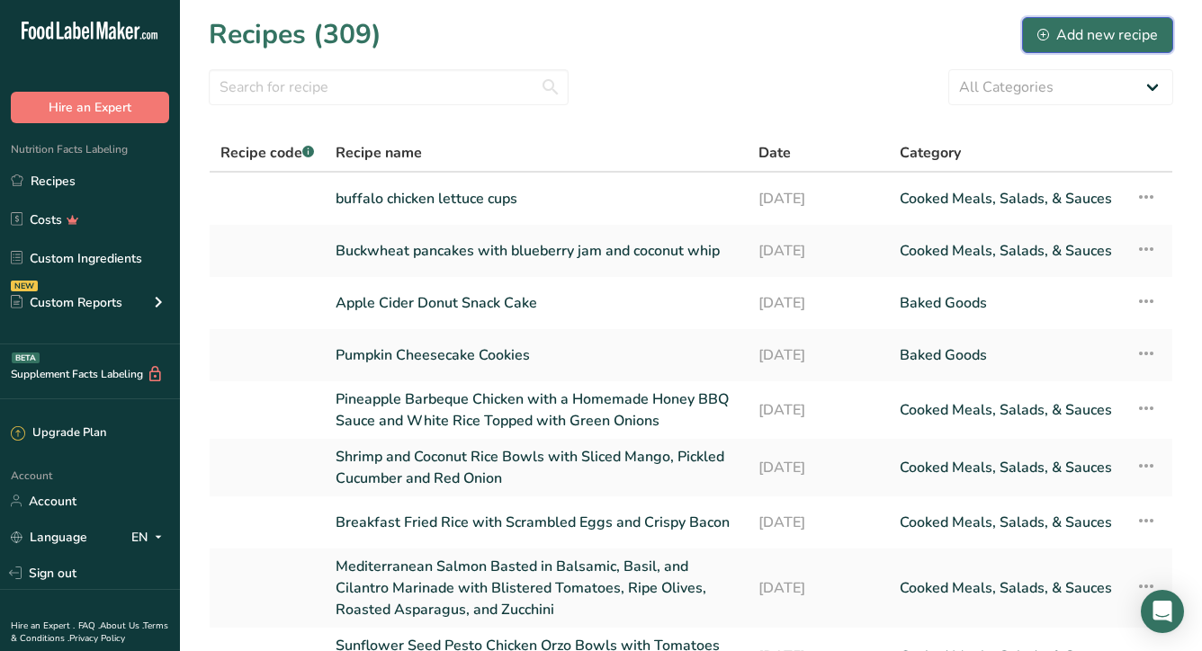
click at [1079, 31] on div "Add new recipe" at bounding box center [1097, 35] width 121 height 22
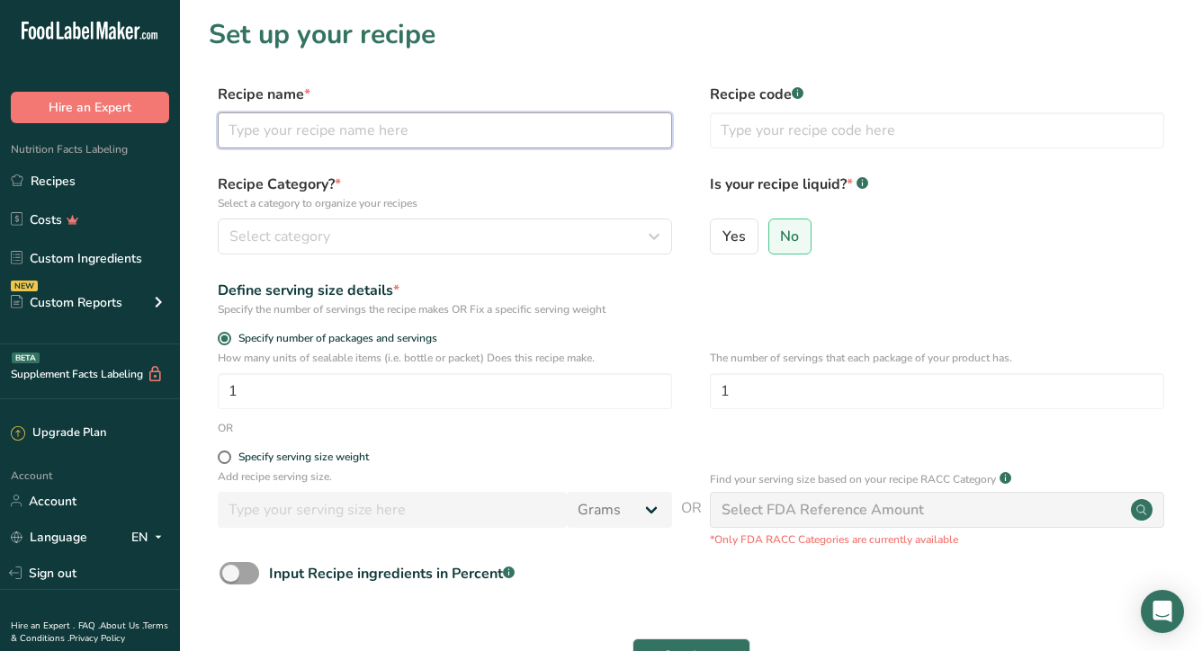
click at [341, 137] on input "text" at bounding box center [445, 130] width 454 height 36
type input "Turkey Meatballs with rice noodles and asparagus"
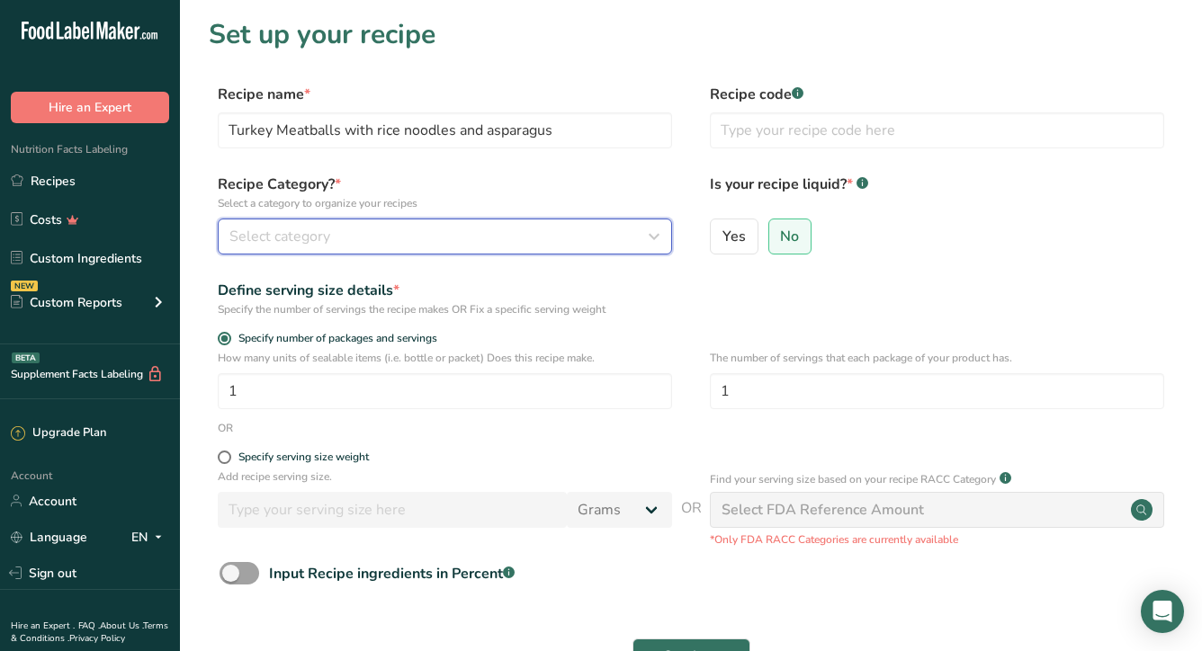
click at [294, 235] on span "Select category" at bounding box center [279, 237] width 101 height 22
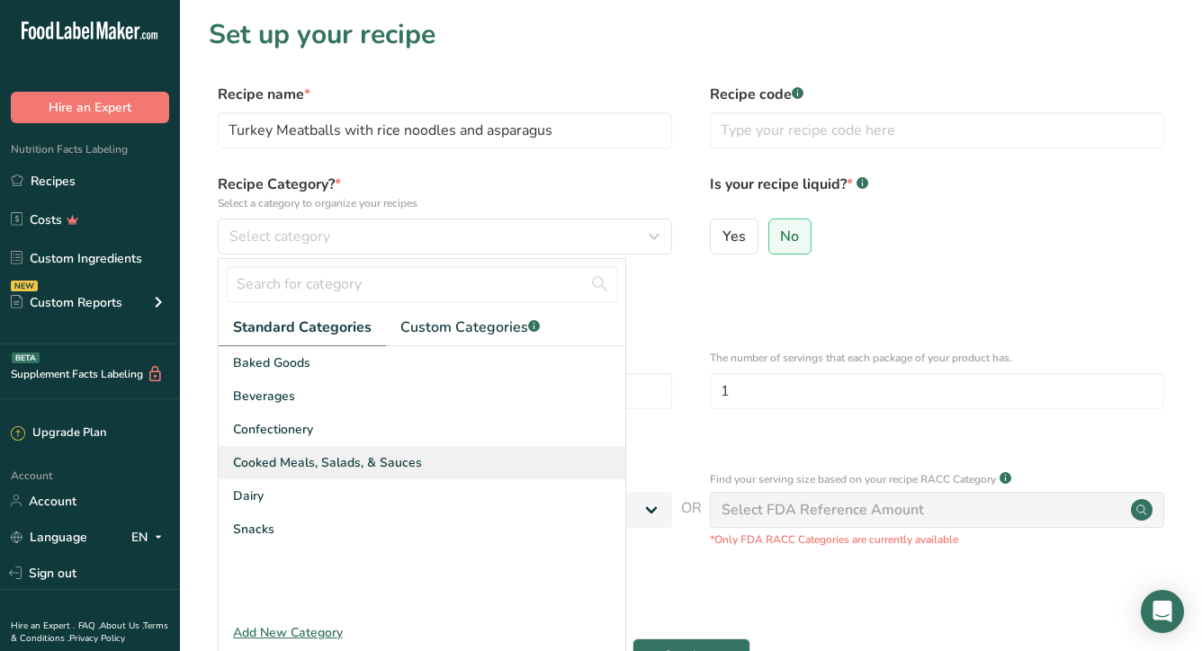
click at [336, 460] on span "Cooked Meals, Salads, & Sauces" at bounding box center [327, 462] width 189 height 19
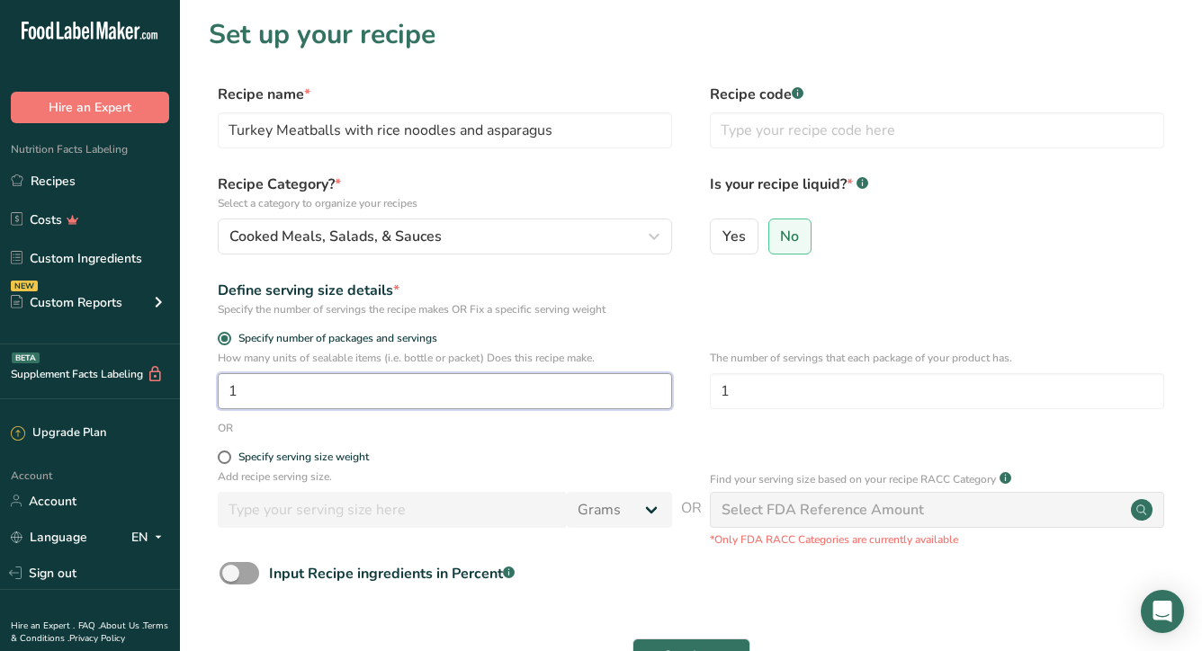
click at [367, 390] on input "1" at bounding box center [445, 391] width 454 height 36
type input "6"
click at [473, 452] on label "Specify serving size weight" at bounding box center [445, 457] width 454 height 13
click at [229, 452] on input "Specify serving size weight" at bounding box center [224, 458] width 12 height 12
radio input "true"
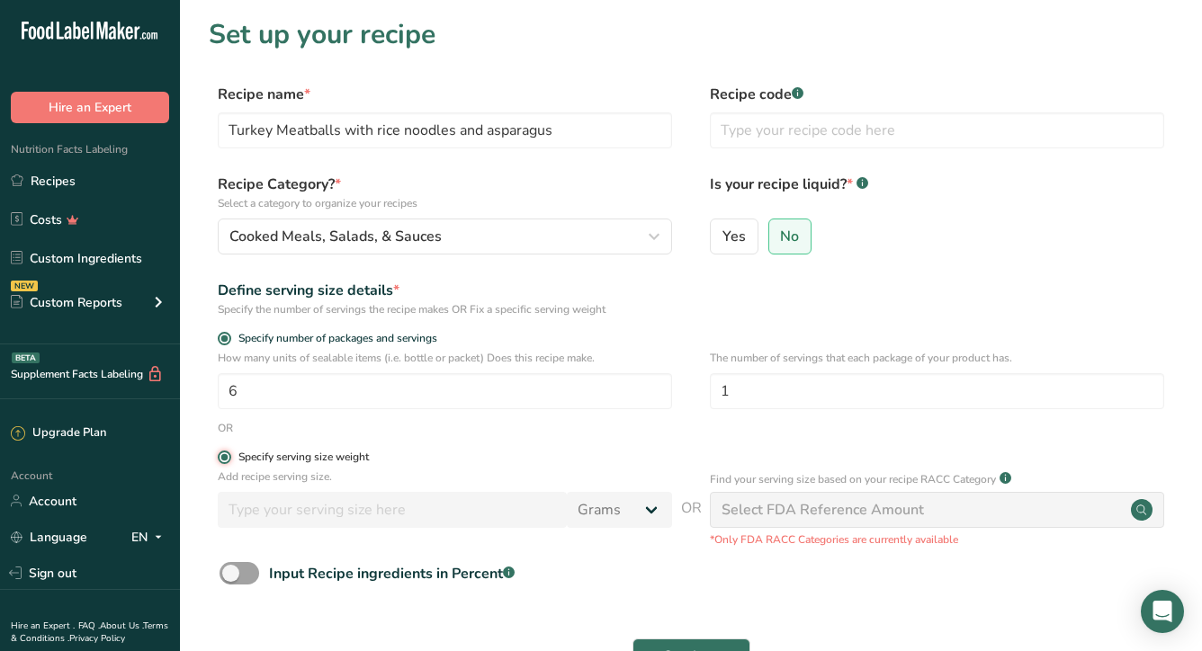
radio input "false"
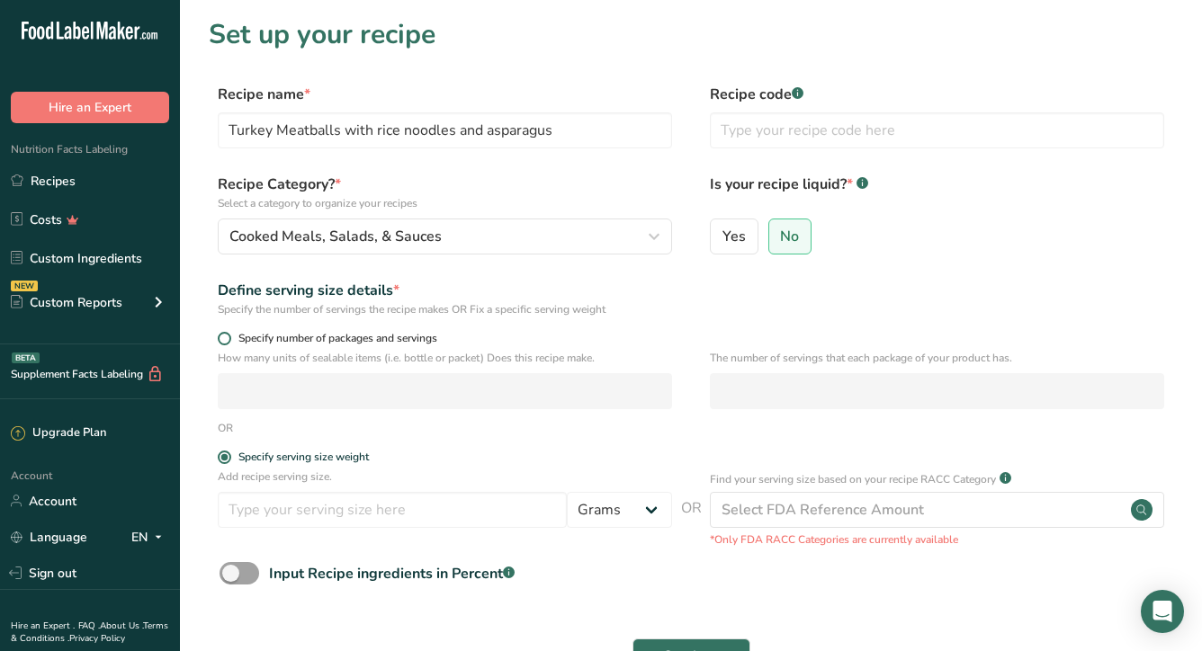
click at [218, 339] on span at bounding box center [224, 338] width 13 height 13
click at [218, 339] on input "Specify number of packages and servings" at bounding box center [224, 339] width 12 height 12
radio input "true"
radio input "false"
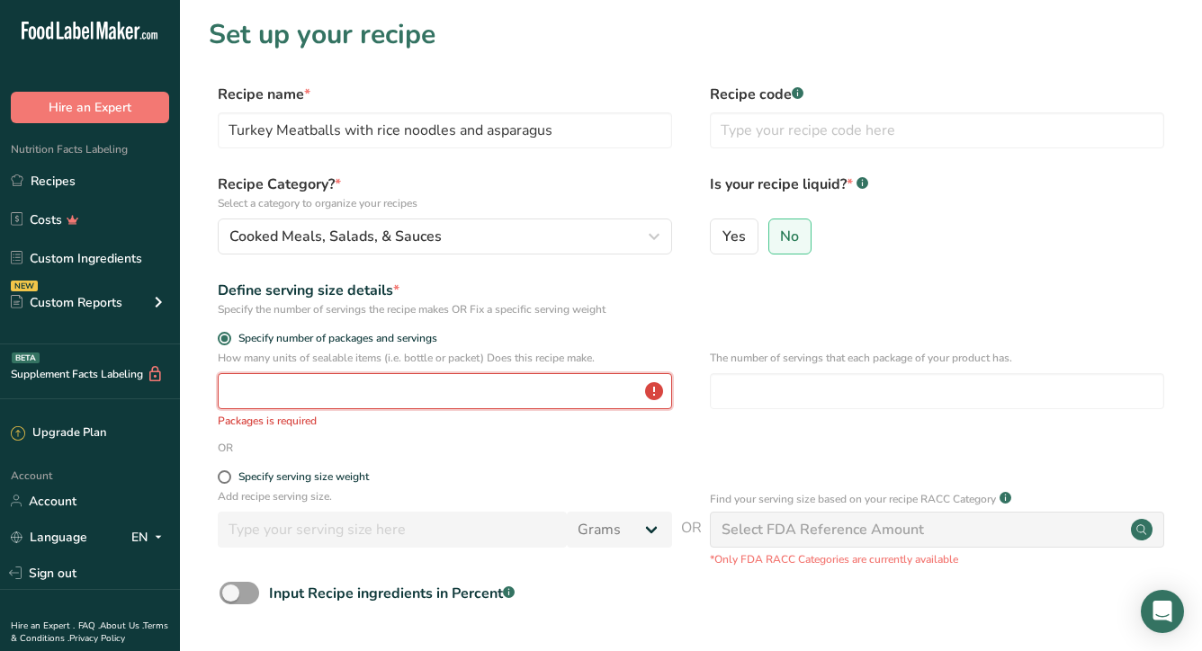
click at [258, 392] on input "number" at bounding box center [445, 391] width 454 height 36
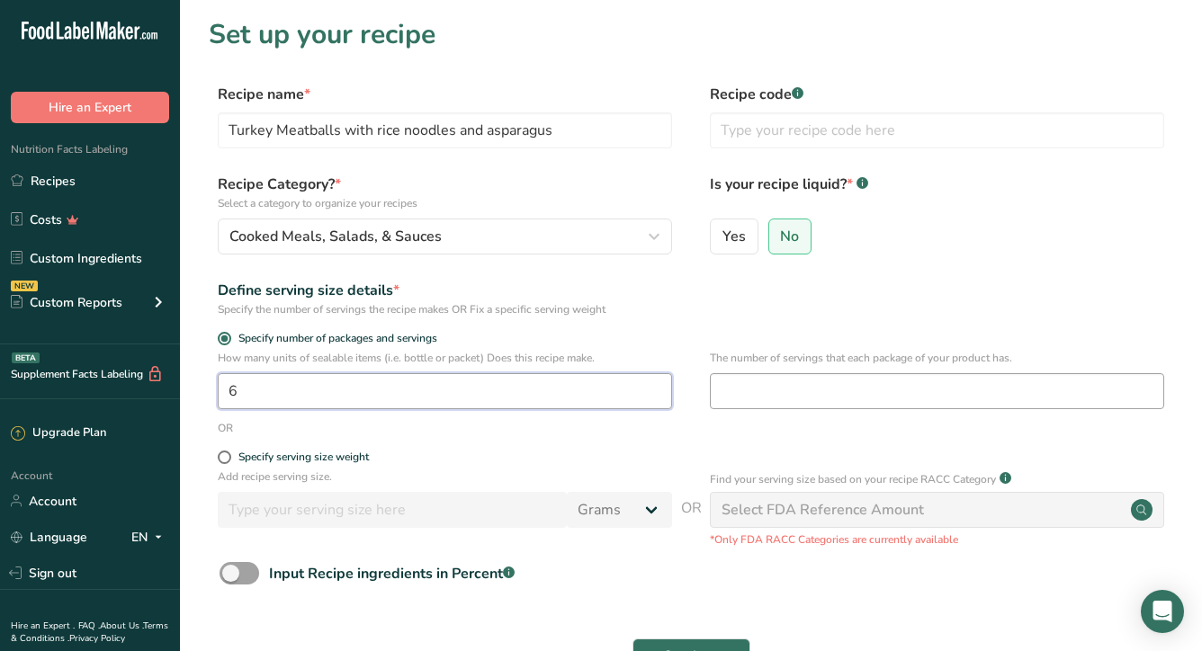
type input "6"
click at [768, 399] on input "number" at bounding box center [937, 391] width 454 height 36
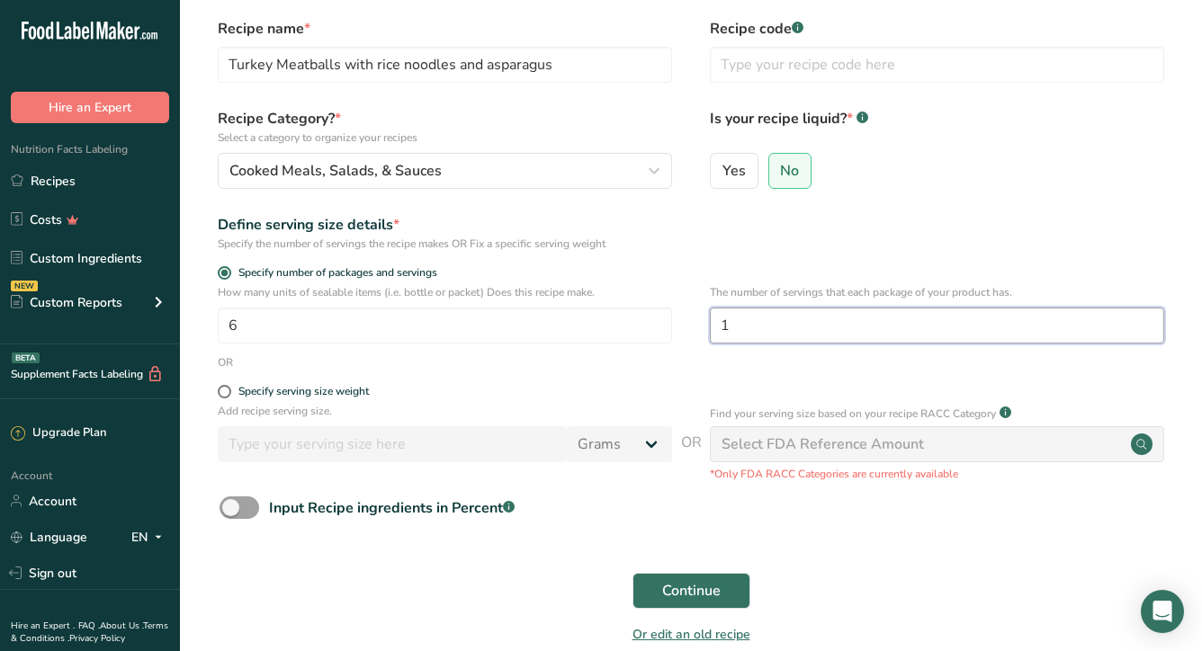
scroll to position [85, 0]
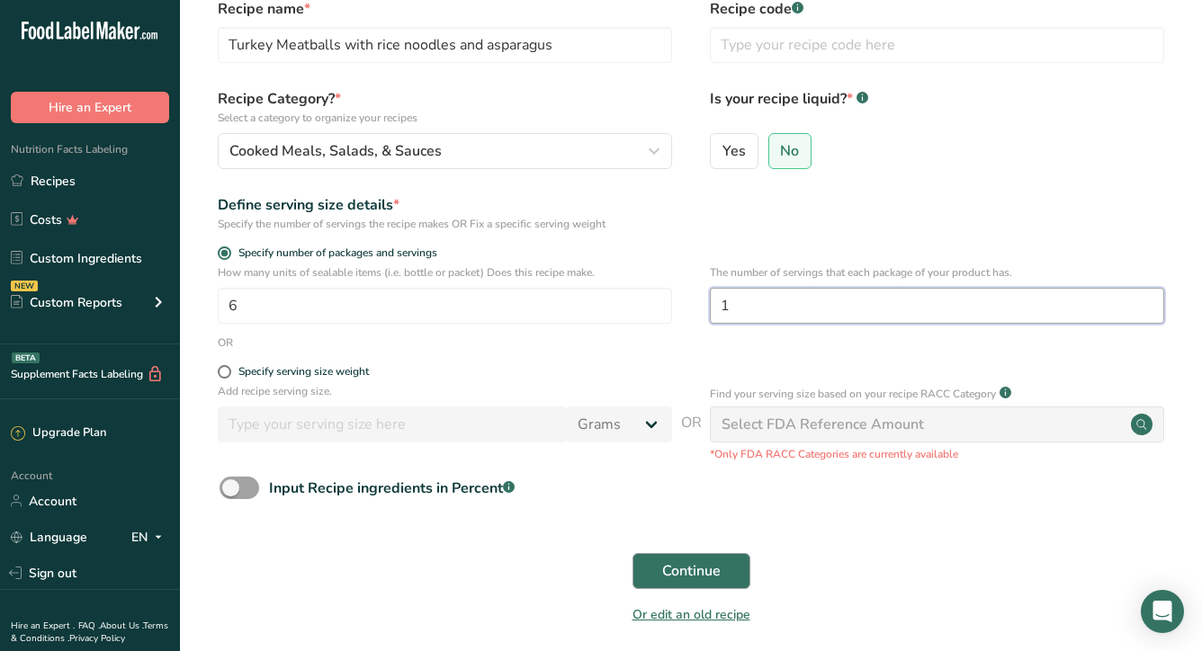
type input "1"
click at [687, 561] on span "Continue" at bounding box center [691, 571] width 58 height 22
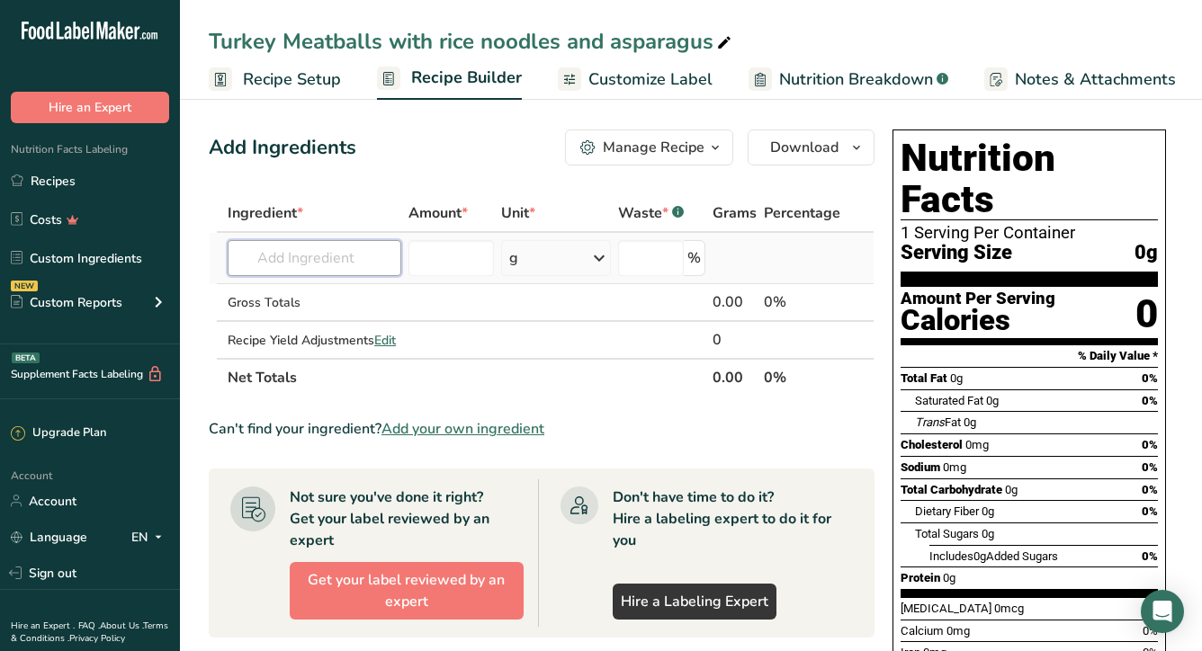
click at [332, 268] on input "text" at bounding box center [315, 258] width 174 height 36
type input "2"
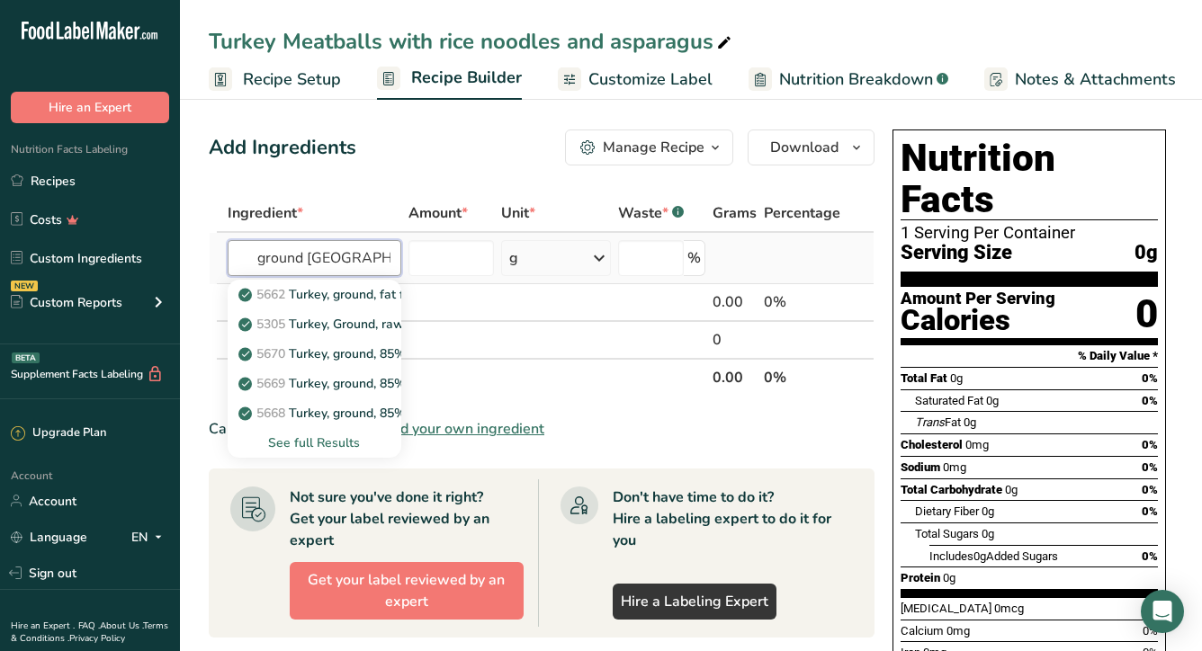
type input "ground [GEOGRAPHIC_DATA]"
click at [310, 444] on div "See full Results" at bounding box center [314, 443] width 145 height 19
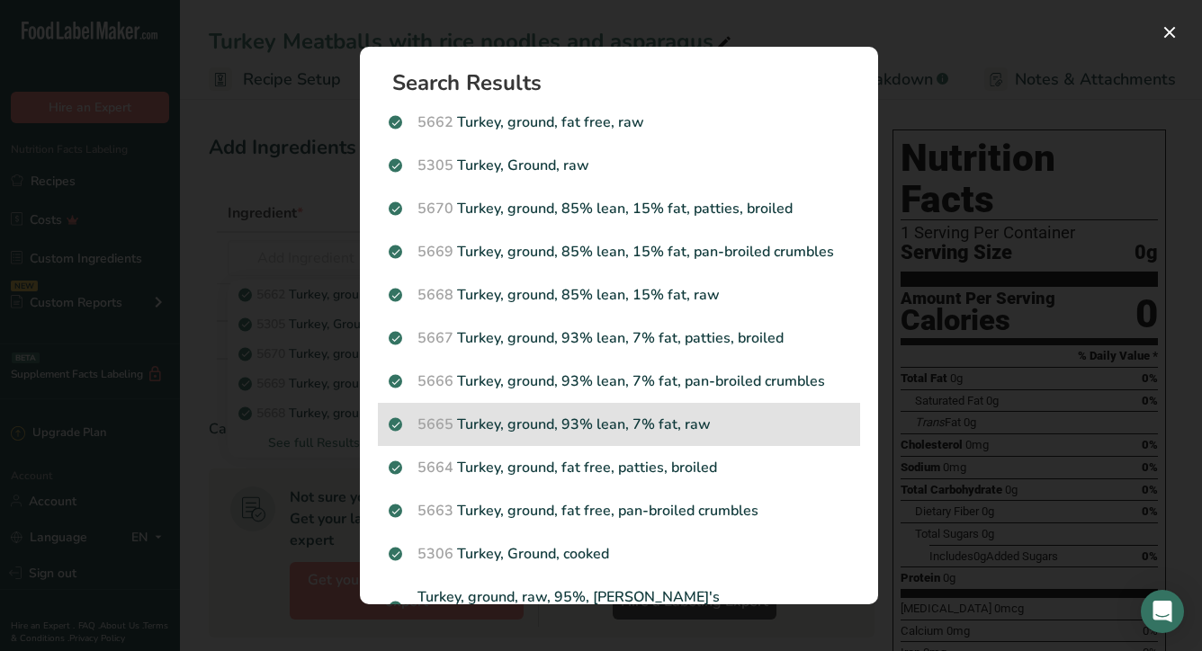
click at [721, 430] on p "5665 [GEOGRAPHIC_DATA], ground, 93% lean, 7% fat, raw" at bounding box center [619, 425] width 461 height 22
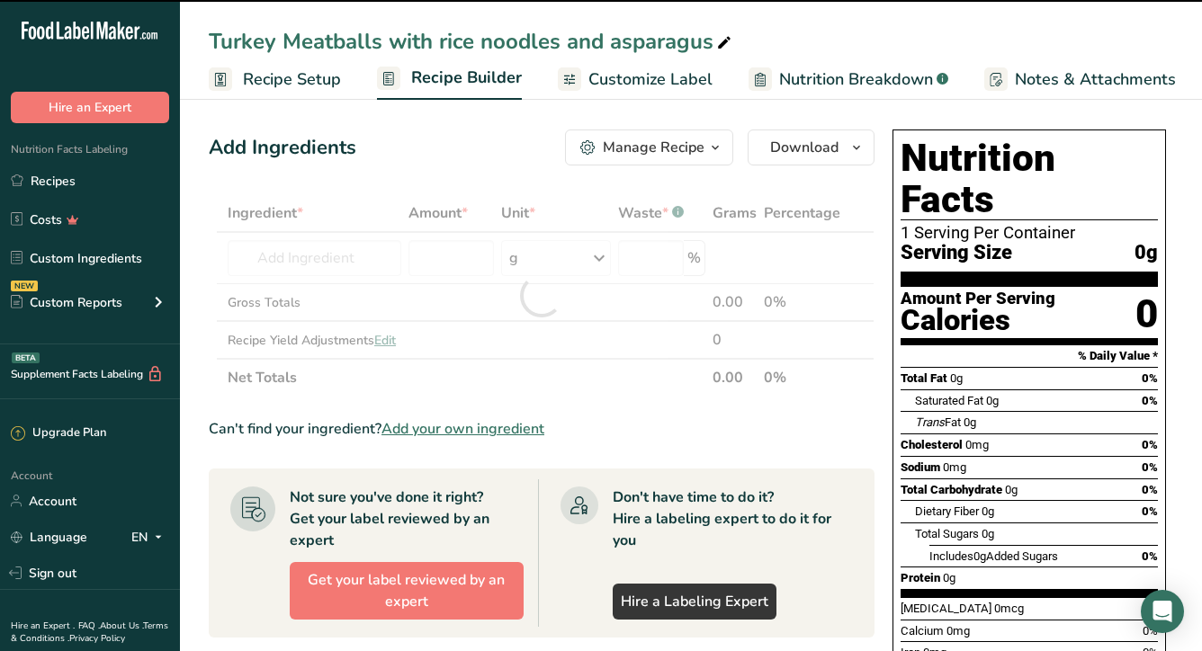
type input "0"
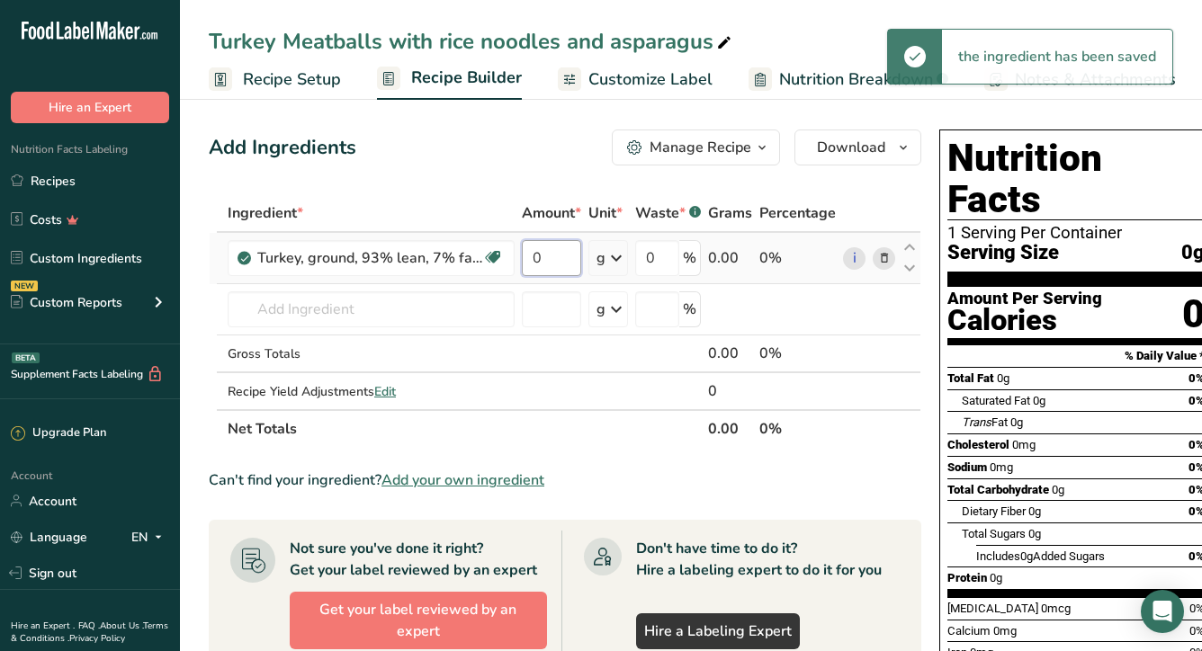
click at [571, 260] on input "0" at bounding box center [551, 258] width 59 height 36
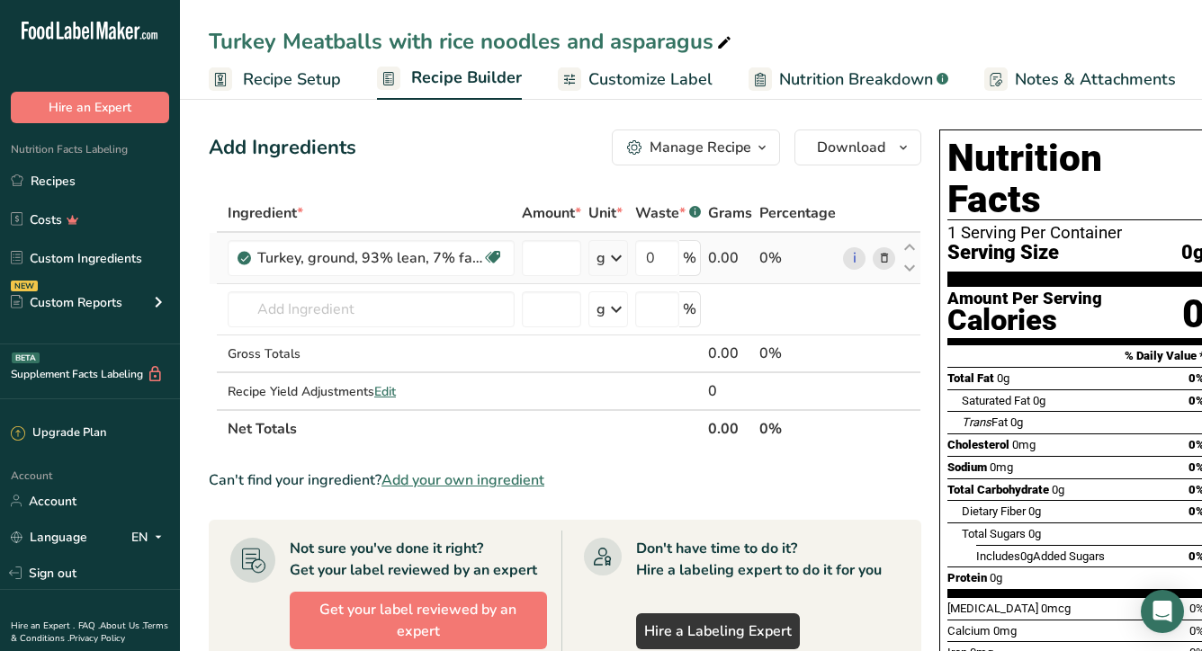
type input "0"
click at [611, 253] on div "Ingredient * Amount * Unit * Waste * .a-a{fill:#347362;}.b-a{fill:#fff;} Grams …" at bounding box center [565, 321] width 713 height 254
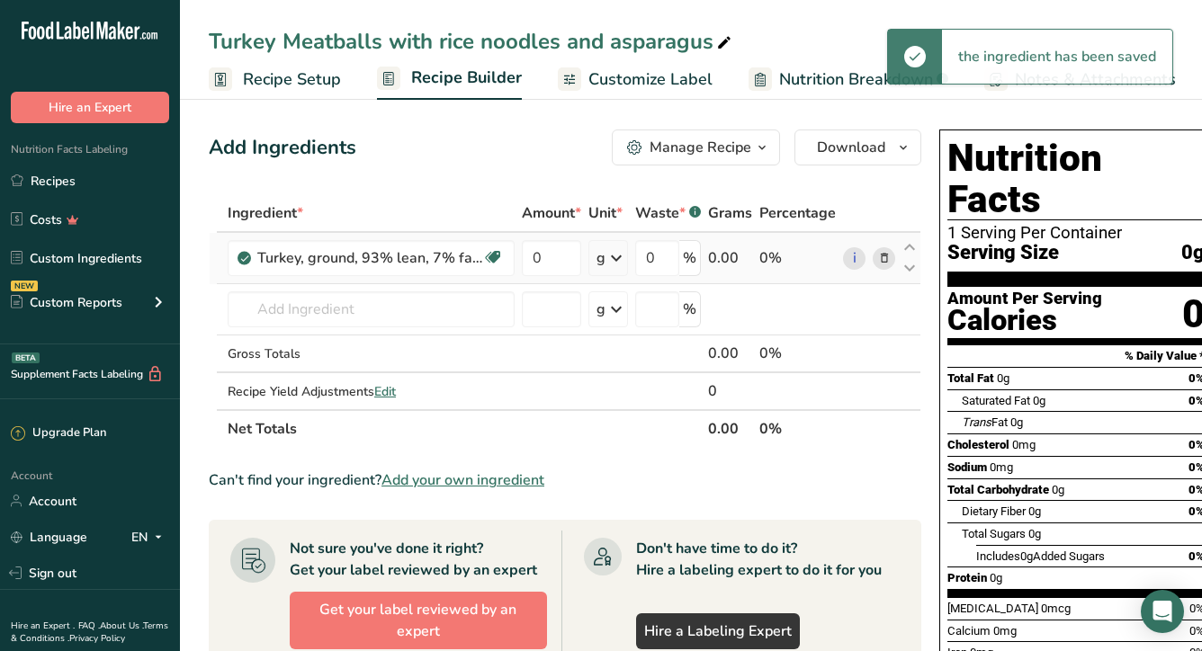
click at [614, 260] on icon at bounding box center [616, 258] width 22 height 32
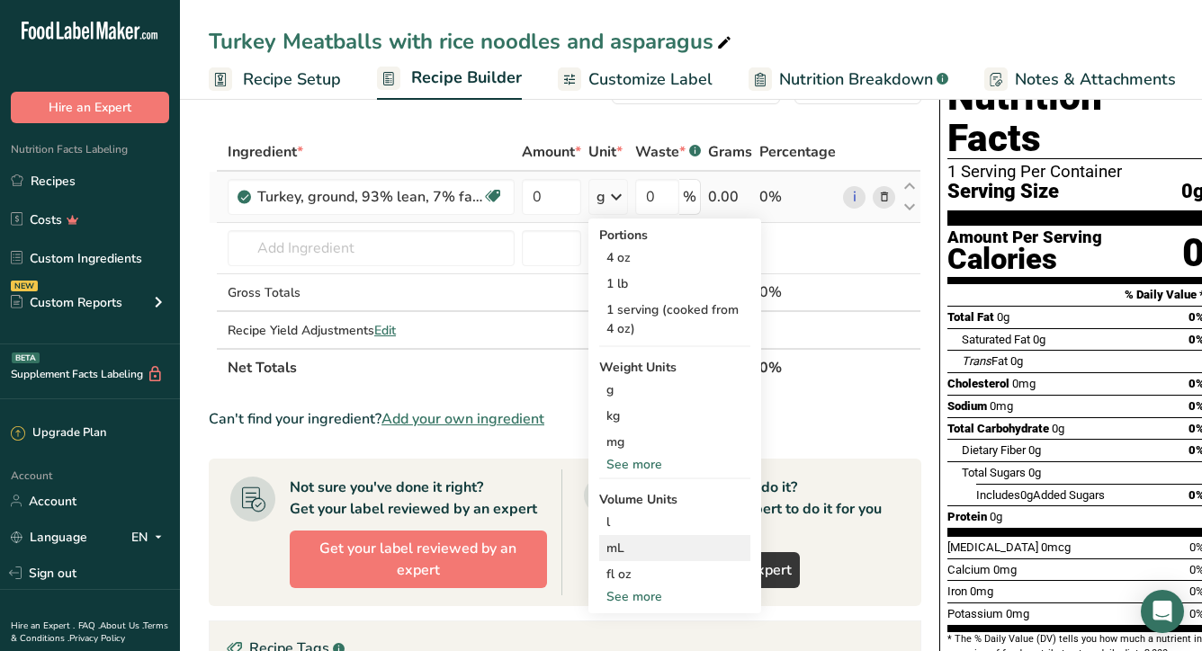
scroll to position [57, 0]
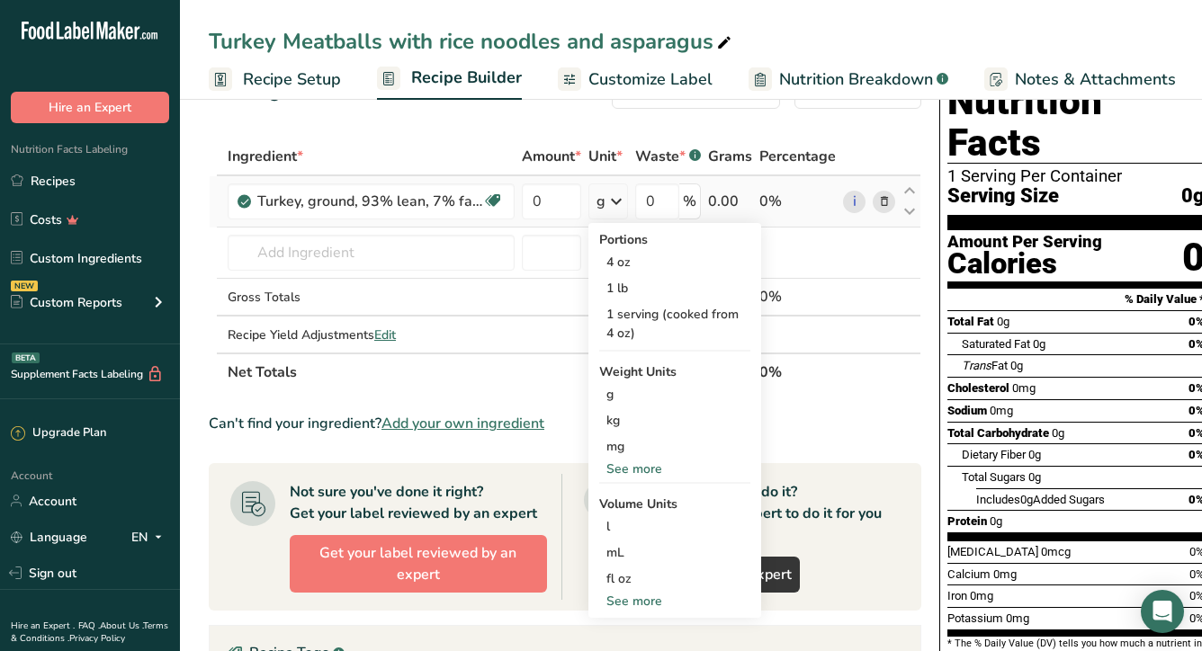
click at [643, 471] on div "See more" at bounding box center [674, 469] width 151 height 19
click at [637, 503] on div "lb" at bounding box center [674, 499] width 151 height 26
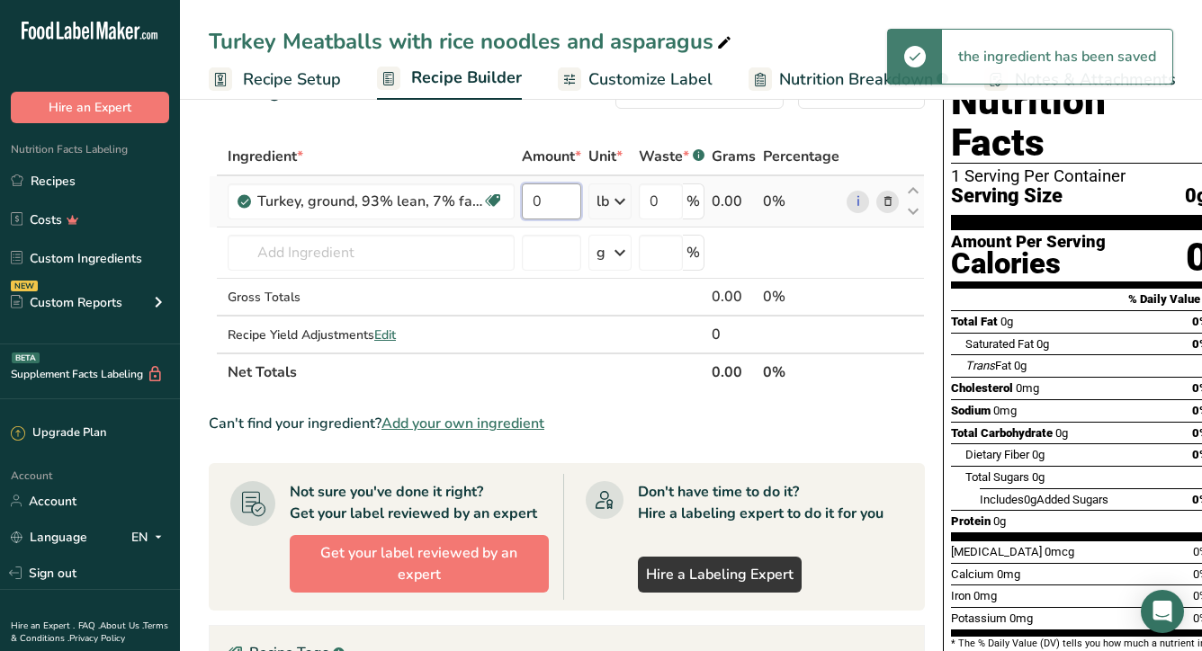
click at [560, 197] on input "0" at bounding box center [551, 202] width 59 height 36
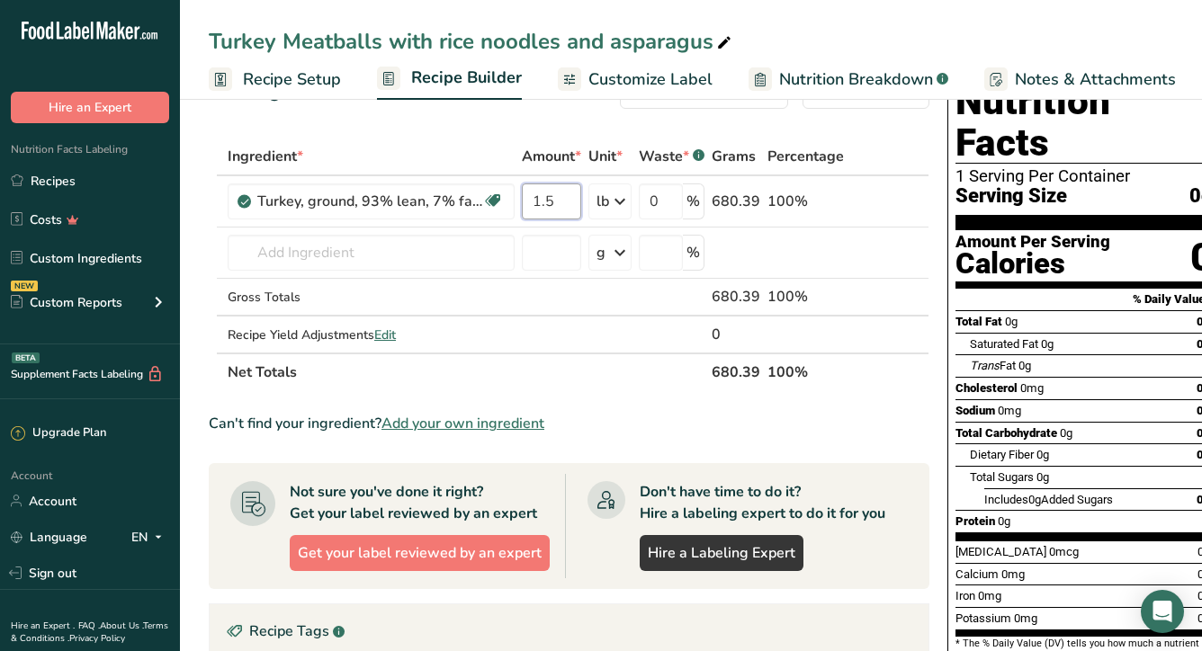
type input "1.5"
click at [478, 149] on div "Ingredient * Amount * Unit * Waste * .a-a{fill:#347362;}.b-a{fill:#fff;} Grams …" at bounding box center [569, 265] width 721 height 254
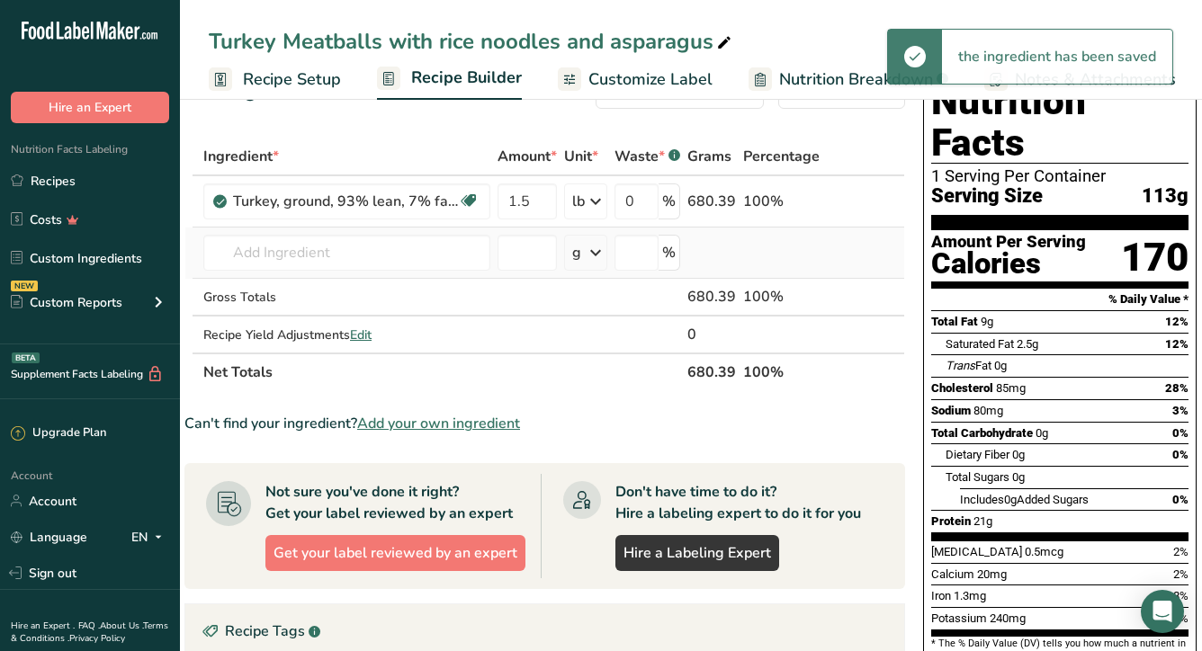
scroll to position [0, 0]
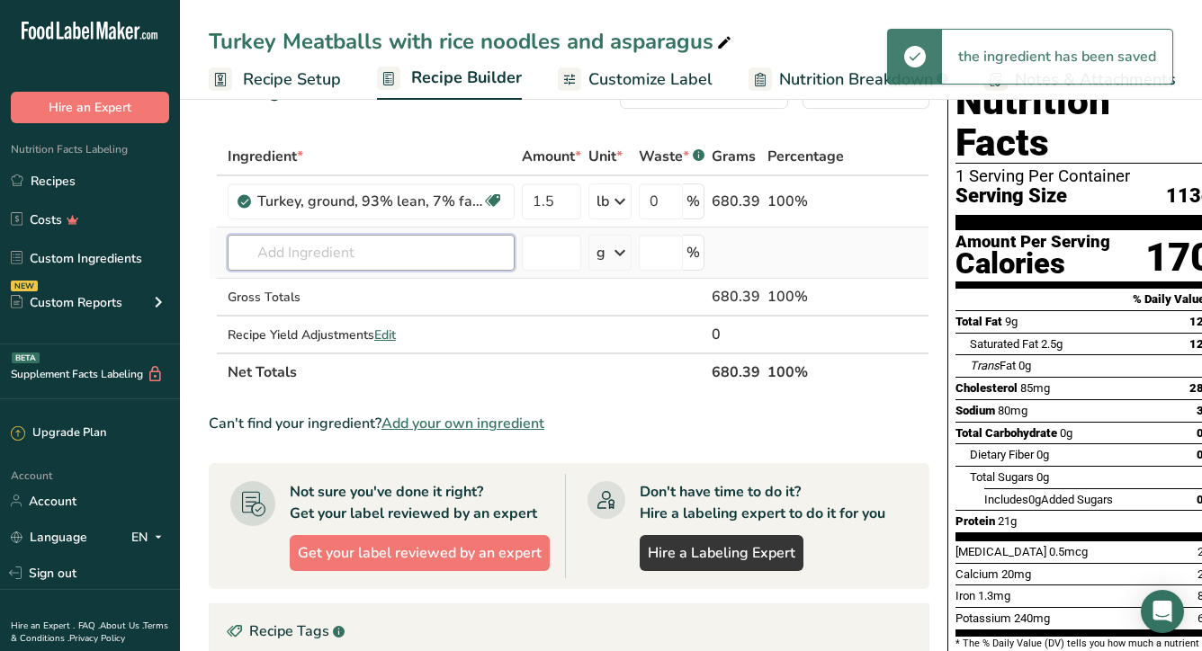
click at [418, 241] on input "text" at bounding box center [371, 253] width 287 height 36
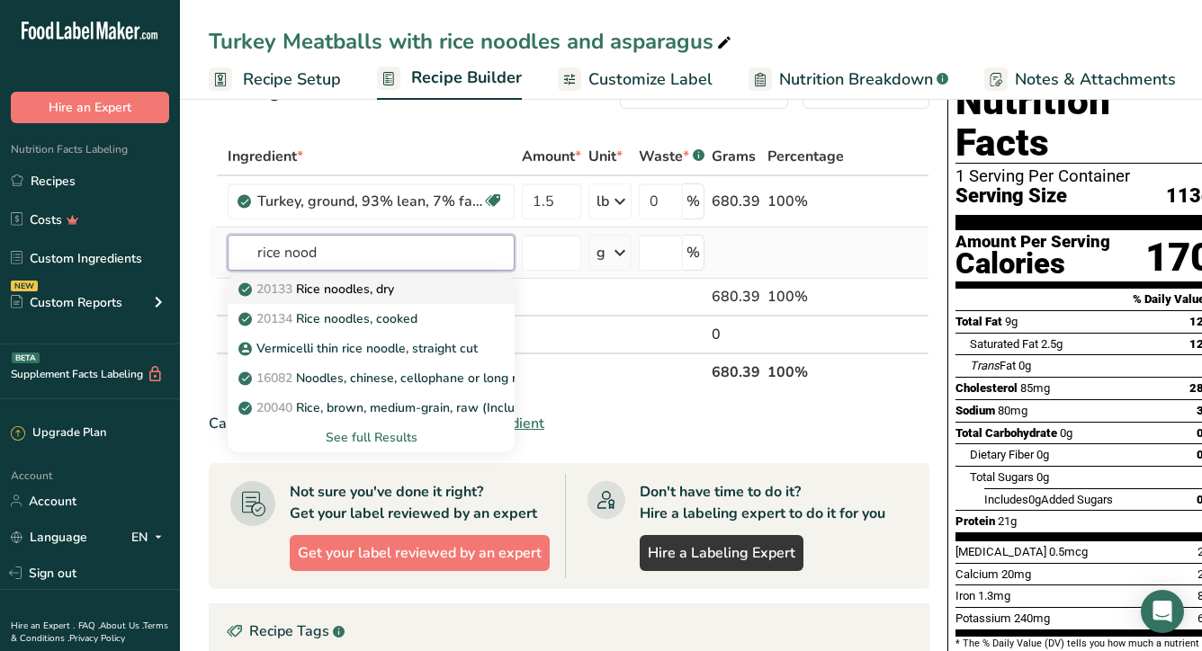
type input "rice nood"
click at [411, 291] on div "20133 Rice noodles, dry" at bounding box center [356, 289] width 229 height 19
type input "Rice noodles, dry"
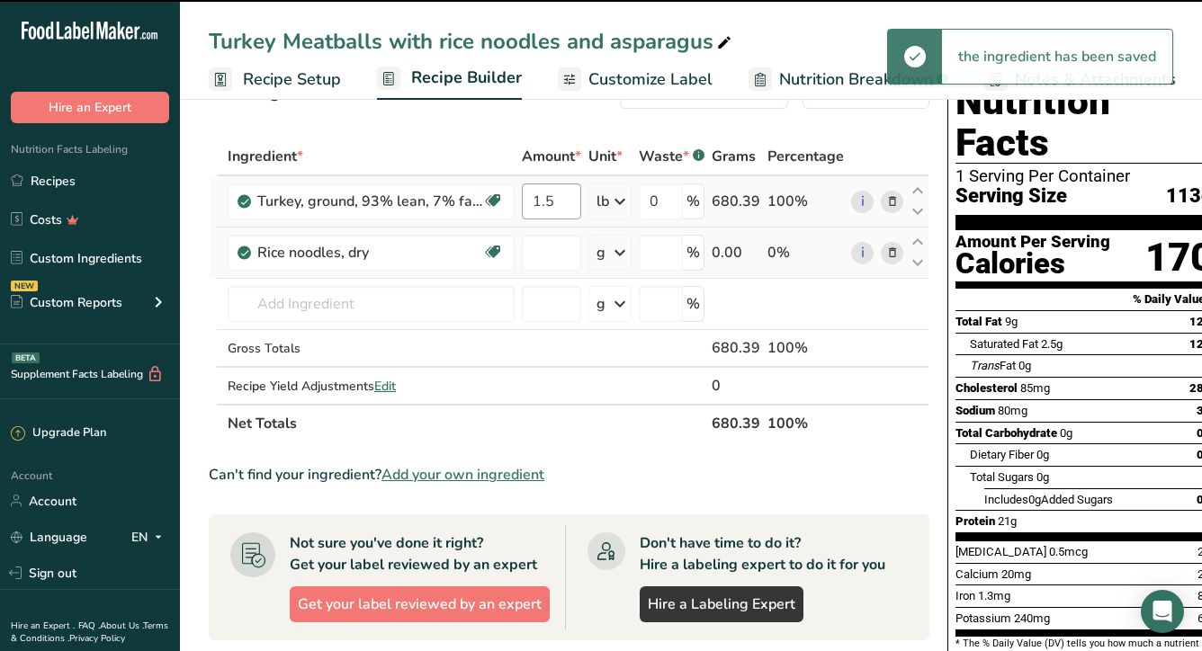
type input "0"
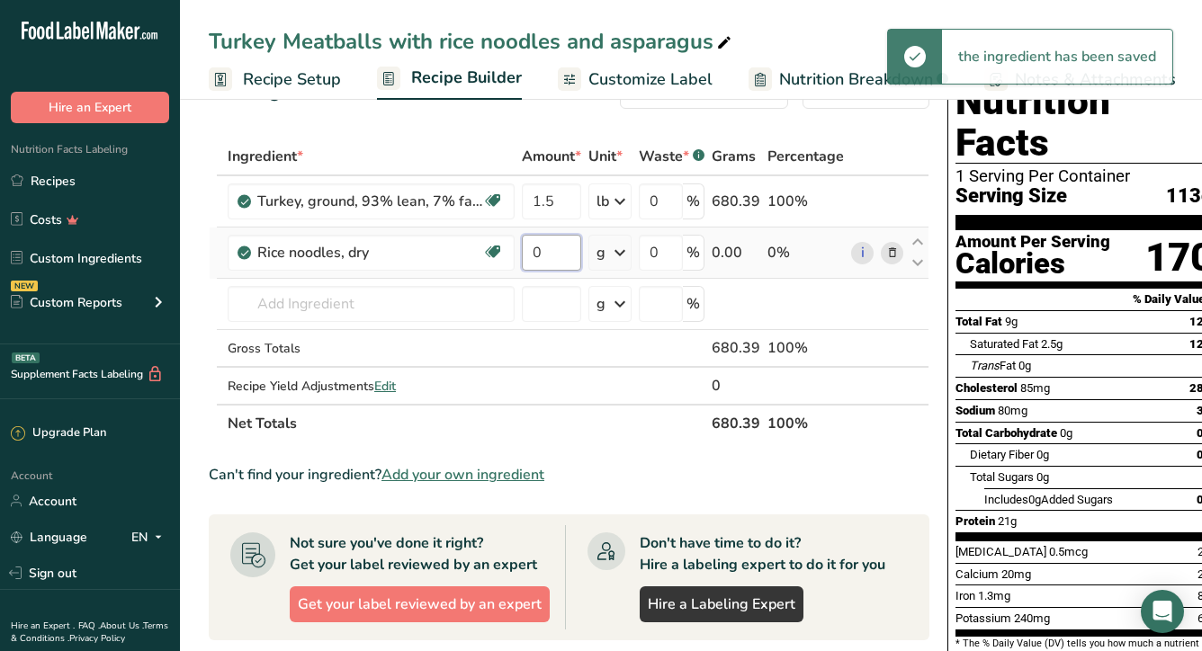
click at [543, 253] on input "0" at bounding box center [551, 253] width 59 height 36
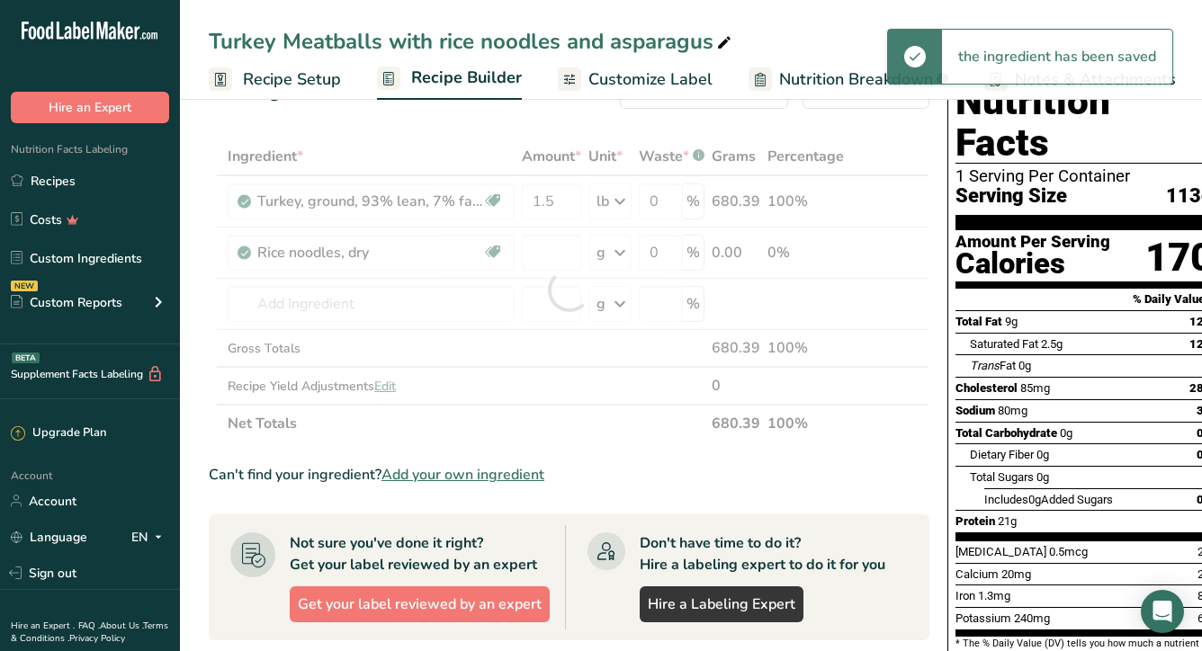
type input "0"
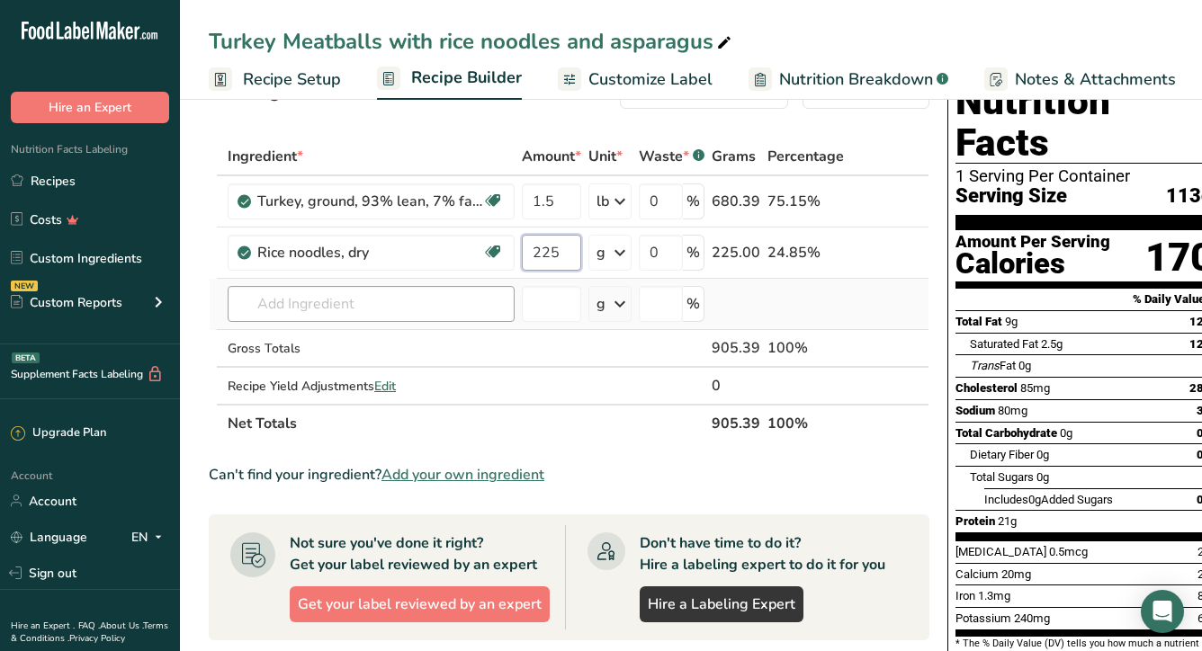
type input "225"
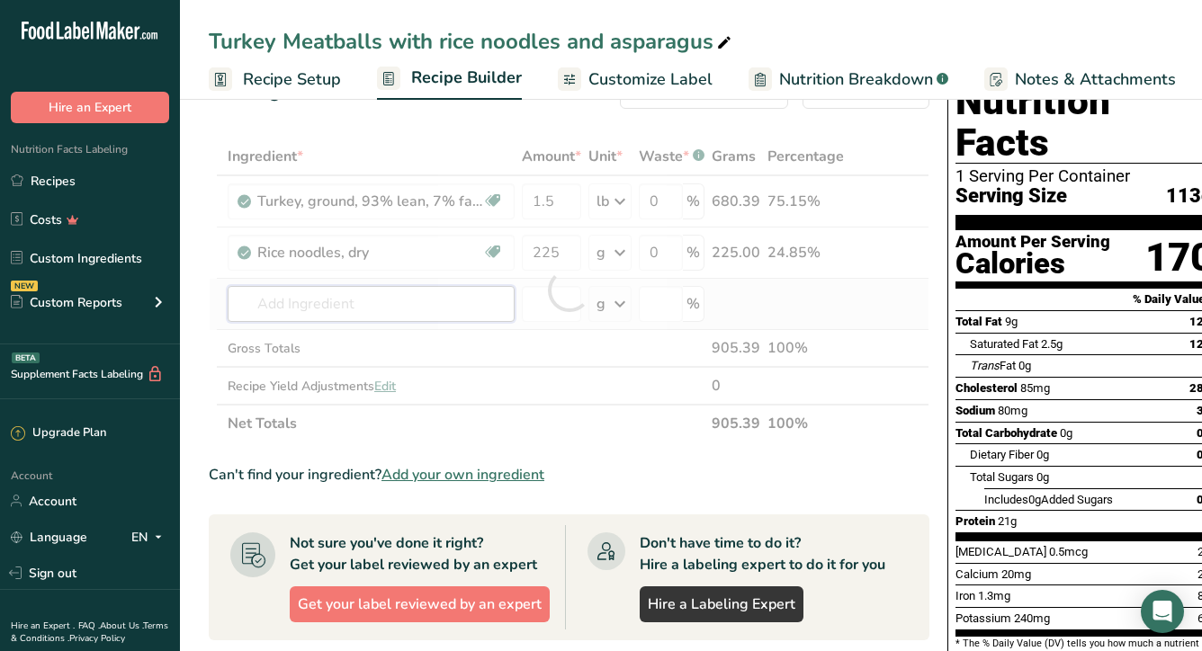
click at [320, 318] on div "Ingredient * Amount * Unit * Waste * .a-a{fill:#347362;}.b-a{fill:#fff;} Grams …" at bounding box center [569, 290] width 721 height 305
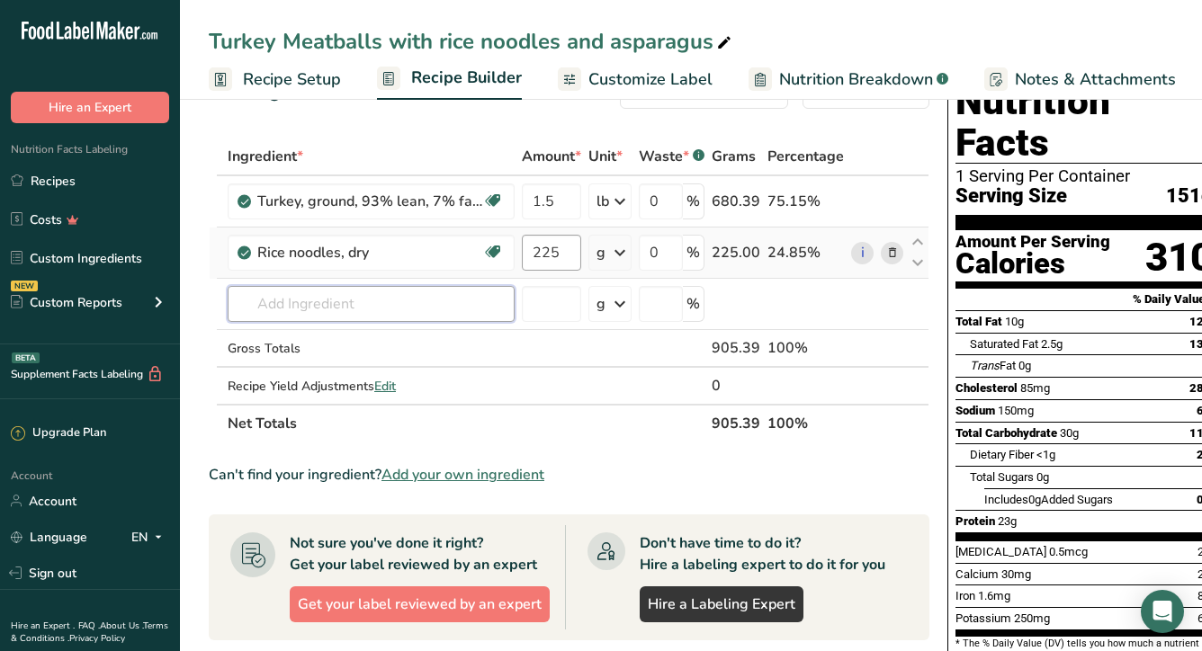
scroll to position [43, 0]
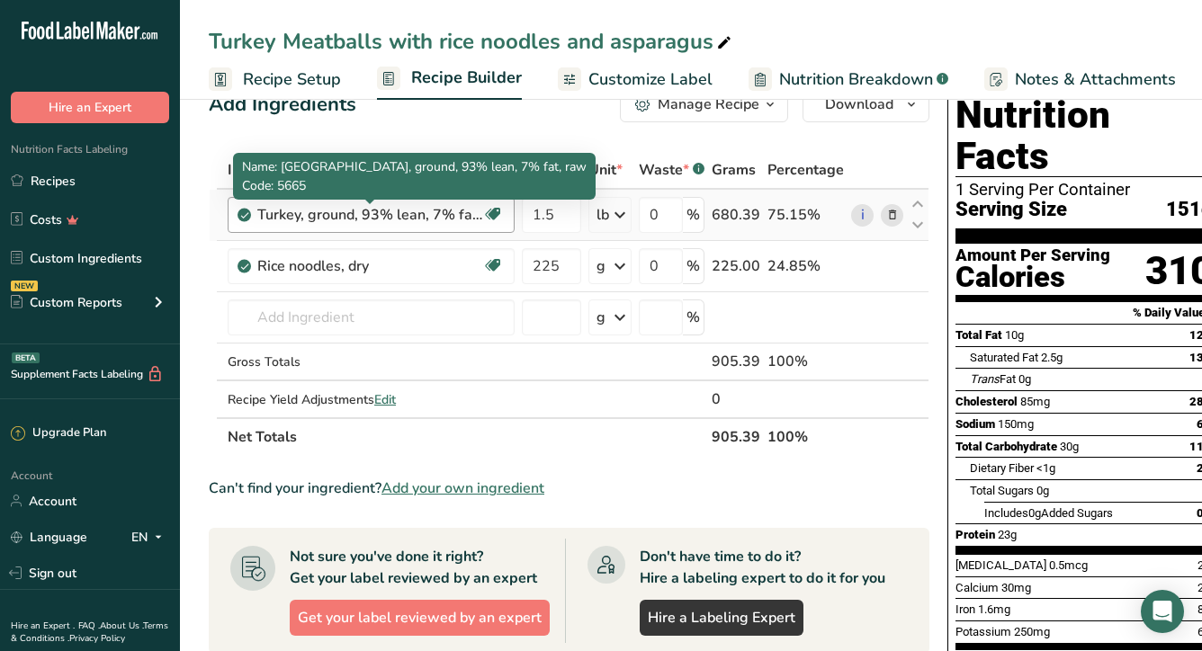
click at [465, 215] on div "Turkey, ground, 93% lean, 7% fat, raw" at bounding box center [369, 215] width 225 height 22
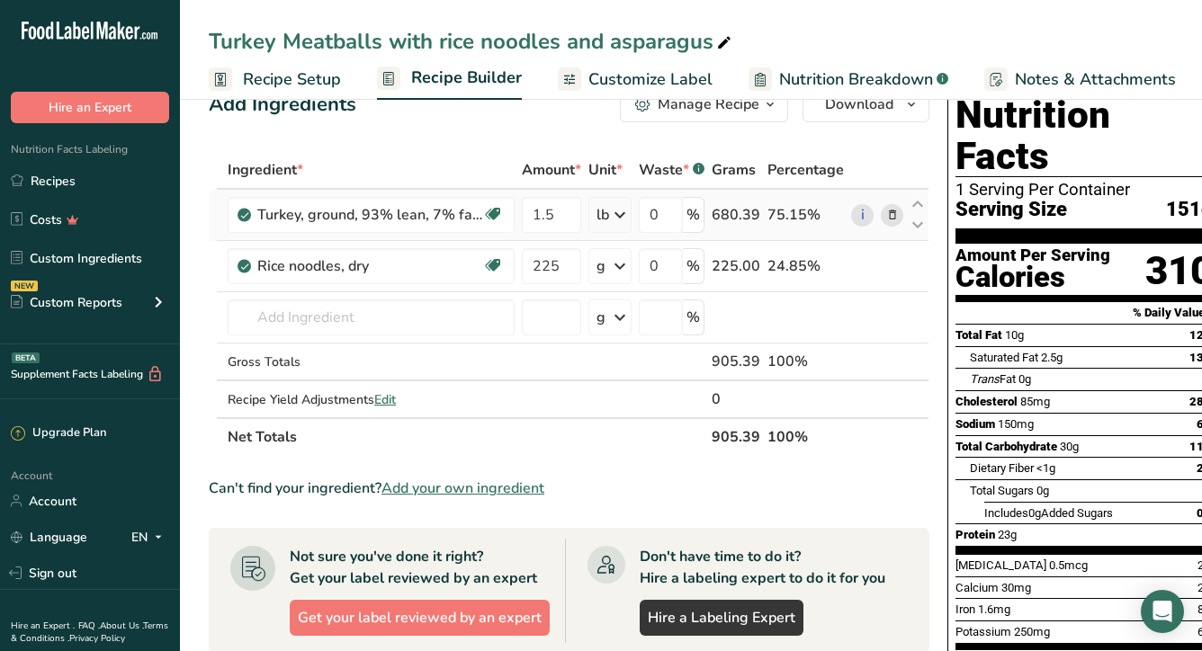
click at [886, 213] on icon at bounding box center [892, 215] width 13 height 19
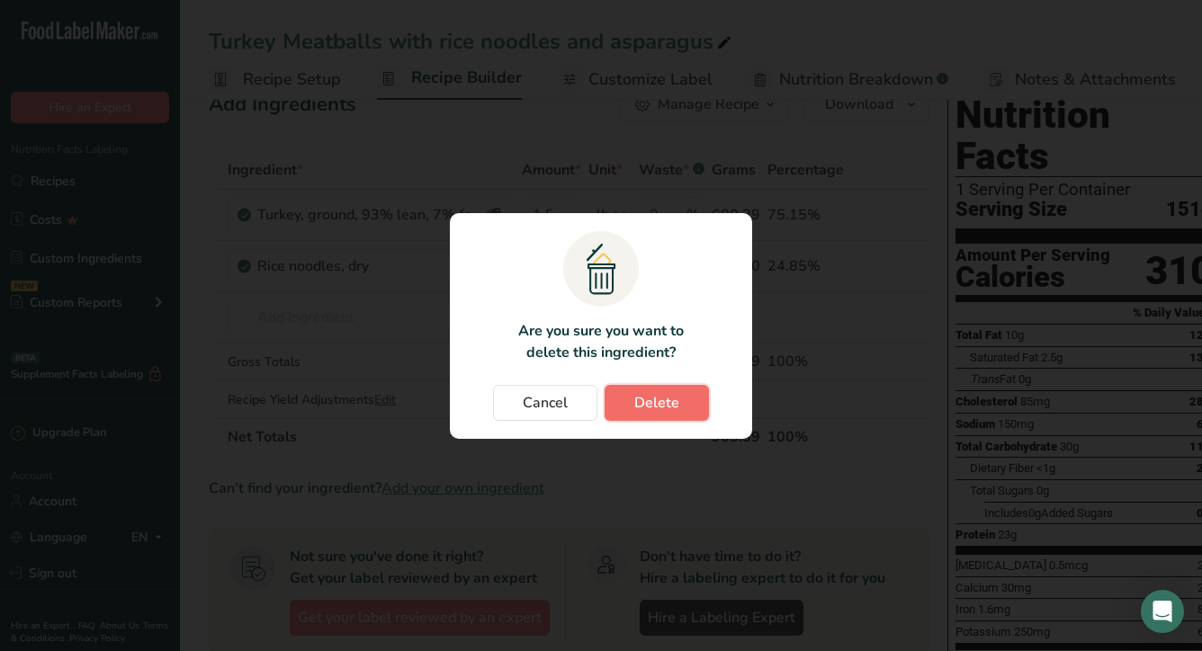
click at [690, 402] on button "Delete" at bounding box center [657, 403] width 104 height 36
type input "225"
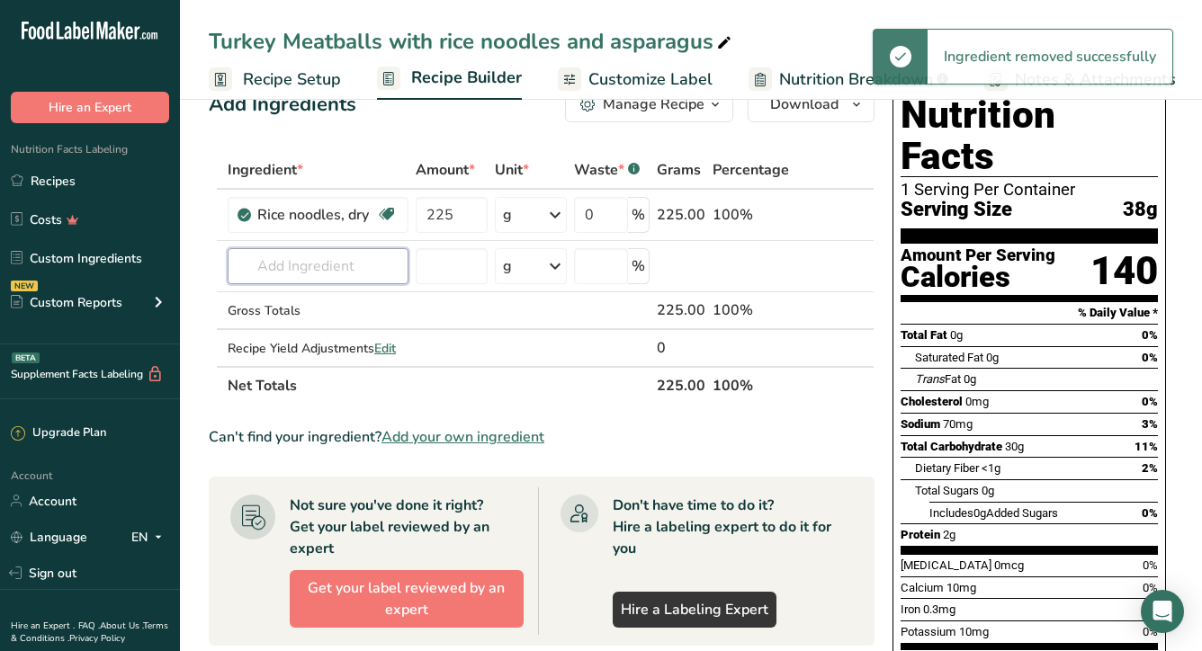
click at [309, 265] on input "text" at bounding box center [318, 266] width 181 height 36
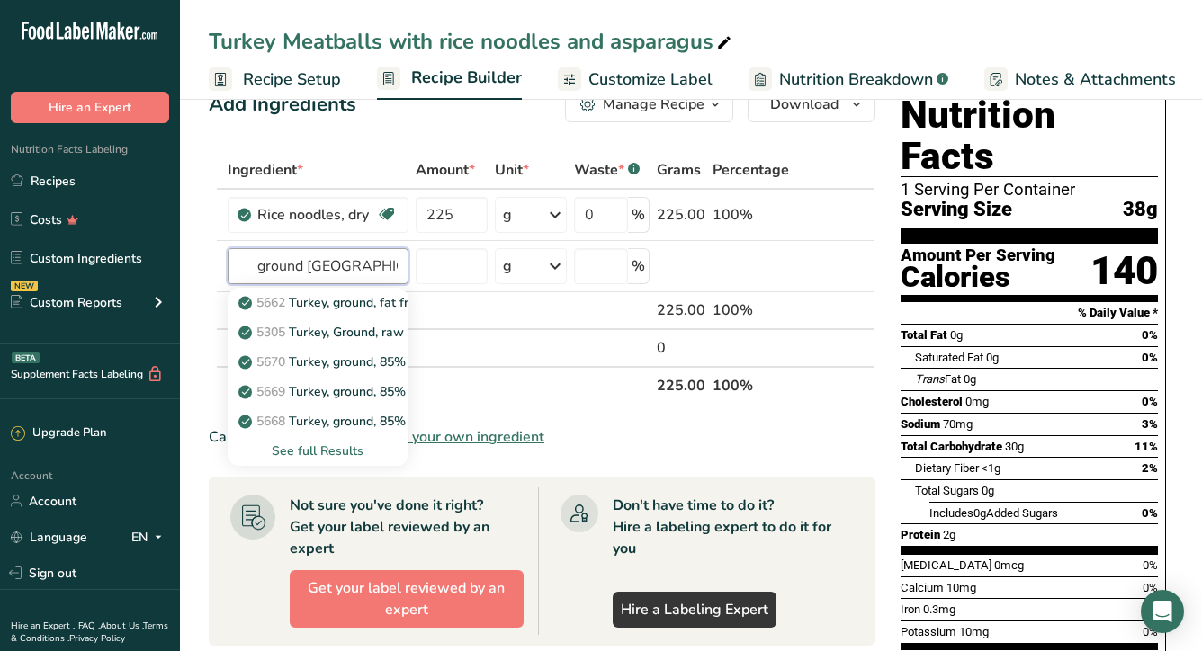
type input "ground [GEOGRAPHIC_DATA]"
click at [324, 451] on div "See full Results" at bounding box center [318, 451] width 152 height 19
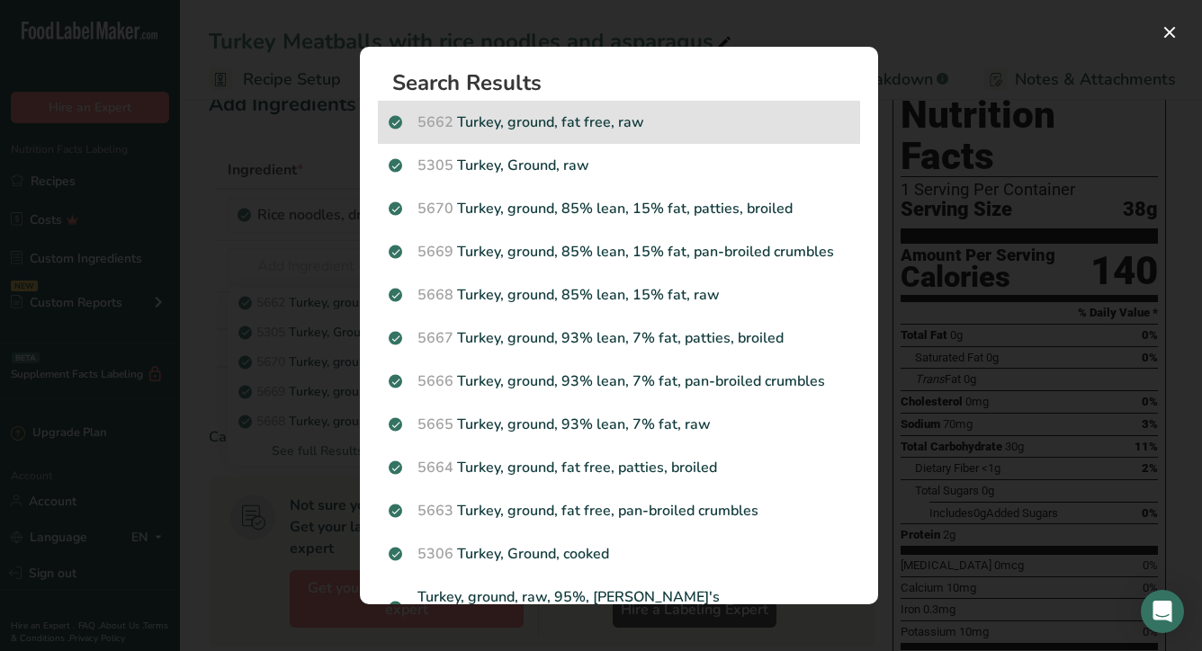
click at [574, 129] on p "5662 [GEOGRAPHIC_DATA], ground, fat free, raw" at bounding box center [619, 123] width 461 height 22
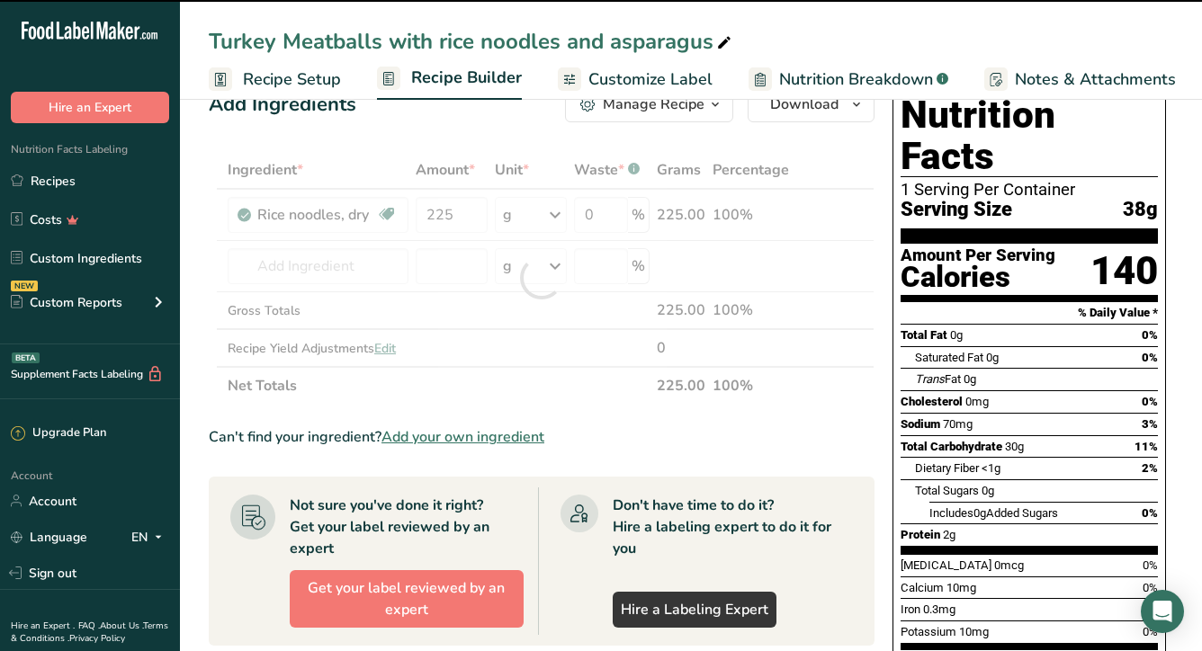
type input "0"
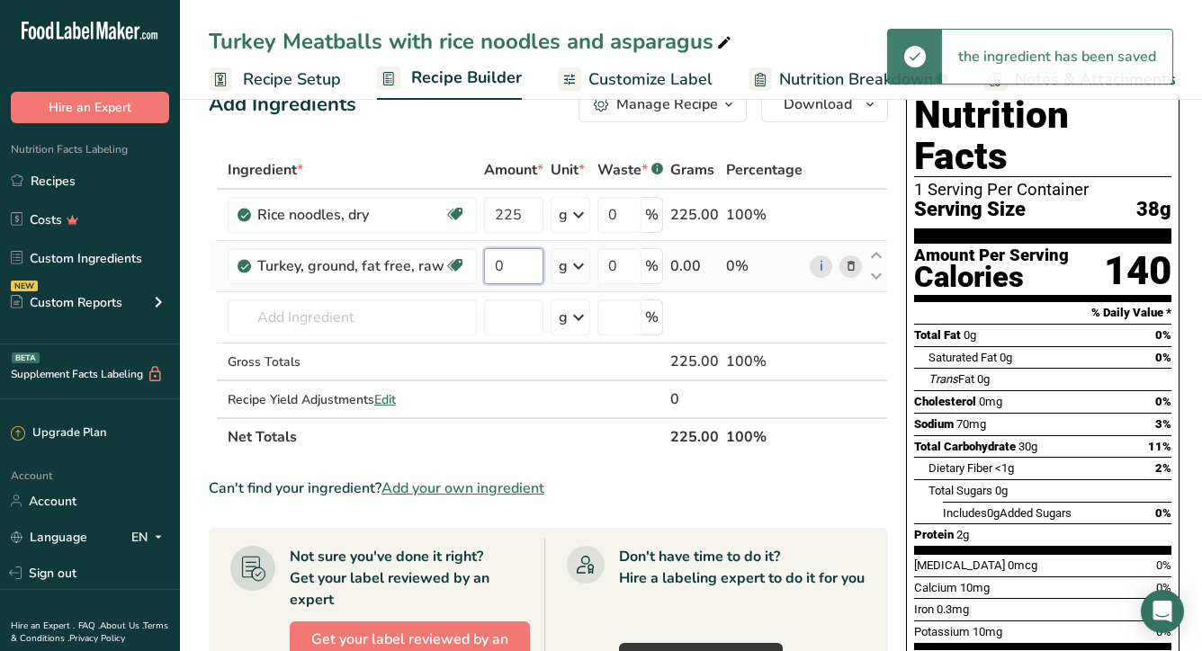
click at [534, 259] on input "0" at bounding box center [513, 266] width 59 height 36
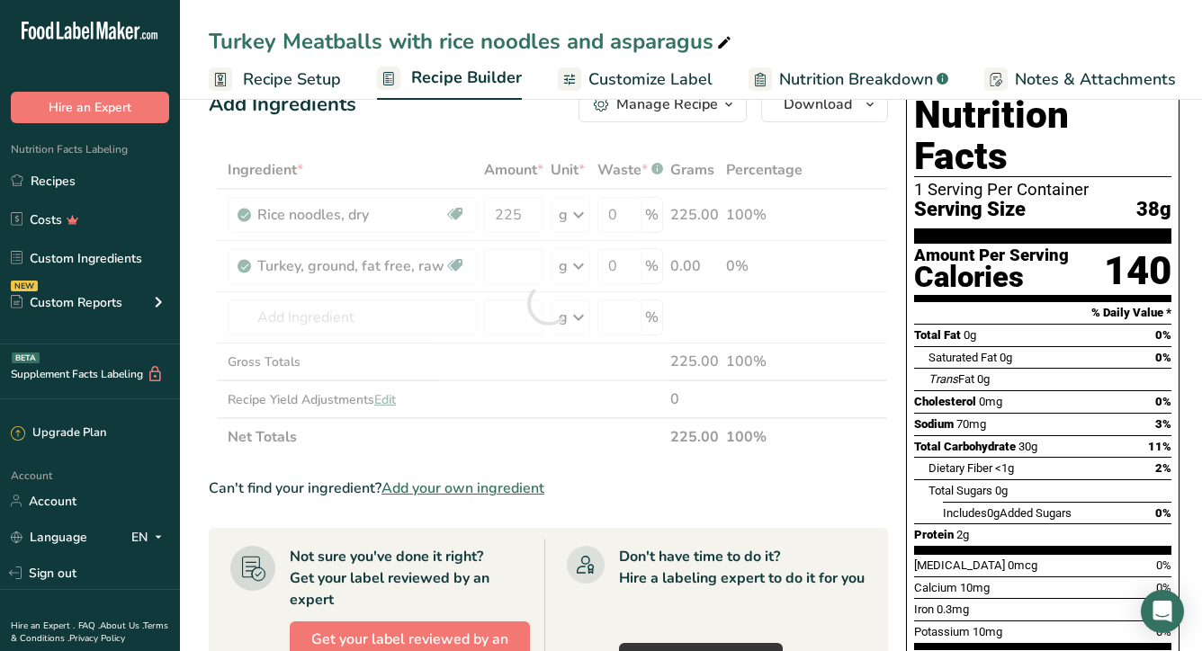
type input "0"
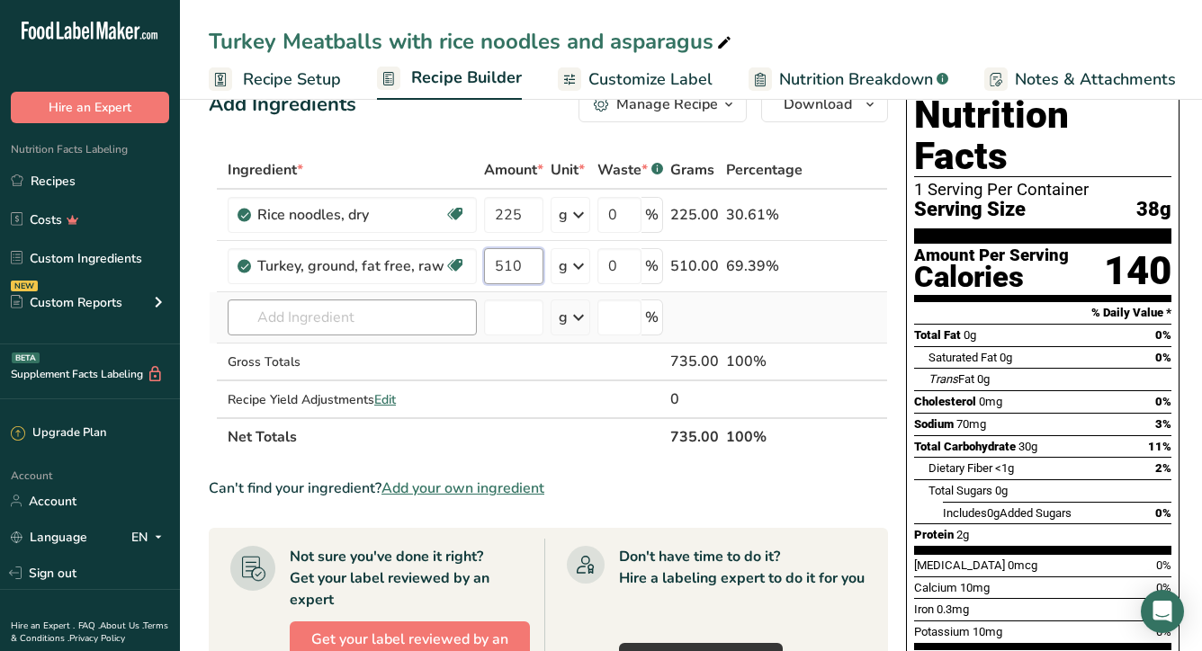
type input "510"
click at [353, 307] on div "Ingredient * Amount * Unit * Waste * .a-a{fill:#347362;}.b-a{fill:#fff;} Grams …" at bounding box center [548, 303] width 679 height 305
click at [528, 212] on input "225" at bounding box center [513, 215] width 59 height 36
type input "200"
click at [443, 144] on div "Add Ingredients Manage Recipe Delete Recipe Duplicate Recipe Scale Recipe Save …" at bounding box center [554, 636] width 690 height 1114
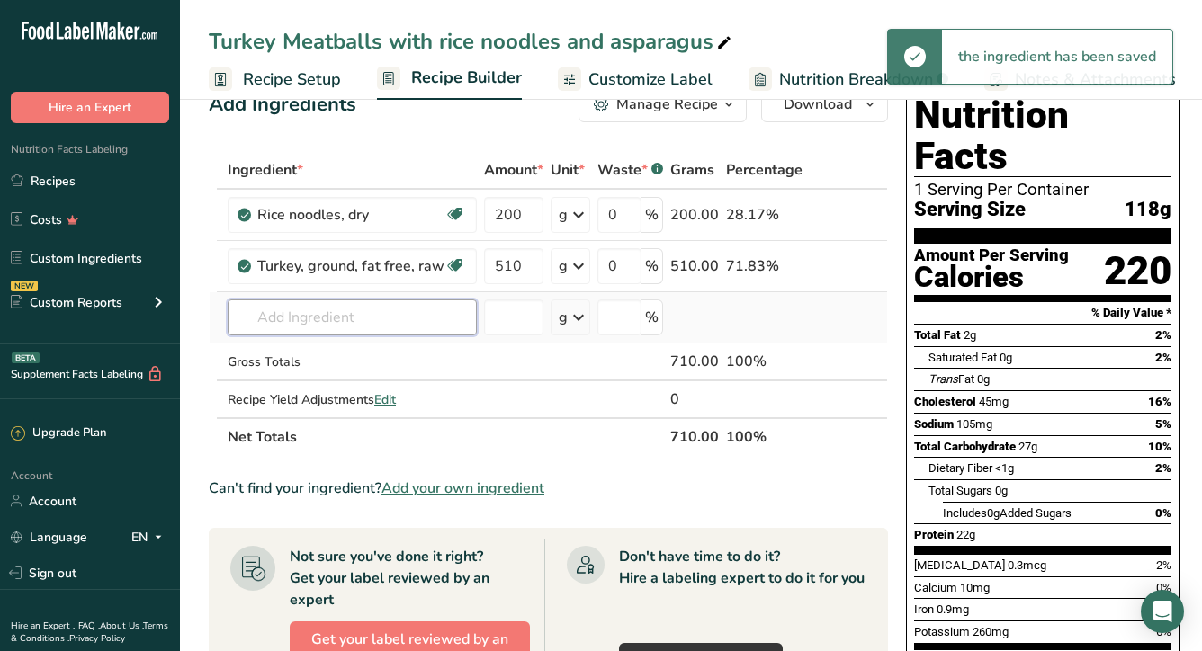
click at [339, 323] on input "text" at bounding box center [352, 318] width 249 height 36
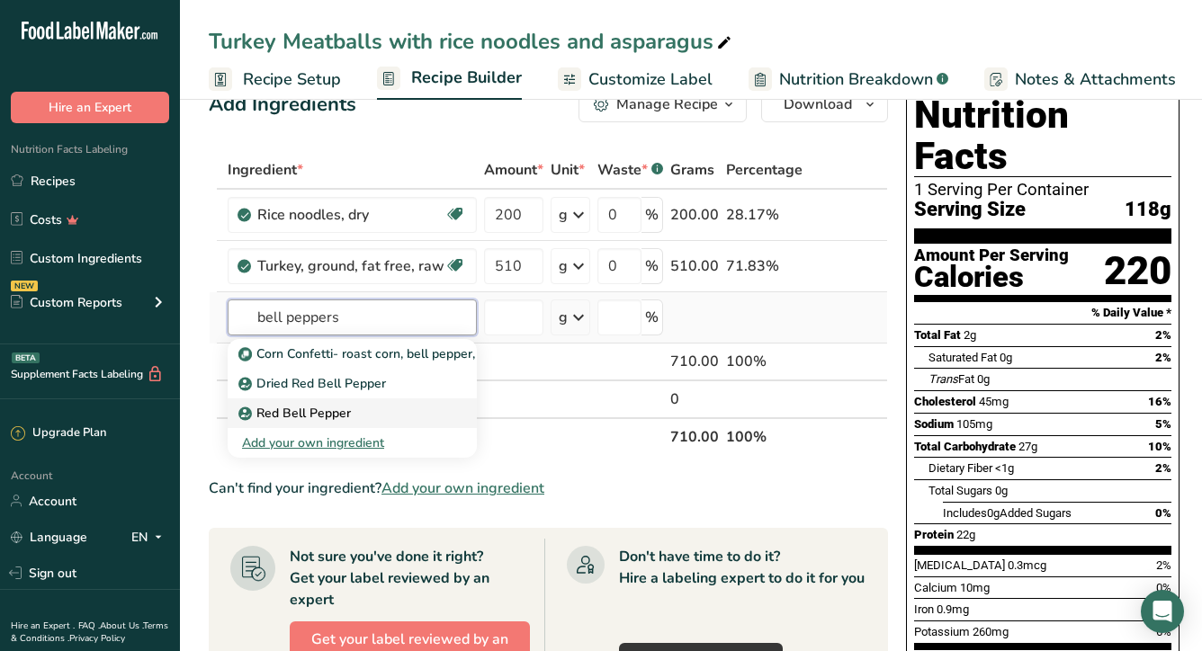
type input "bell peppers"
click at [306, 415] on p "Red Bell Pepper" at bounding box center [296, 413] width 109 height 19
type input "Red Bell Pepper"
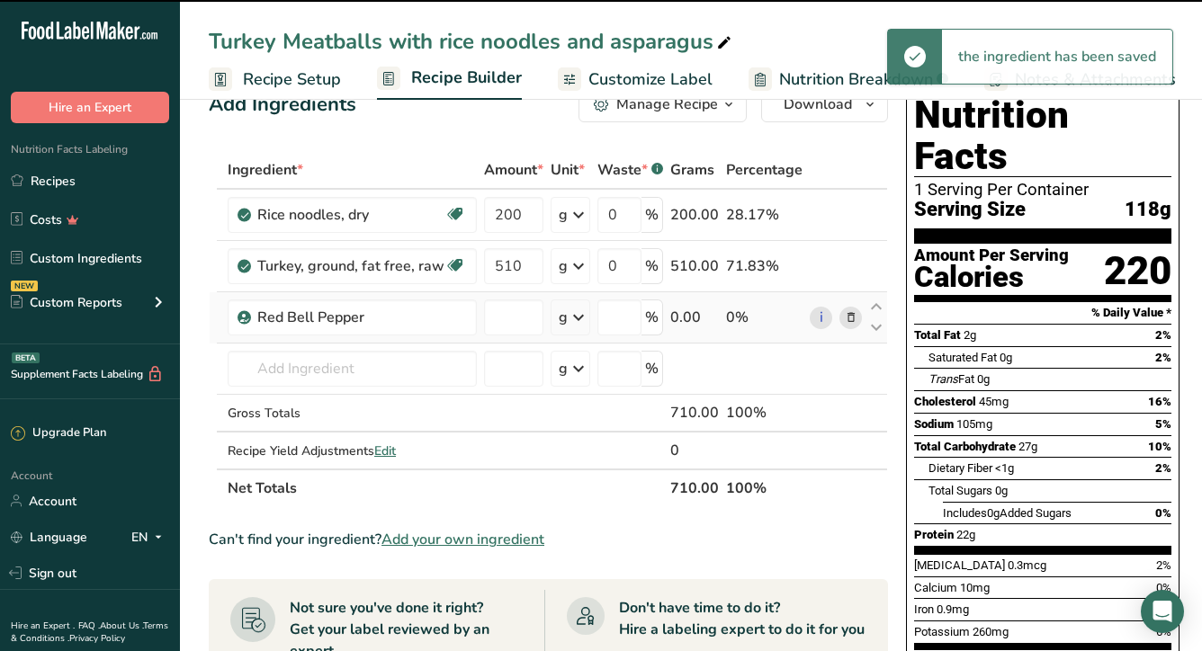
type input "0"
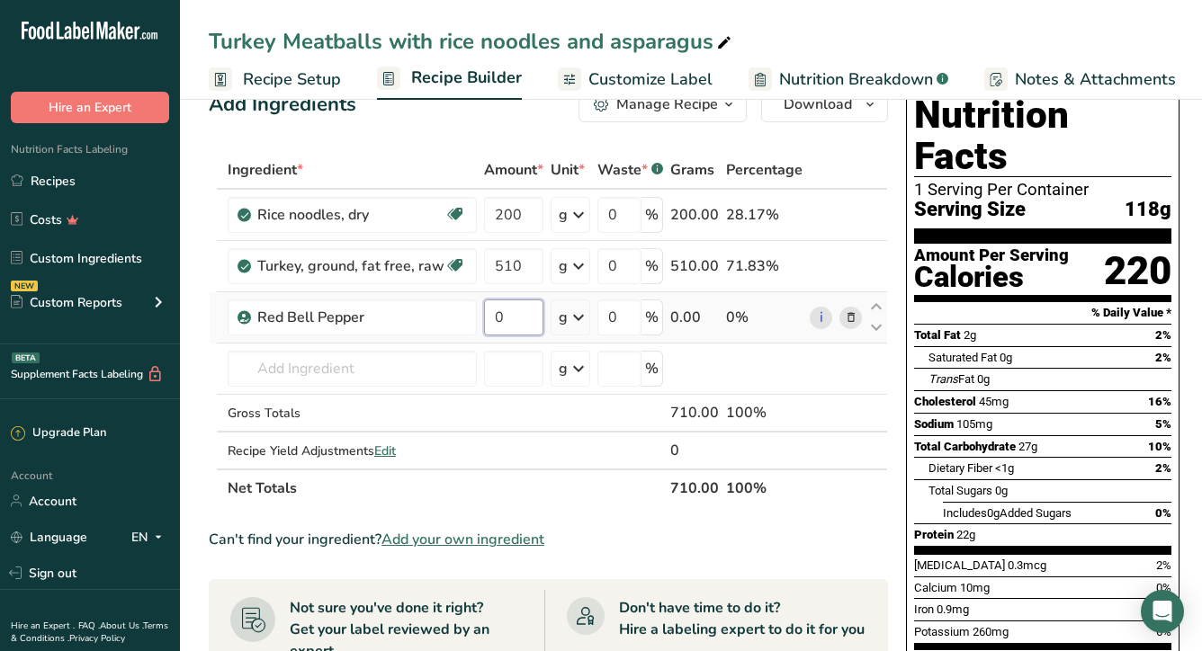
click at [515, 320] on input "0" at bounding box center [513, 318] width 59 height 36
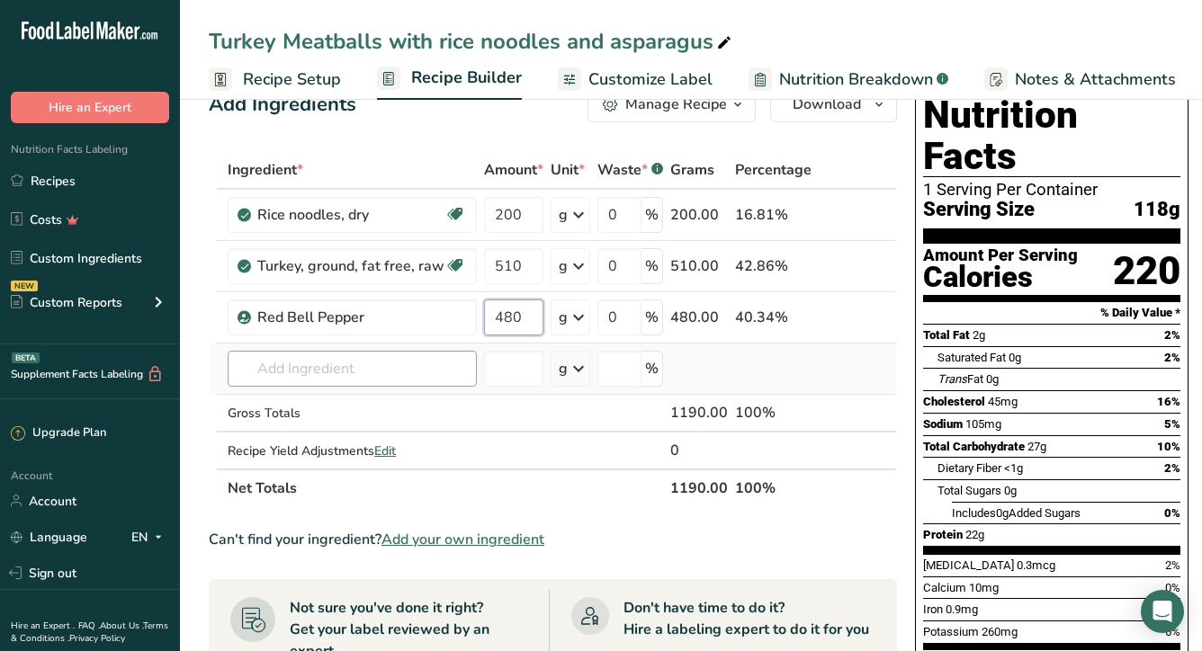
type input "480"
click at [340, 362] on div "Ingredient * Amount * Unit * Waste * .a-a{fill:#347362;}.b-a{fill:#fff;} Grams …" at bounding box center [553, 329] width 688 height 356
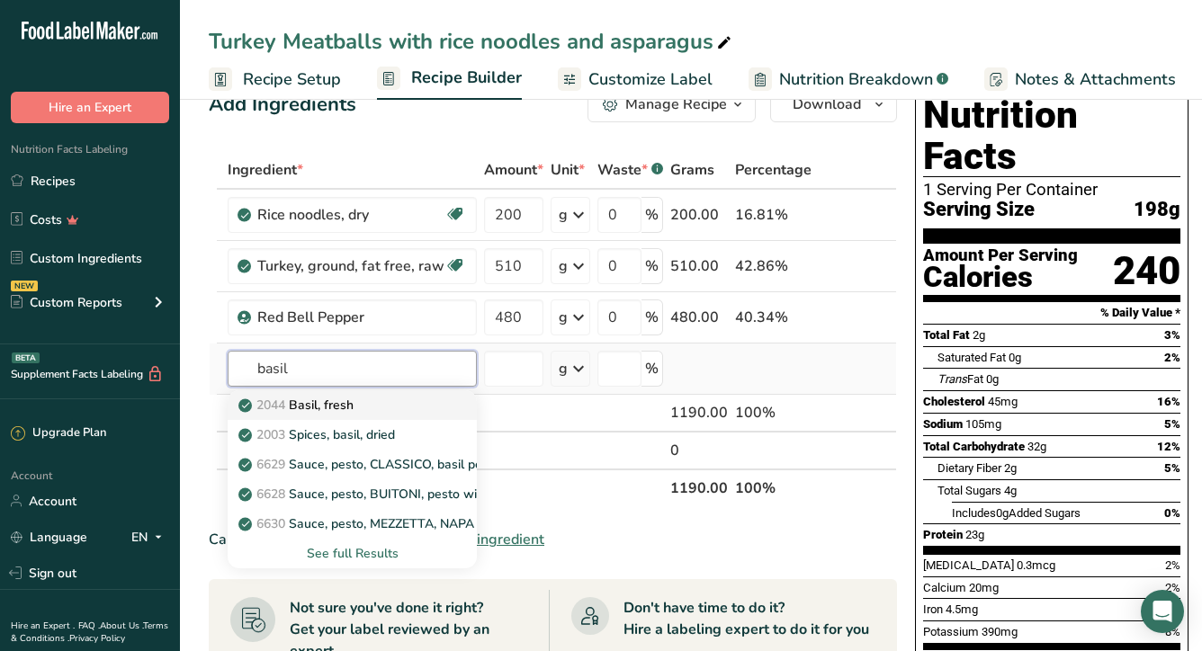
type input "basil"
click at [358, 408] on div "2044 Basil, fresh" at bounding box center [338, 405] width 192 height 19
type input "Basil, fresh"
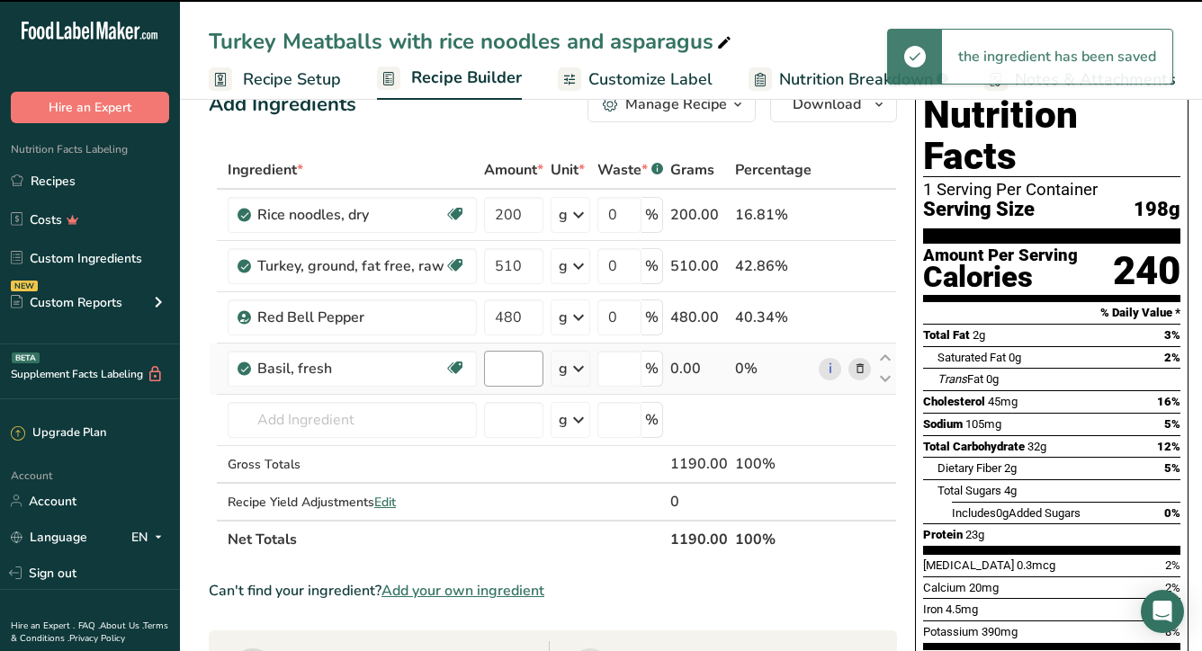
type input "0"
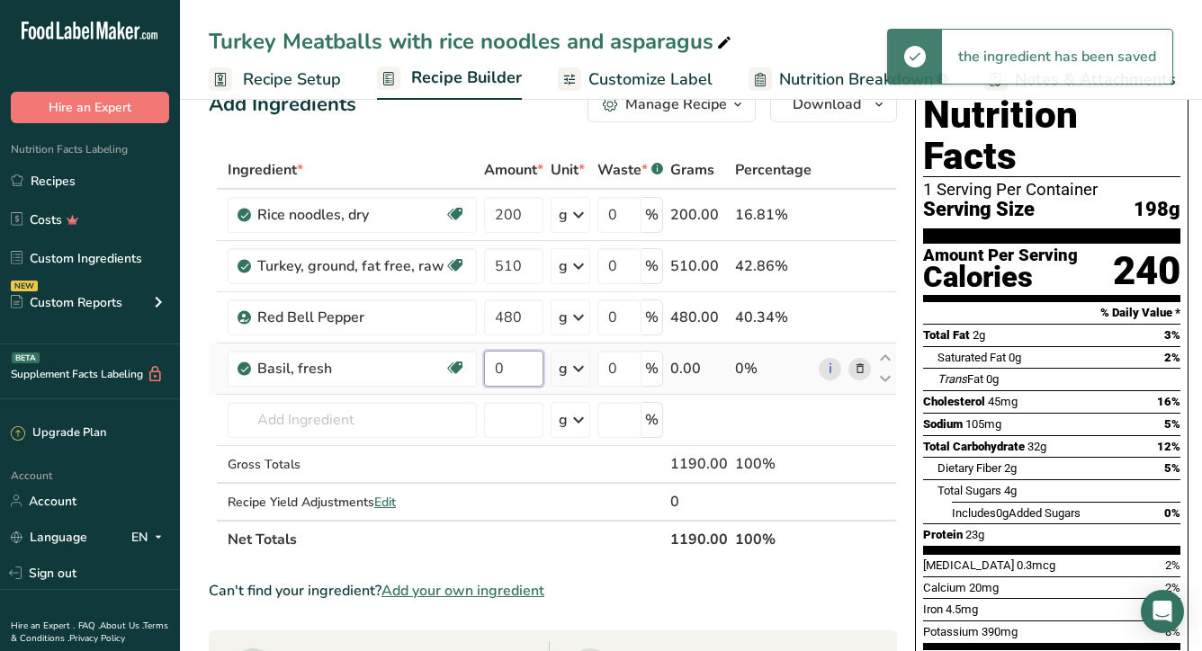
click at [523, 365] on input "0" at bounding box center [513, 369] width 59 height 36
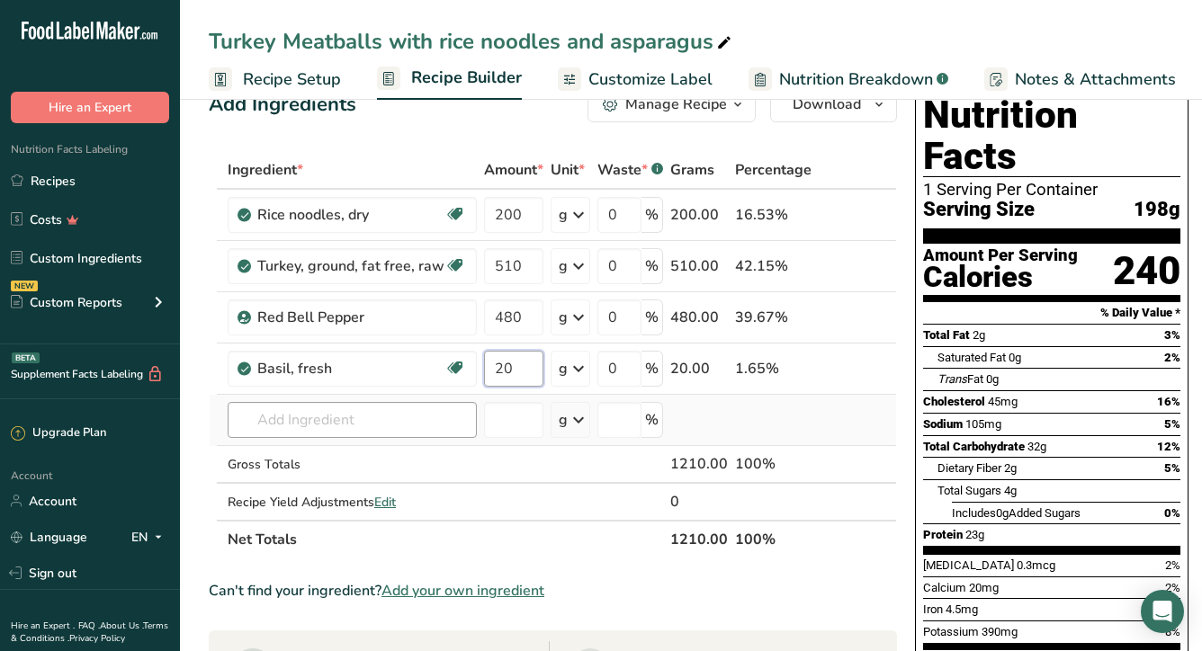
type input "20"
click at [292, 430] on div "Ingredient * Amount * Unit * Waste * .a-a{fill:#347362;}.b-a{fill:#fff;} Grams …" at bounding box center [553, 355] width 688 height 408
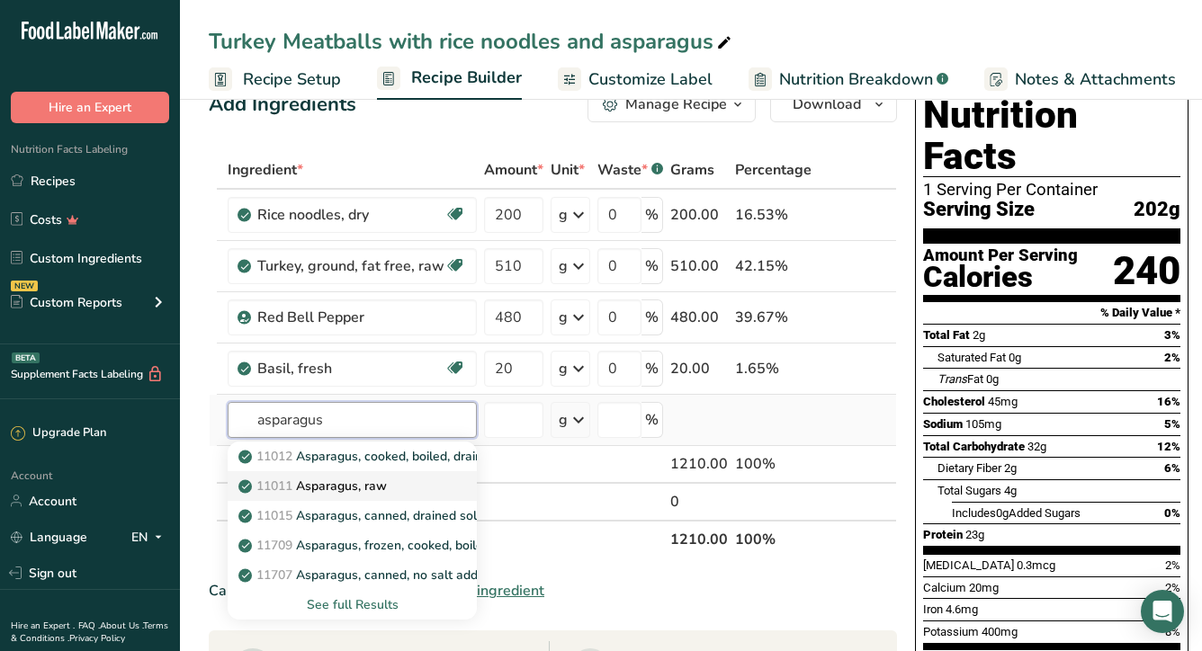
type input "asparagus"
click at [355, 489] on p "11011 Asparagus, raw" at bounding box center [314, 486] width 145 height 19
type input "Asparagus, raw"
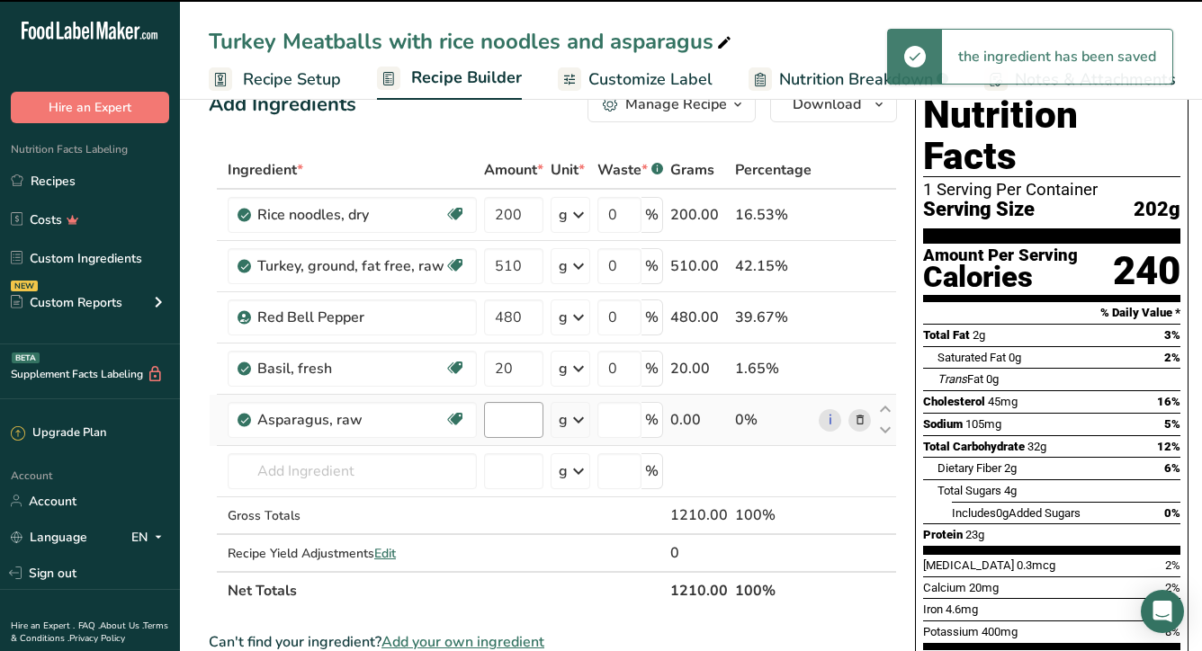
type input "0"
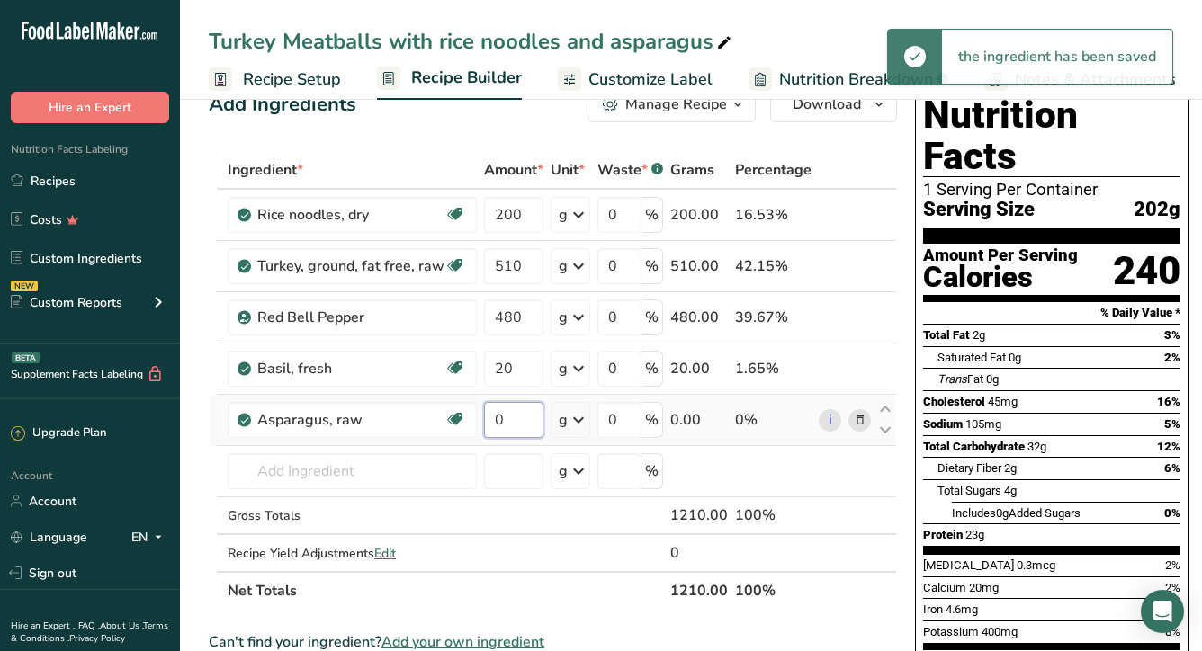
click at [517, 415] on input "0" at bounding box center [513, 420] width 59 height 36
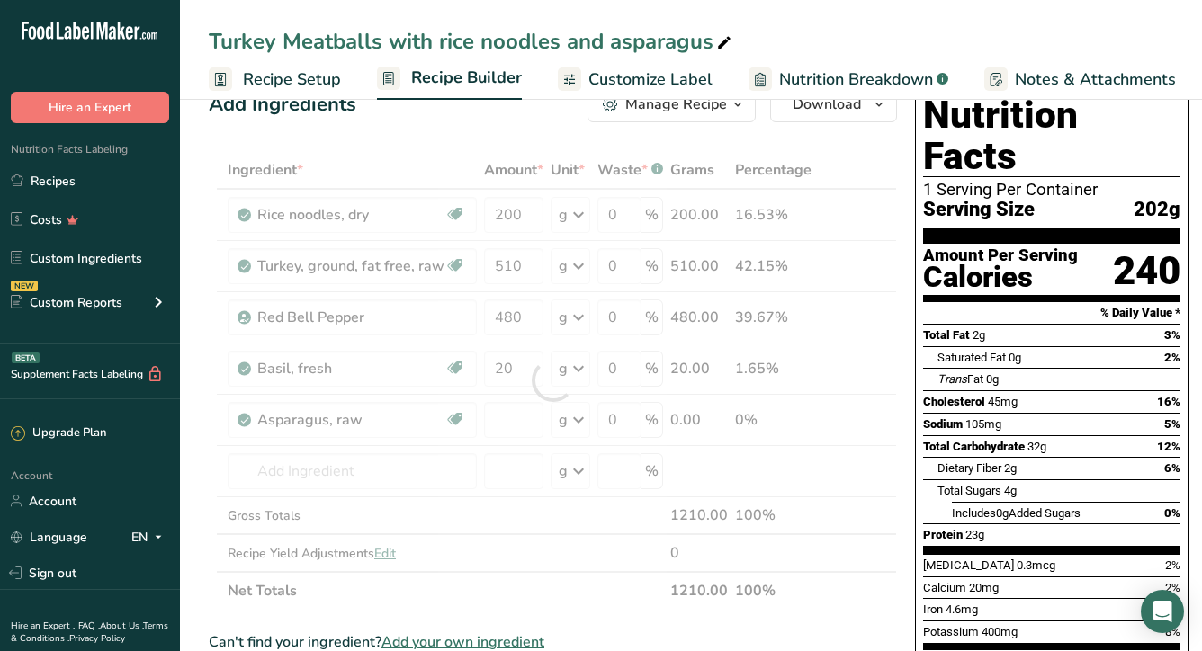
type input "0"
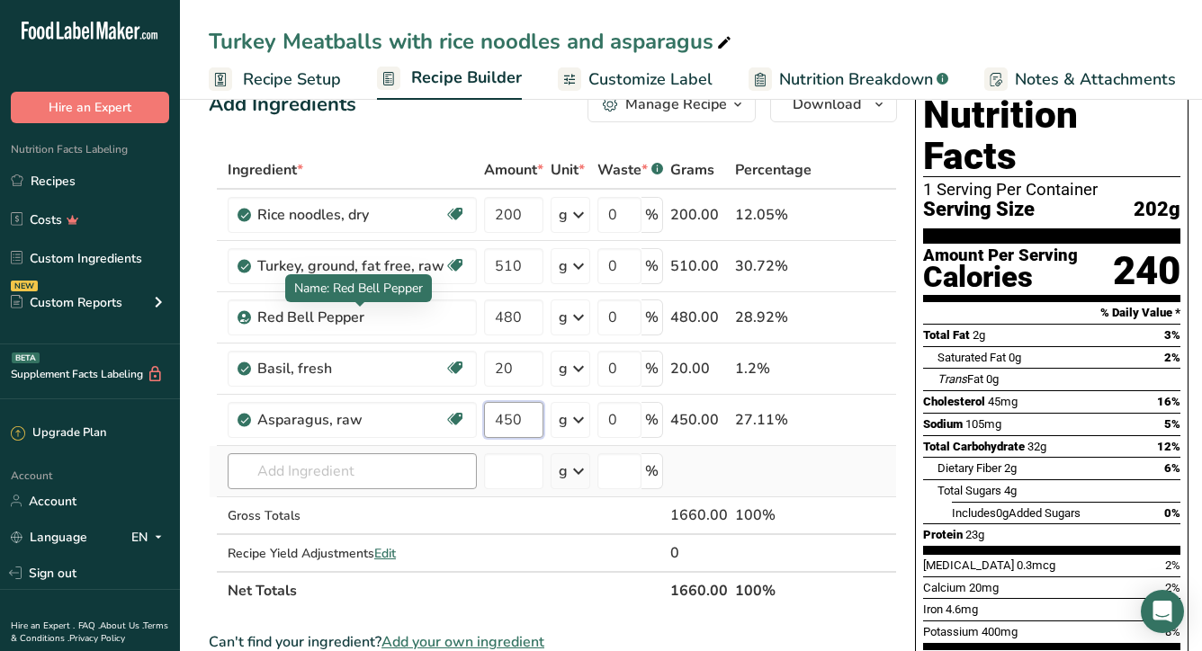
type input "450"
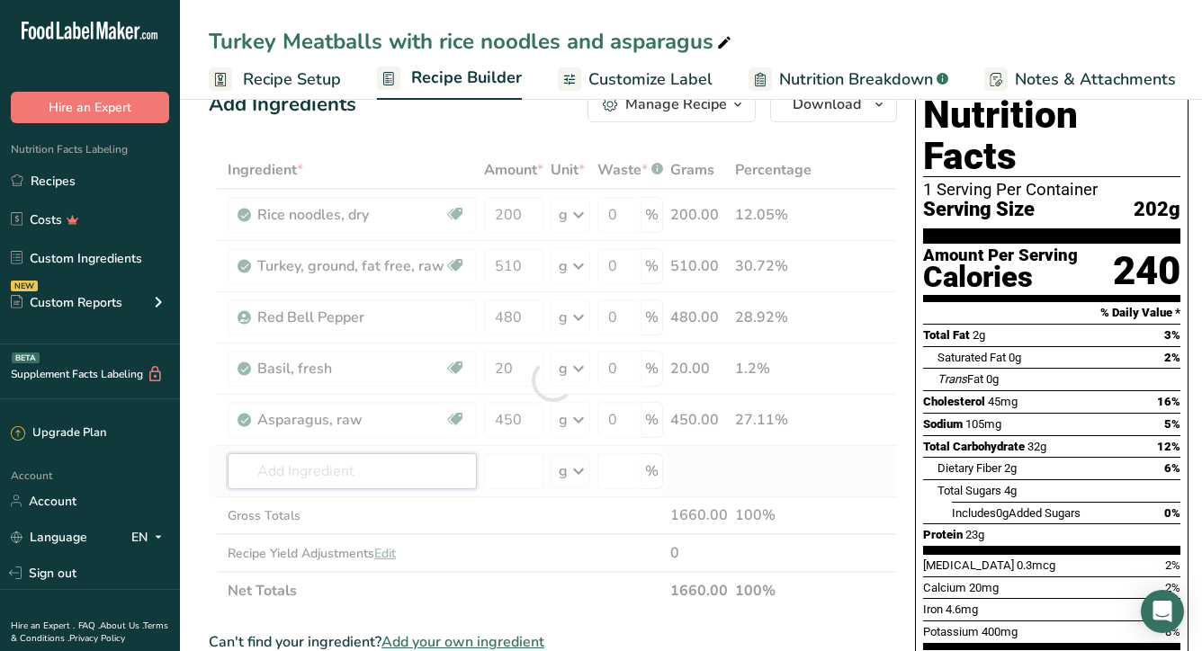
click at [375, 484] on div "Ingredient * Amount * Unit * Waste * .a-a{fill:#347362;}.b-a{fill:#fff;} Grams …" at bounding box center [553, 380] width 688 height 459
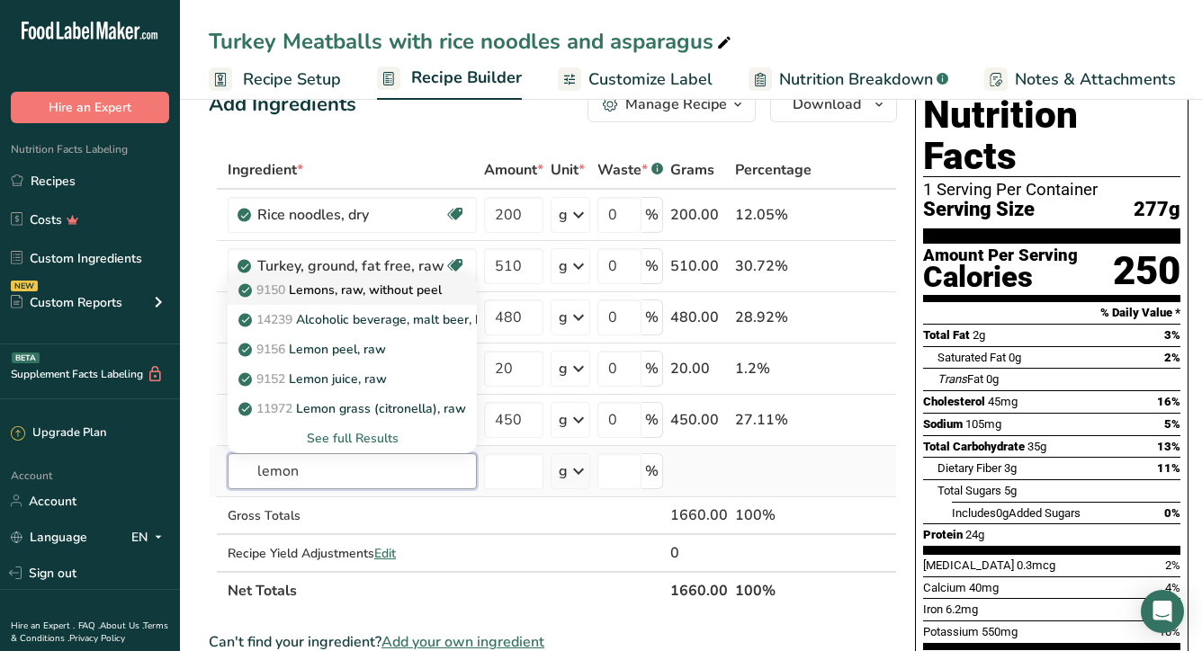
type input "lemon"
click at [353, 287] on p "9150 Lemons, raw, without peel" at bounding box center [342, 290] width 200 height 19
type input "Lemons, raw, without peel"
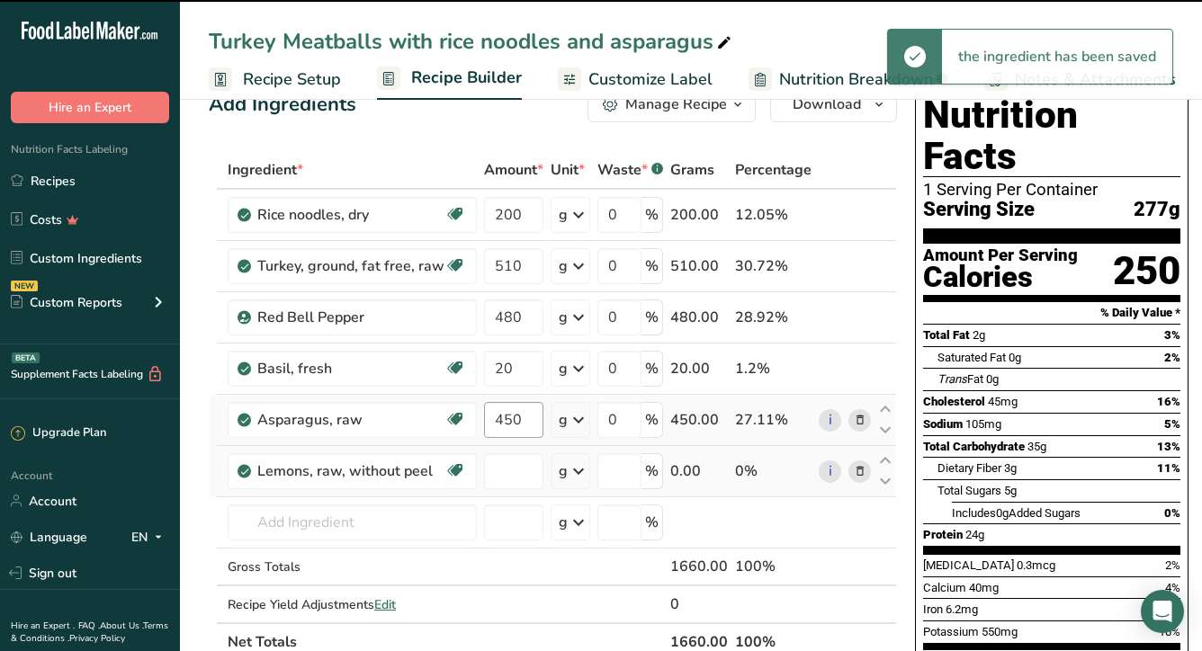
type input "0"
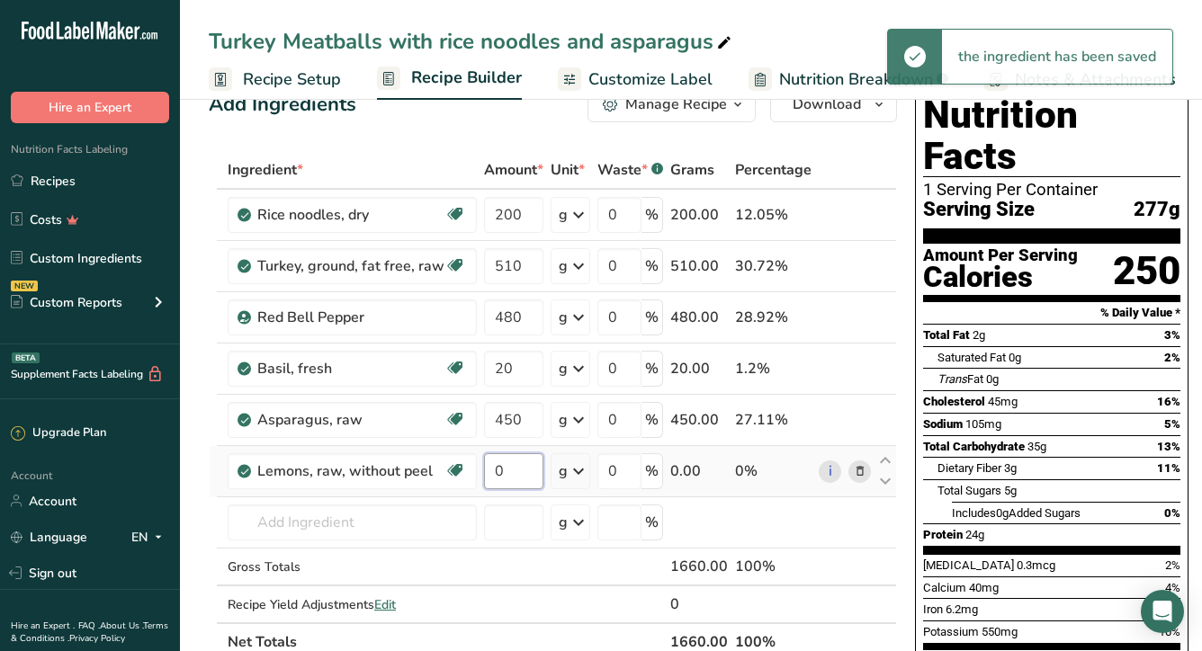
click at [499, 473] on input "0" at bounding box center [513, 471] width 59 height 36
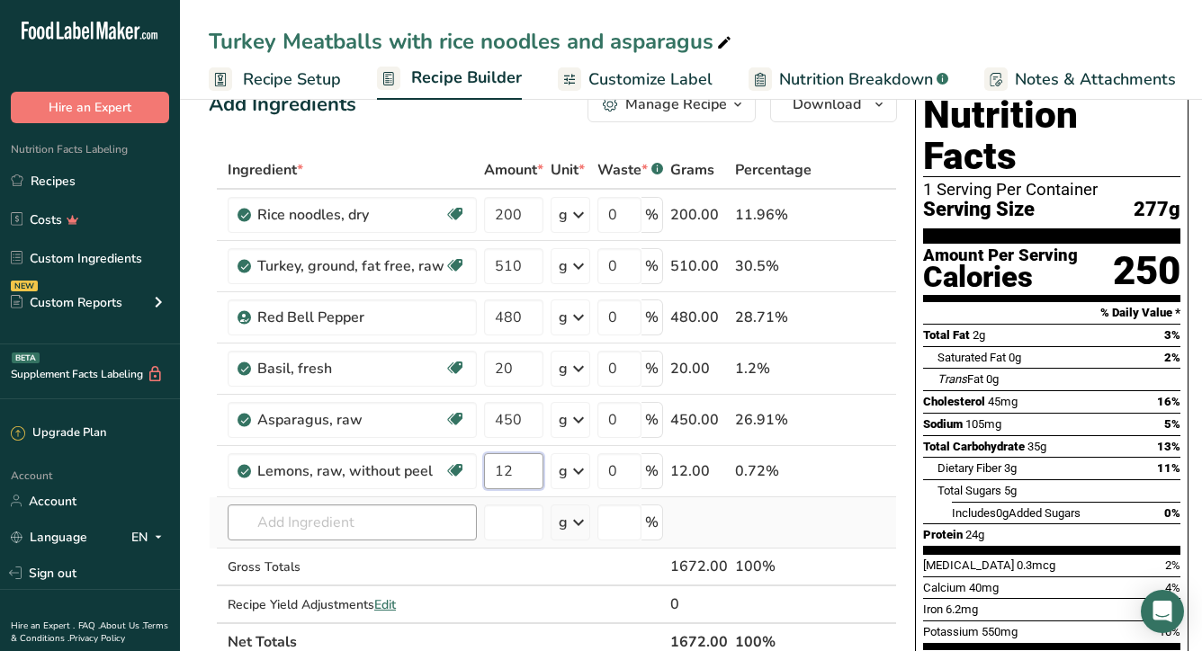
type input "12"
click at [341, 523] on div "Ingredient * Amount * Unit * Waste * .a-a{fill:#347362;}.b-a{fill:#fff;} Grams …" at bounding box center [553, 406] width 688 height 510
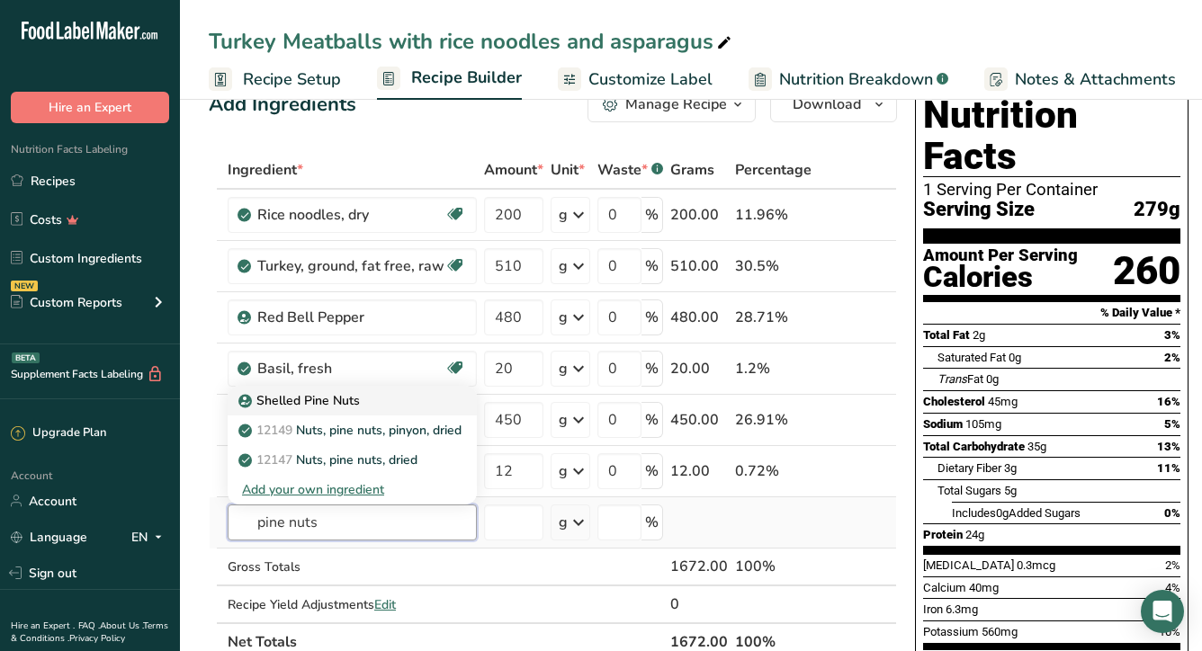
type input "pine nuts"
click at [419, 410] on link "Shelled Pine Nuts" at bounding box center [352, 401] width 249 height 30
type input "Shelled Pine Nuts"
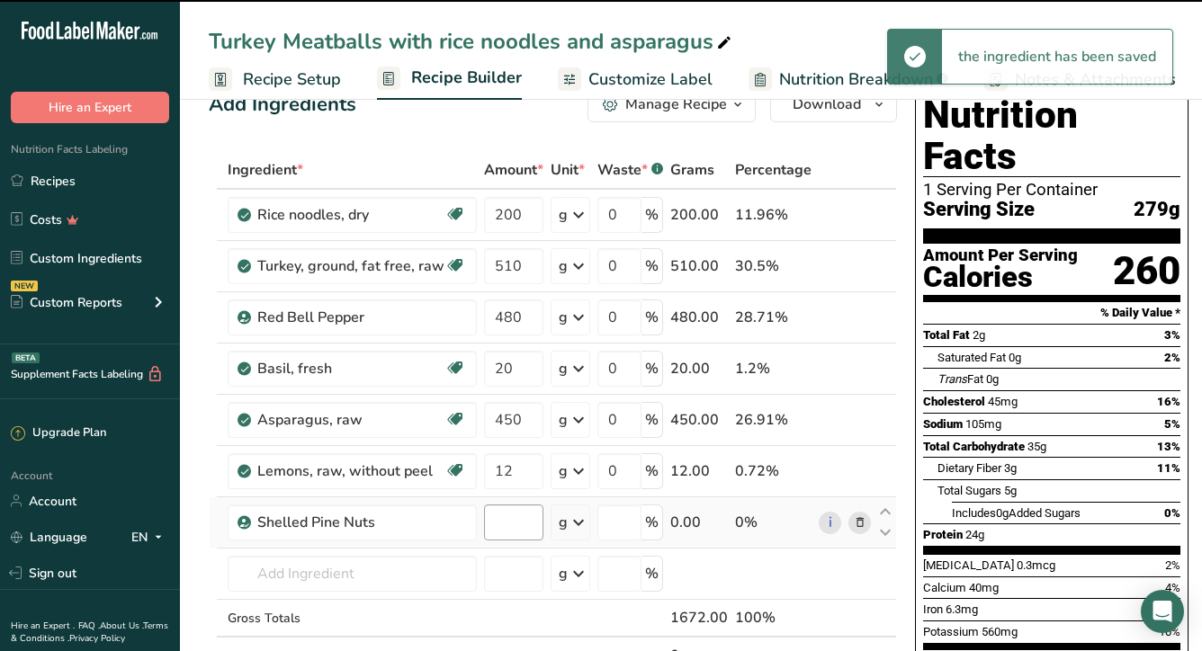
type input "0"
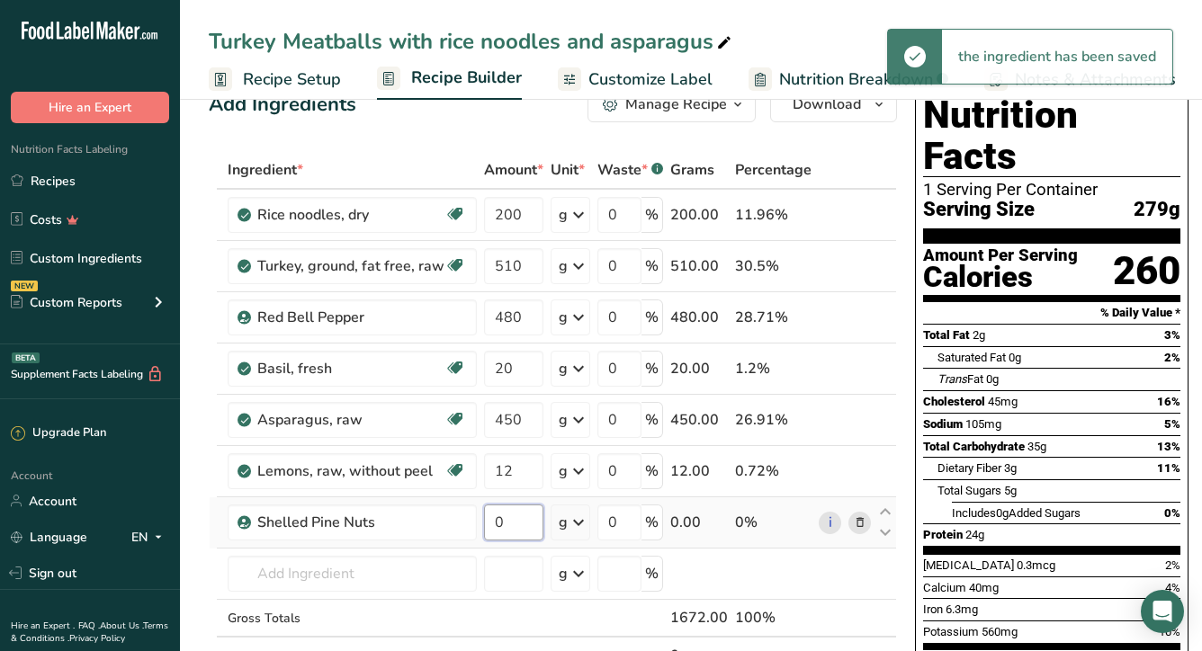
click at [516, 527] on input "0" at bounding box center [513, 523] width 59 height 36
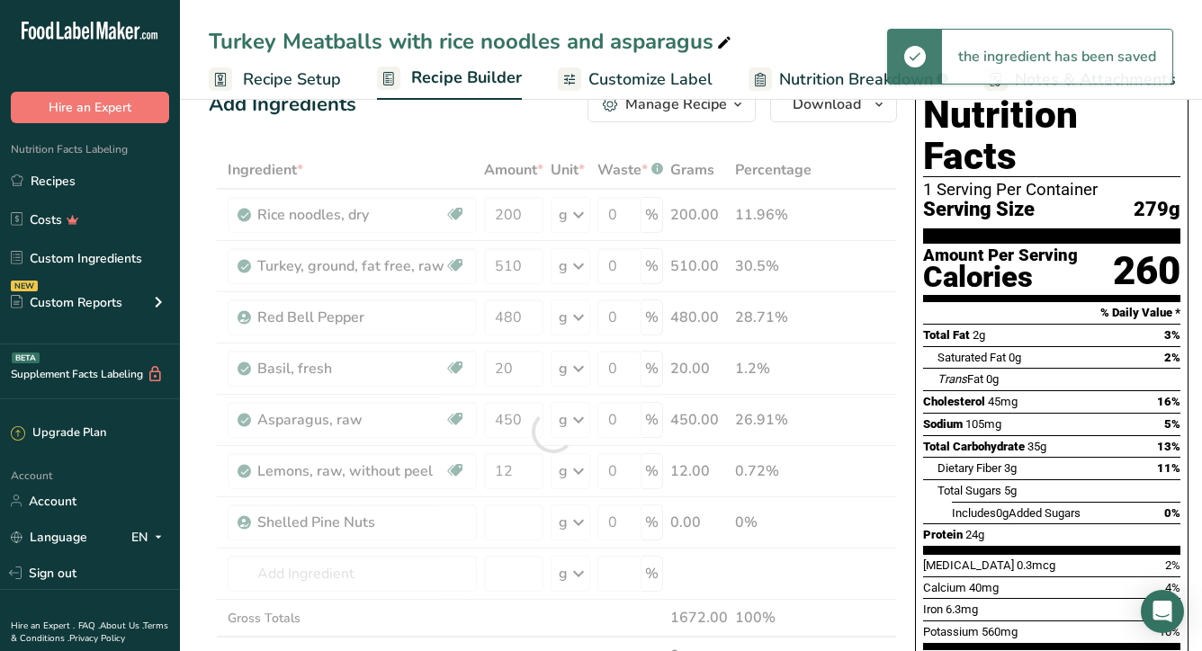
type input "0"
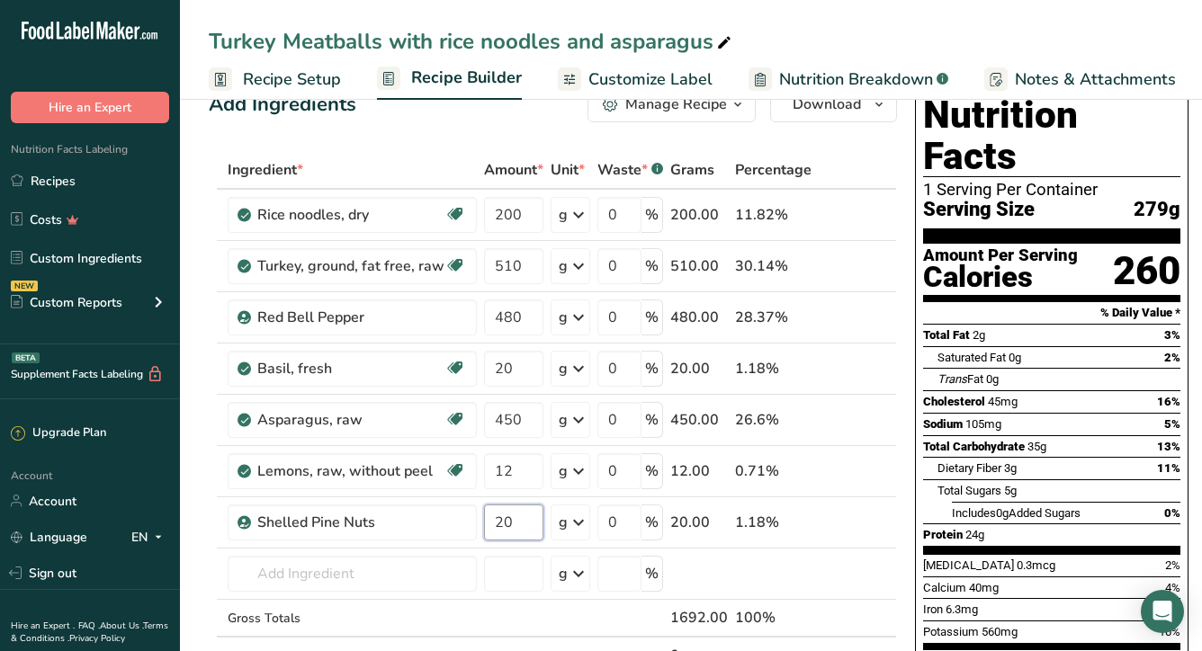
type input "20"
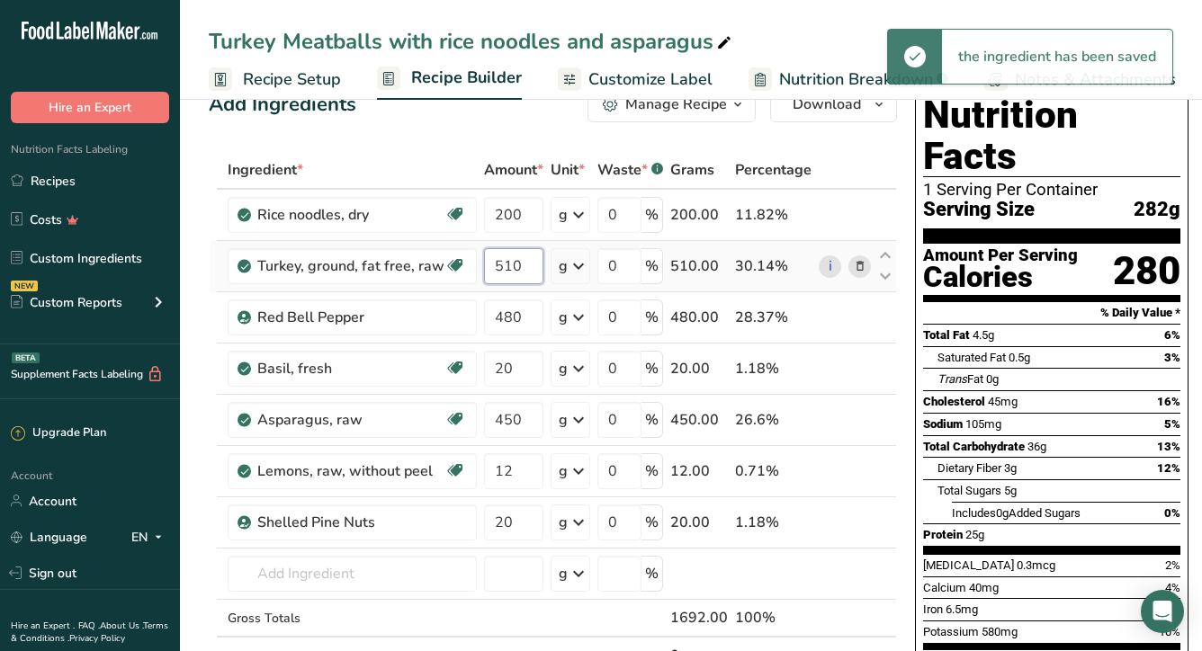
click at [518, 265] on input "510" at bounding box center [513, 266] width 59 height 36
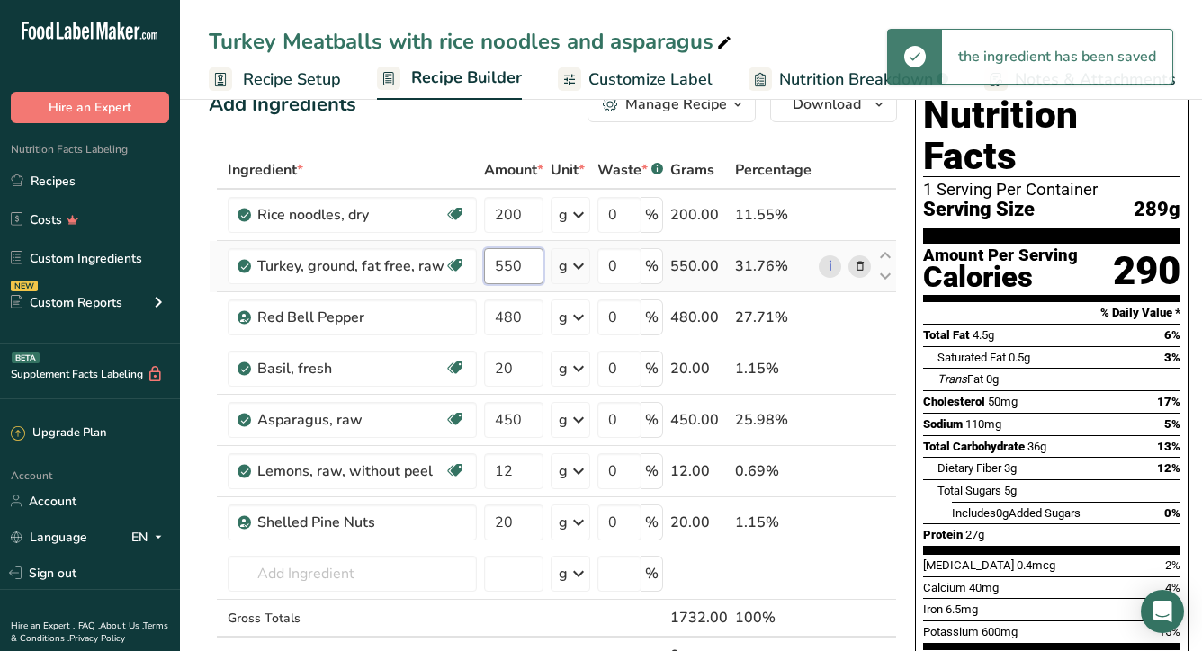
click at [537, 275] on input "550" at bounding box center [513, 266] width 59 height 36
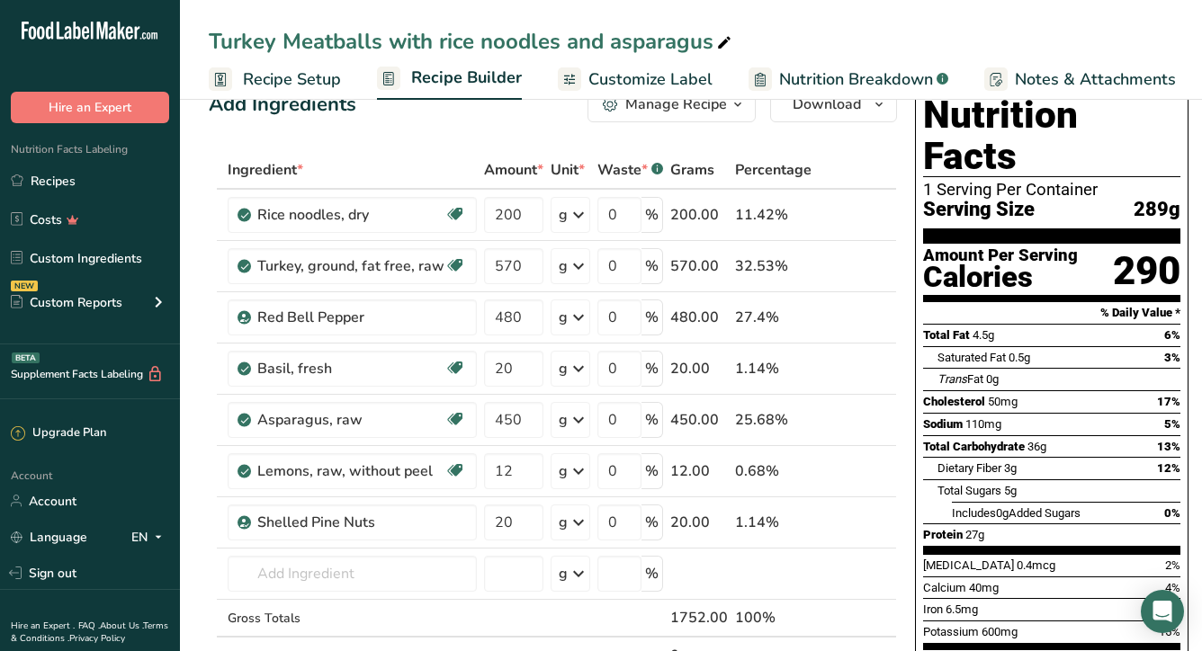
click at [450, 156] on div "Ingredient * Amount * Unit * Waste * .a-a{fill:#347362;}.b-a{fill:#fff;} Grams …" at bounding box center [553, 431] width 688 height 561
click at [531, 268] on input "570" at bounding box center [513, 266] width 59 height 36
type input "5"
type input "600"
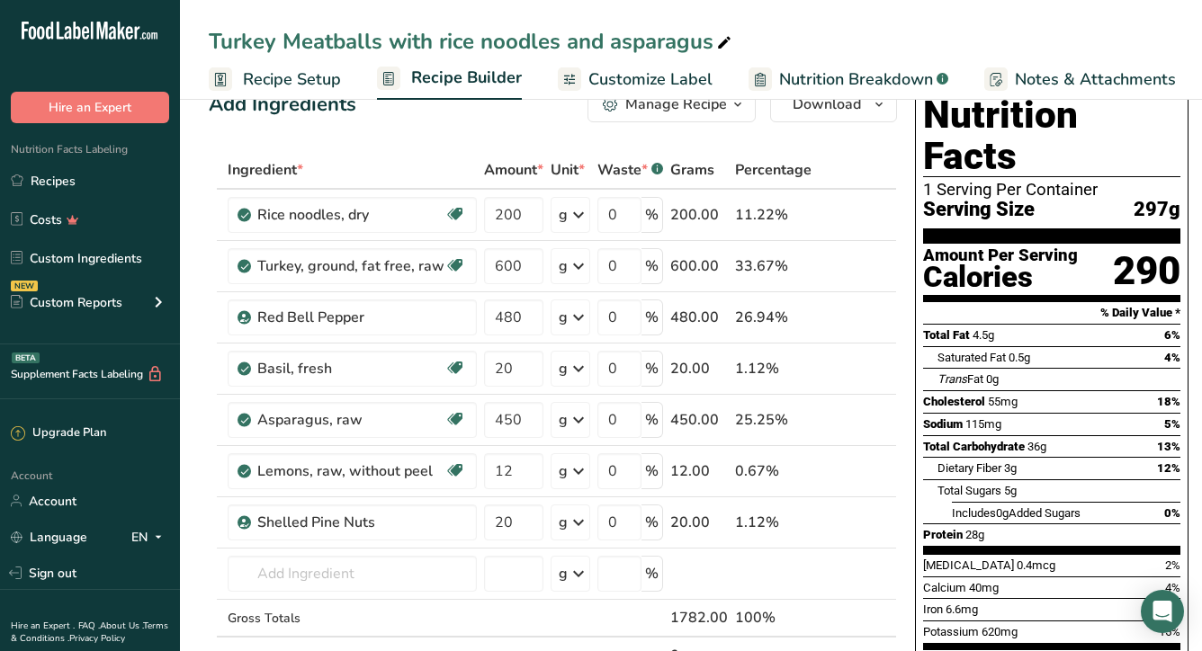
scroll to position [47, 0]
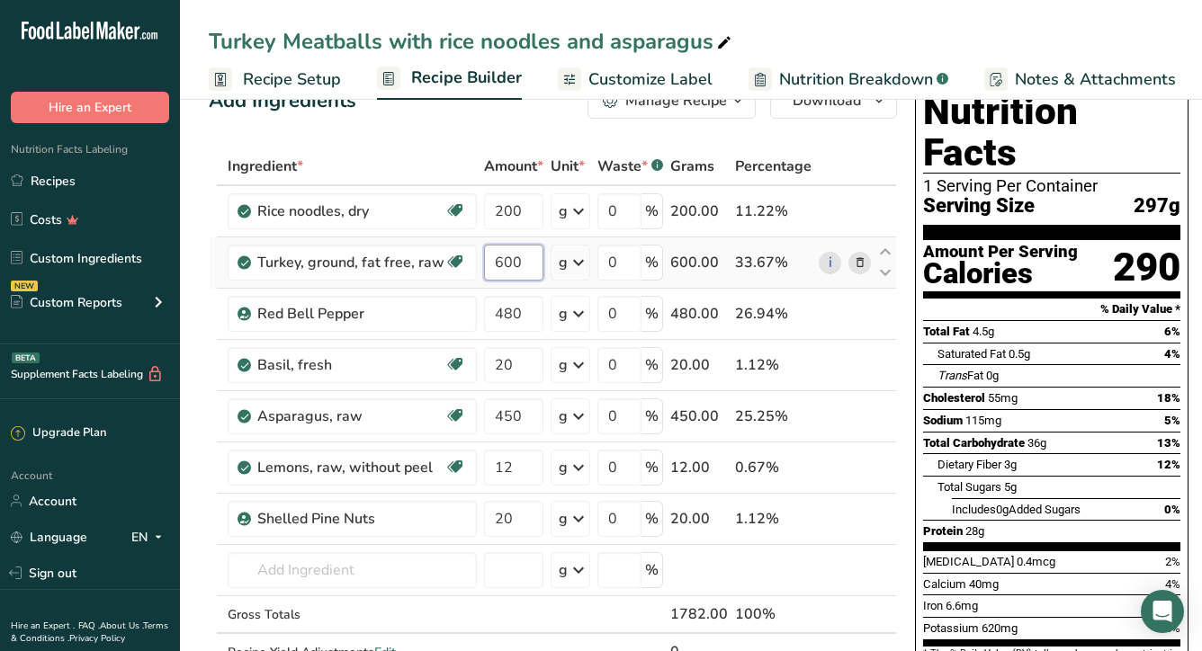
click at [516, 271] on input "600" at bounding box center [513, 263] width 59 height 36
click at [507, 264] on input "600" at bounding box center [513, 263] width 59 height 36
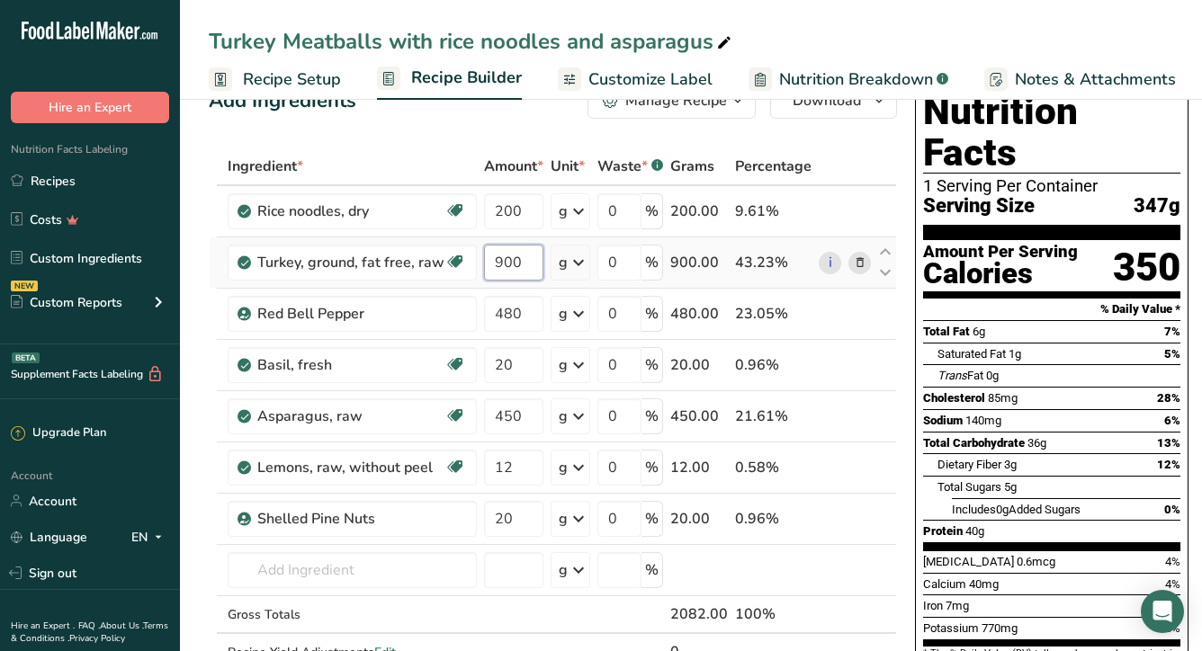
click at [525, 256] on input "900" at bounding box center [513, 263] width 59 height 36
type input "9"
click at [395, 117] on div "Add Ingredients Manage Recipe Delete Recipe Duplicate Recipe Scale Recipe Save …" at bounding box center [553, 101] width 688 height 36
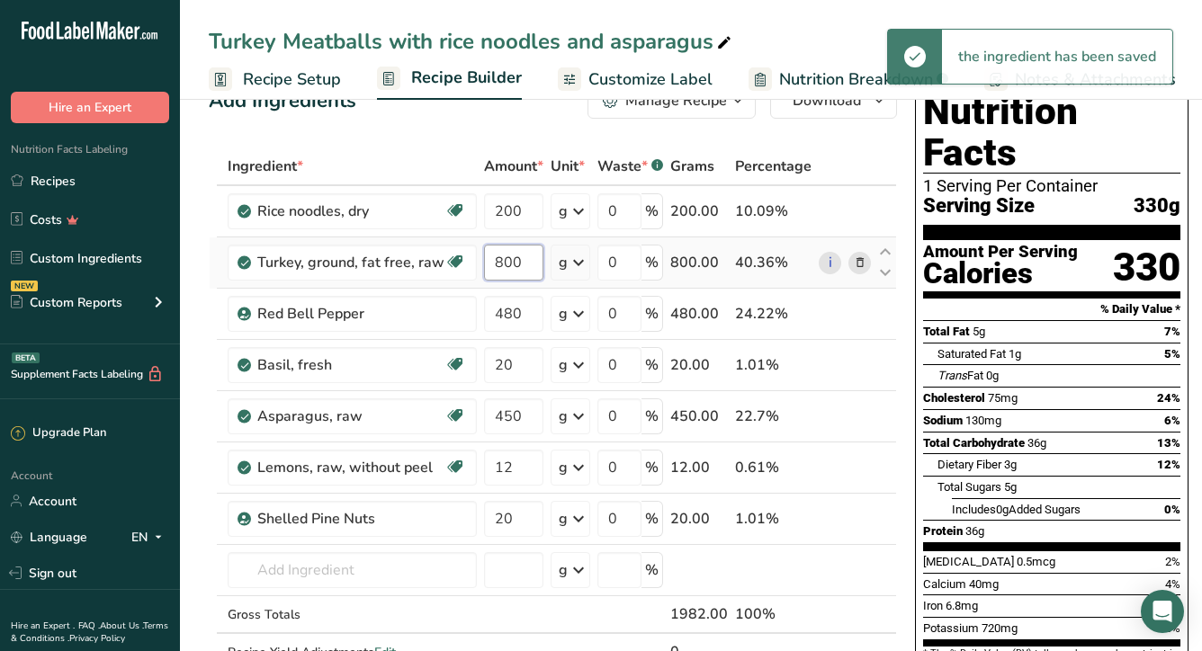
click at [527, 263] on input "800" at bounding box center [513, 263] width 59 height 36
type input "8"
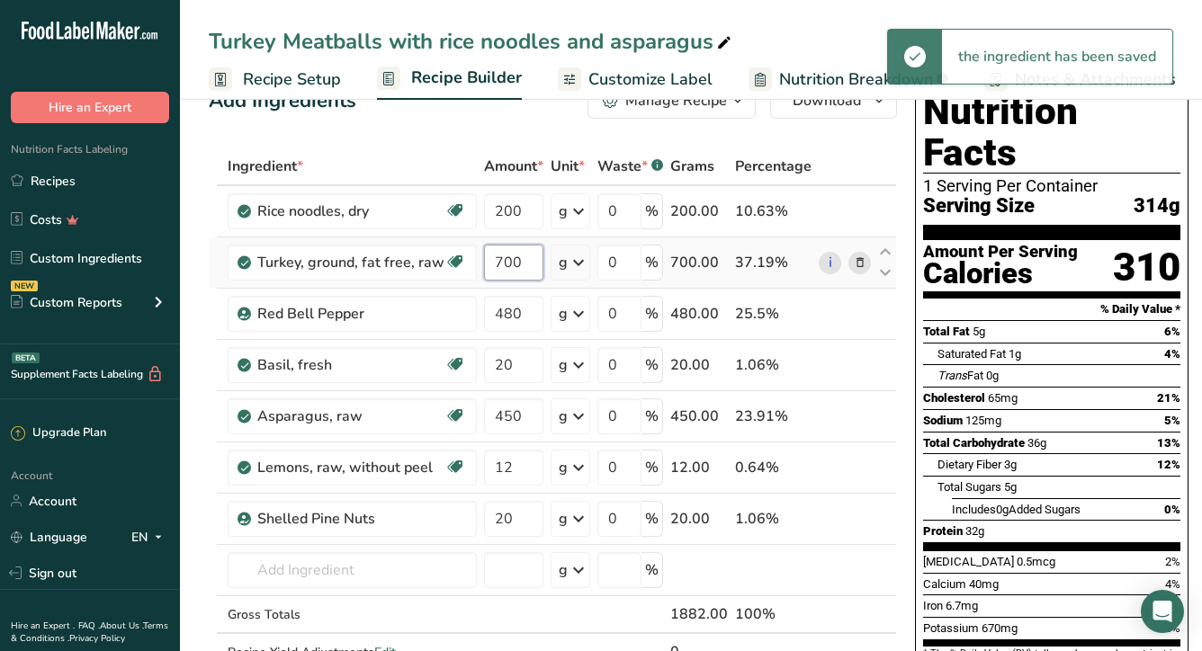
click at [524, 262] on input "700" at bounding box center [513, 263] width 59 height 36
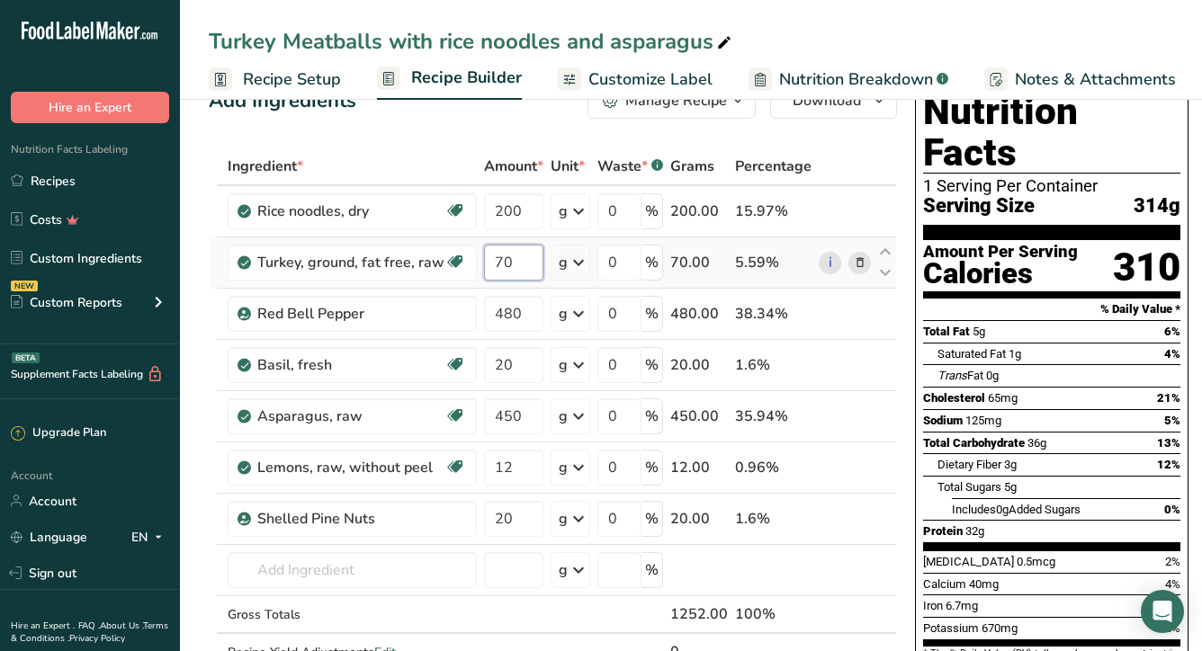
type input "7"
type input "650"
click at [446, 116] on div "Add Ingredients Manage Recipe Delete Recipe Duplicate Recipe Scale Recipe Save …" at bounding box center [553, 101] width 688 height 36
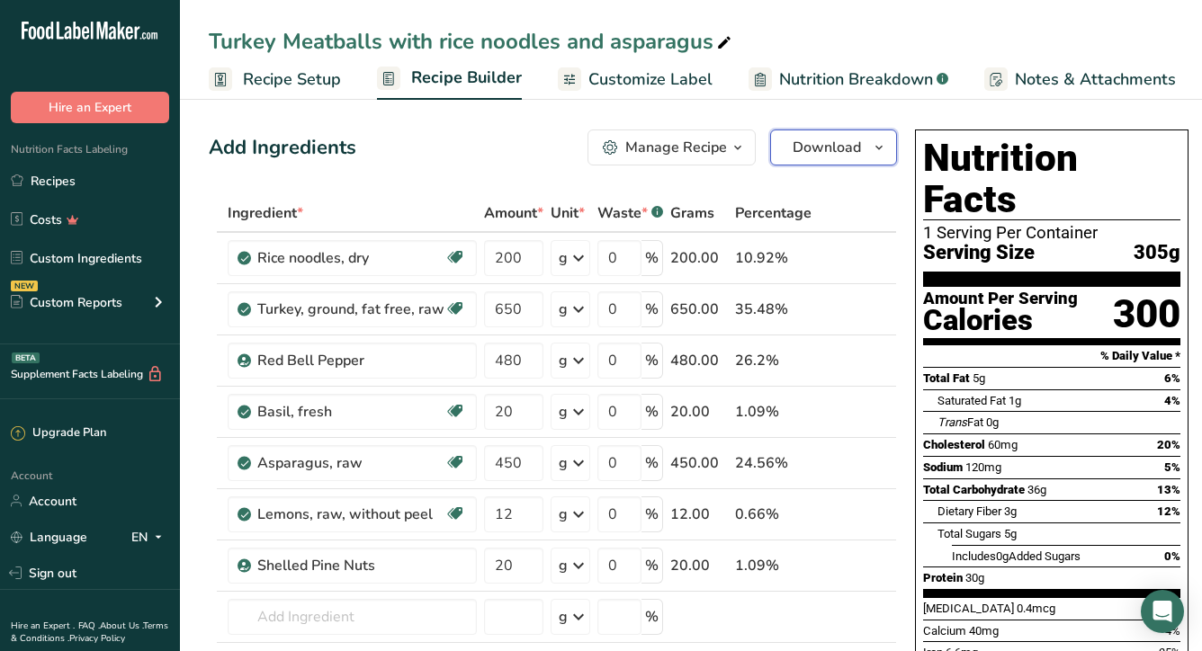
click at [847, 138] on span "Download" at bounding box center [827, 148] width 68 height 22
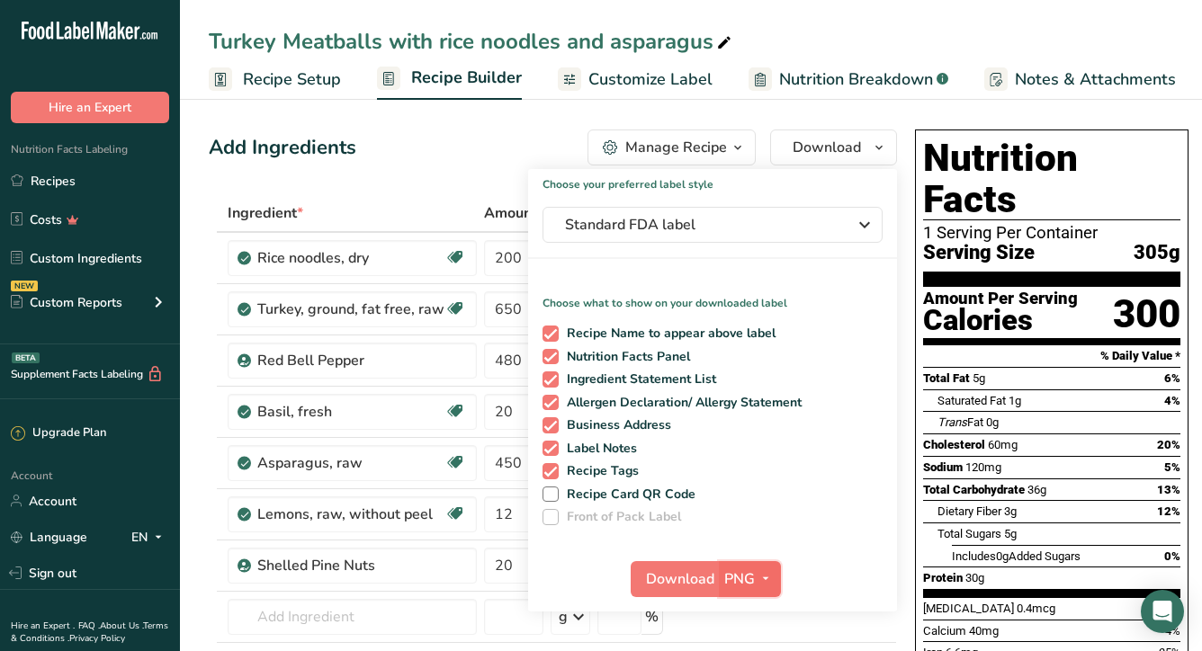
click at [758, 587] on icon "button" at bounding box center [765, 579] width 14 height 22
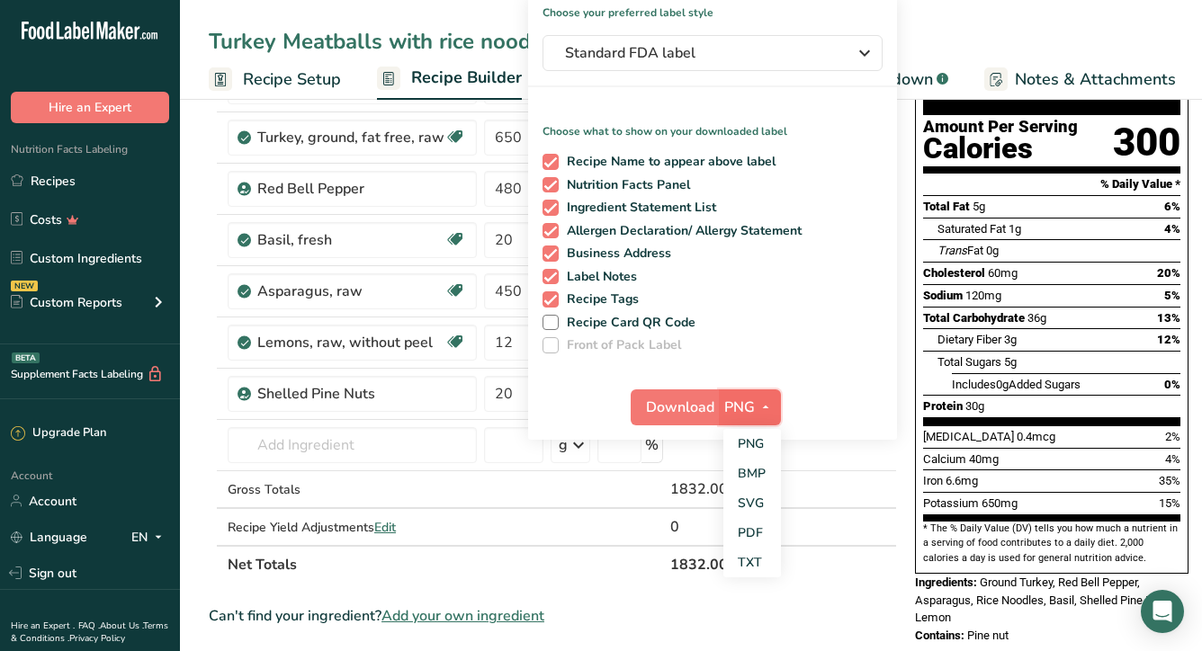
scroll to position [174, 0]
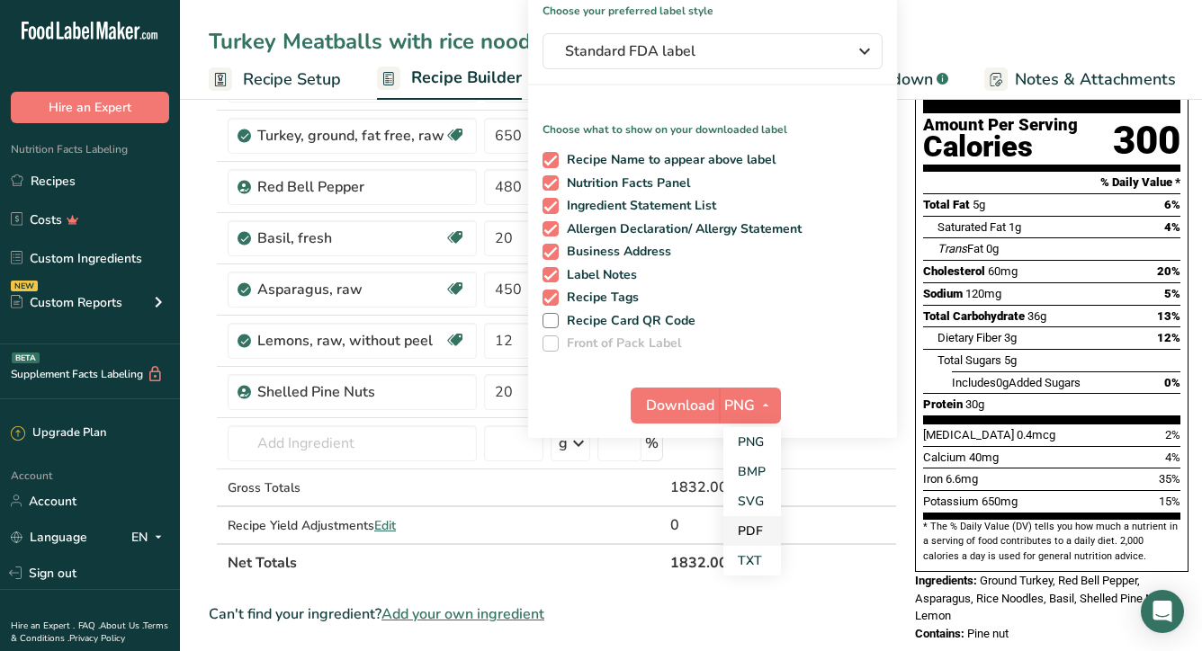
click at [749, 527] on link "PDF" at bounding box center [752, 531] width 58 height 30
click at [671, 408] on span "Download" at bounding box center [681, 406] width 68 height 22
click at [874, 486] on td at bounding box center [885, 489] width 22 height 38
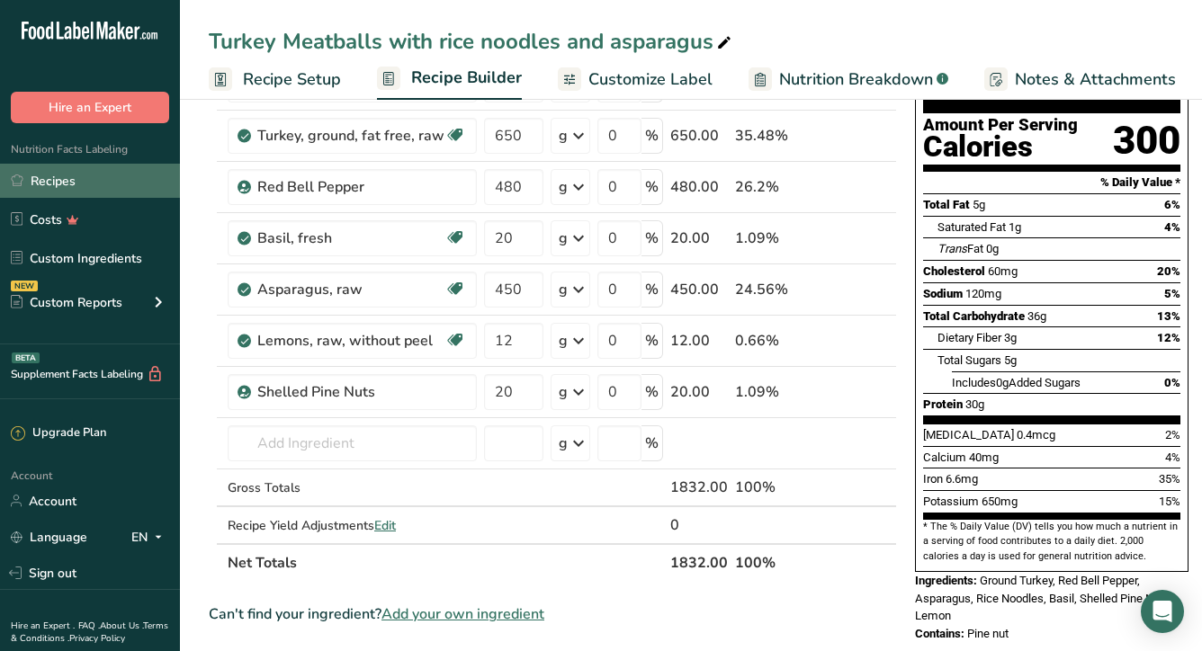
click at [63, 177] on link "Recipes" at bounding box center [90, 181] width 180 height 34
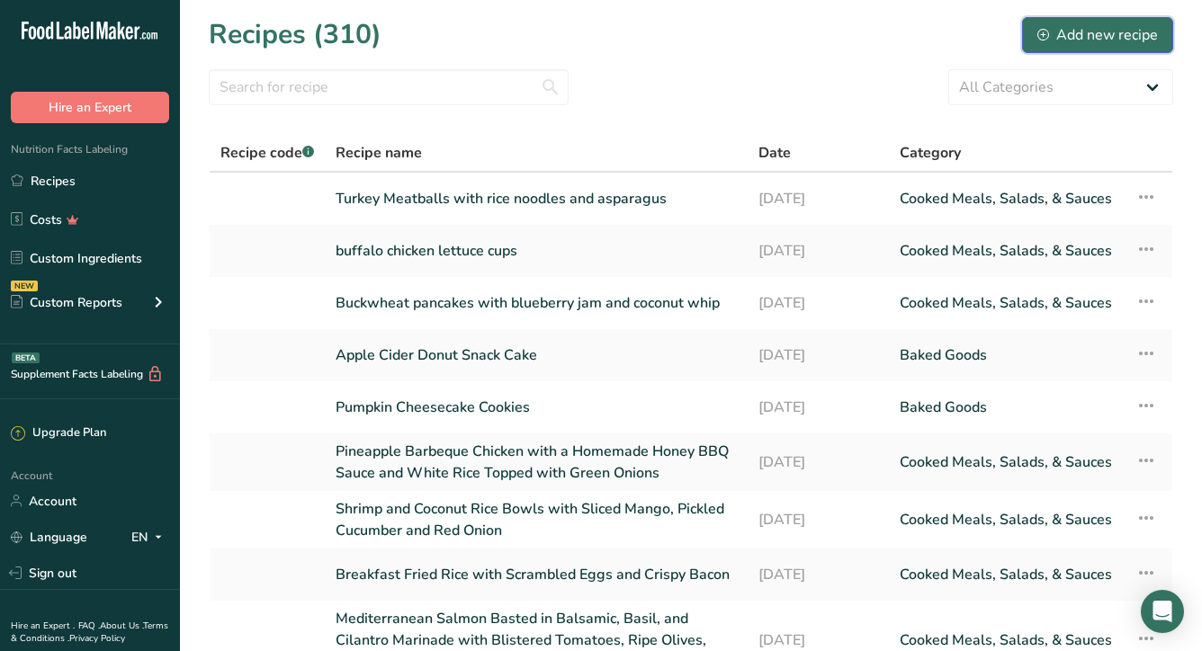
click at [1054, 40] on div "Add new recipe" at bounding box center [1097, 35] width 121 height 22
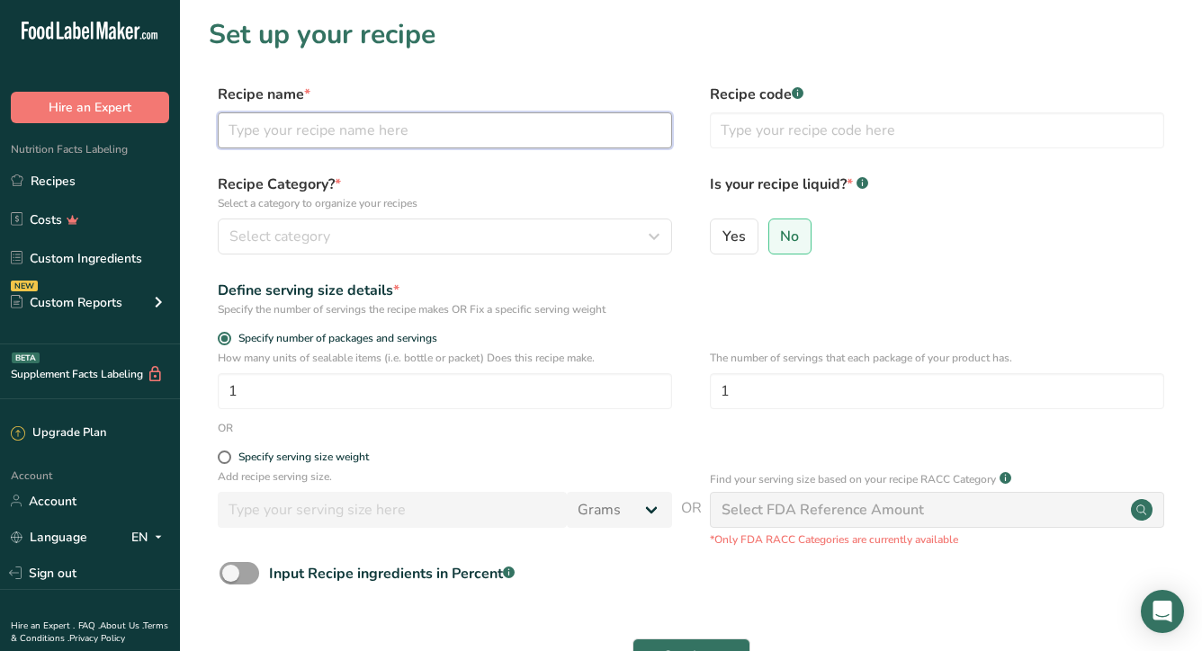
click at [352, 142] on input "text" at bounding box center [445, 130] width 454 height 36
type input "raspberry corn muffins"
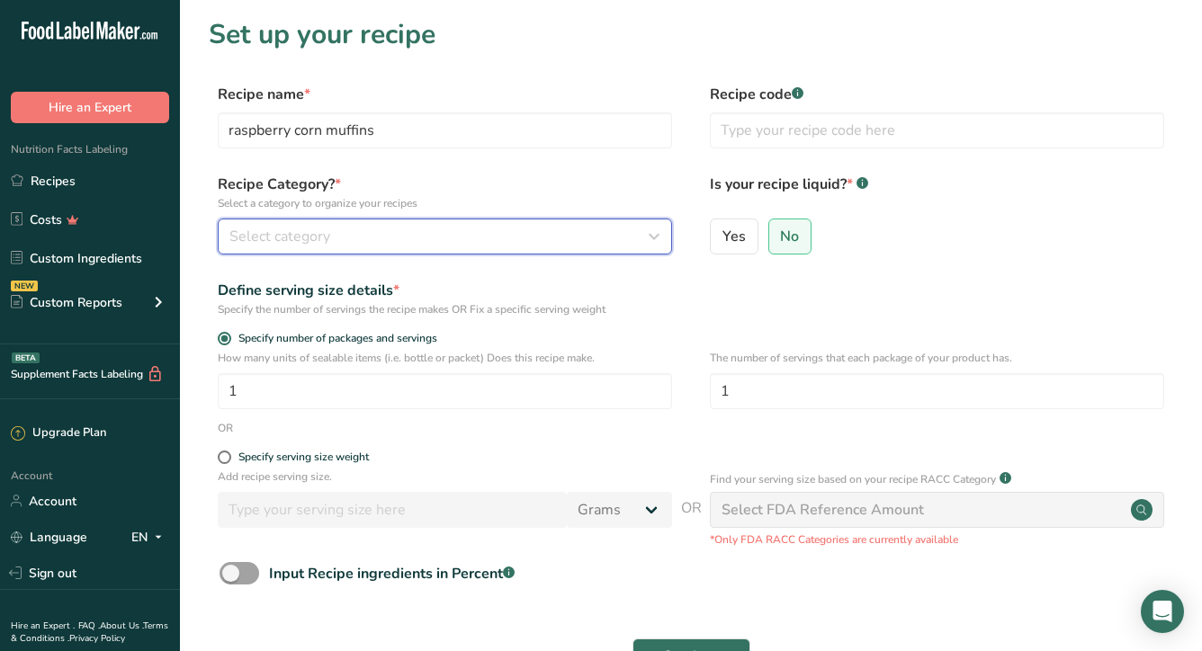
click at [275, 244] on span "Select category" at bounding box center [279, 237] width 101 height 22
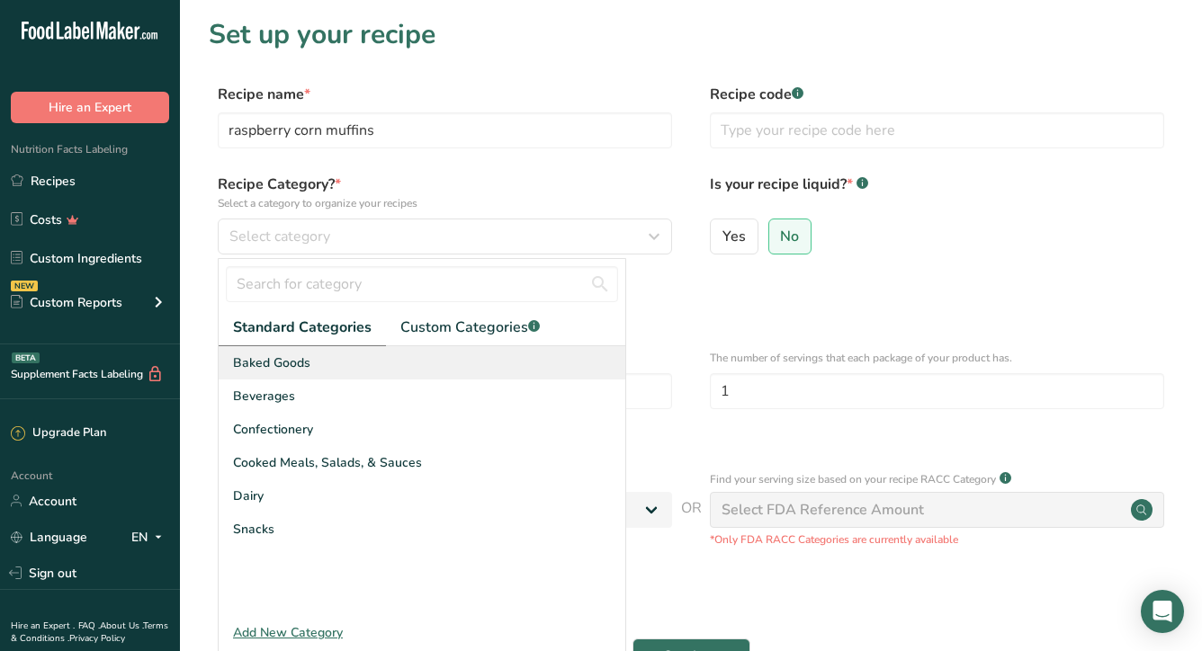
click at [290, 371] on span "Baked Goods" at bounding box center [271, 363] width 77 height 19
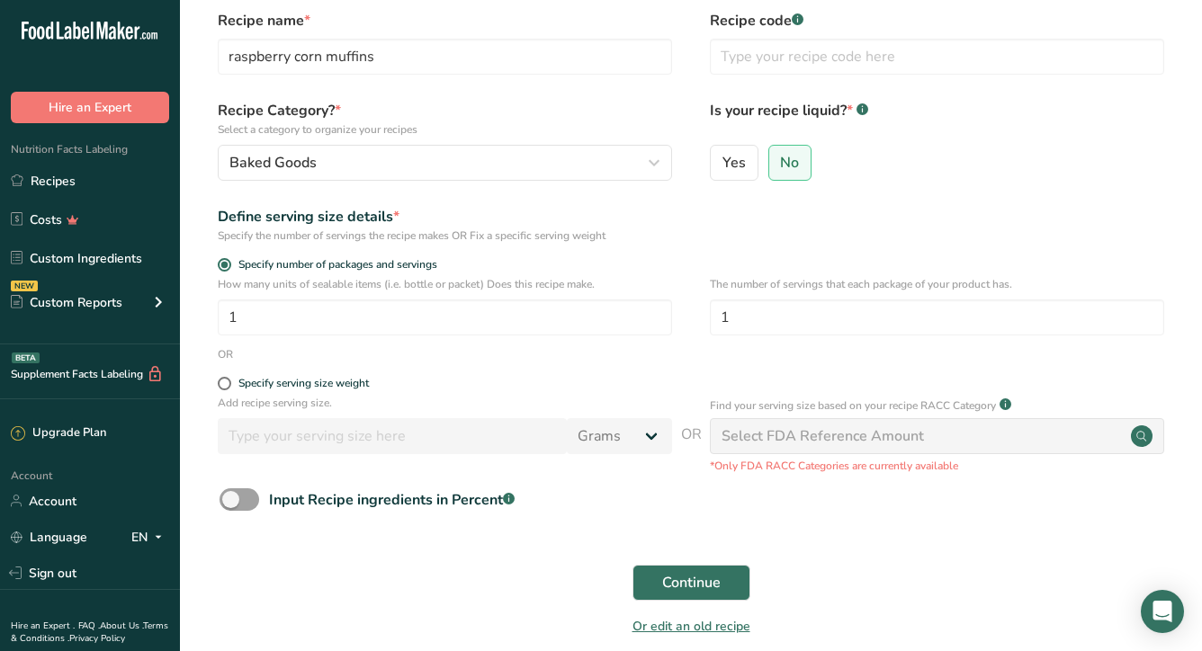
scroll to position [82, 0]
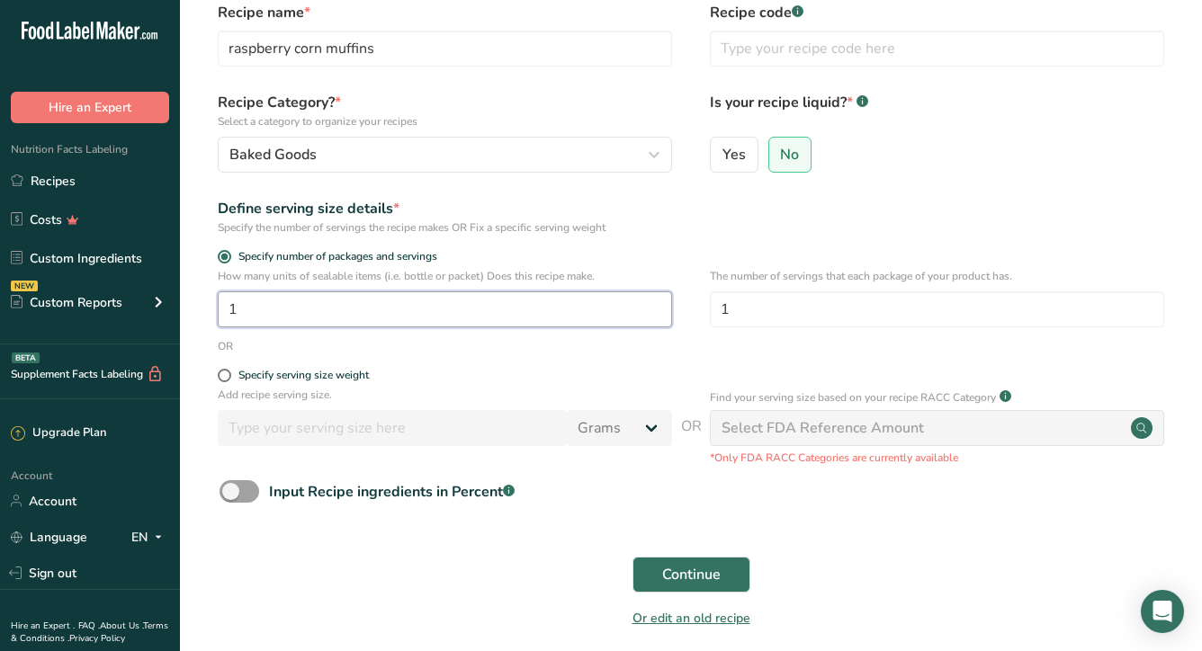
click at [391, 306] on input "1" at bounding box center [445, 309] width 454 height 36
click at [684, 573] on span "Continue" at bounding box center [691, 575] width 58 height 22
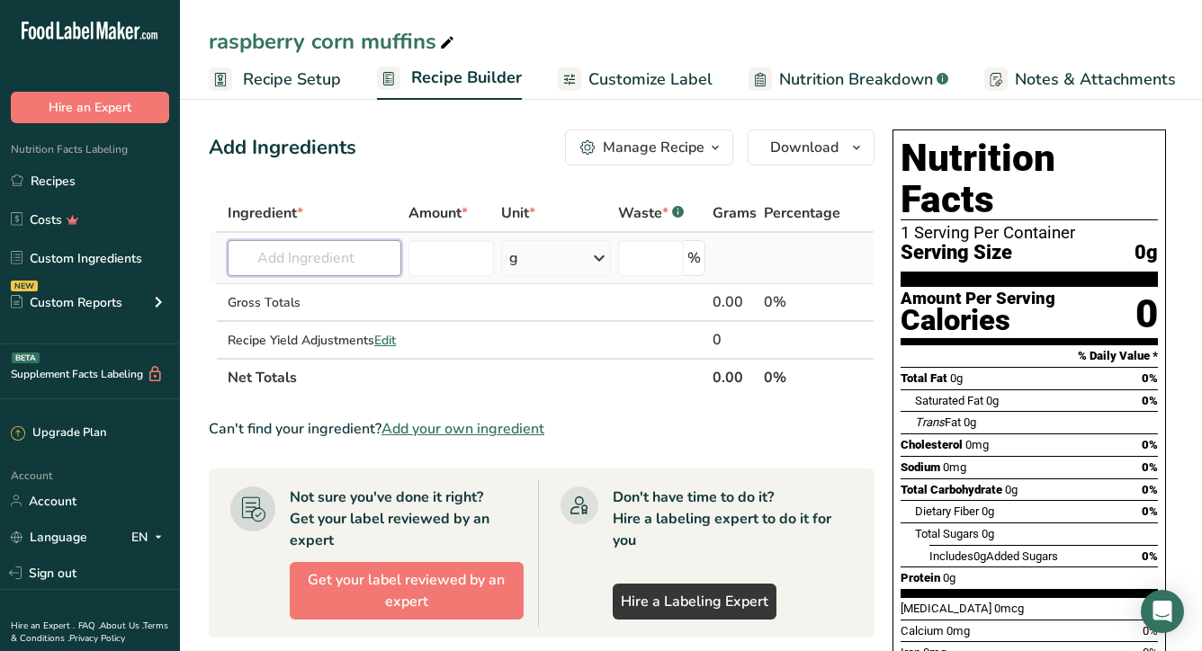
click at [353, 259] on input "text" at bounding box center [315, 258] width 174 height 36
click at [340, 300] on p "Simply White Dairy Free Chocolate Bar" at bounding box center [364, 294] width 244 height 19
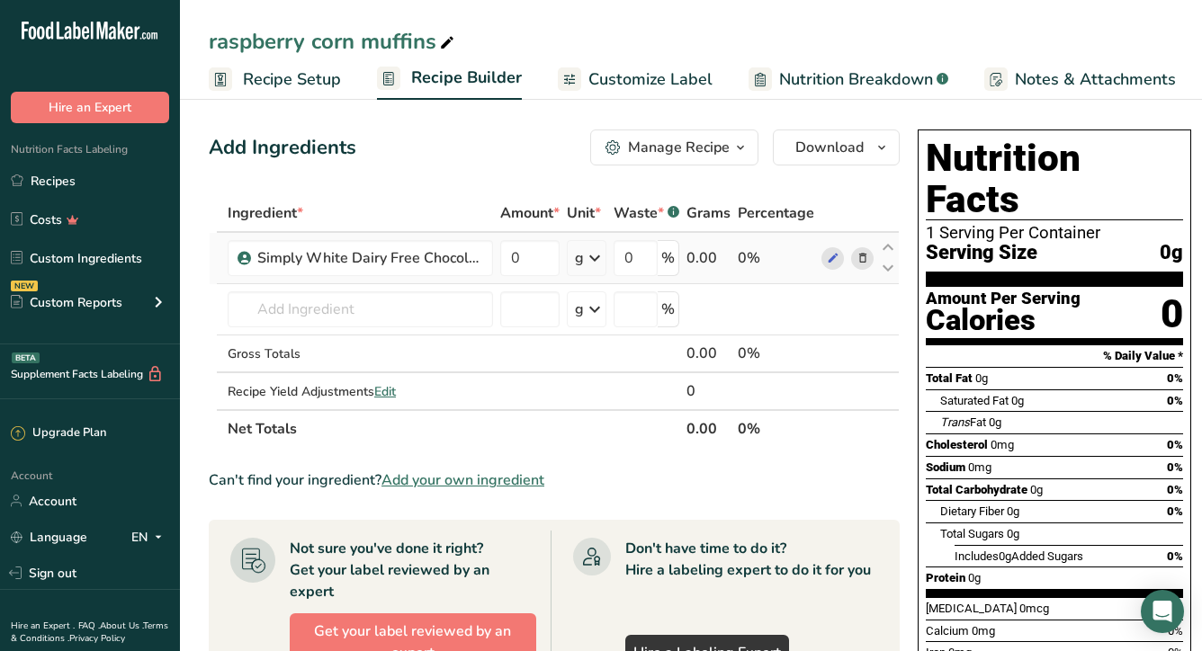
click at [860, 258] on icon at bounding box center [862, 258] width 13 height 19
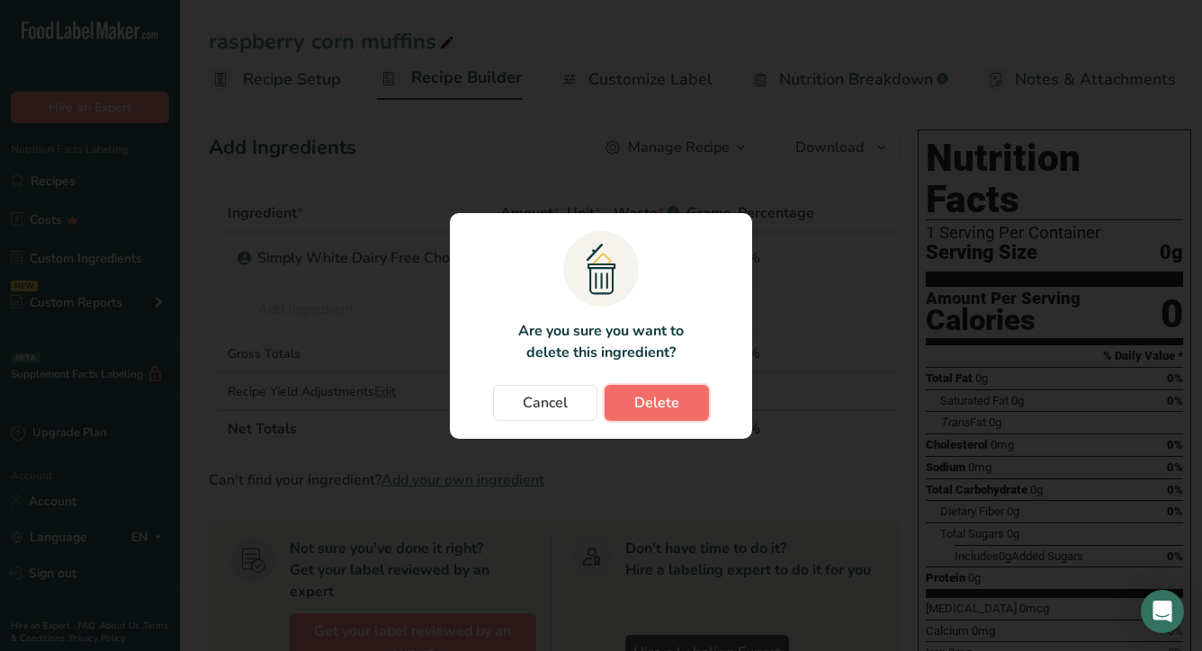
click at [661, 409] on span "Delete" at bounding box center [656, 403] width 45 height 22
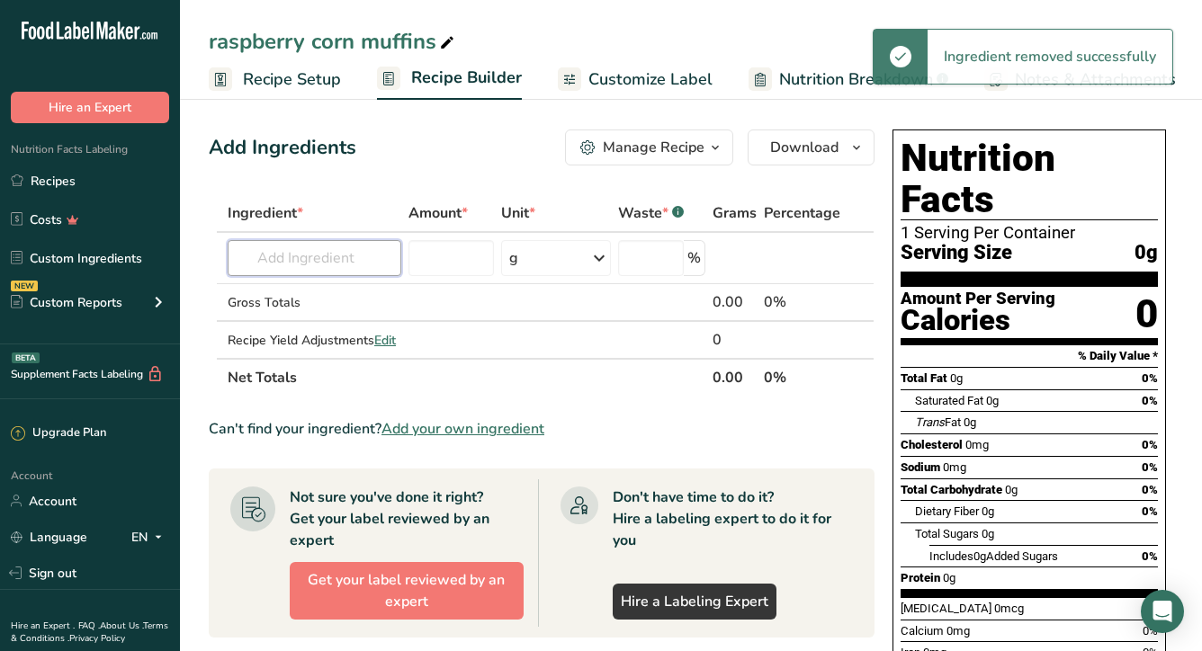
click at [327, 265] on input "text" at bounding box center [315, 258] width 174 height 36
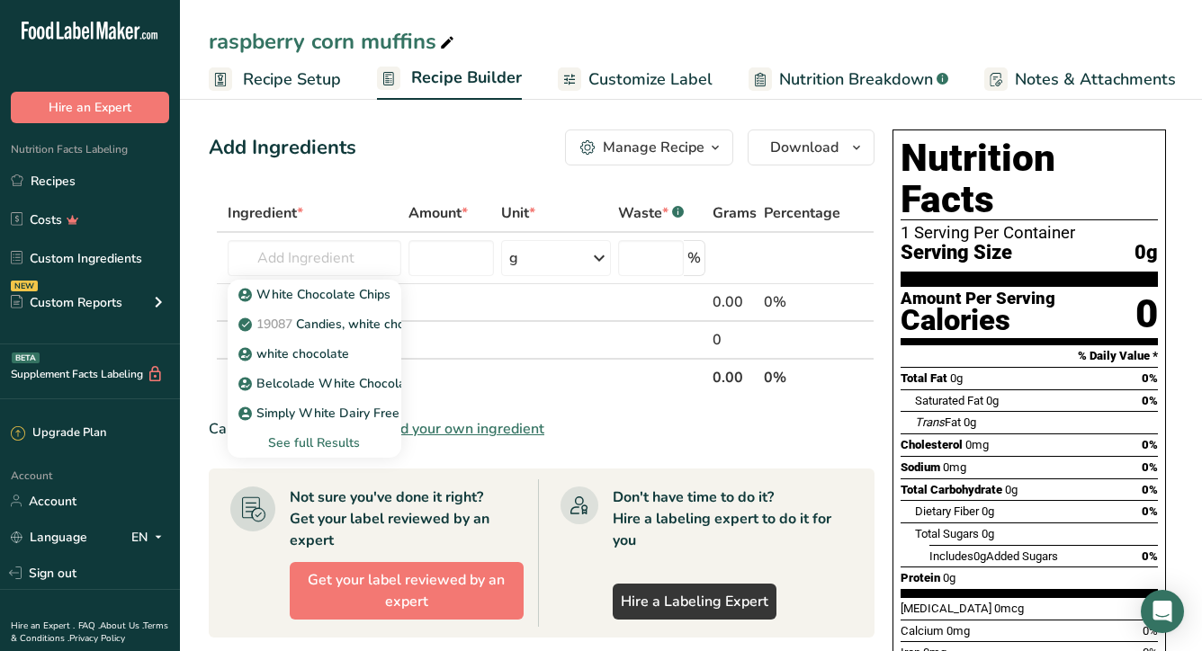
click at [312, 441] on div "See full Results" at bounding box center [314, 443] width 145 height 19
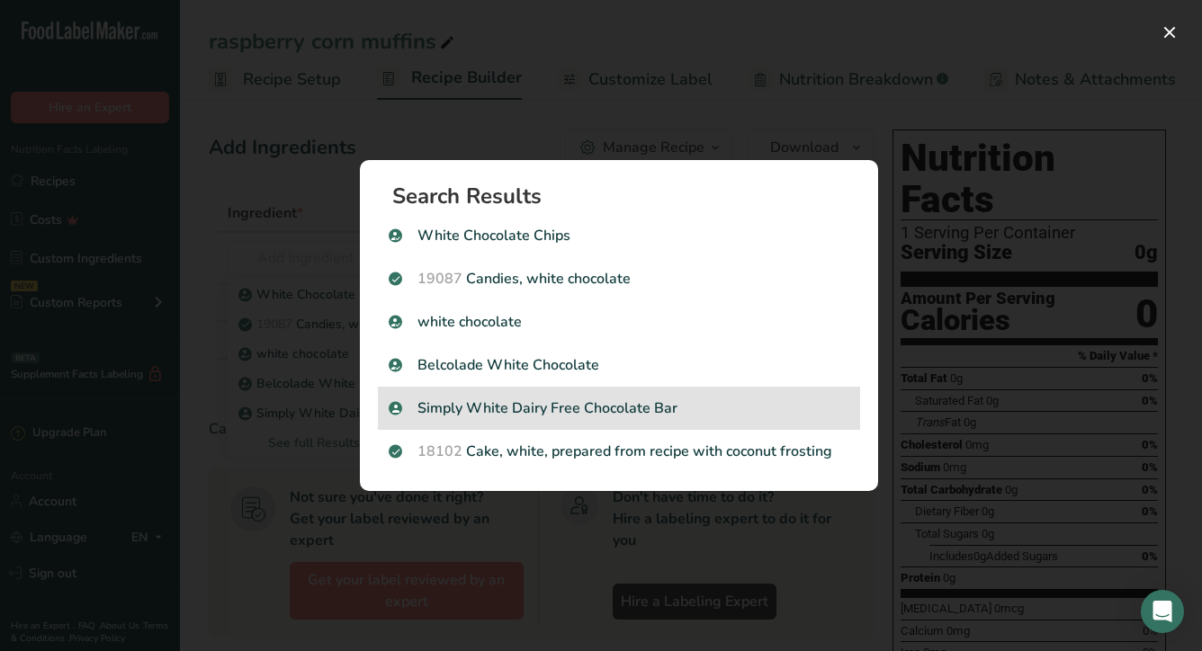
click at [668, 415] on p "Simply White Dairy Free Chocolate Bar" at bounding box center [619, 409] width 461 height 22
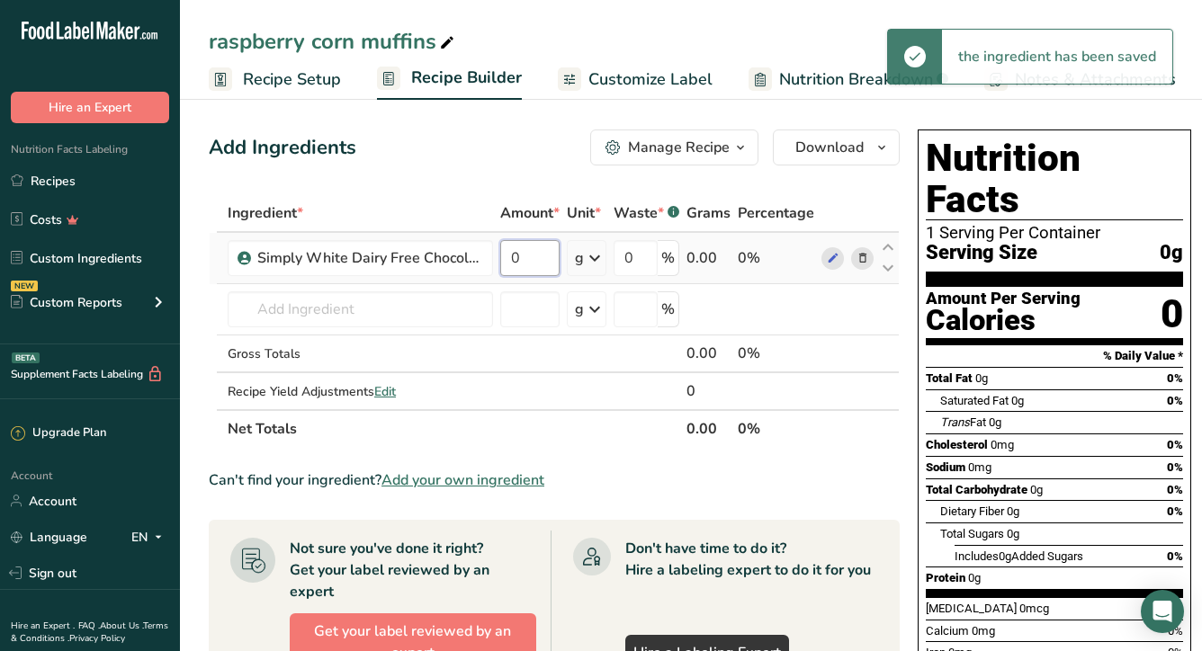
click at [533, 257] on input "0" at bounding box center [529, 258] width 59 height 36
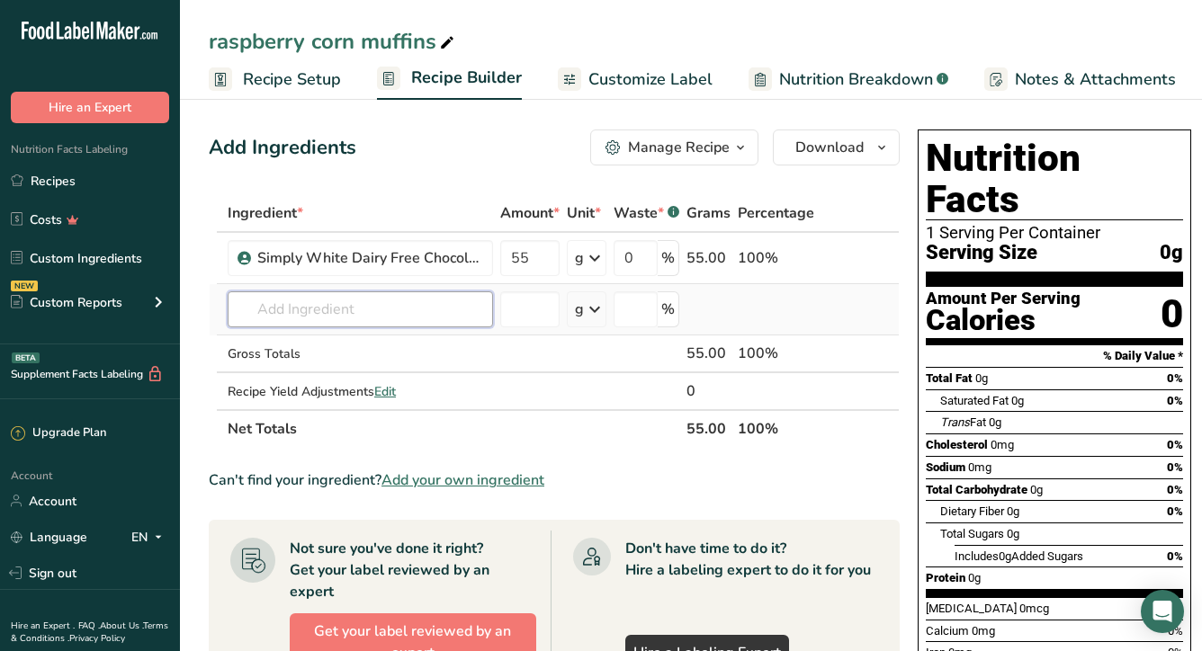
click at [320, 309] on div "Ingredient * Amount * Unit * Waste * .a-a{fill:#347362;}.b-a{fill:#fff;} Grams …" at bounding box center [554, 321] width 691 height 254
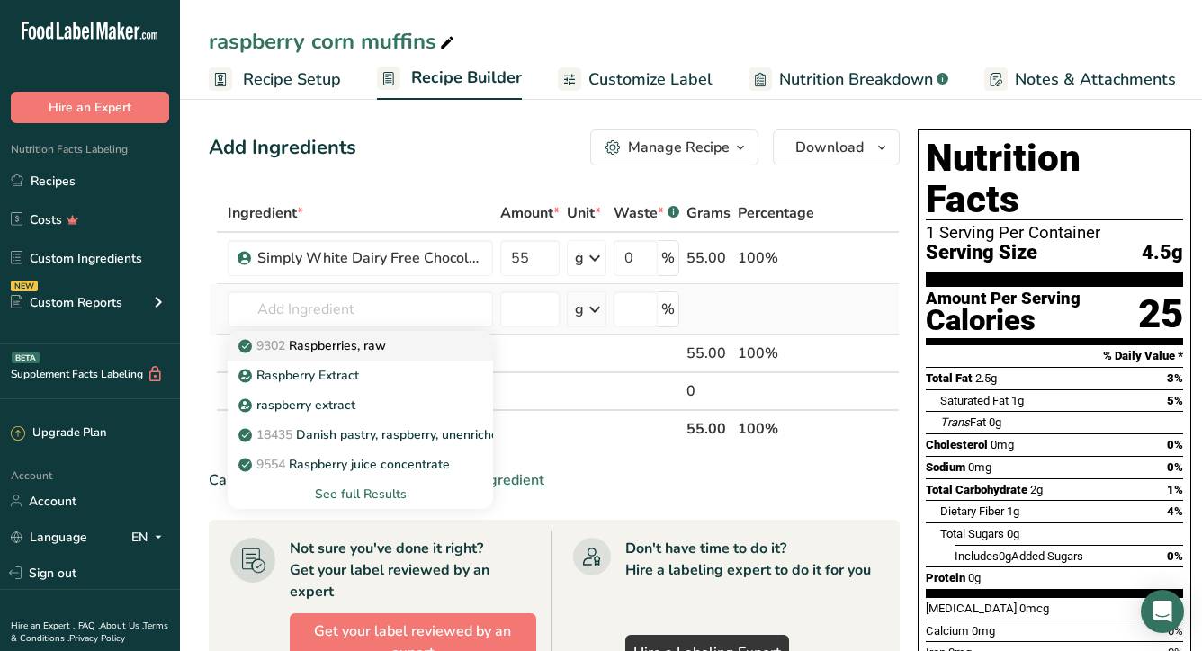
click at [396, 346] on div "9302 Raspberries, raw" at bounding box center [346, 345] width 208 height 19
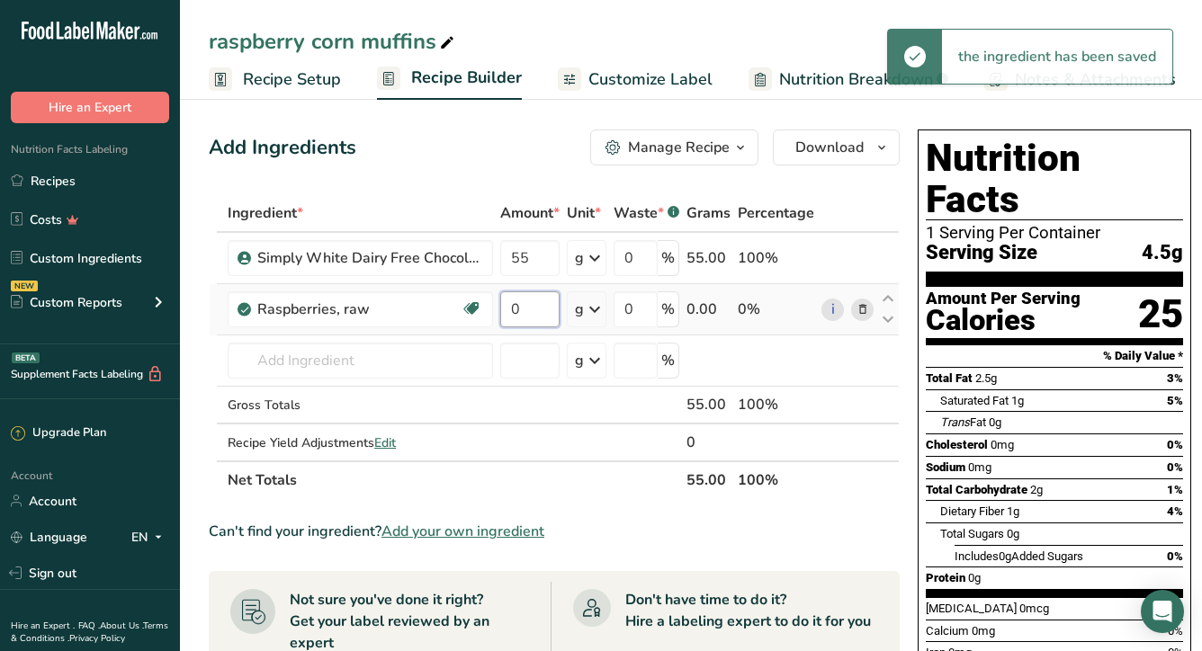
click at [530, 309] on input "0" at bounding box center [529, 309] width 59 height 36
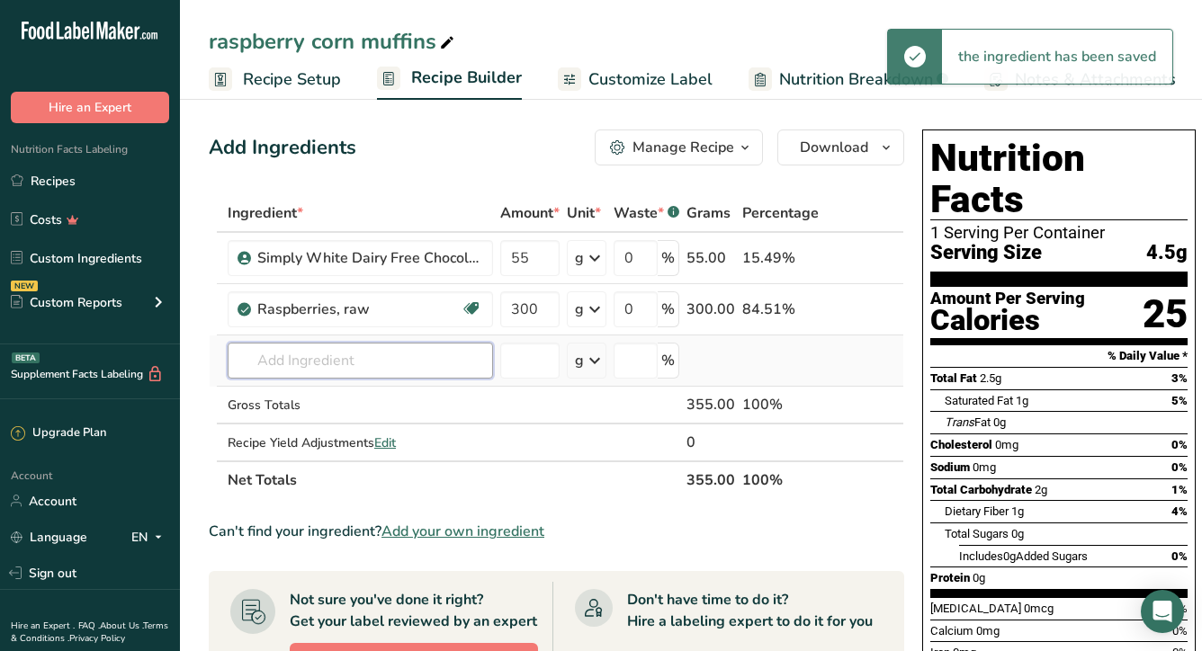
click at [313, 362] on div "Ingredient * Amount * Unit * Waste * .a-a{fill:#347362;}.b-a{fill:#fff;} Grams …" at bounding box center [556, 346] width 695 height 305
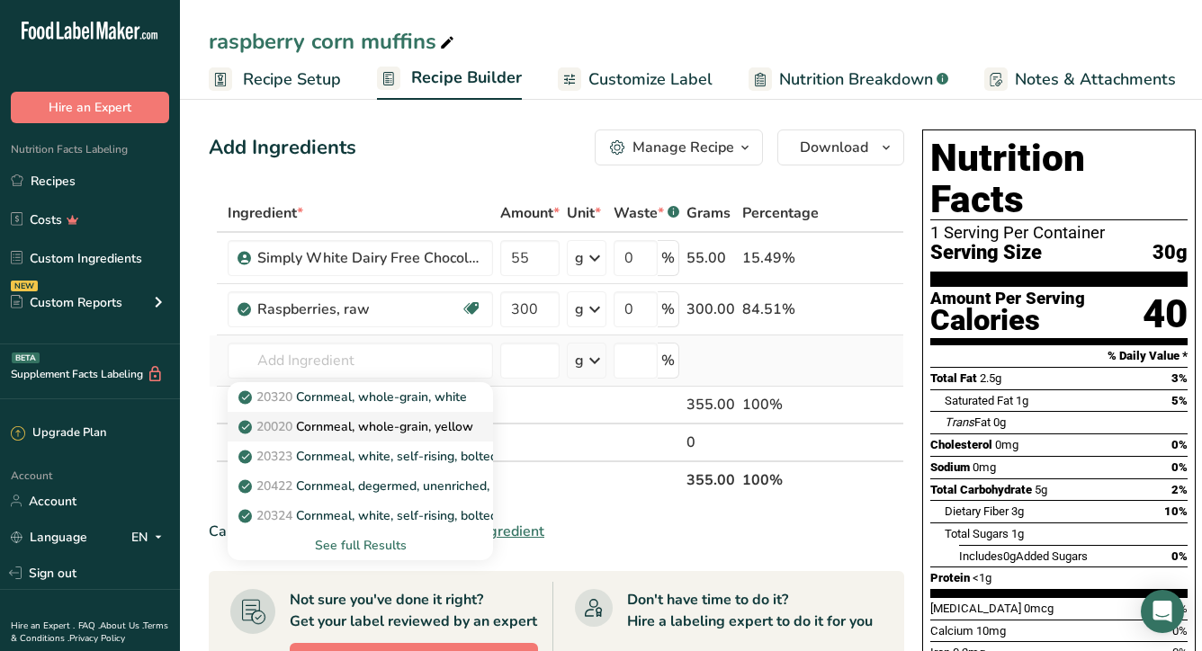
click at [430, 427] on p "20020 Cornmeal, whole-grain, yellow" at bounding box center [357, 426] width 231 height 19
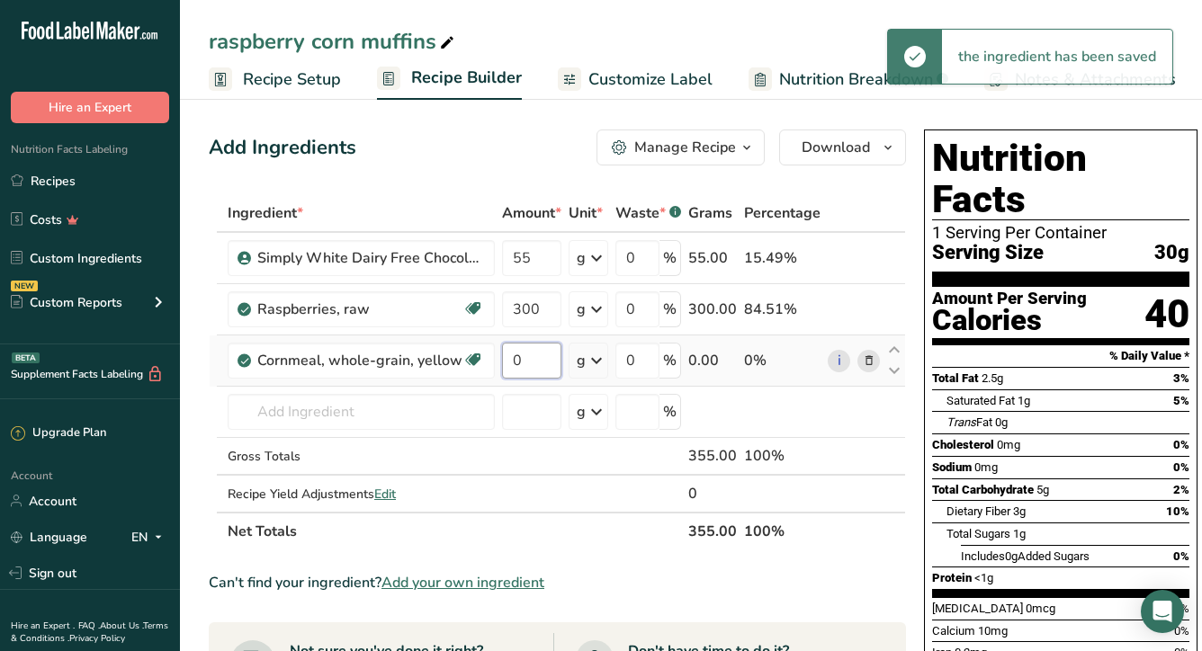
click at [519, 364] on input "0" at bounding box center [531, 361] width 59 height 36
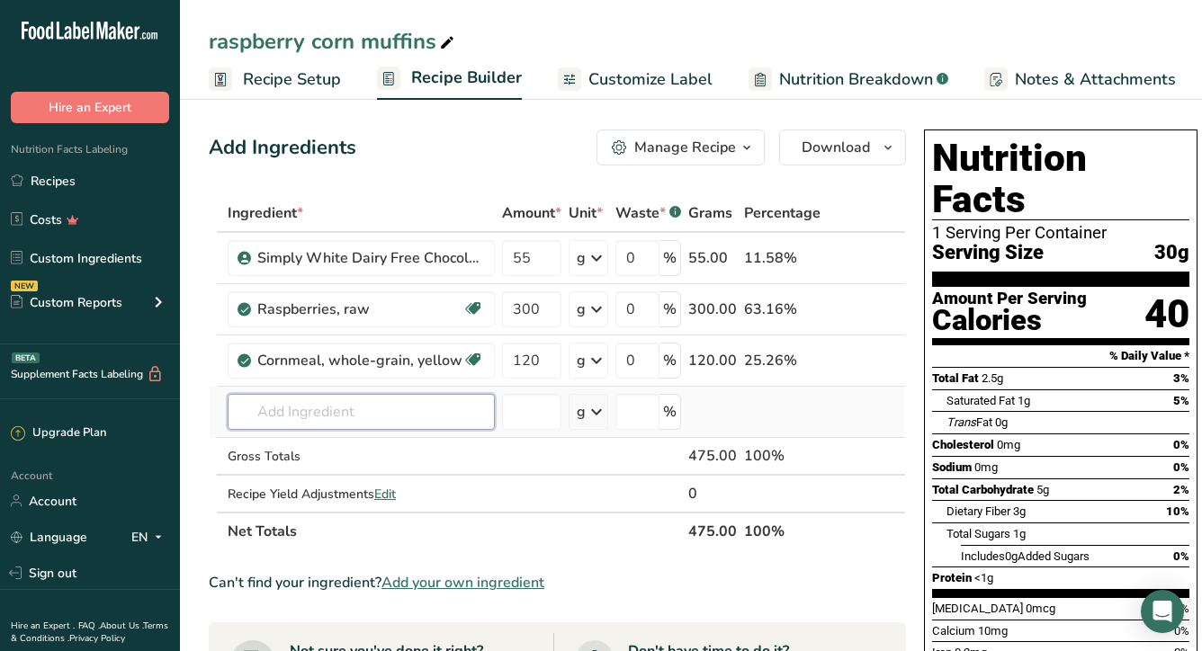
click at [323, 426] on div "Ingredient * Amount * Unit * Waste * .a-a{fill:#347362;}.b-a{fill:#fff;} Grams …" at bounding box center [557, 372] width 697 height 356
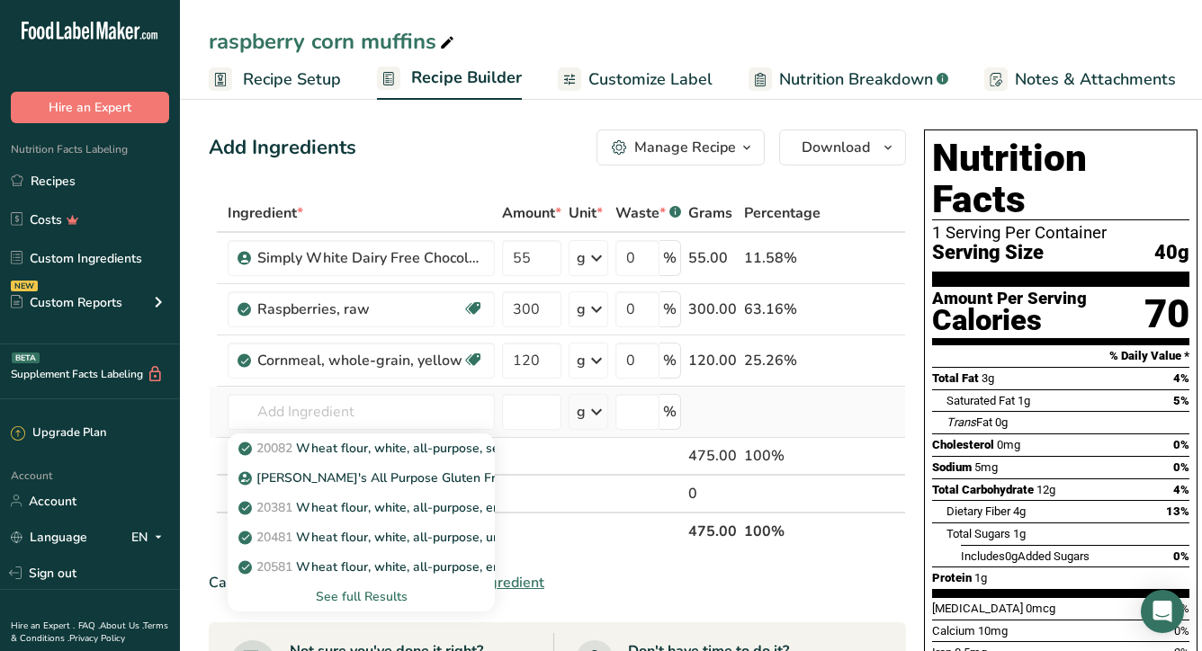
click at [386, 594] on div "See full Results" at bounding box center [361, 596] width 238 height 19
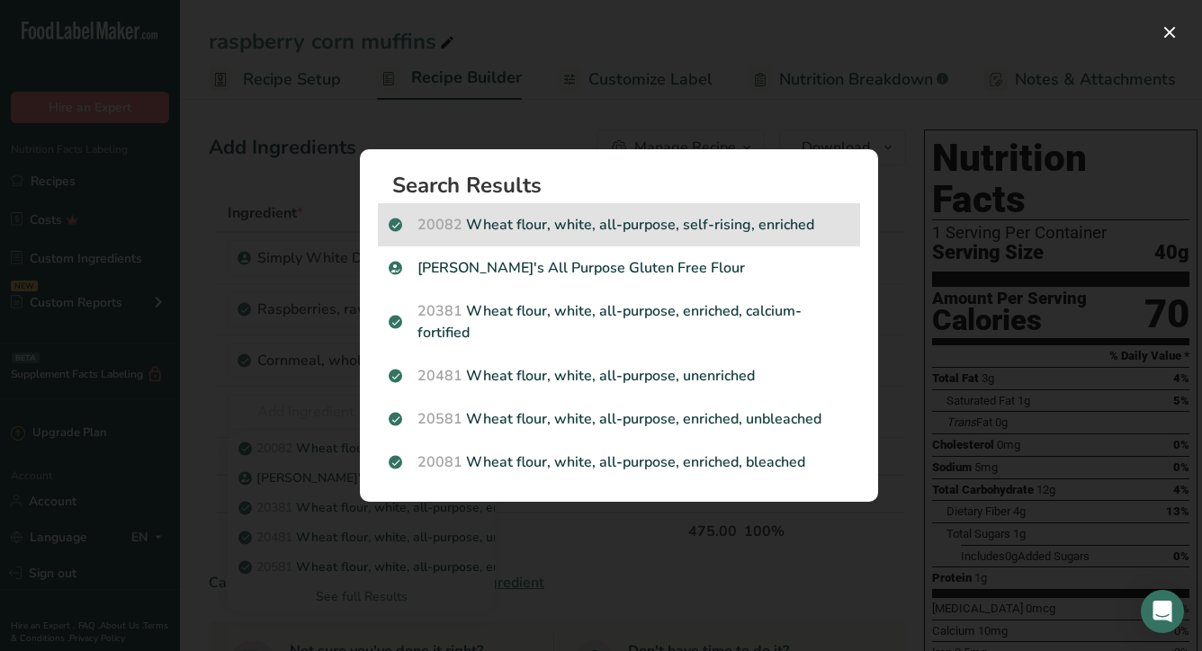
click at [743, 232] on p "20082 Wheat flour, white, all-purpose, self-rising, enriched" at bounding box center [619, 225] width 461 height 22
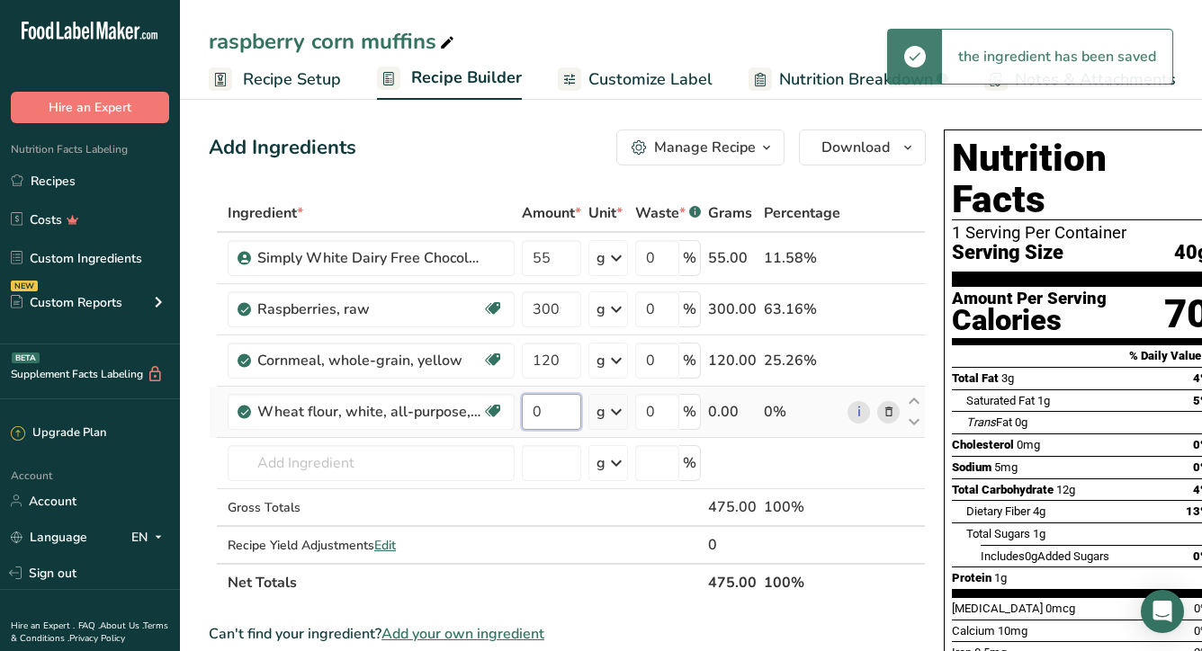
click at [564, 413] on input "0" at bounding box center [551, 412] width 59 height 36
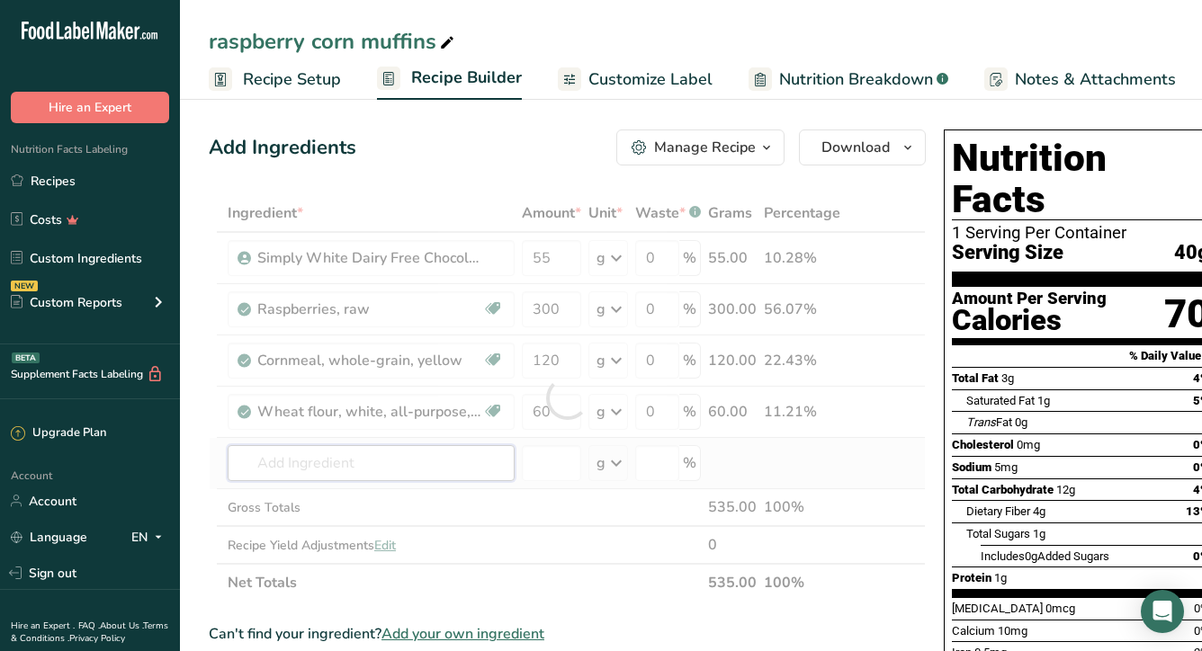
click at [336, 470] on div "Ingredient * Amount * Unit * Waste * .a-a{fill:#347362;}.b-a{fill:#fff;} Grams …" at bounding box center [567, 398] width 717 height 408
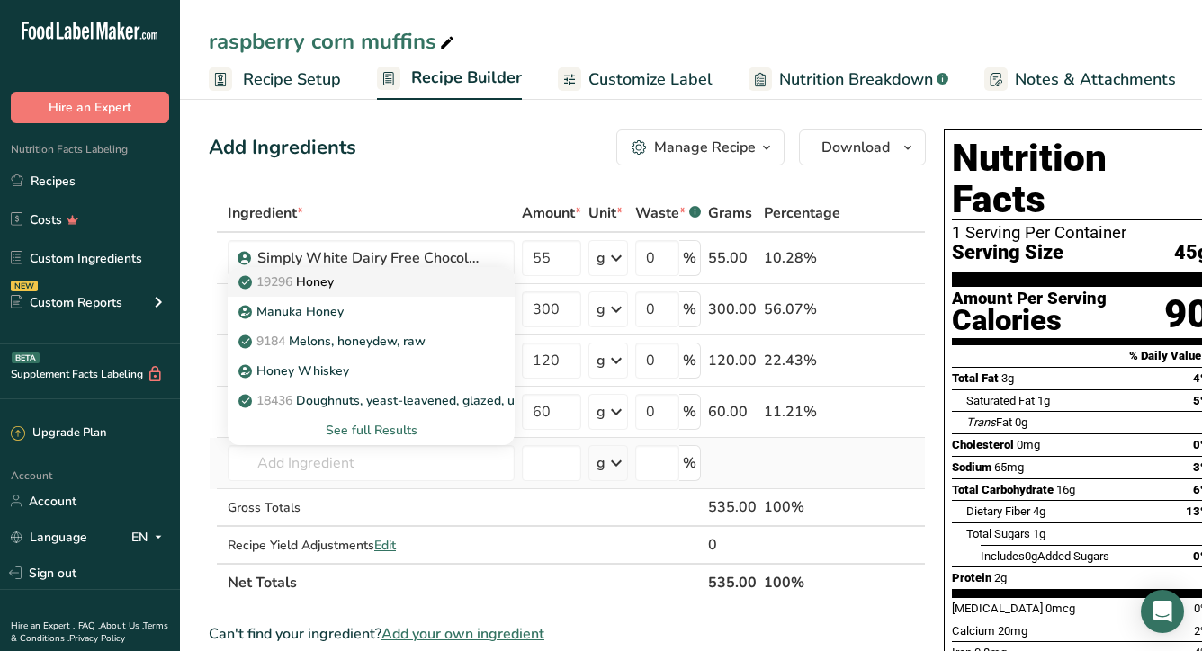
click at [390, 287] on div "19296 Honey" at bounding box center [356, 282] width 229 height 19
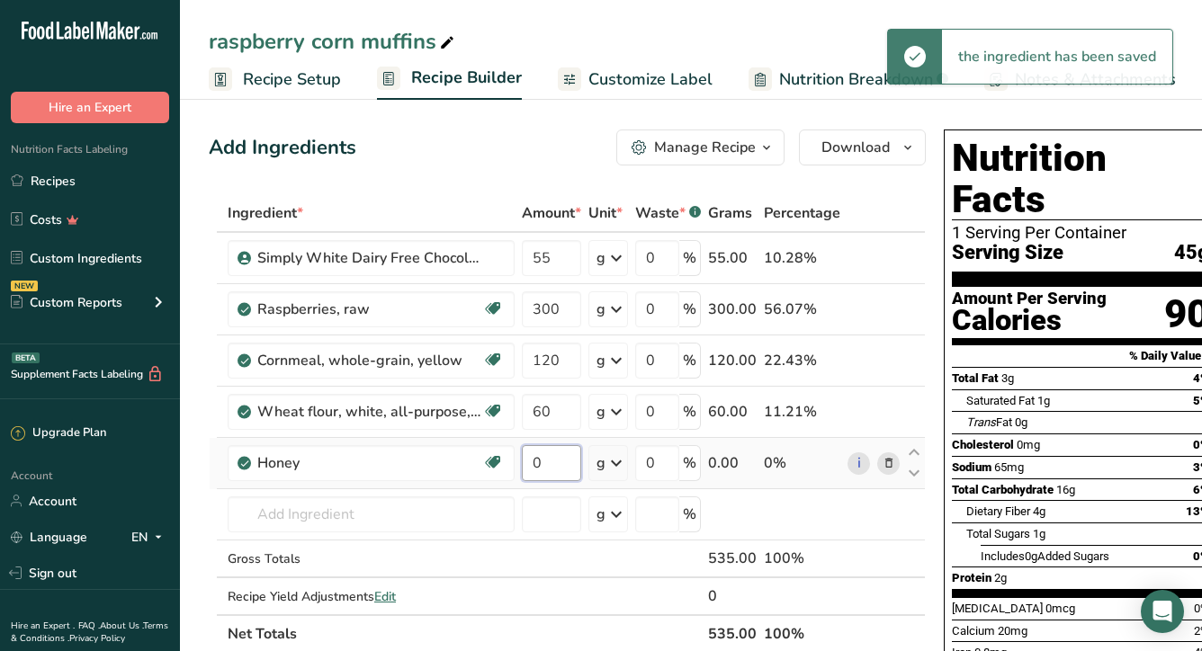
click at [551, 466] on input "0" at bounding box center [551, 463] width 59 height 36
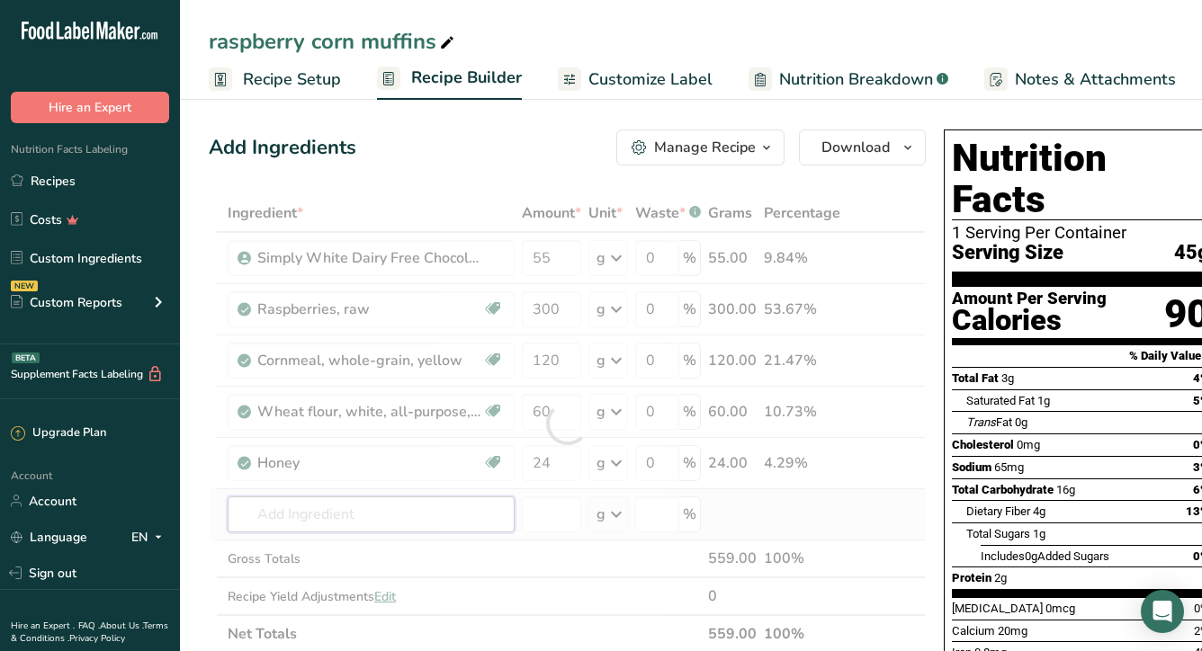
click at [342, 519] on div "Ingredient * Amount * Unit * Waste * .a-a{fill:#347362;}.b-a{fill:#fff;} Grams …" at bounding box center [567, 423] width 717 height 459
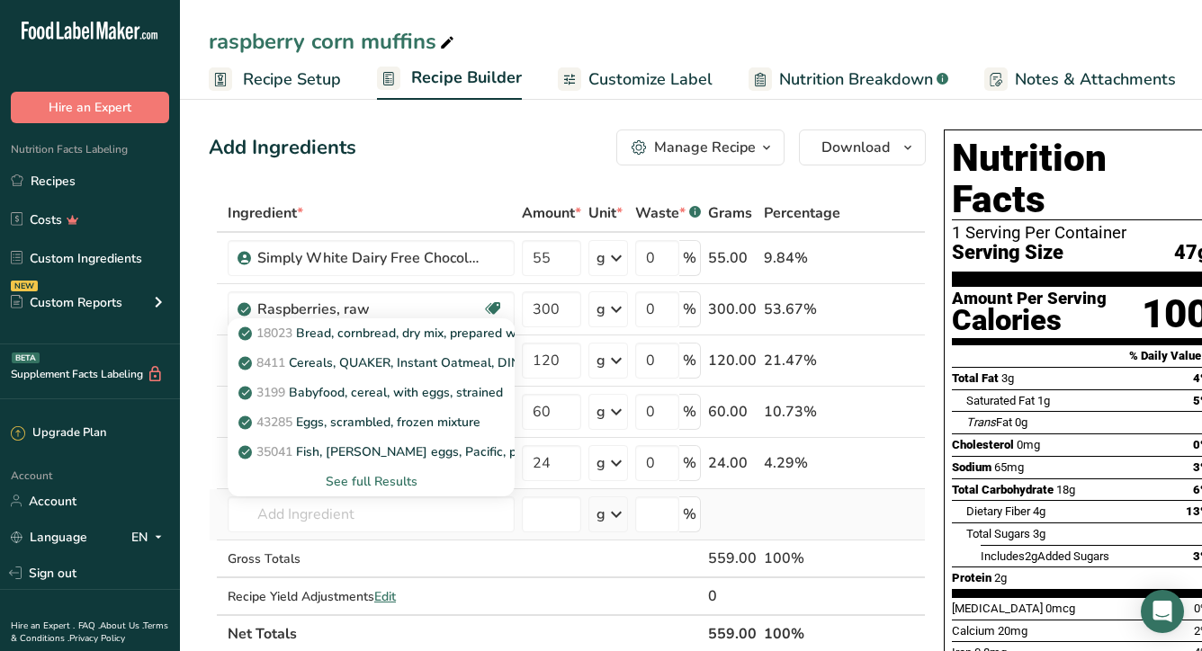
click at [372, 480] on div "See full Results" at bounding box center [371, 481] width 258 height 19
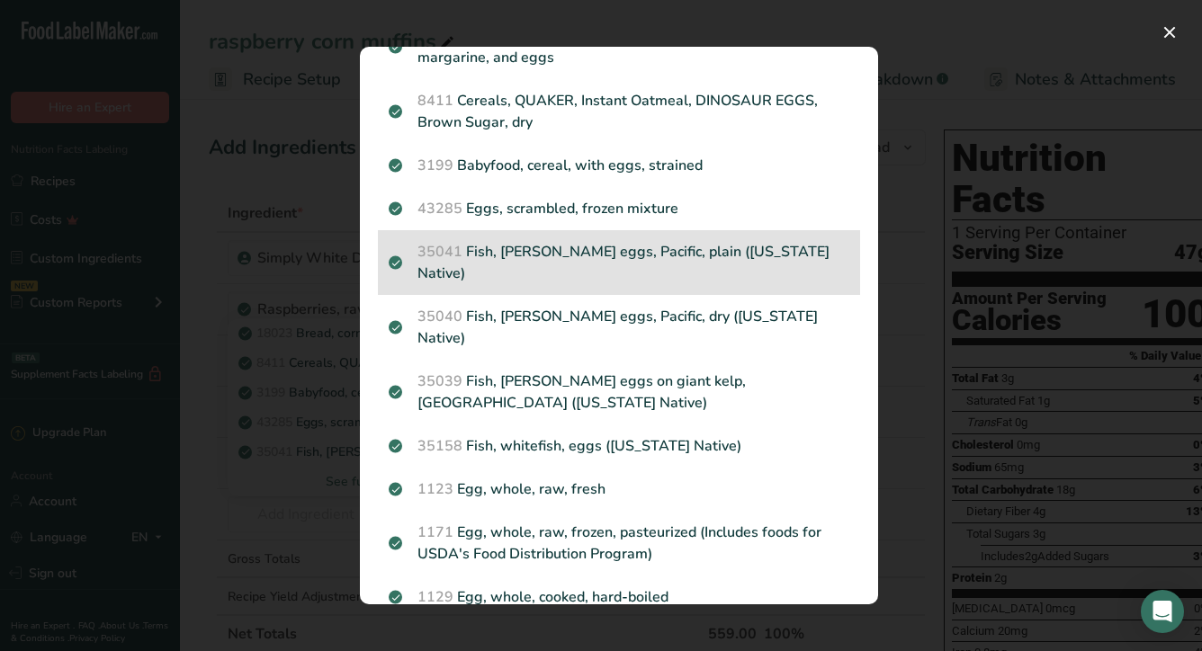
scroll to position [87, 0]
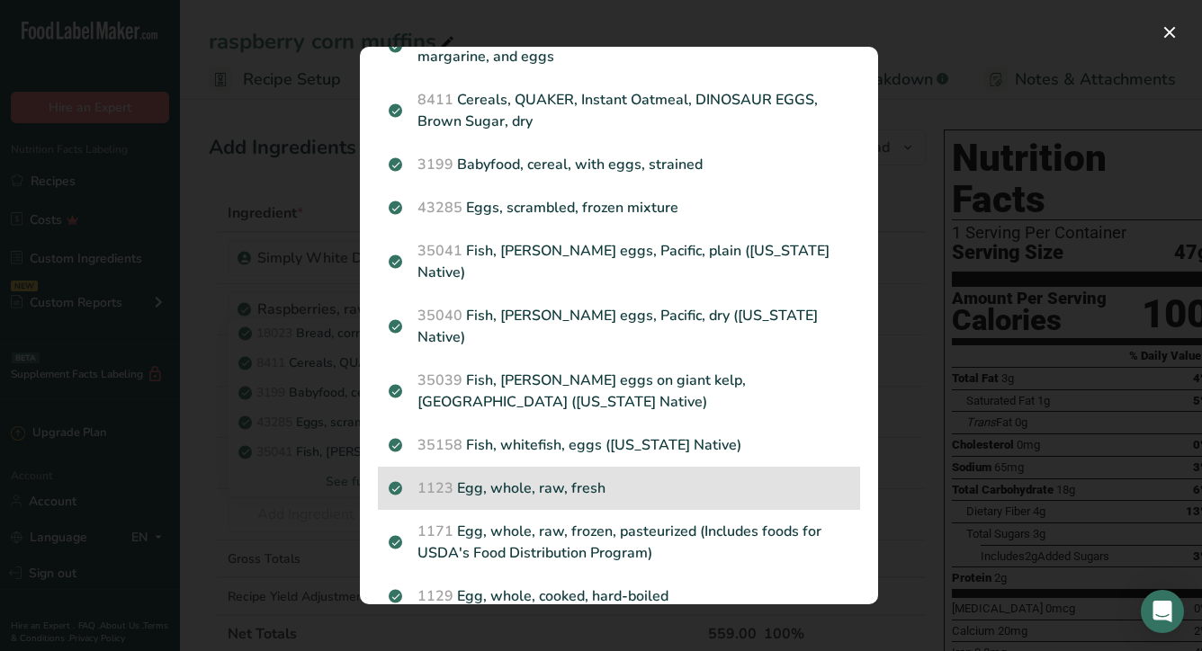
click at [568, 478] on p "1123 Egg, whole, raw, fresh" at bounding box center [619, 489] width 461 height 22
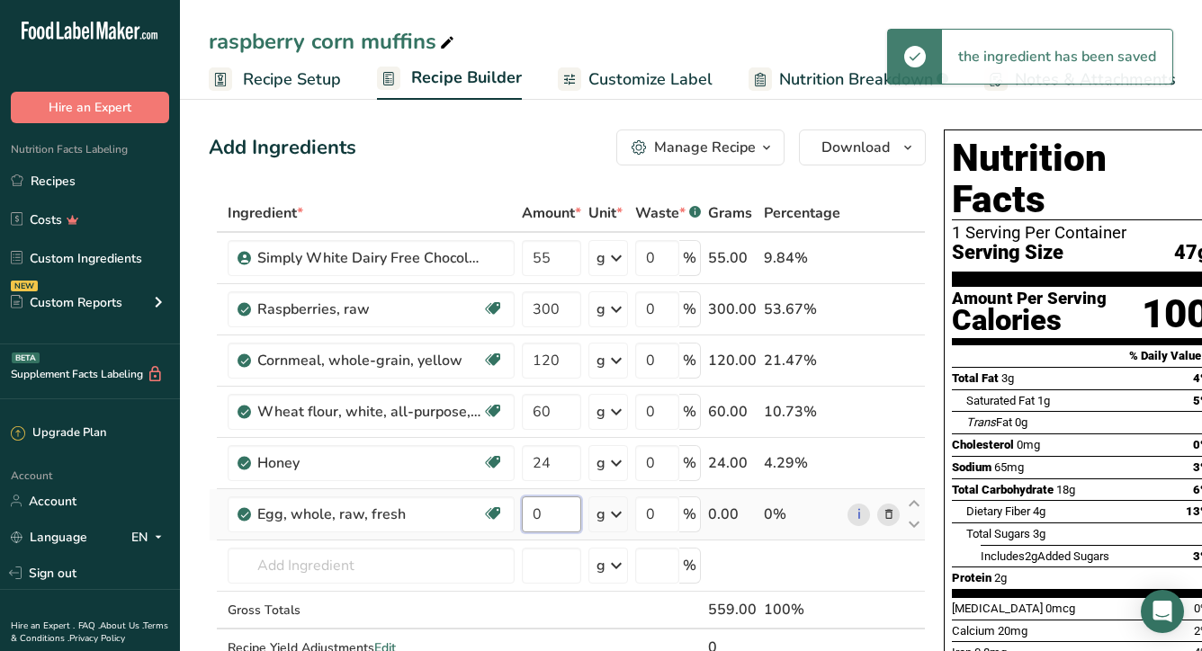
click at [548, 516] on input "0" at bounding box center [551, 515] width 59 height 36
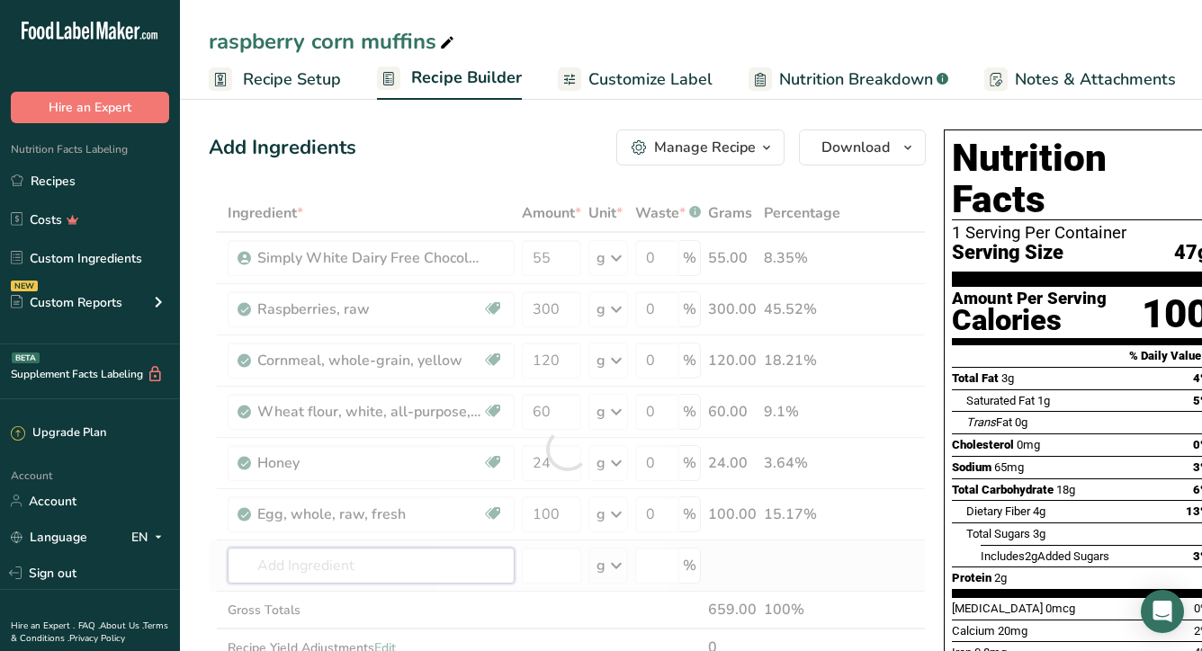
click at [352, 567] on div "Ingredient * Amount * Unit * Waste * .a-a{fill:#347362;}.b-a{fill:#fff;} Grams …" at bounding box center [567, 449] width 717 height 510
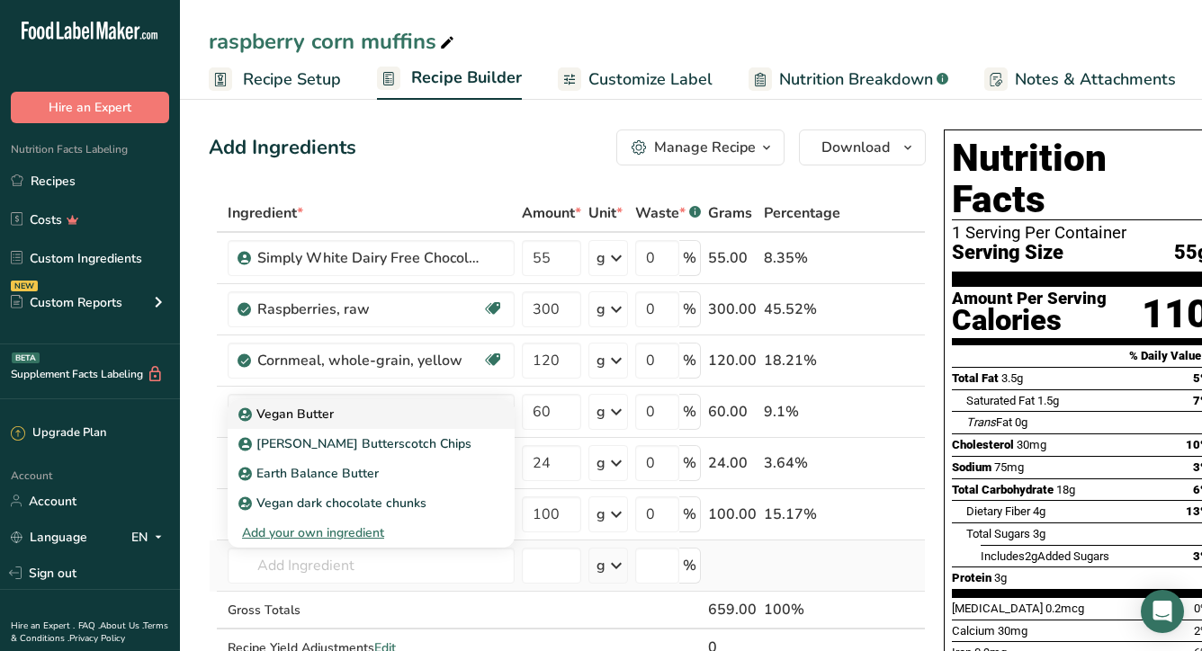
click at [266, 415] on p "Vegan Butter" at bounding box center [288, 414] width 92 height 19
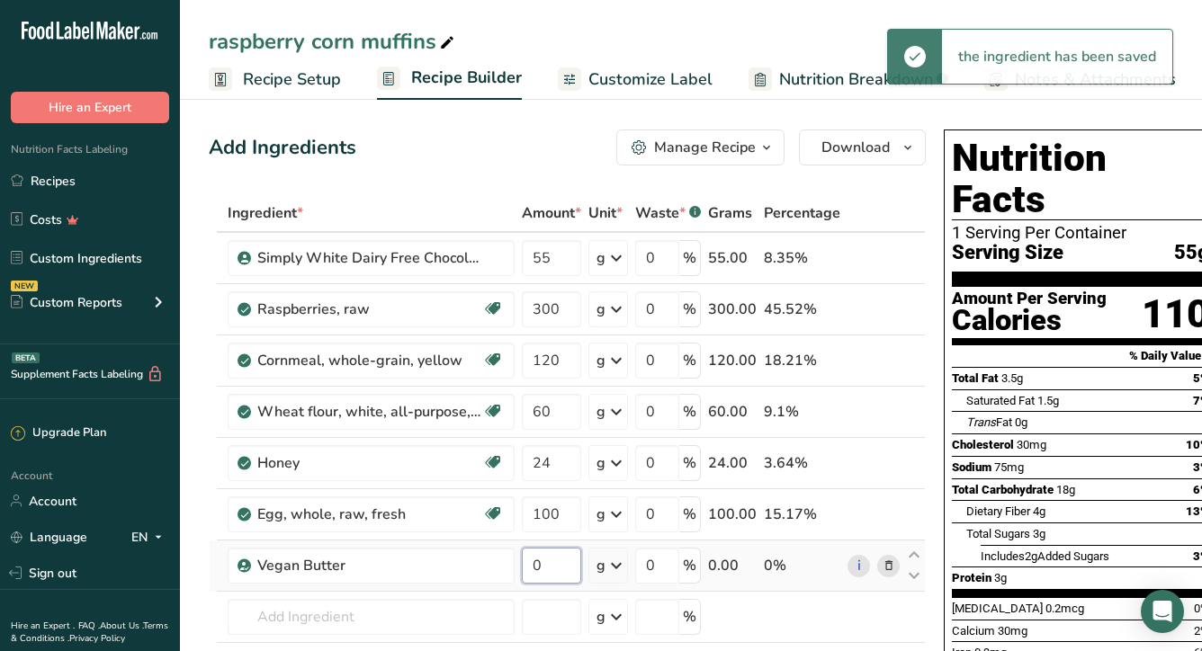
click at [554, 567] on input "0" at bounding box center [551, 566] width 59 height 36
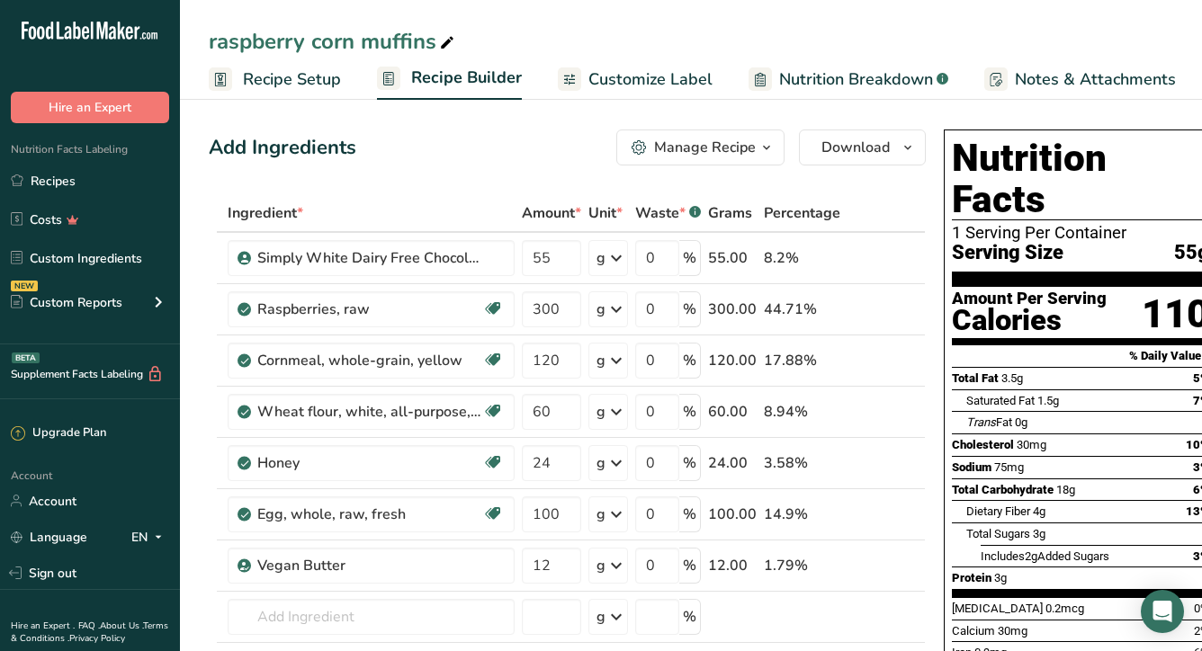
click at [490, 148] on div "Add Ingredients Manage Recipe Delete Recipe Duplicate Recipe Scale Recipe Save …" at bounding box center [567, 148] width 717 height 36
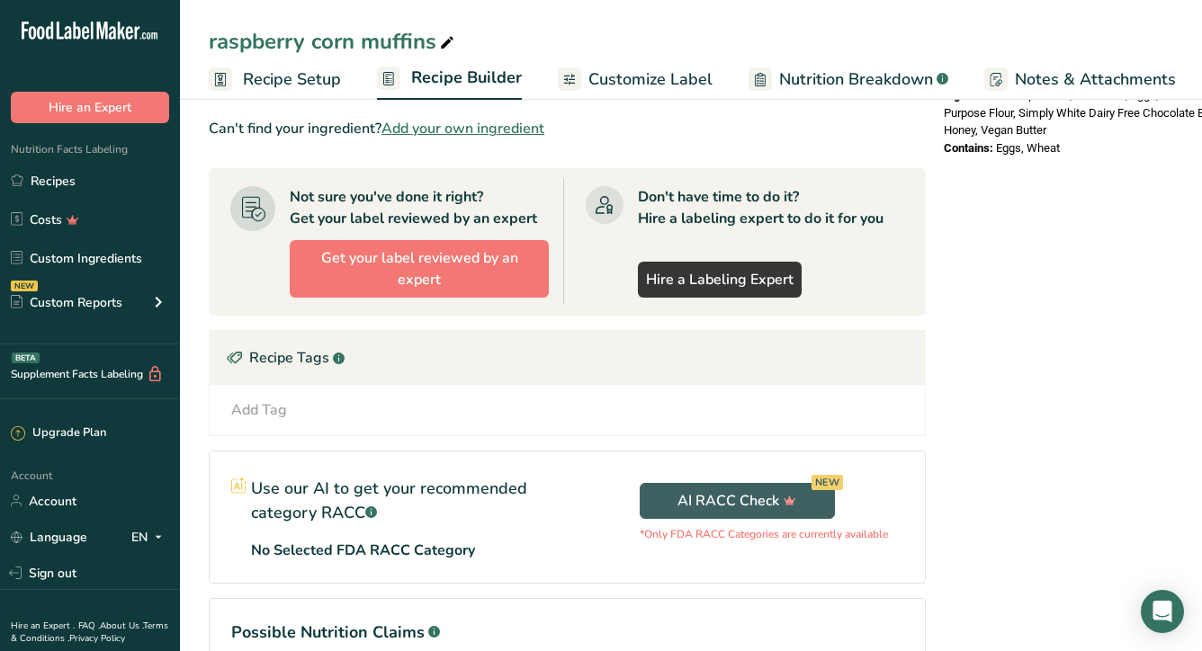
scroll to position [0, 0]
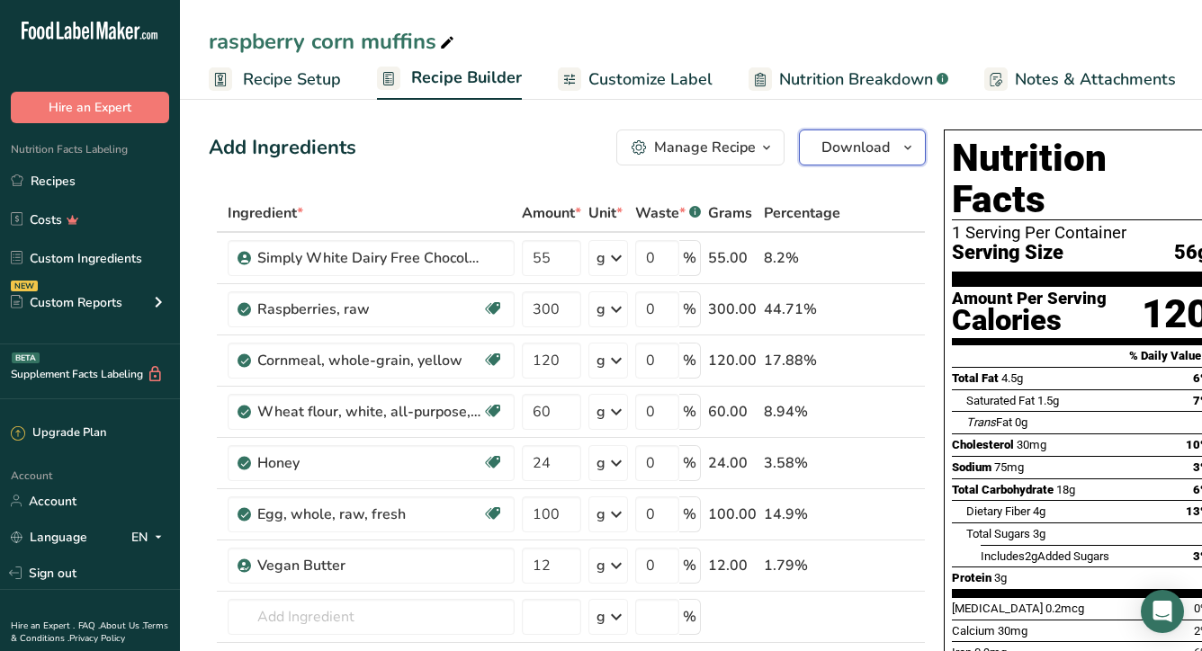
click at [844, 148] on span "Download" at bounding box center [855, 148] width 68 height 22
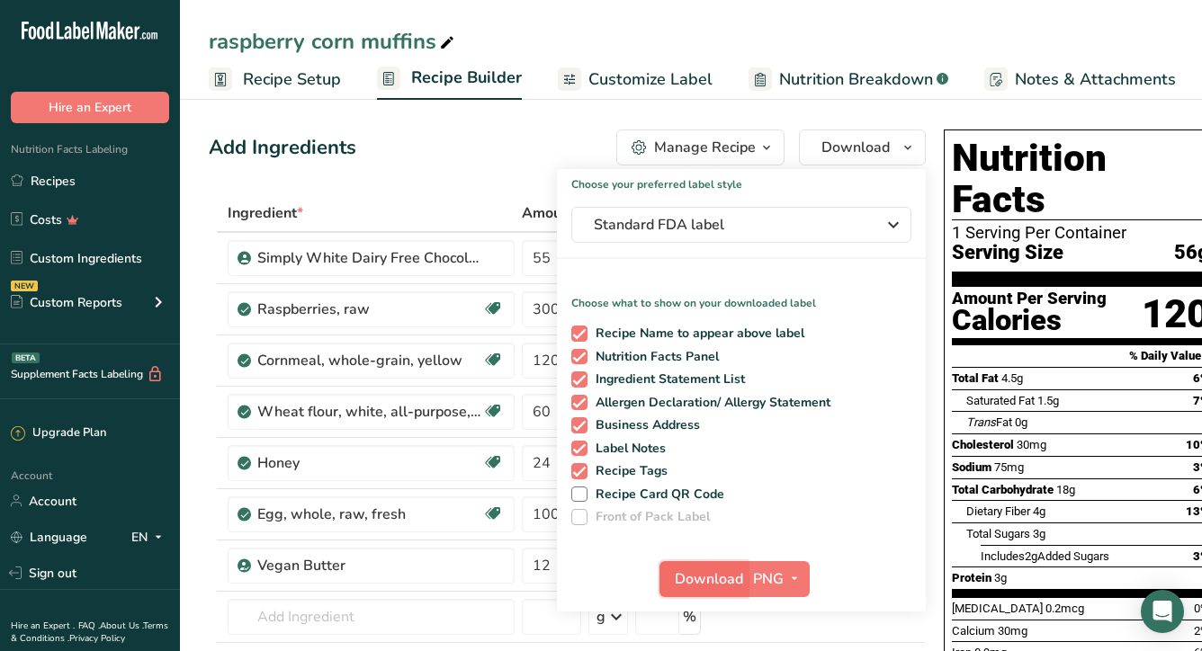
click at [690, 577] on span "Download" at bounding box center [709, 580] width 68 height 22
click at [654, 11] on div "raspberry corn muffins Recipe Setup Recipe Builder Customize Label Nutrition Br…" at bounding box center [691, 50] width 1022 height 100
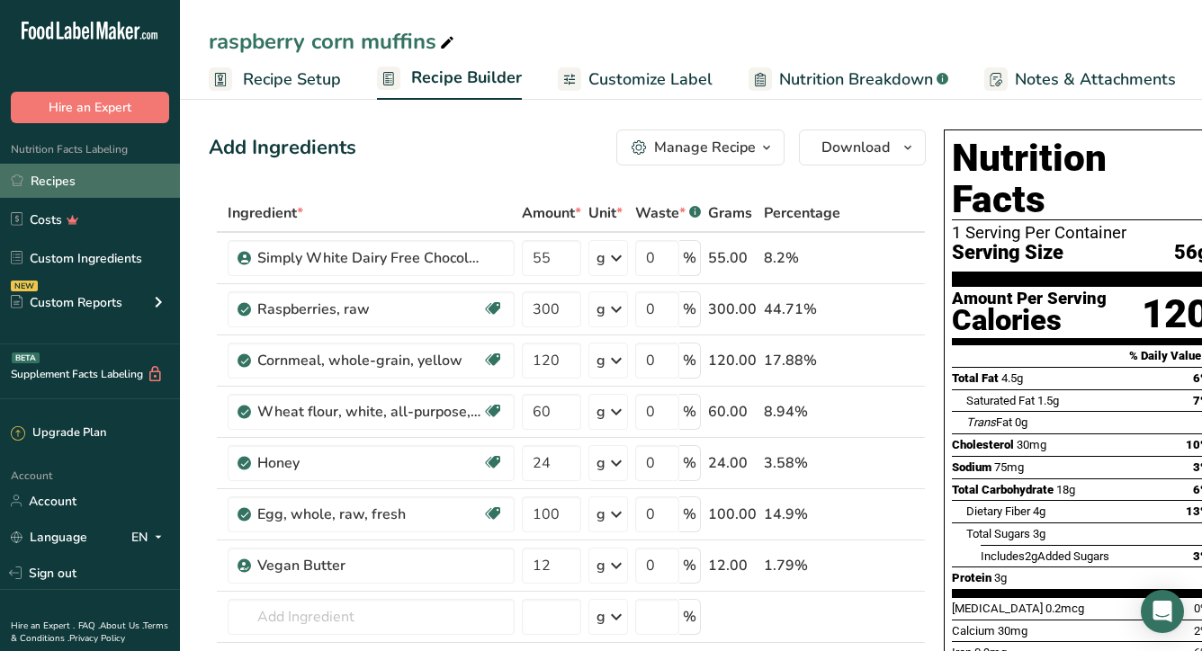
click at [54, 187] on link "Recipes" at bounding box center [90, 181] width 180 height 34
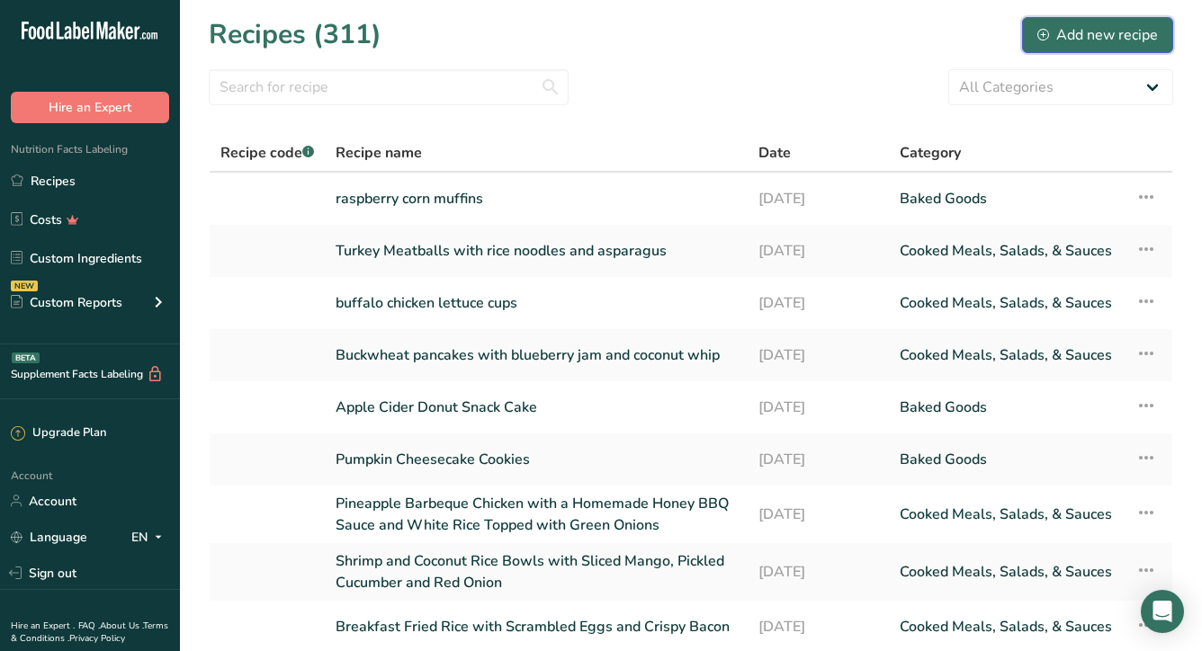
click at [1056, 24] on div "Add new recipe" at bounding box center [1097, 35] width 121 height 22
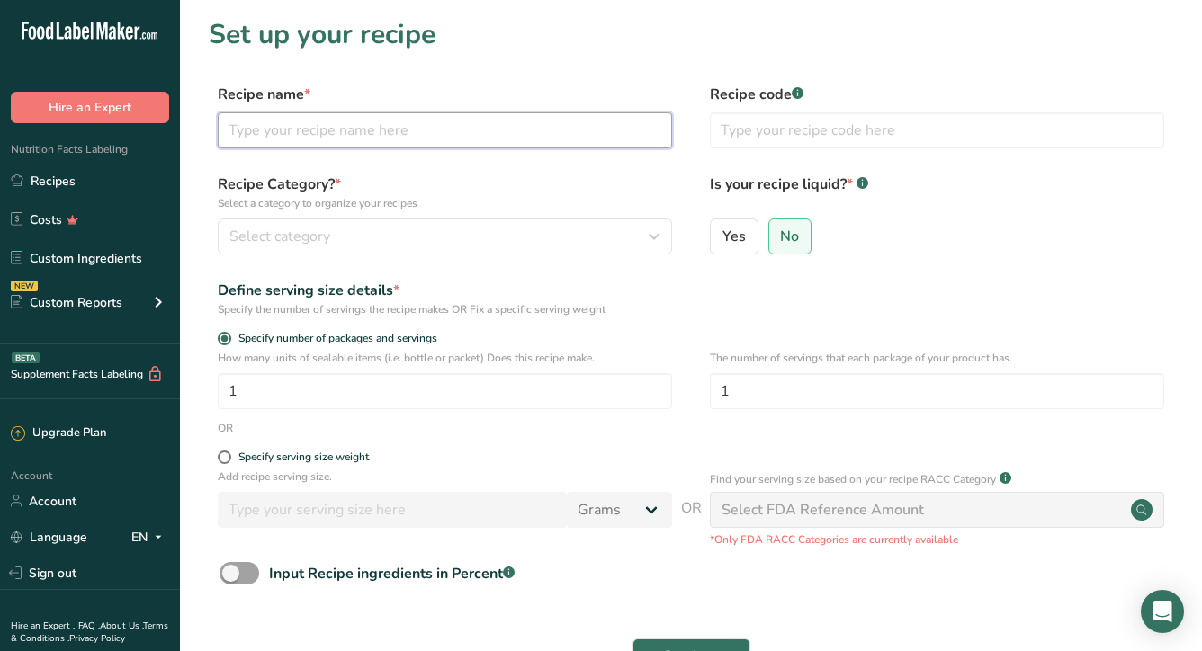
click at [336, 142] on input "text" at bounding box center [445, 130] width 454 height 36
click at [229, 128] on input "blueberry scones" at bounding box center [445, 130] width 454 height 36
type input "lemon blueberry scones"
click at [524, 73] on section "Set up your recipe Recipe name * lemon blueberry scones Recipe code .a-a{fill:#…" at bounding box center [691, 375] width 1022 height 750
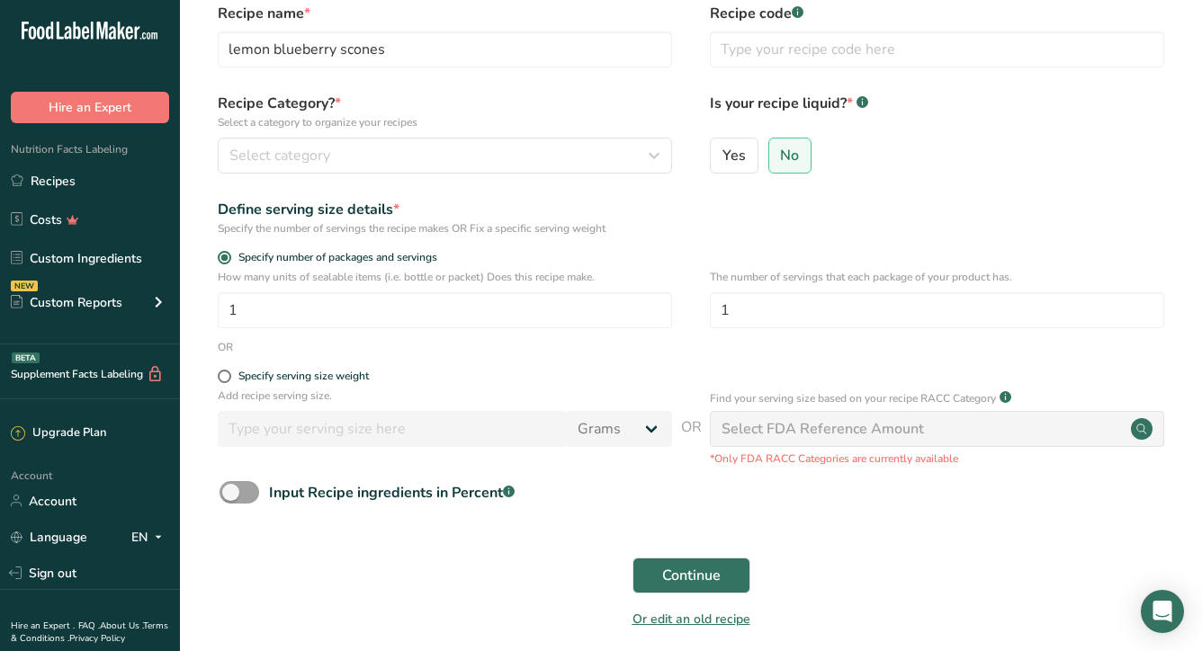
scroll to position [76, 0]
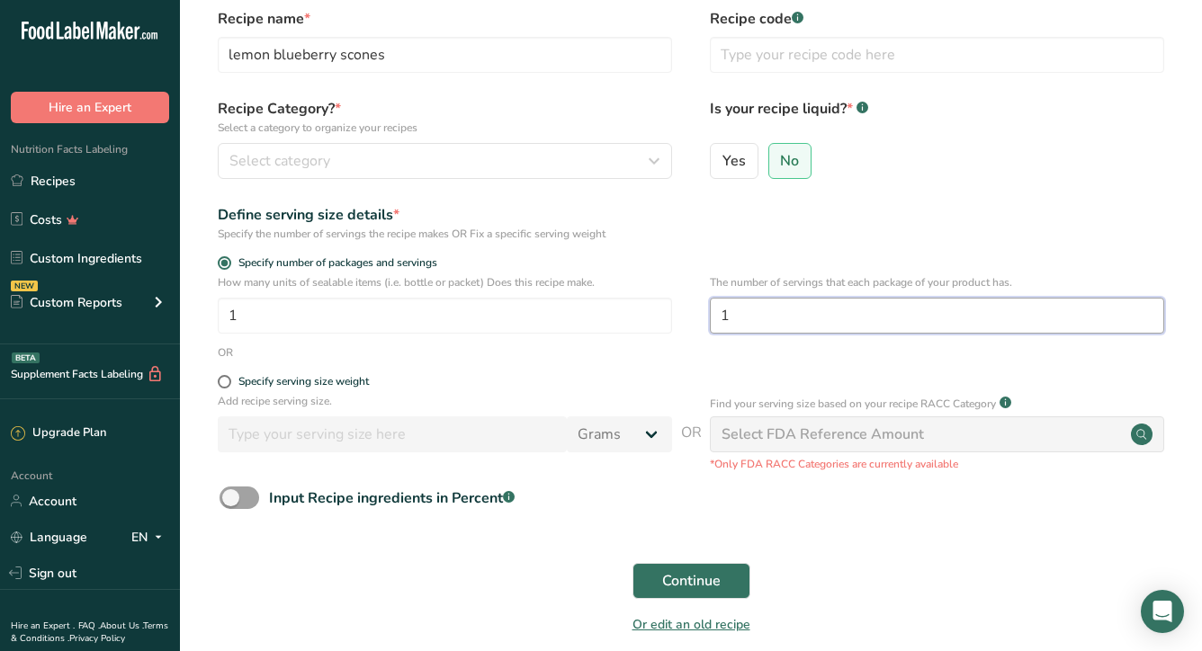
click at [776, 320] on input "1" at bounding box center [937, 316] width 454 height 36
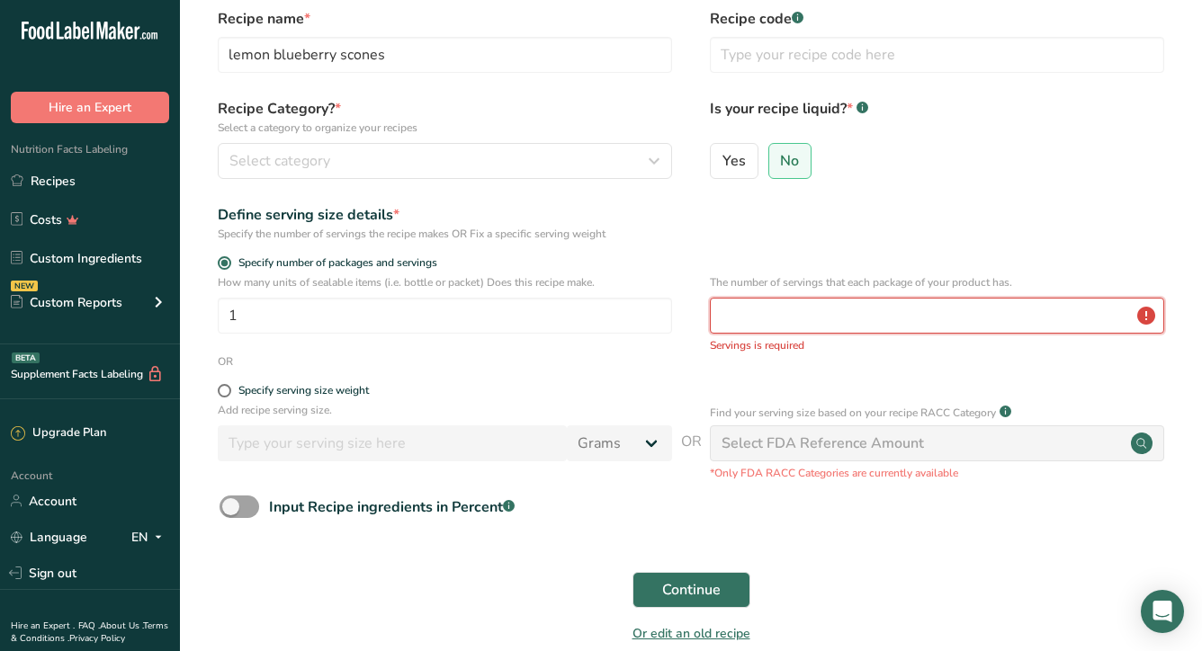
type input "1"
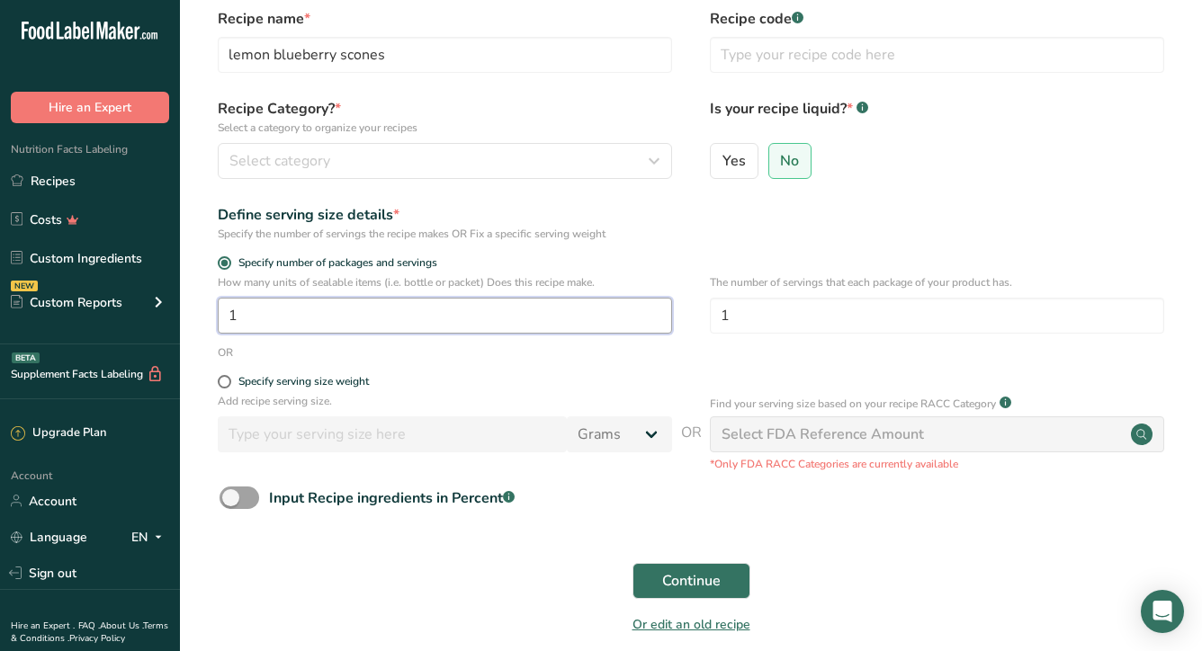
click at [300, 315] on input "1" at bounding box center [445, 316] width 454 height 36
type input "12"
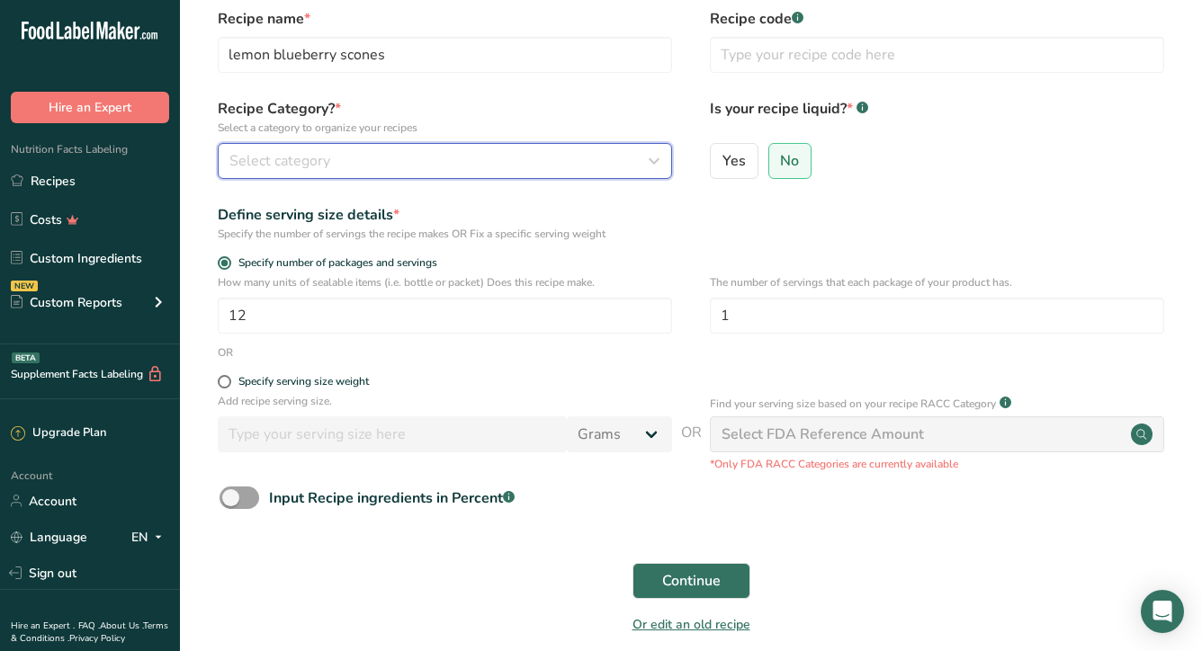
click at [509, 160] on div "Select category" at bounding box center [439, 161] width 420 height 22
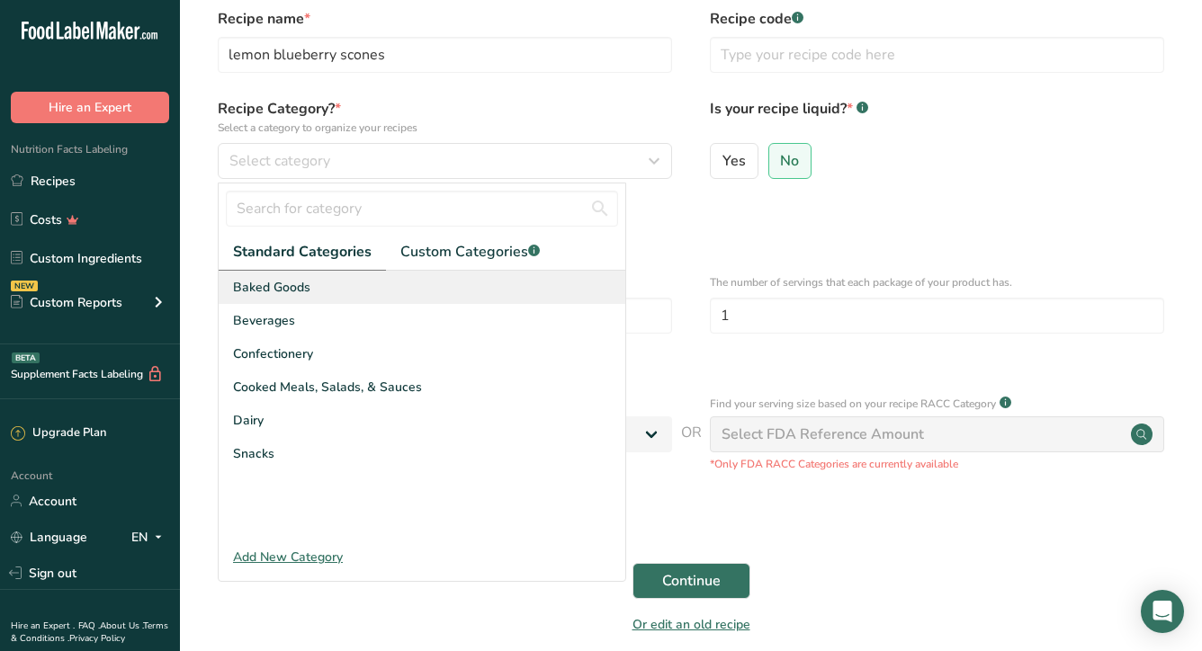
click at [381, 294] on div "Baked Goods" at bounding box center [422, 287] width 407 height 33
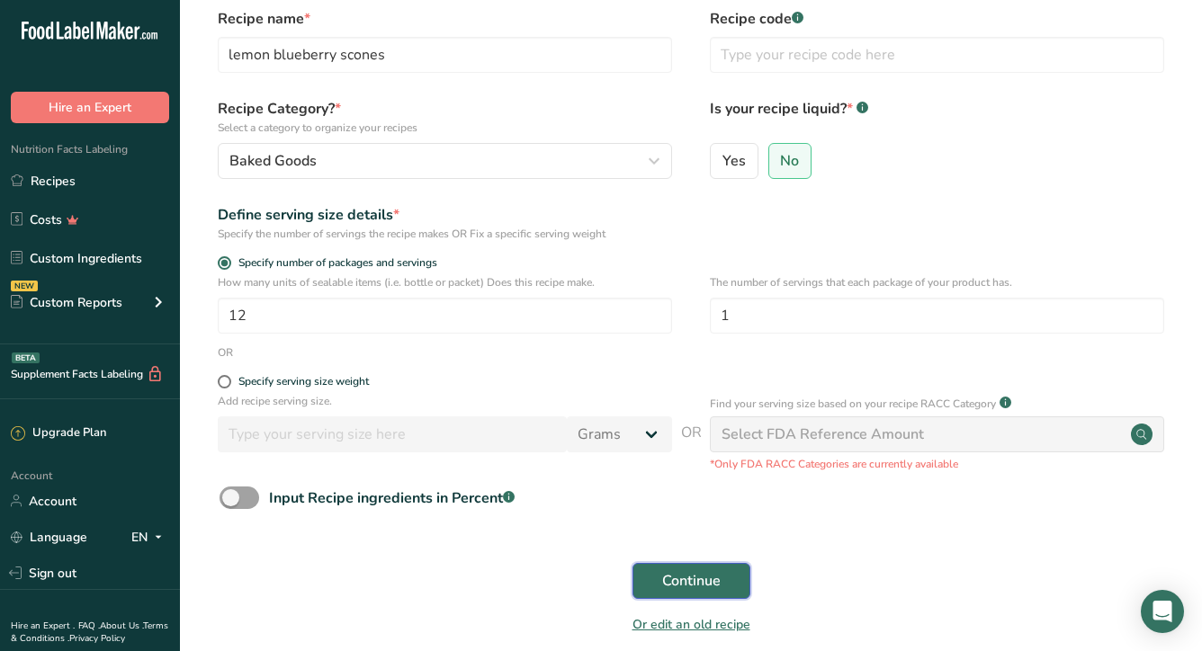
click at [711, 581] on span "Continue" at bounding box center [691, 581] width 58 height 22
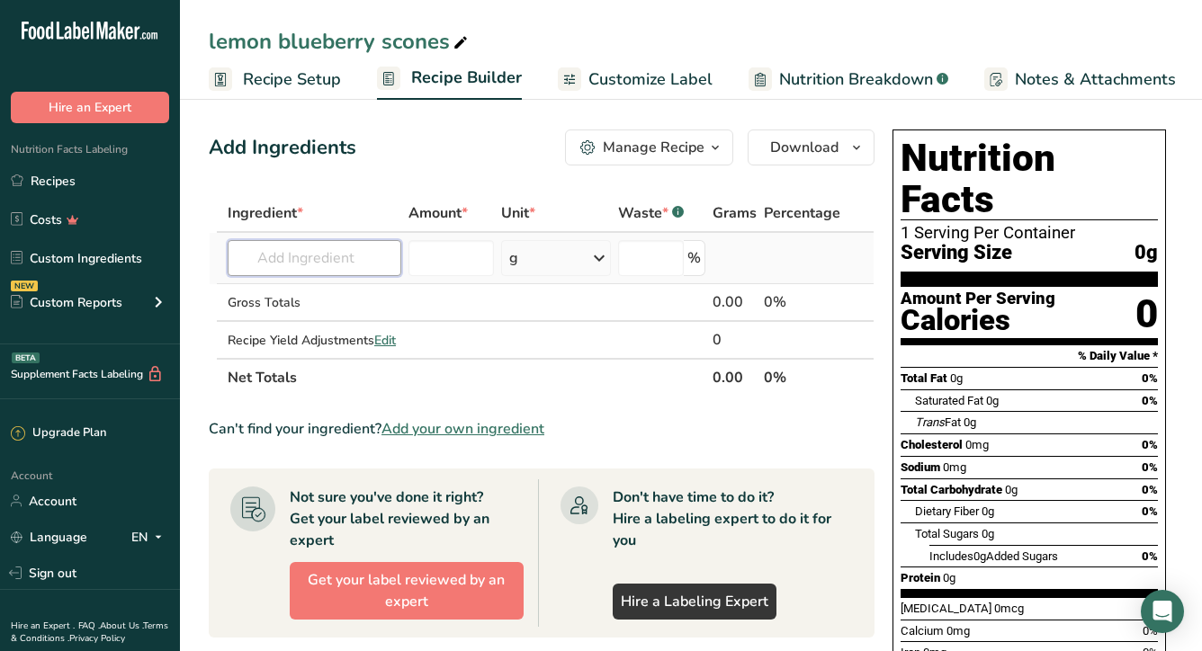
click at [354, 253] on input "text" at bounding box center [315, 258] width 174 height 36
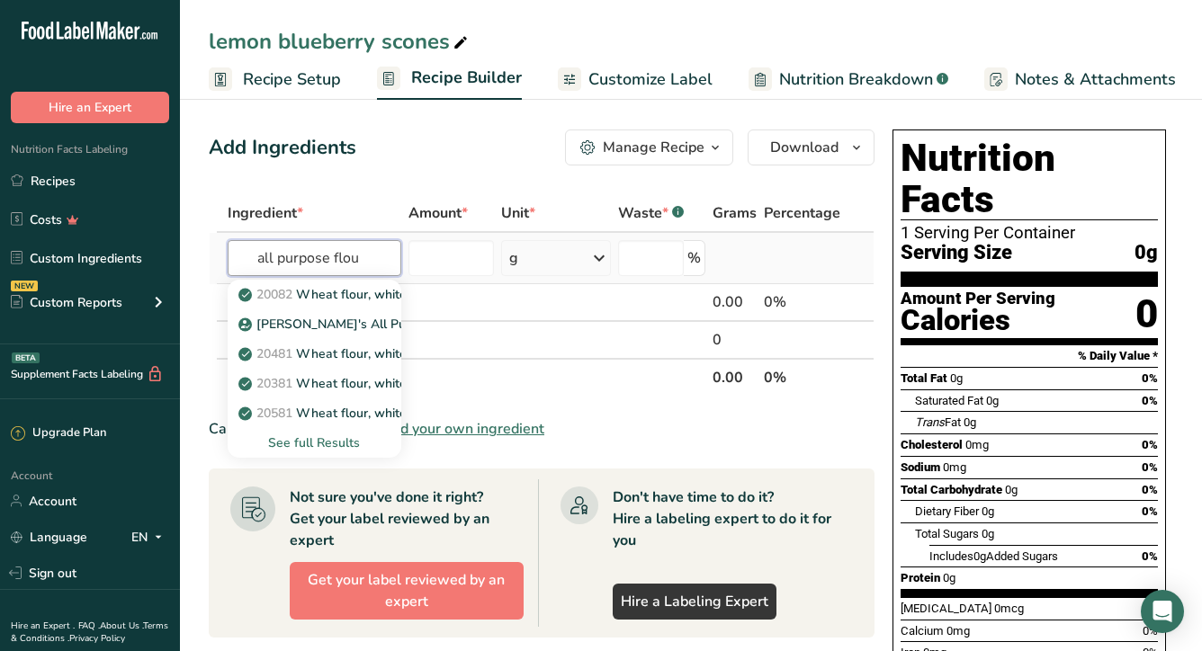
type input "all purpose flou"
click at [309, 444] on div "See full Results" at bounding box center [314, 443] width 145 height 19
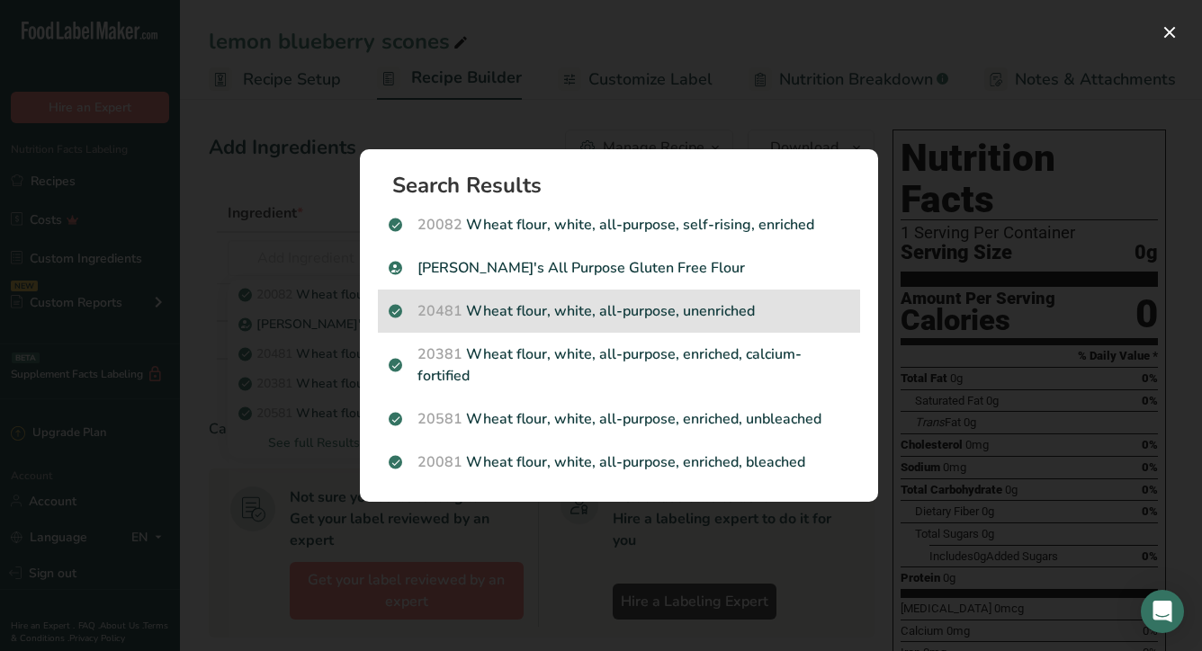
click at [726, 300] on p "20481 Wheat flour, white, all-purpose, unenriched" at bounding box center [619, 311] width 461 height 22
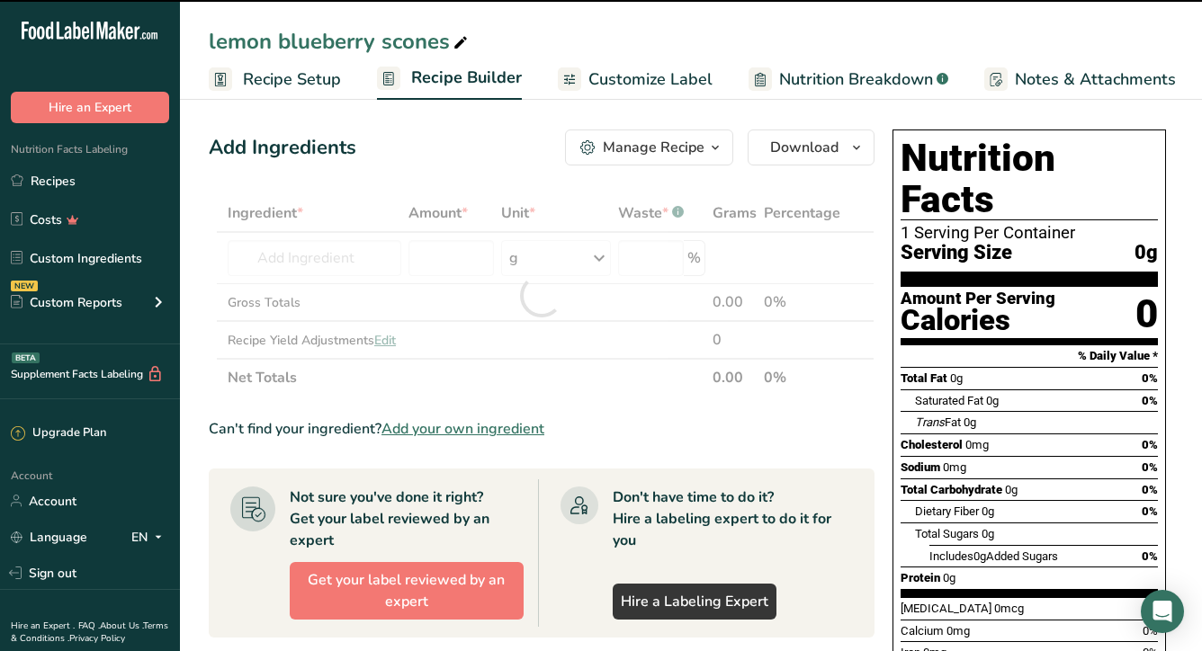
type input "0"
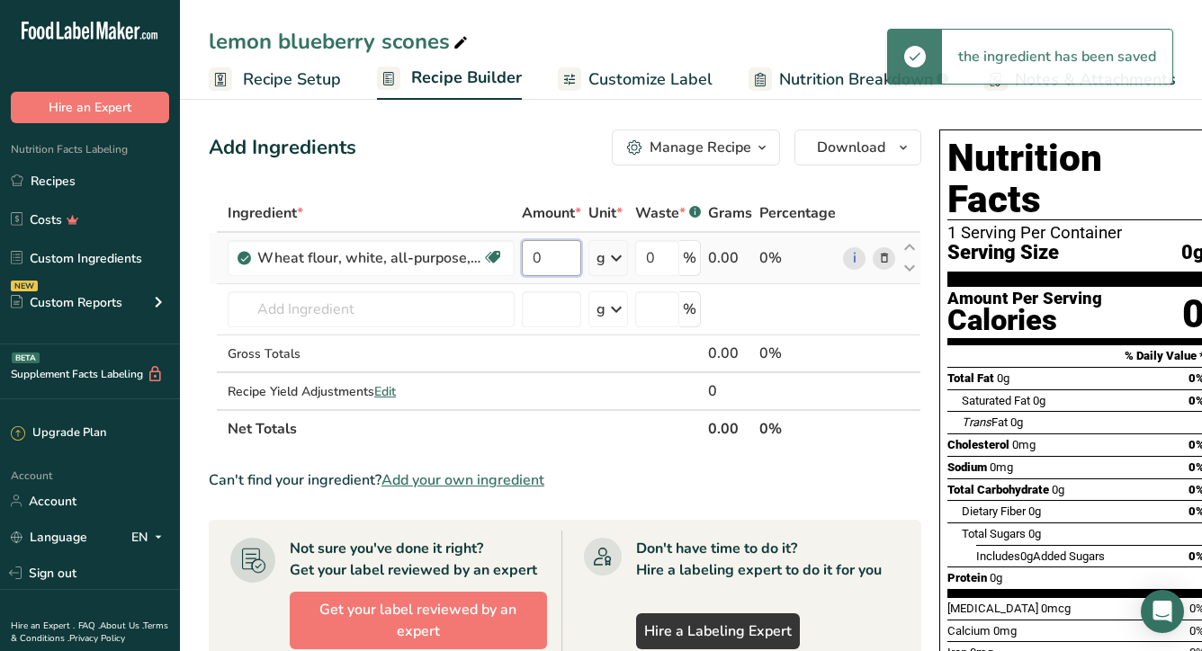
click at [543, 262] on input "0" at bounding box center [551, 258] width 59 height 36
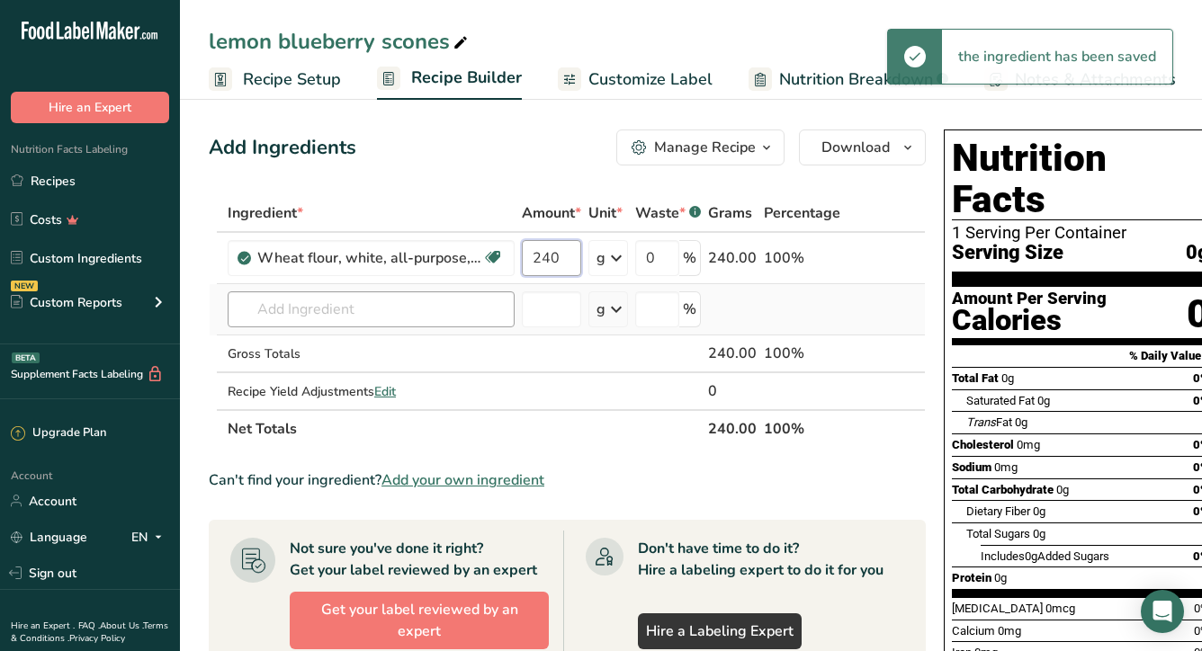
type input "240"
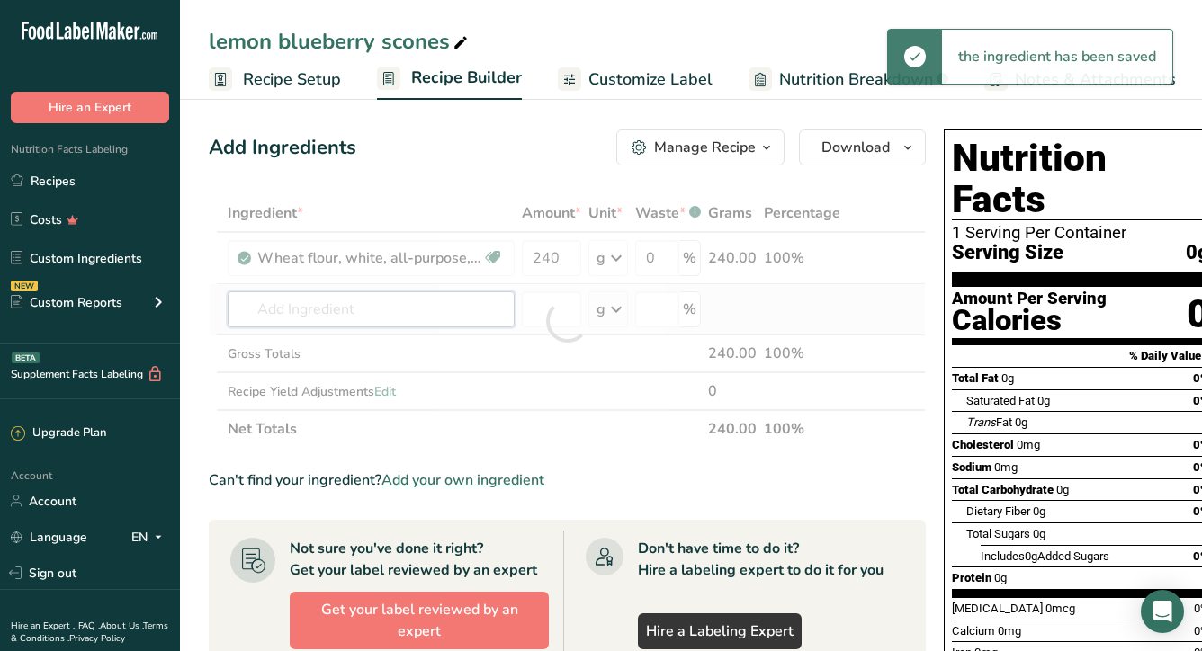
click at [318, 291] on div "Ingredient * Amount * Unit * Waste * .a-a{fill:#347362;}.b-a{fill:#fff;} Grams …" at bounding box center [567, 321] width 717 height 254
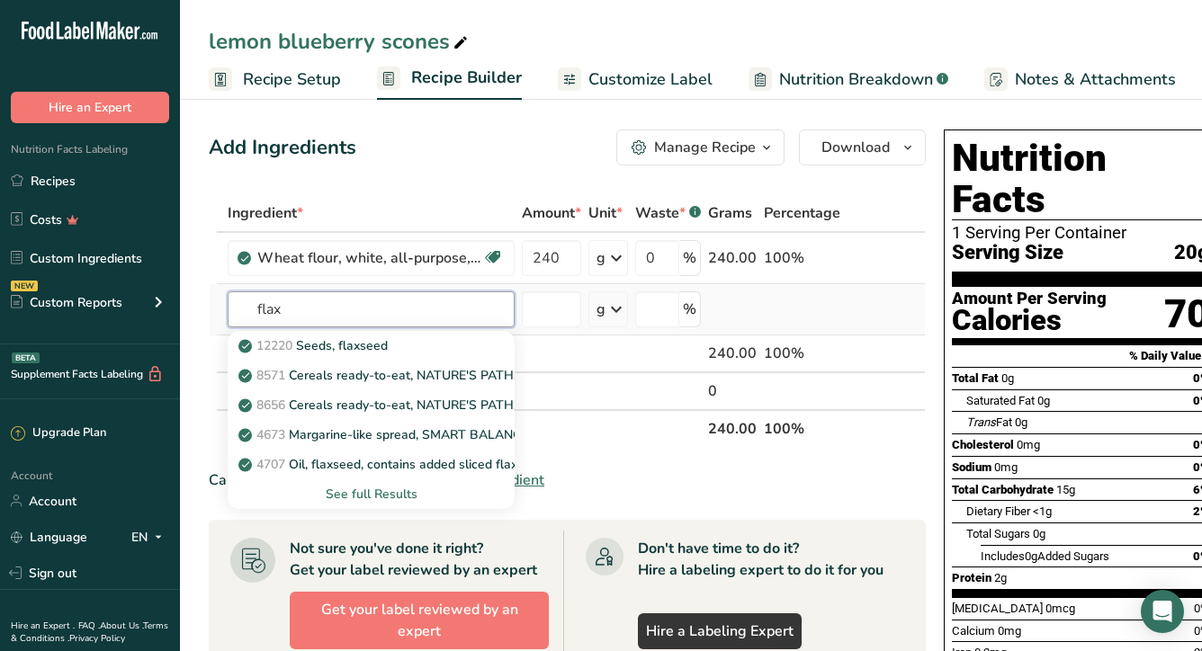
type input "flax"
click at [342, 498] on div "See full Results" at bounding box center [371, 494] width 258 height 19
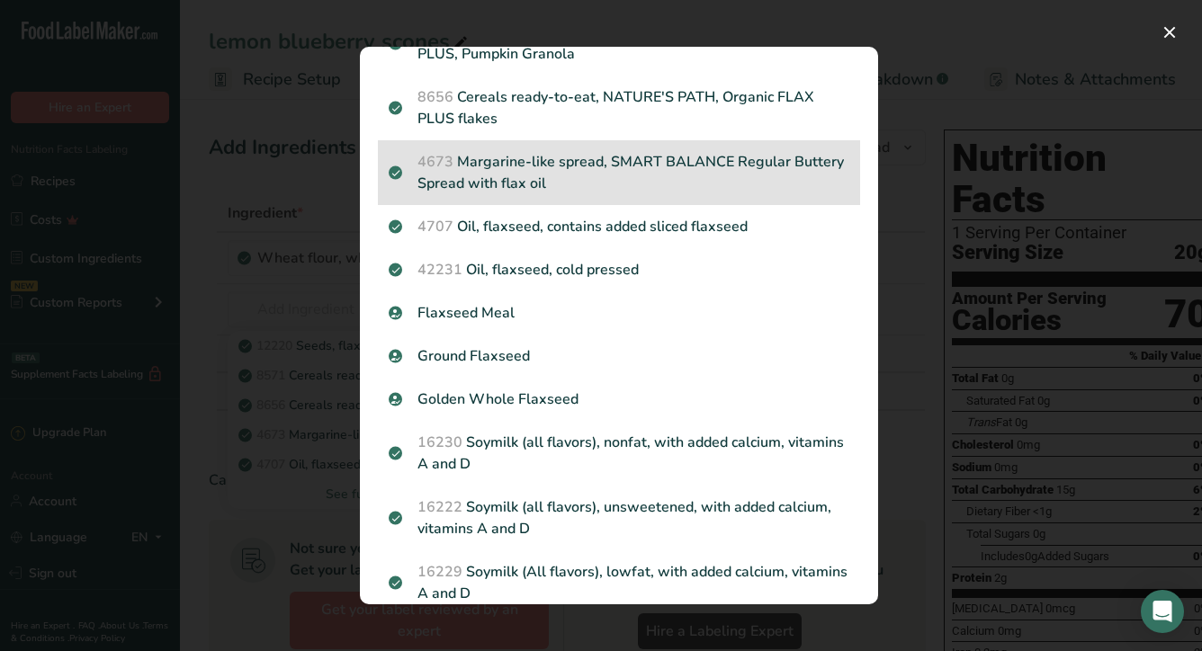
scroll to position [137, 0]
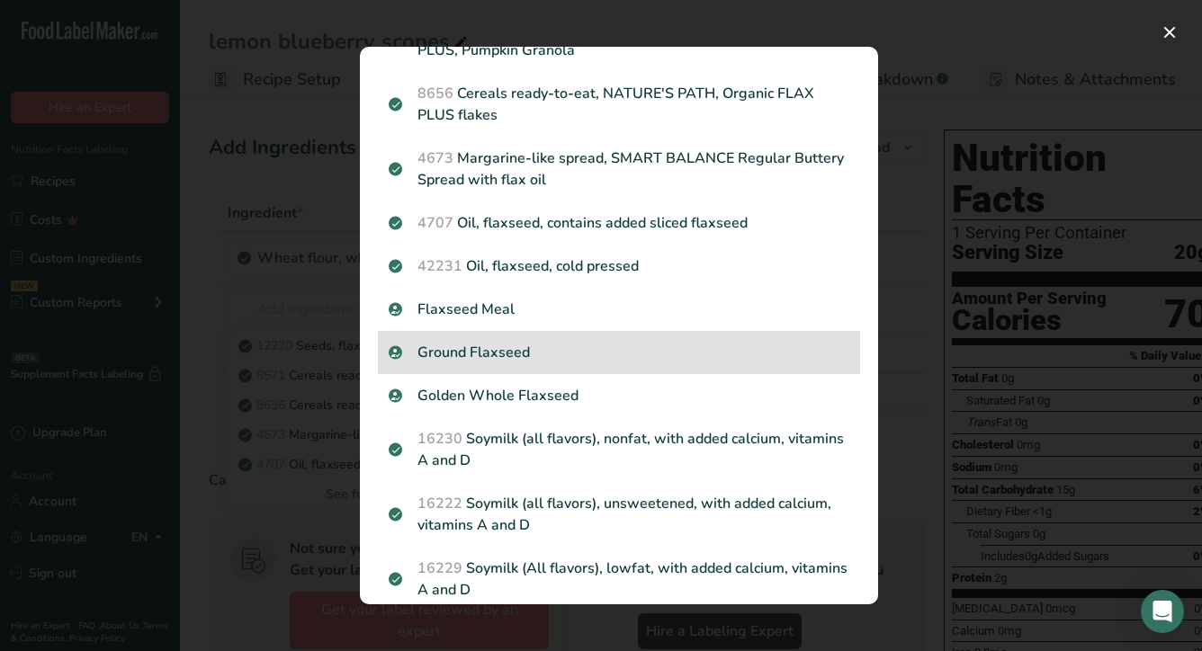
click at [486, 356] on p "Ground Flaxseed" at bounding box center [619, 353] width 461 height 22
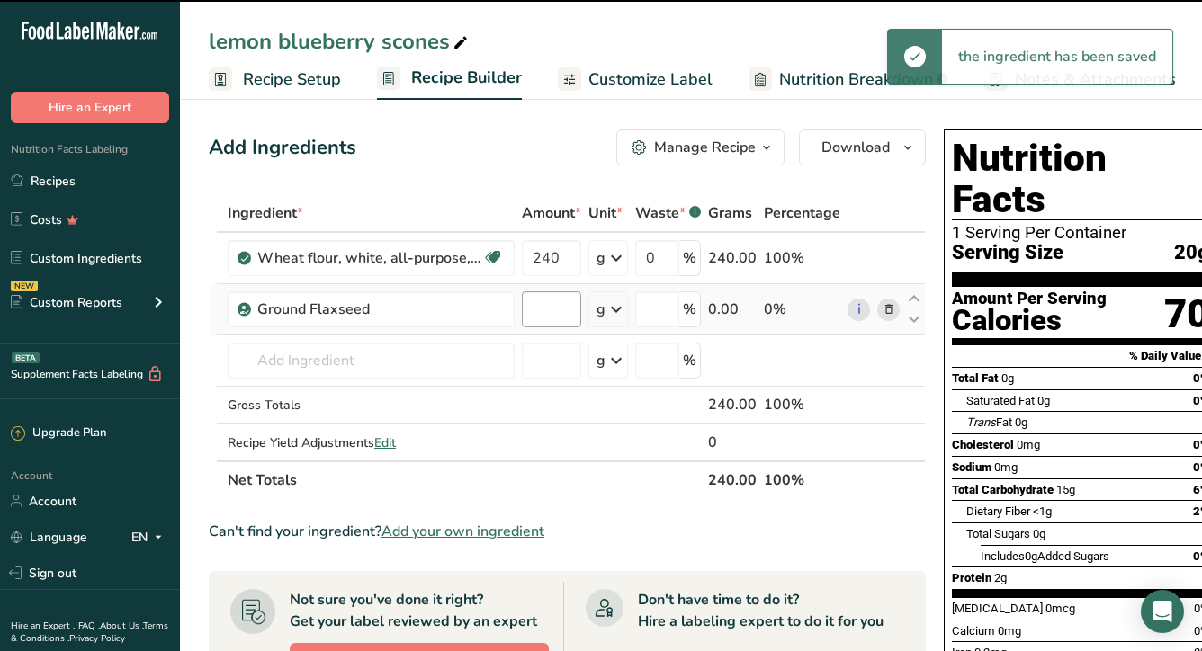
type input "0"
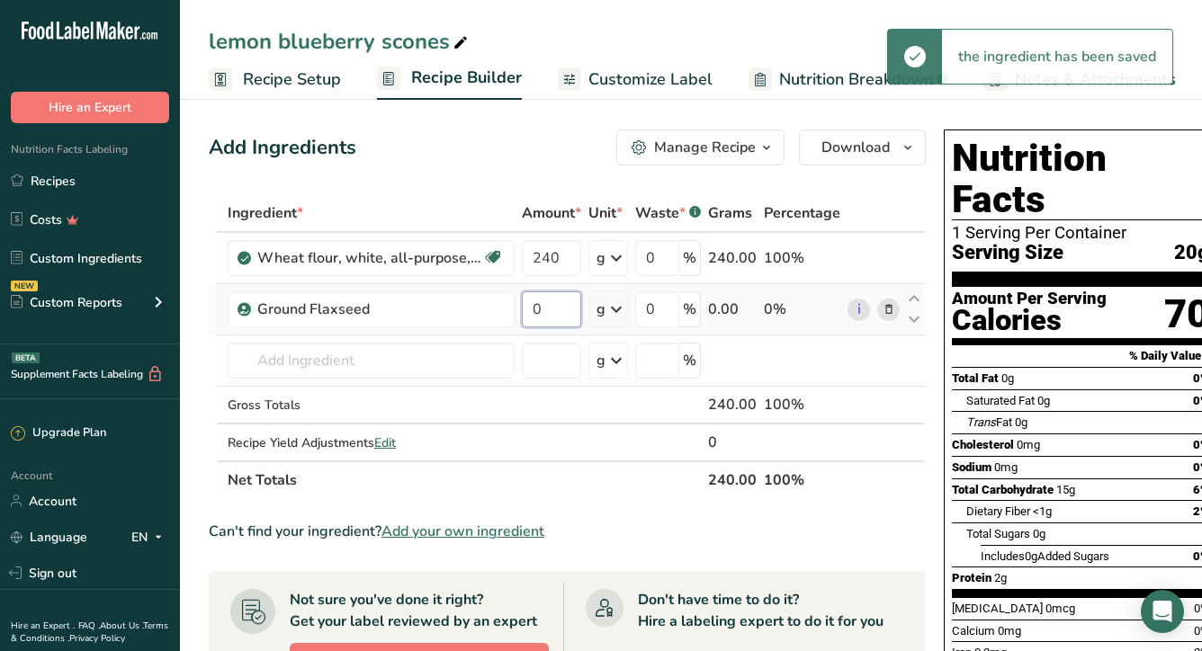
click at [561, 312] on input "0" at bounding box center [551, 309] width 59 height 36
type input "21"
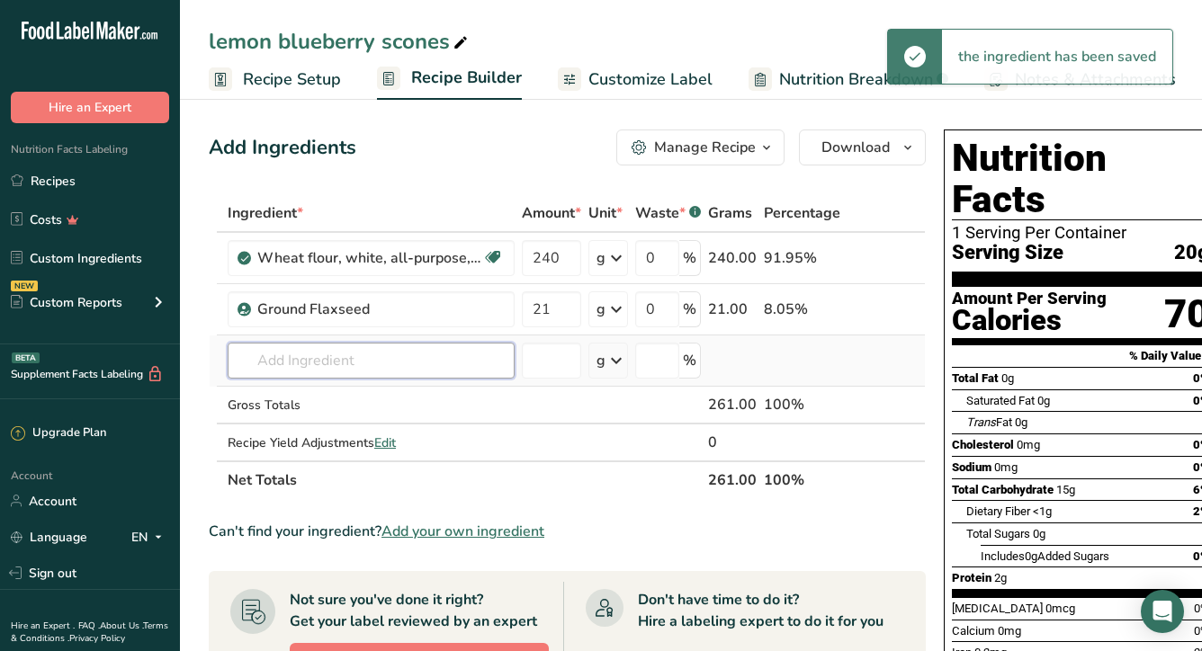
click at [366, 360] on div "Ingredient * Amount * Unit * Waste * .a-a{fill:#347362;}.b-a{fill:#fff;} Grams …" at bounding box center [567, 346] width 717 height 305
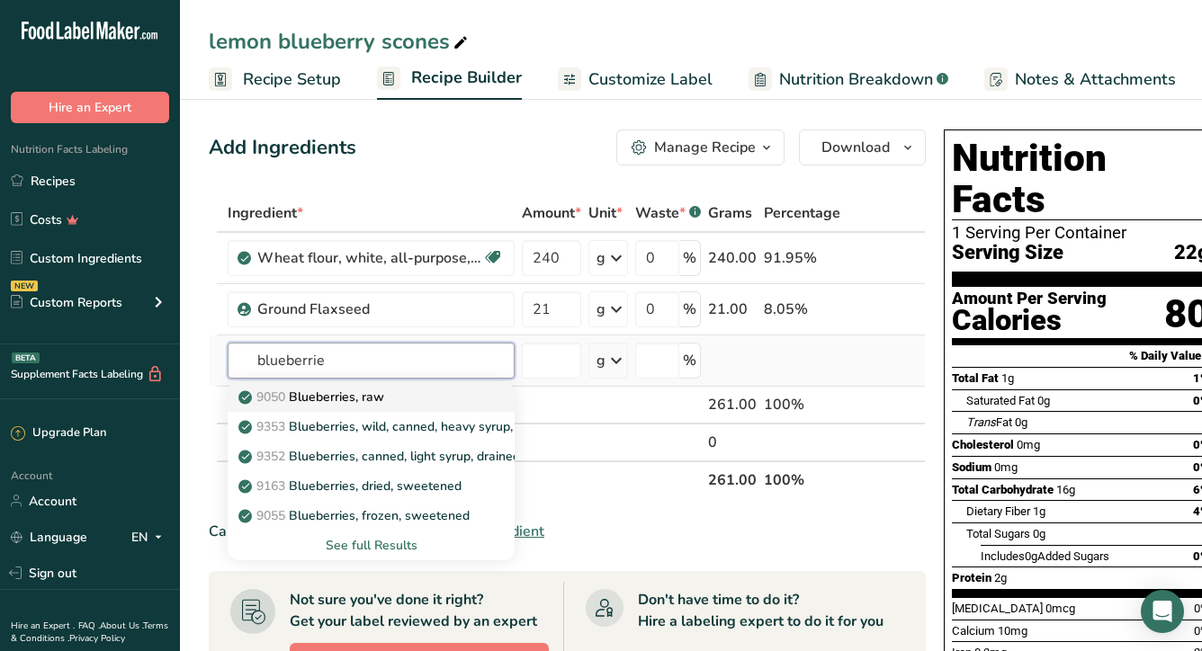
type input "blueberrie"
click at [352, 406] on p "9050 Blueberries, raw" at bounding box center [313, 397] width 142 height 19
type input "Blueberries, raw"
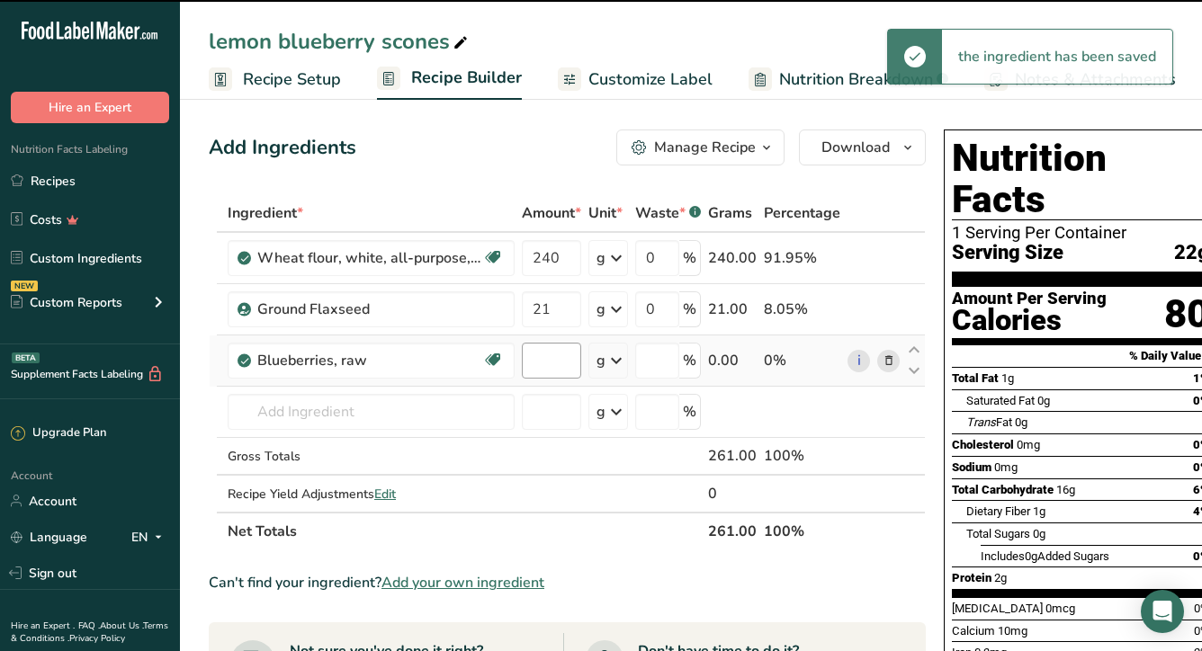
type input "0"
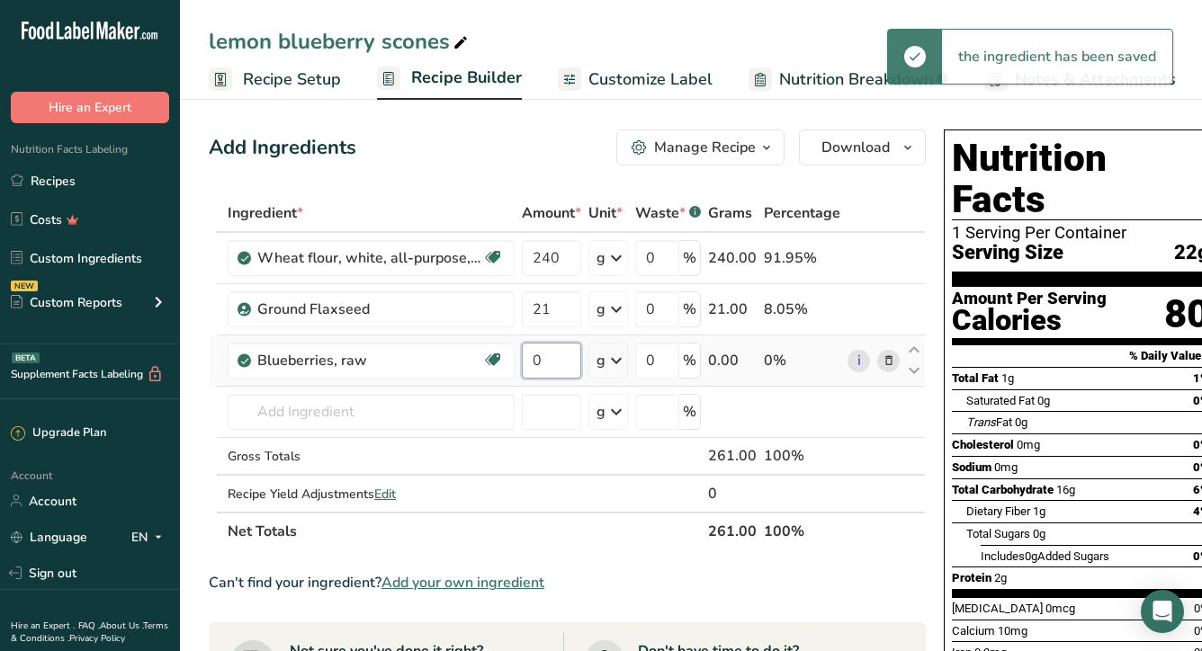
click at [565, 360] on input "0" at bounding box center [551, 361] width 59 height 36
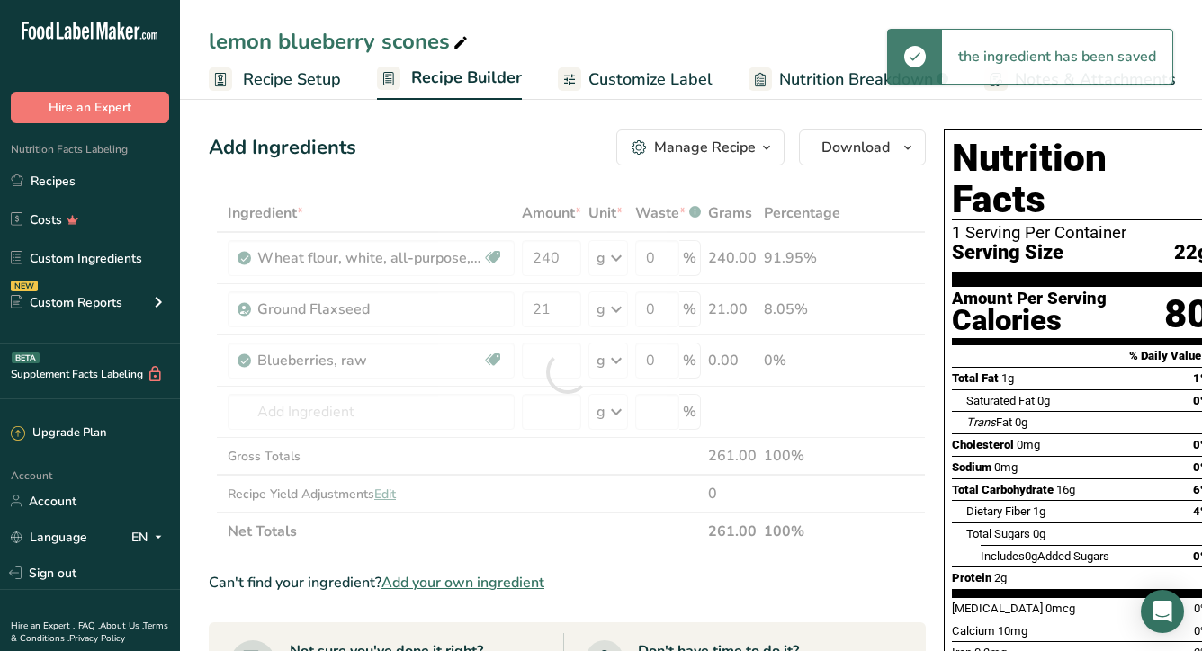
type input "0"
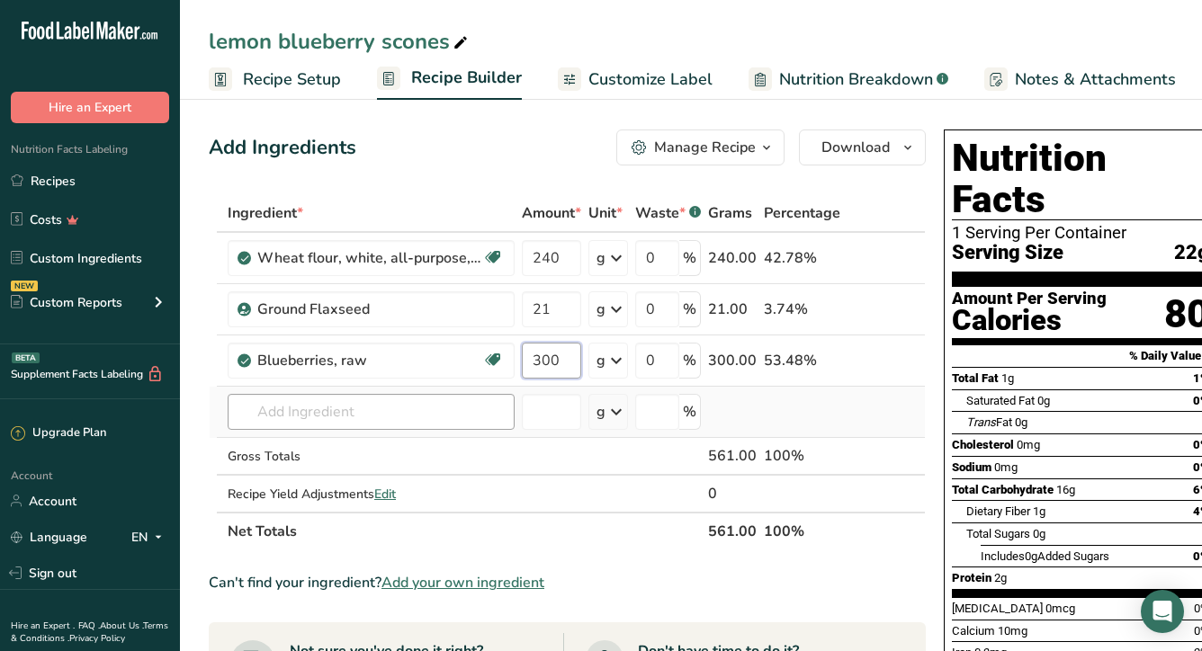
type input "300"
click at [375, 408] on div "Ingredient * Amount * Unit * Waste * .a-a{fill:#347362;}.b-a{fill:#fff;} Grams …" at bounding box center [567, 372] width 717 height 356
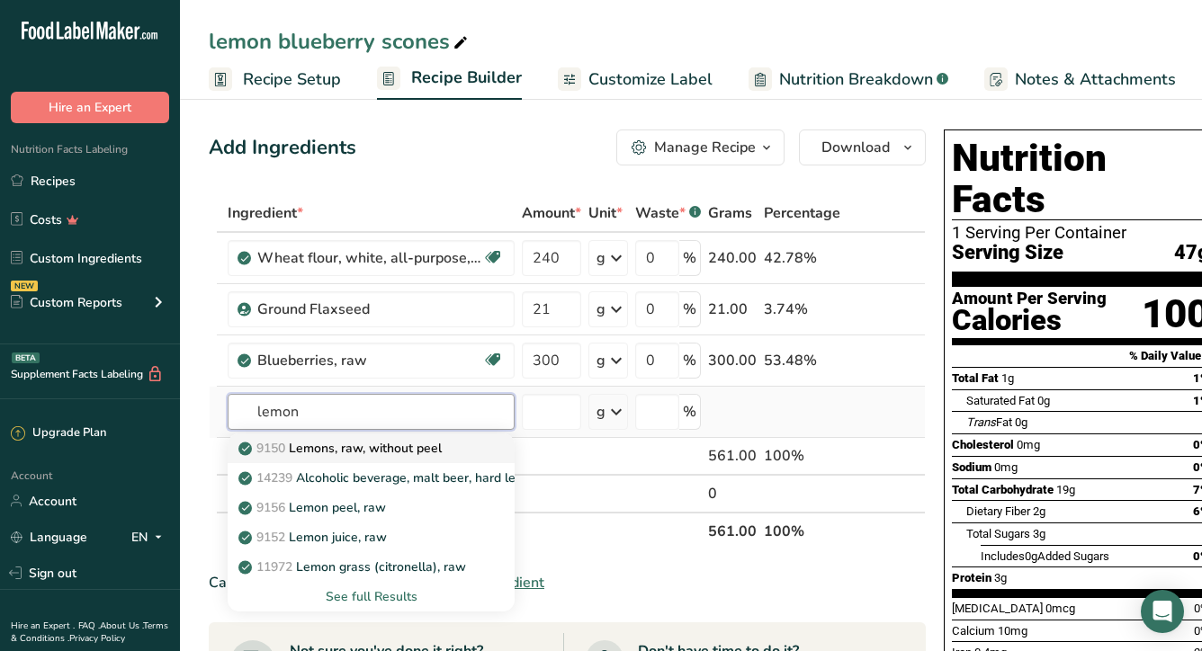
type input "lemon"
click at [386, 445] on p "9150 Lemons, raw, without peel" at bounding box center [342, 448] width 200 height 19
type input "Lemons, raw, without peel"
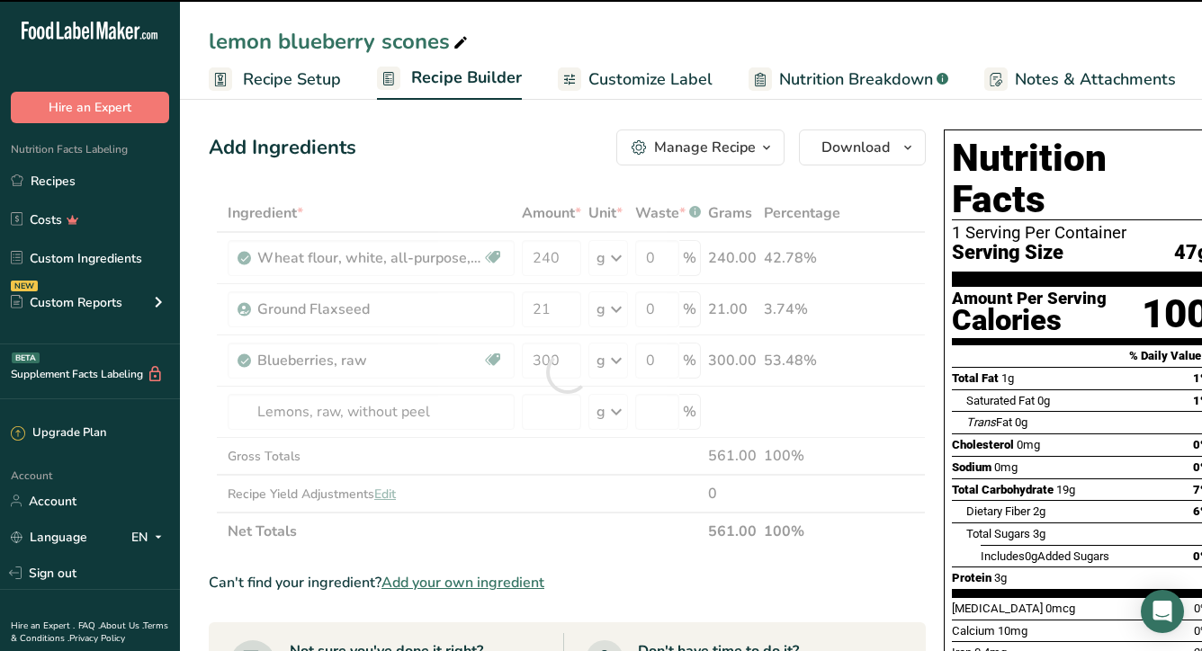
type input "0"
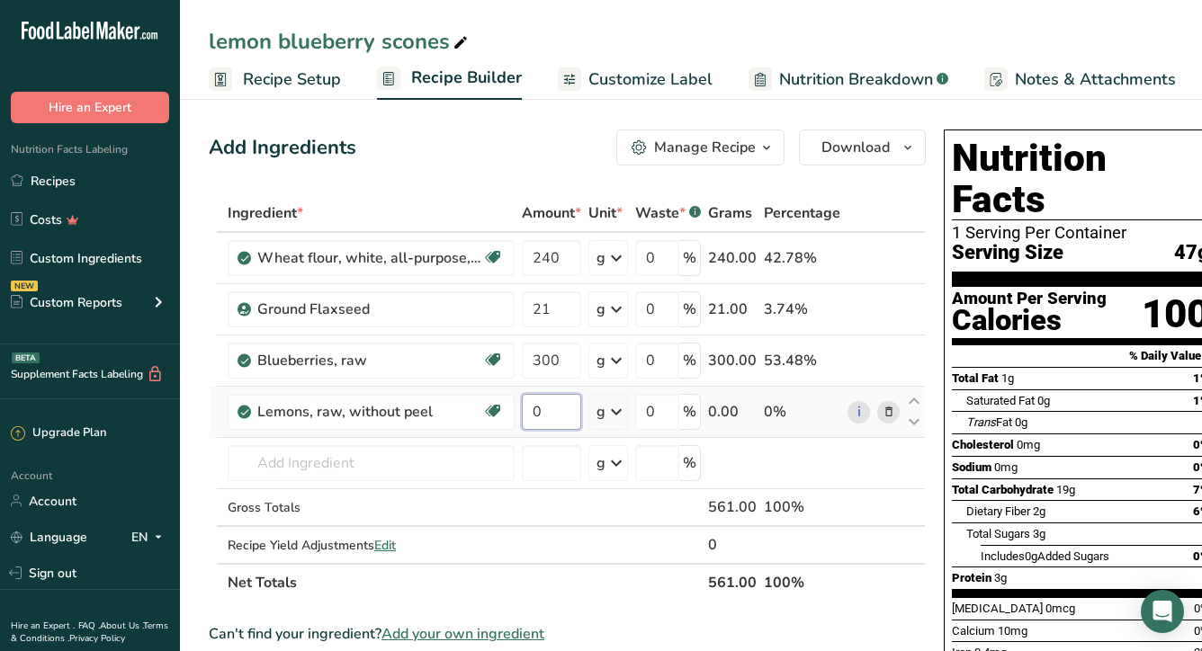
click at [548, 415] on input "0" at bounding box center [551, 412] width 59 height 36
type input "100"
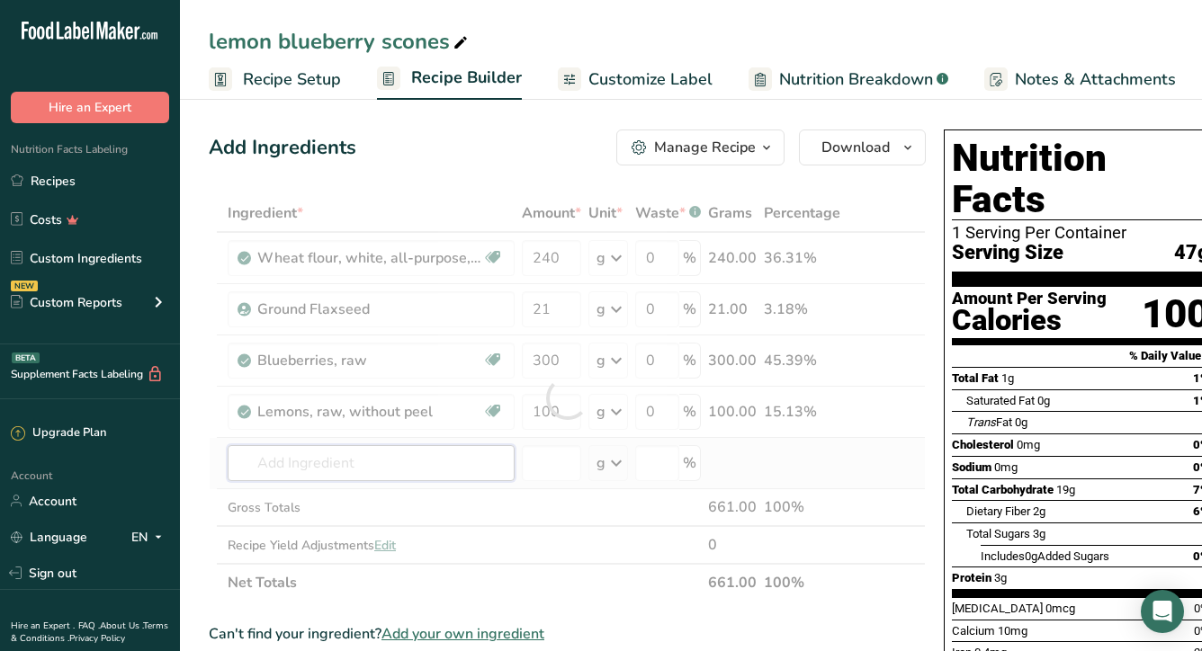
click at [280, 468] on div "Ingredient * Amount * Unit * Waste * .a-a{fill:#347362;}.b-a{fill:#fff;} Grams …" at bounding box center [567, 398] width 717 height 408
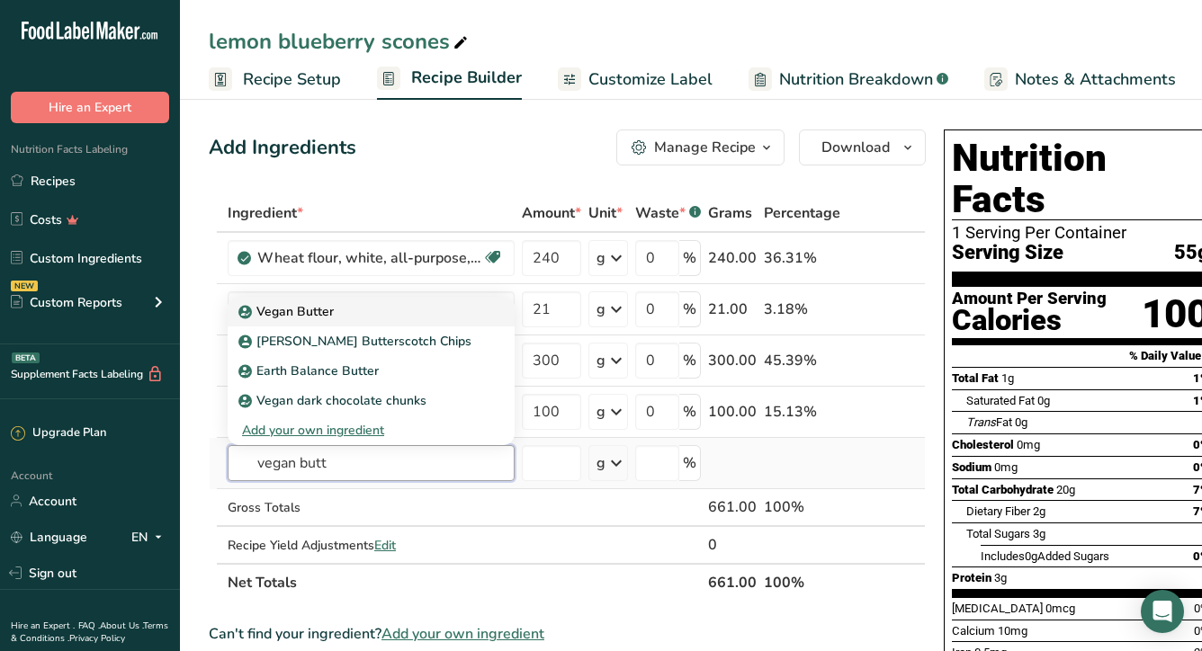
type input "vegan butt"
click at [305, 307] on p "Vegan Butter" at bounding box center [288, 311] width 92 height 19
type input "Vegan Butter"
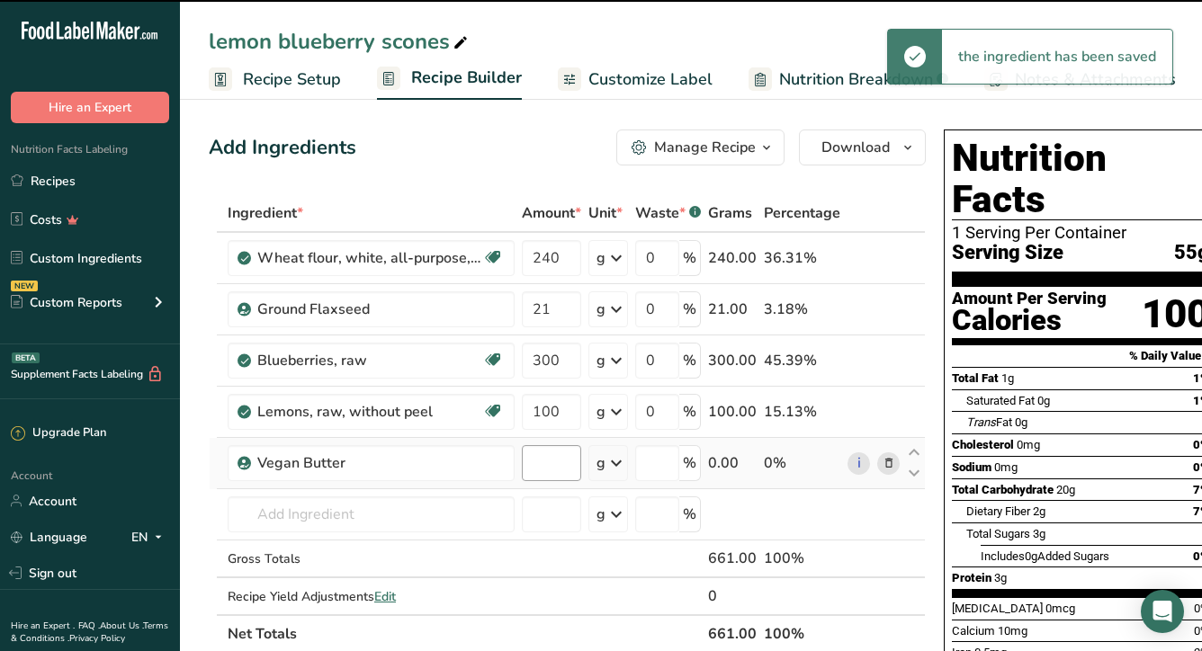
type input "0"
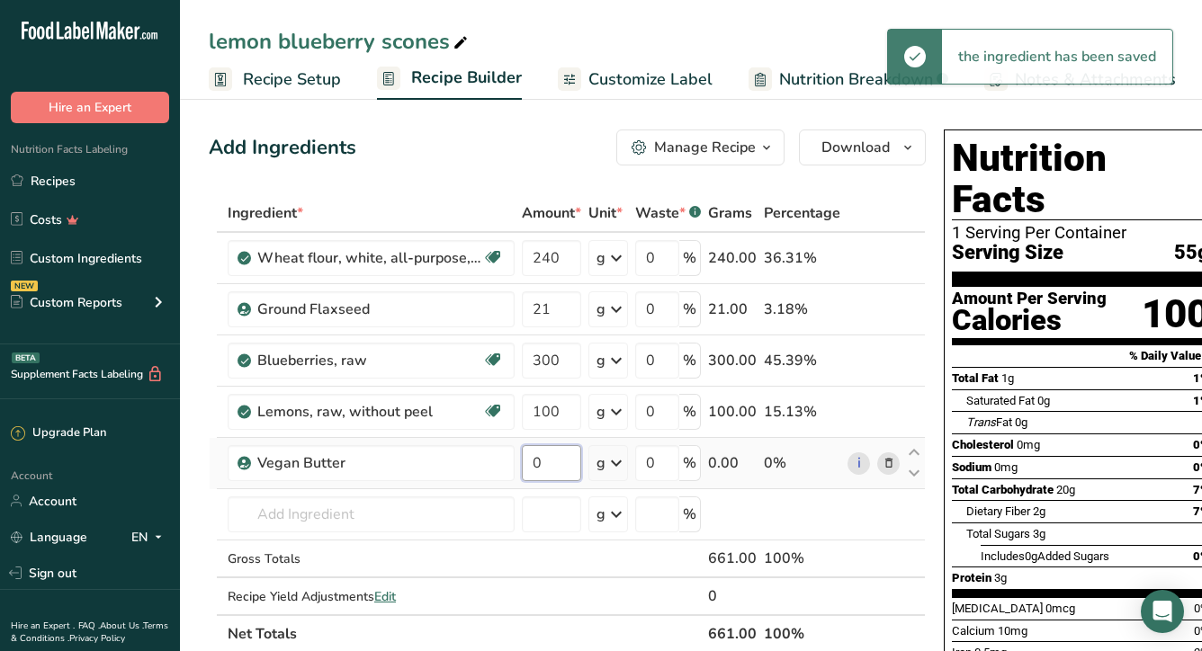
click at [559, 461] on input "0" at bounding box center [551, 463] width 59 height 36
type input "112"
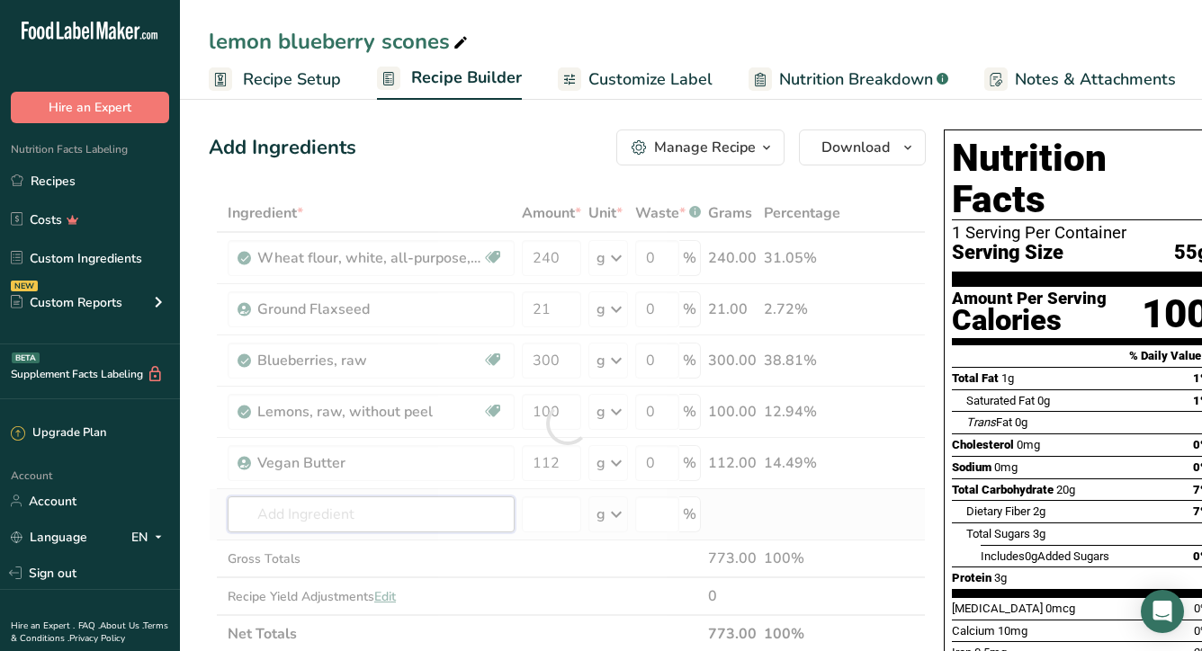
click at [300, 518] on div "Ingredient * Amount * Unit * Waste * .a-a{fill:#347362;}.b-a{fill:#fff;} Grams …" at bounding box center [567, 423] width 717 height 459
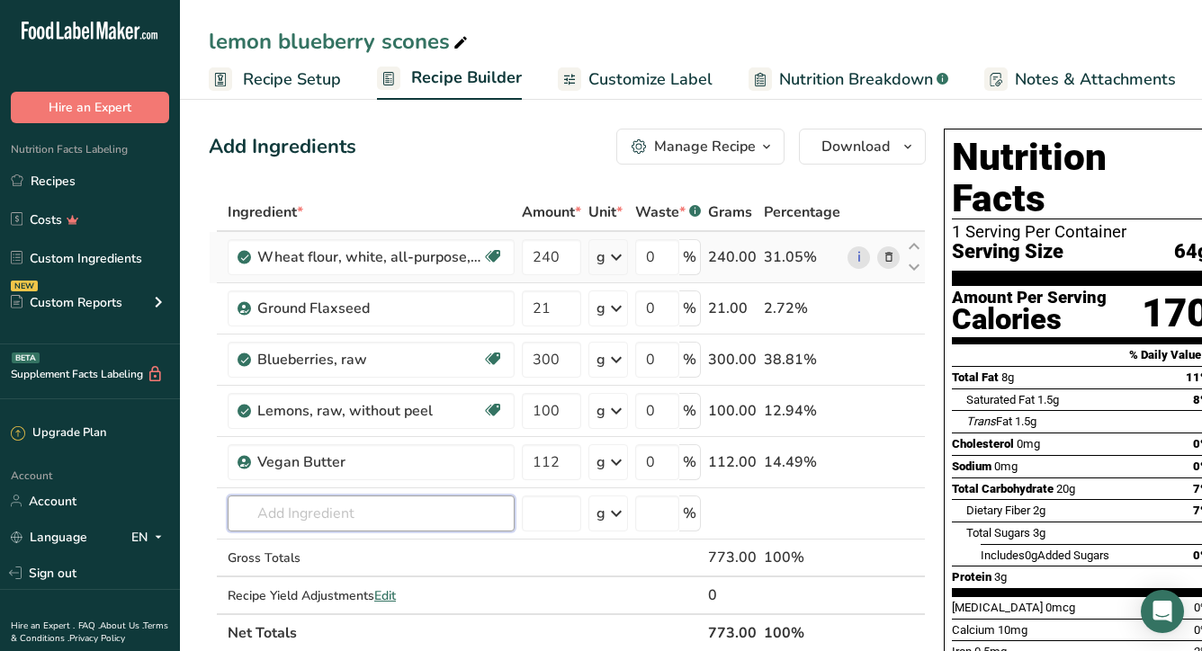
scroll to position [0, 0]
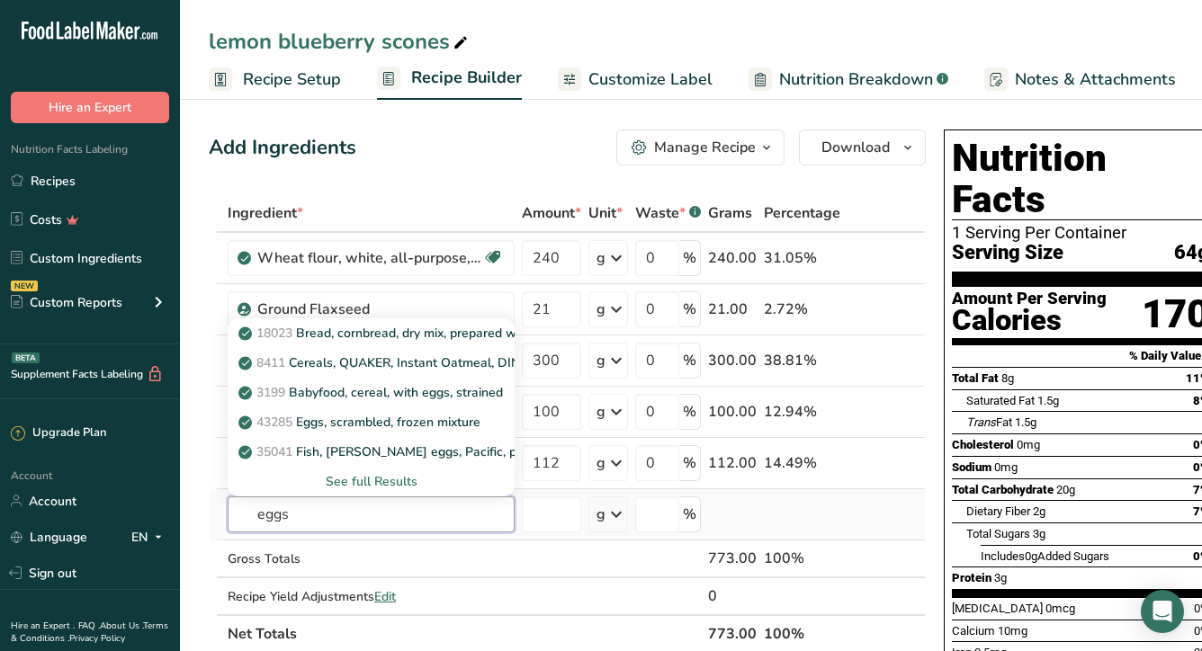
type input "eggs"
click at [373, 483] on div "See full Results" at bounding box center [371, 481] width 258 height 19
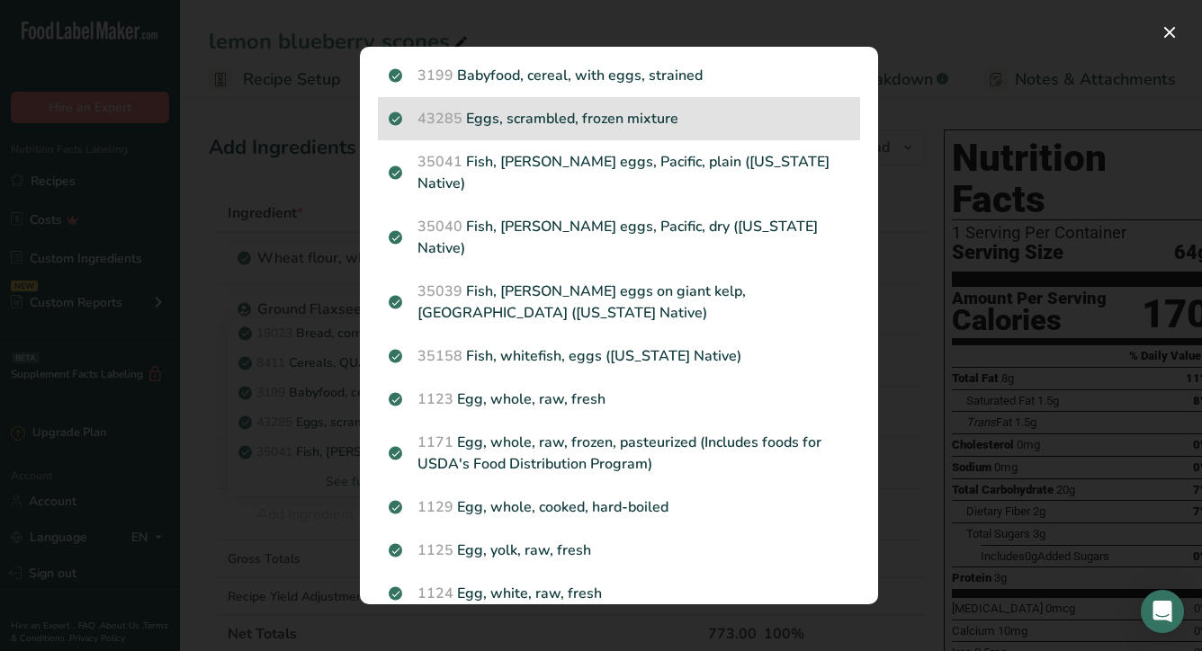
scroll to position [179, 0]
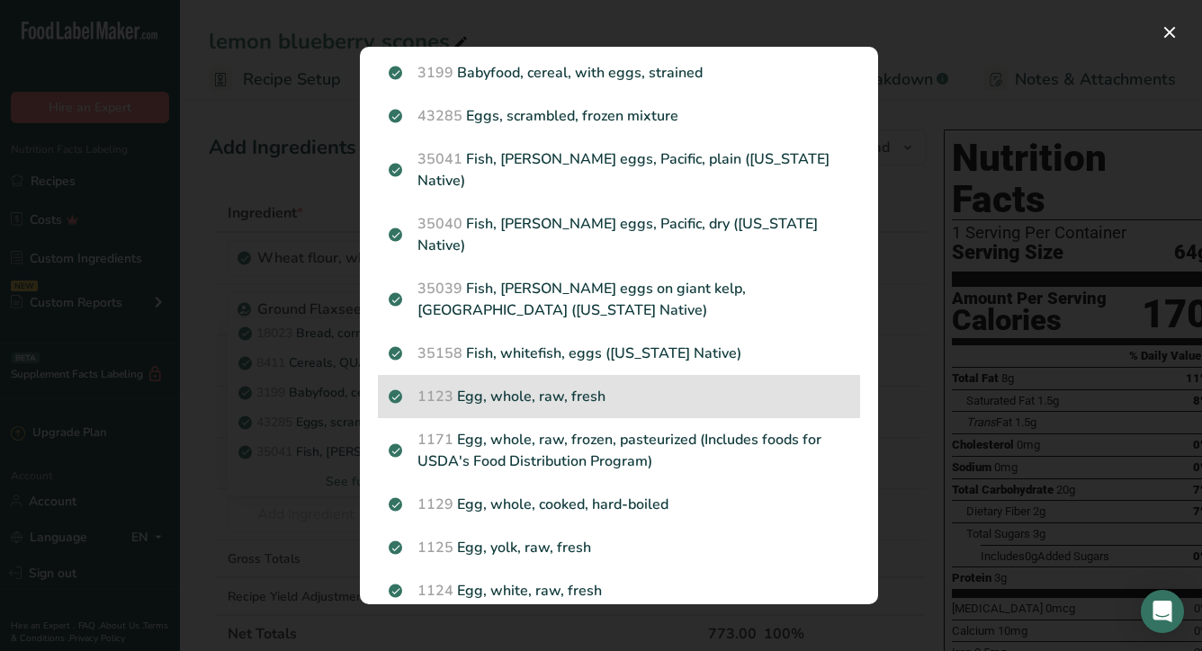
click at [554, 386] on p "1123 Egg, whole, raw, fresh" at bounding box center [619, 397] width 461 height 22
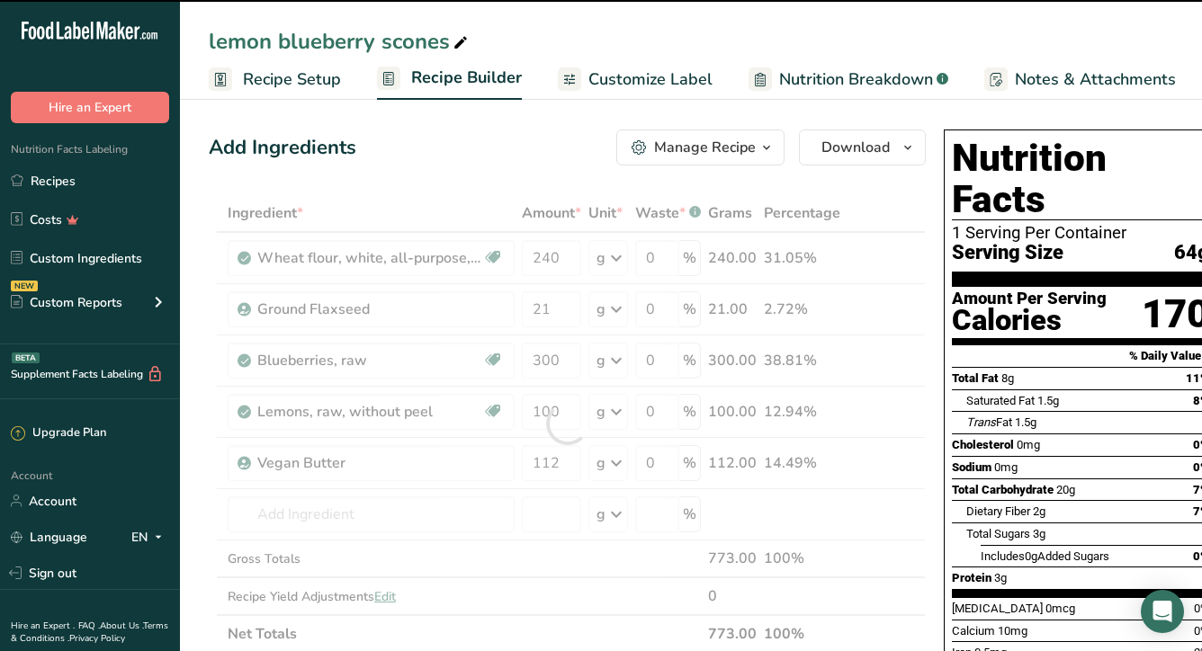
type input "0"
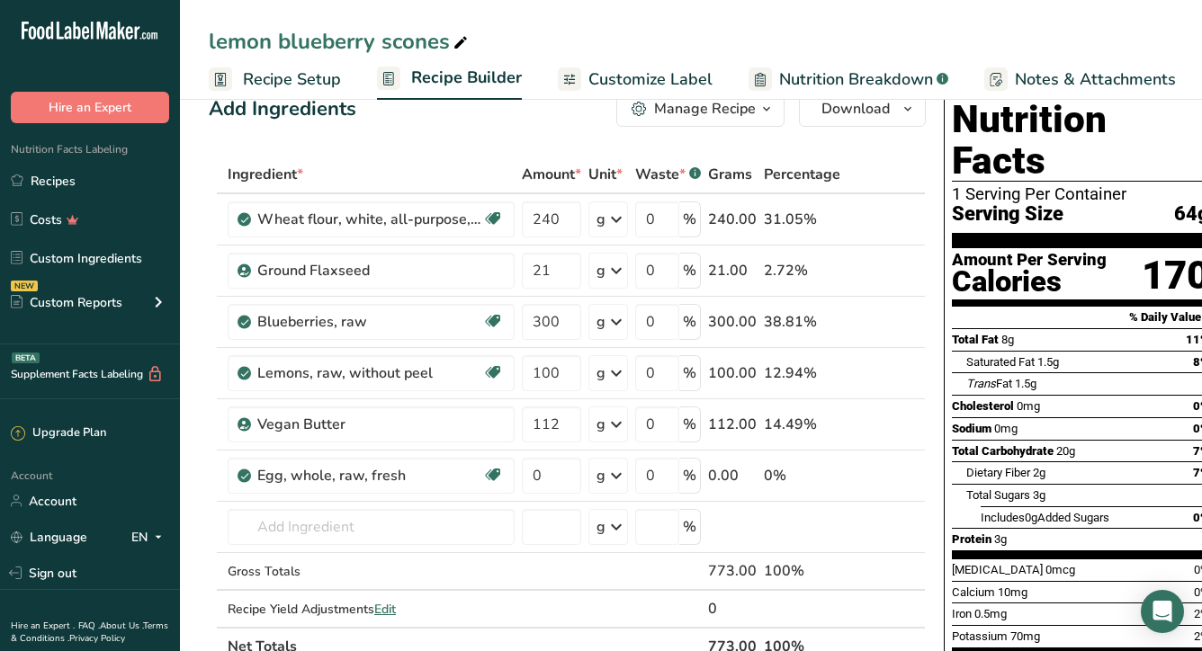
scroll to position [43, 0]
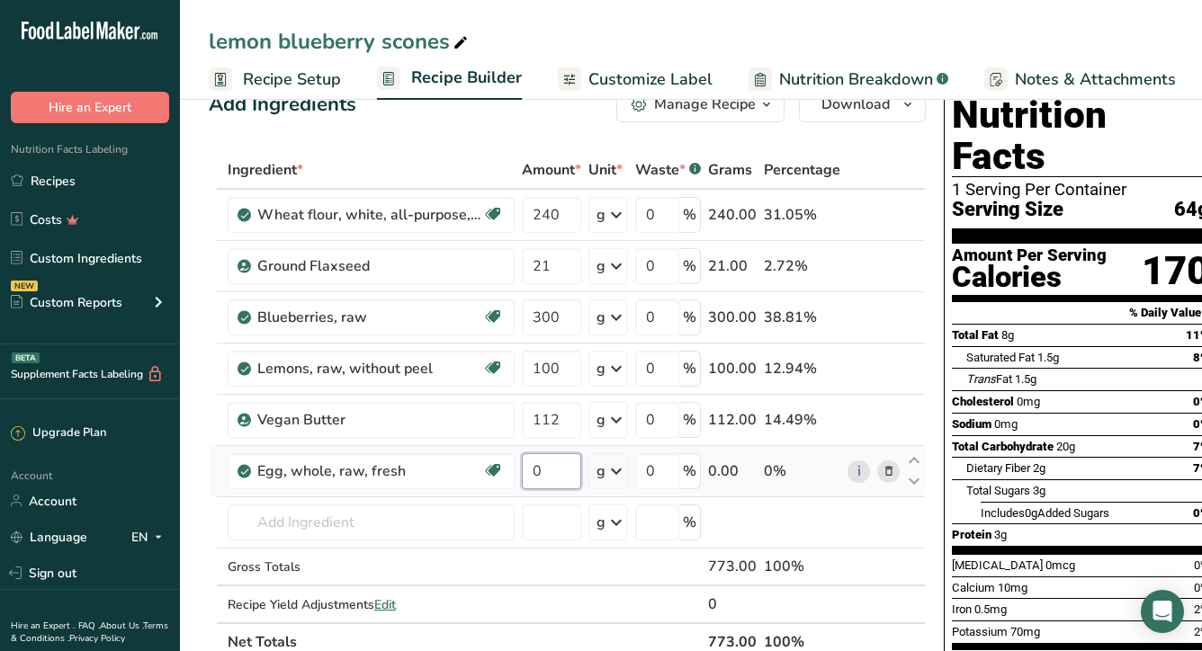
click at [541, 477] on input "0" at bounding box center [551, 471] width 59 height 36
type input "100"
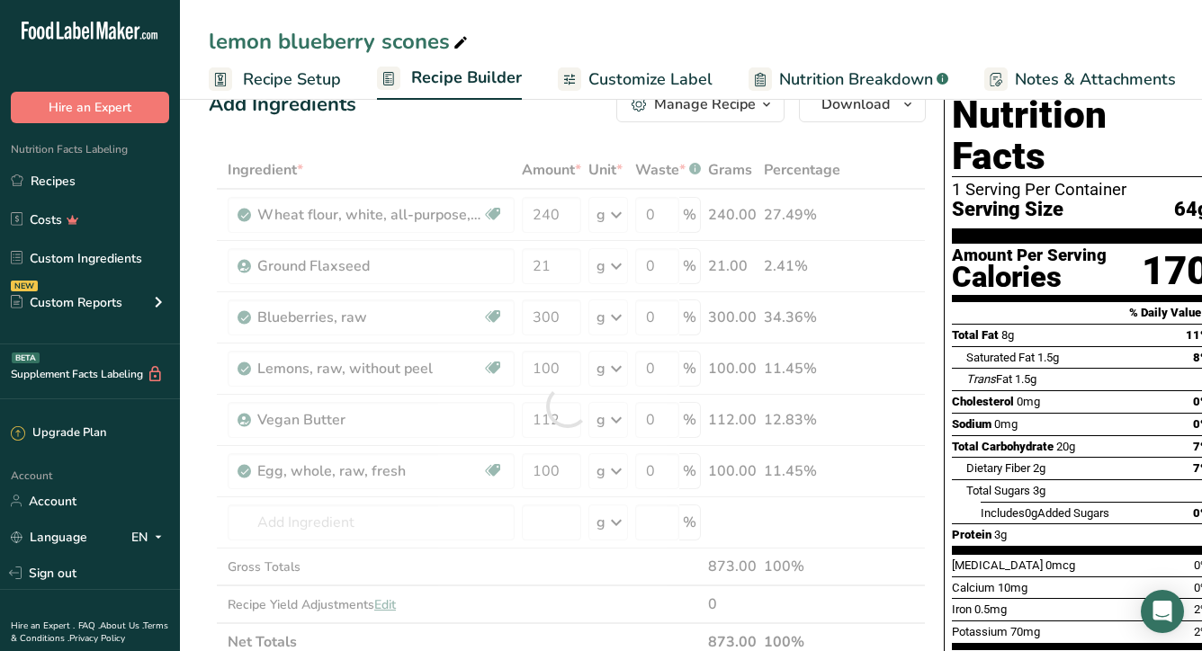
click at [457, 103] on div "Add Ingredients Manage Recipe Delete Recipe Duplicate Recipe Scale Recipe Save …" at bounding box center [567, 104] width 717 height 36
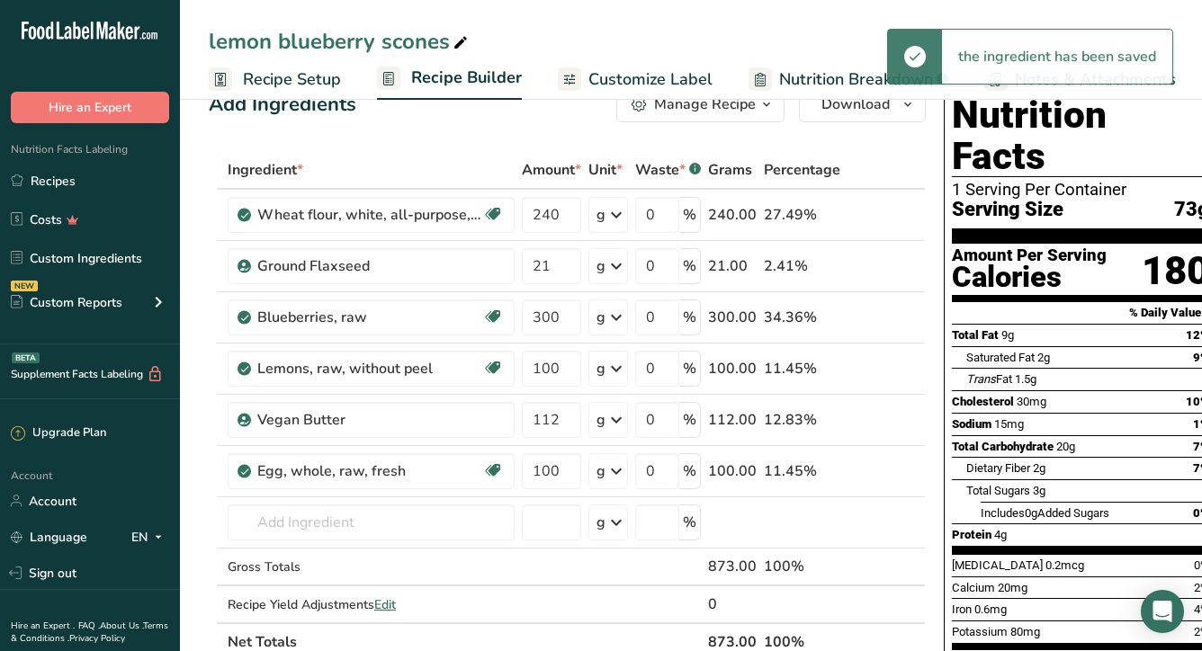
scroll to position [0, 0]
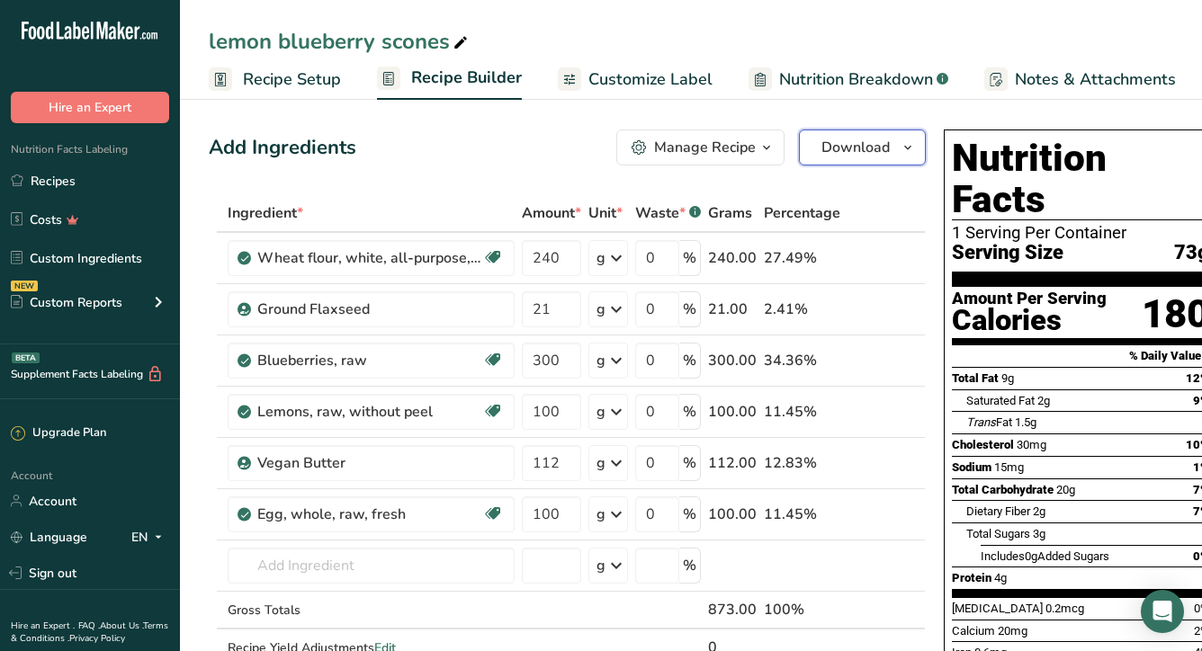
click at [865, 150] on span "Download" at bounding box center [855, 148] width 68 height 22
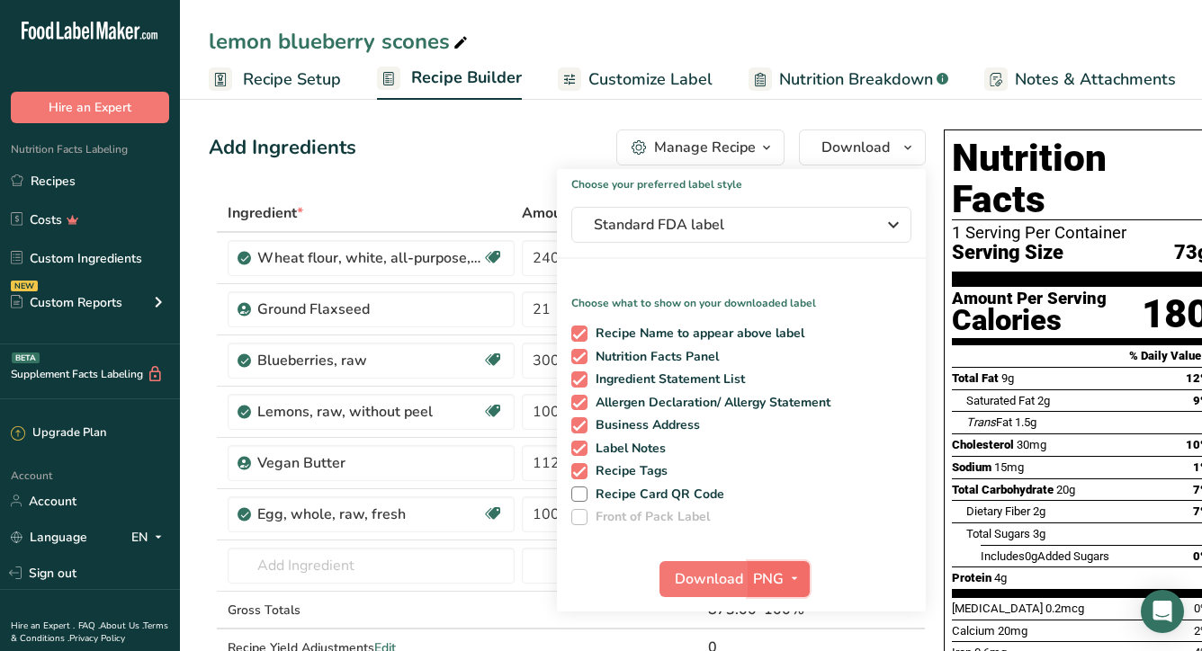
click at [776, 588] on span "PNG" at bounding box center [768, 580] width 31 height 22
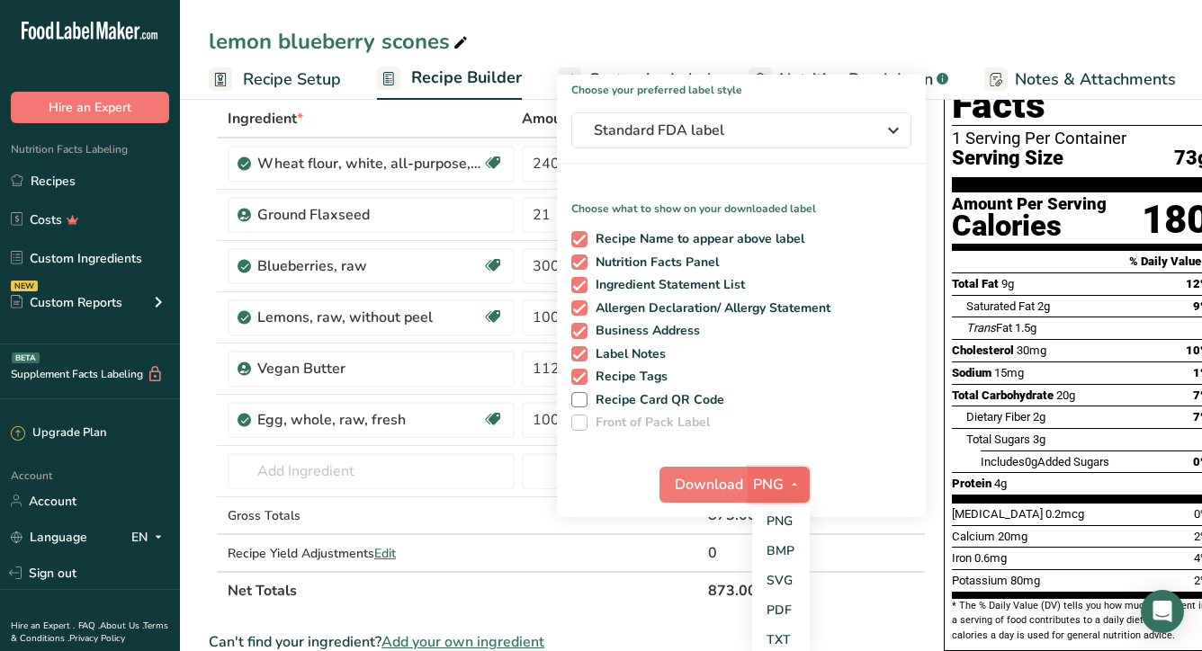
scroll to position [98, 0]
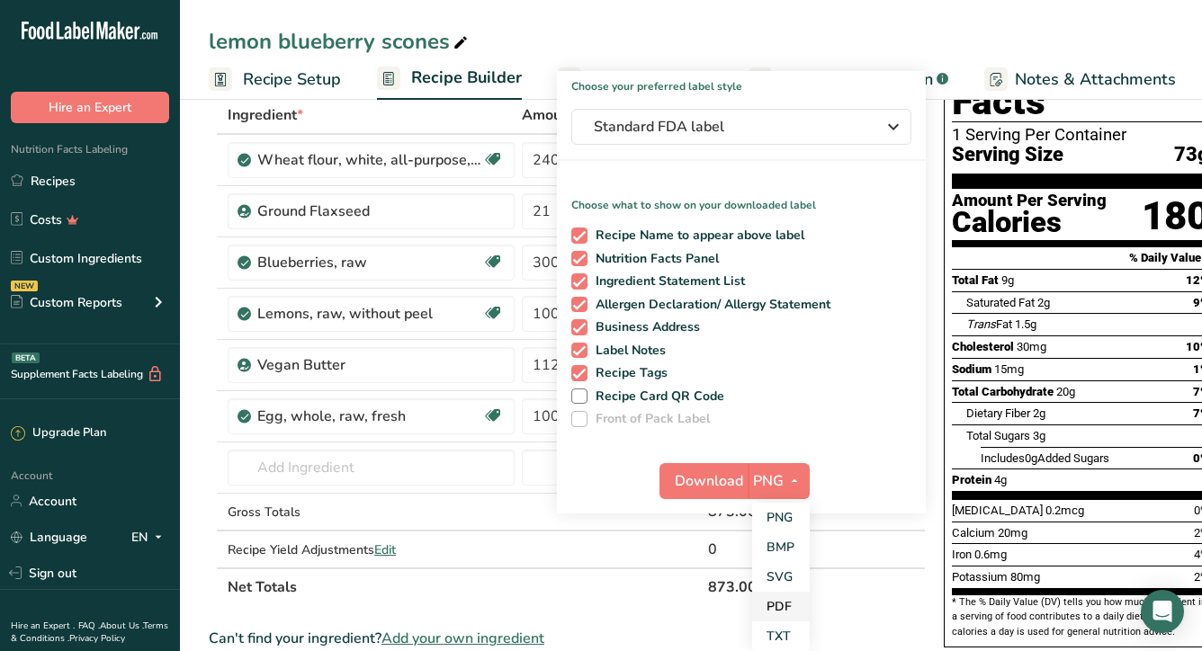
click at [780, 605] on link "PDF" at bounding box center [781, 607] width 58 height 30
click at [685, 475] on span "Download" at bounding box center [710, 482] width 68 height 22
